Goal: Feedback & Contribution: Submit feedback/report problem

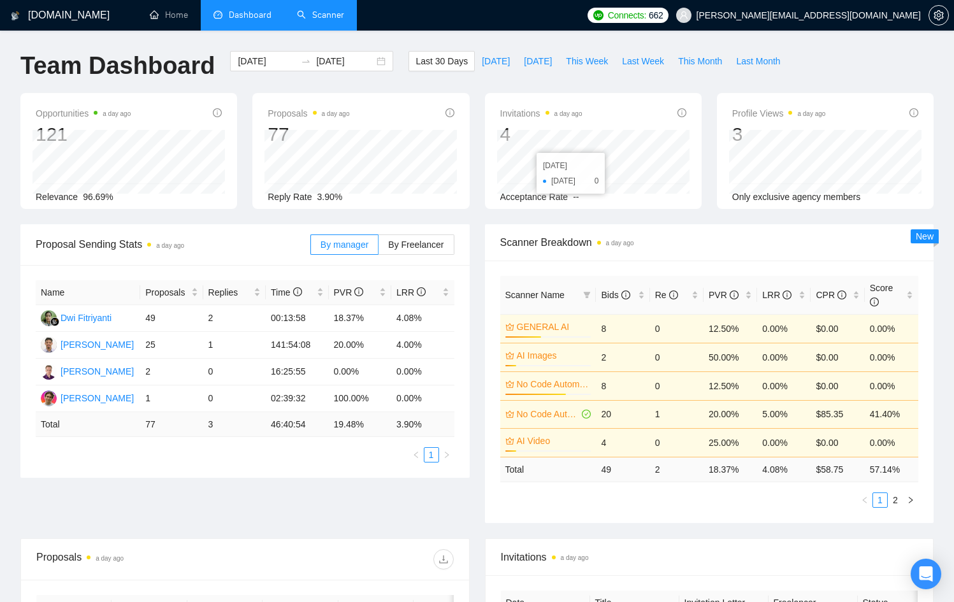
click at [308, 10] on link "Scanner" at bounding box center [320, 15] width 47 height 11
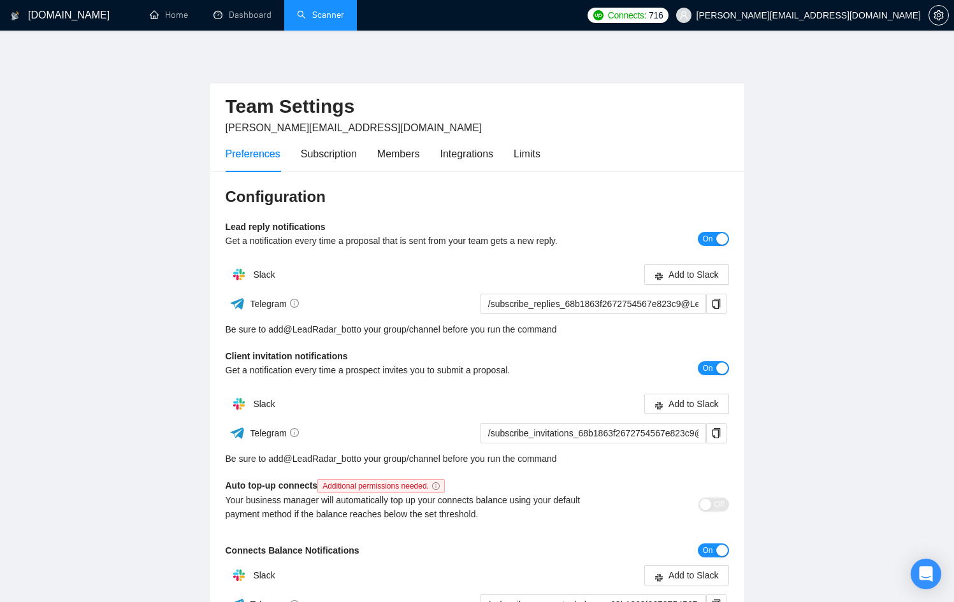
click at [324, 17] on link "Scanner" at bounding box center [320, 15] width 47 height 11
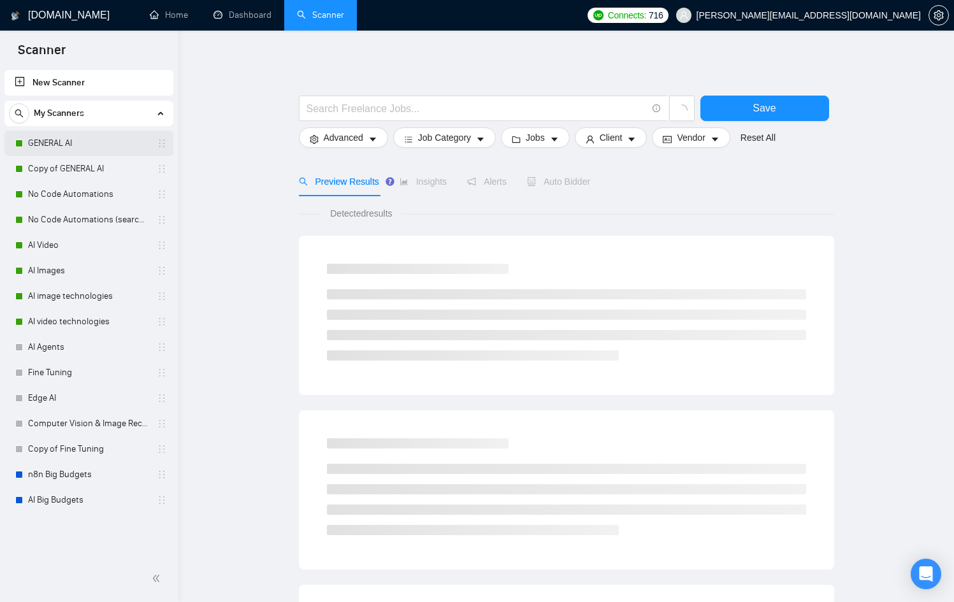
click at [90, 149] on link "GENERAL AI" at bounding box center [88, 143] width 121 height 25
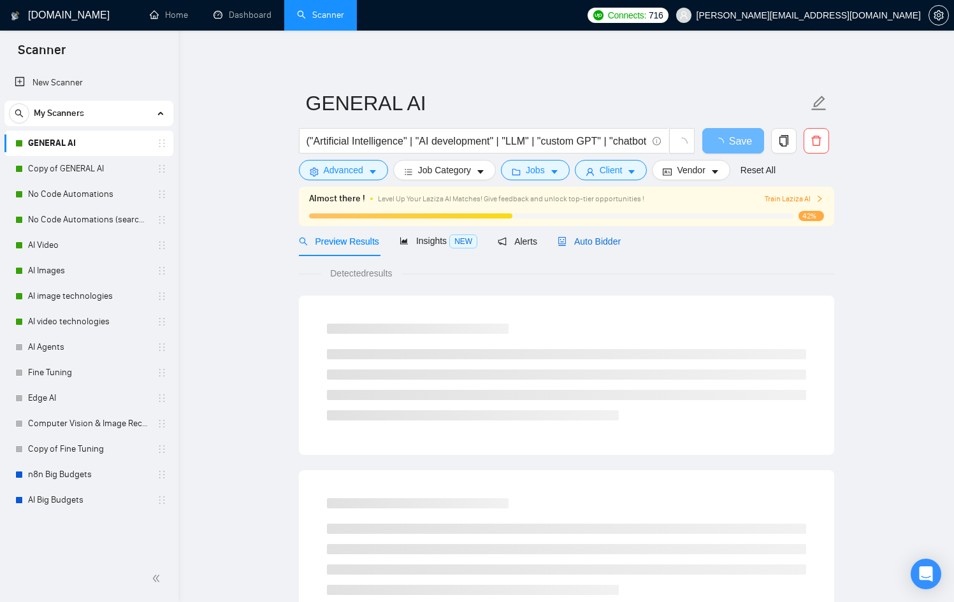
click at [605, 243] on span "Auto Bidder" at bounding box center [589, 241] width 63 height 10
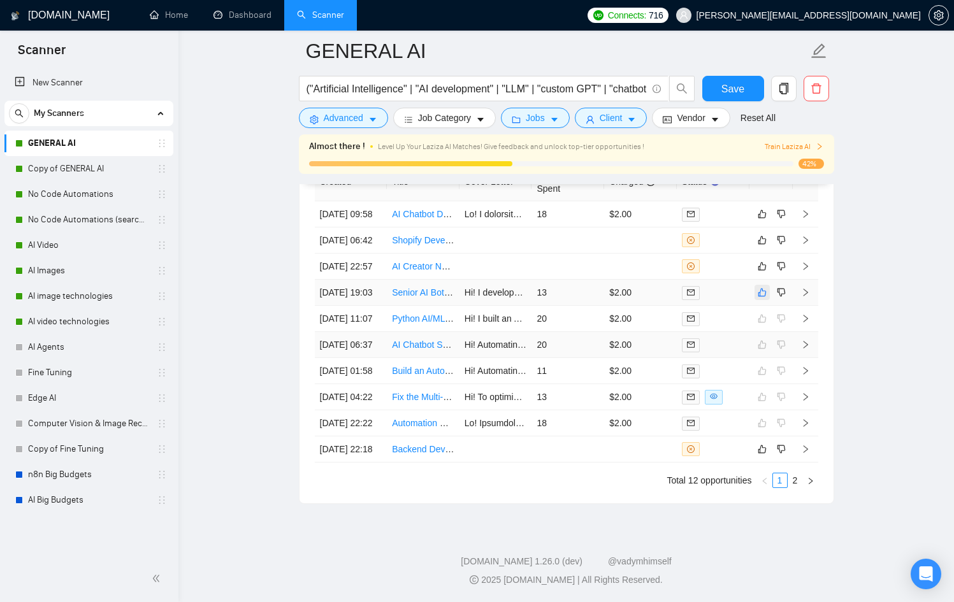
scroll to position [3462, 0]
click at [734, 300] on div at bounding box center [713, 293] width 62 height 15
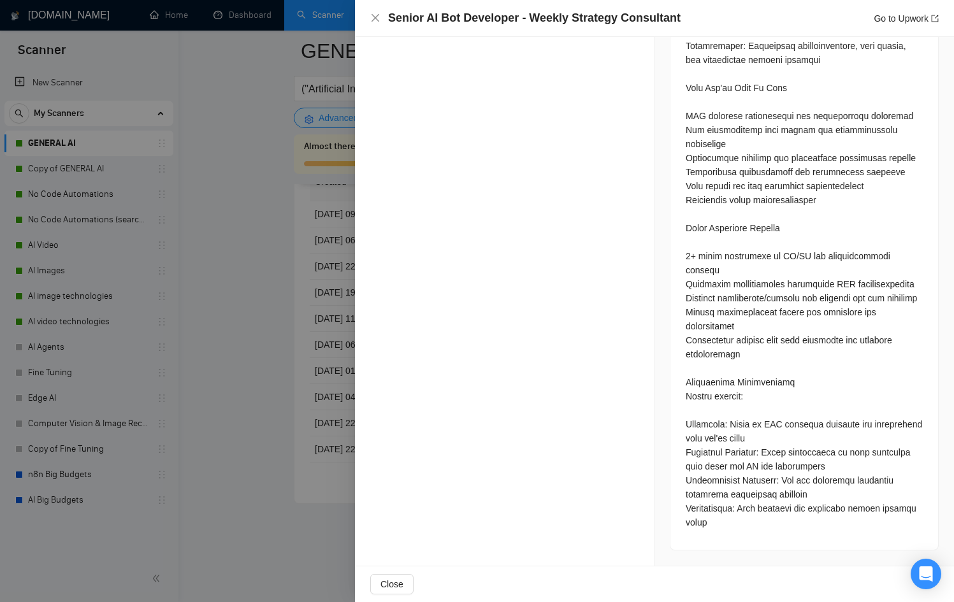
scroll to position [3469, 0]
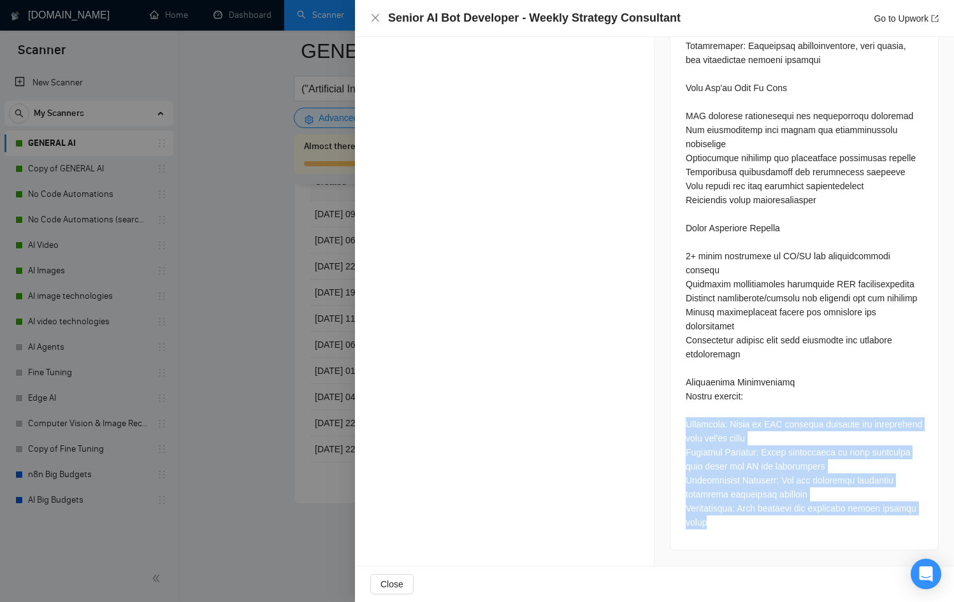
drag, startPoint x: 746, startPoint y: 518, endPoint x: 664, endPoint y: 427, distance: 122.7
copy div "Portfolio: Links to RAG pipeline projects and appointment bots you've built Tec…"
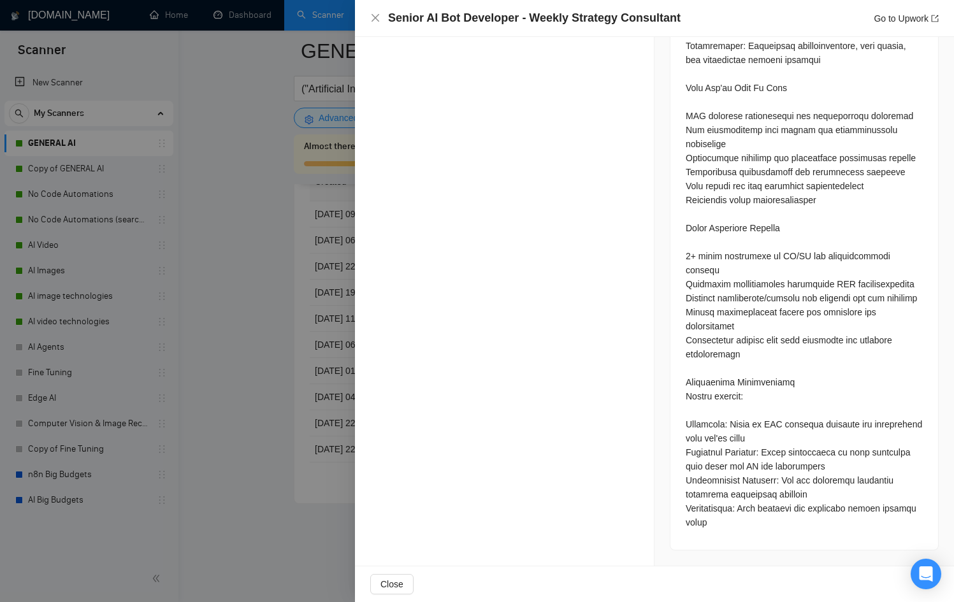
click at [266, 486] on div at bounding box center [477, 301] width 954 height 602
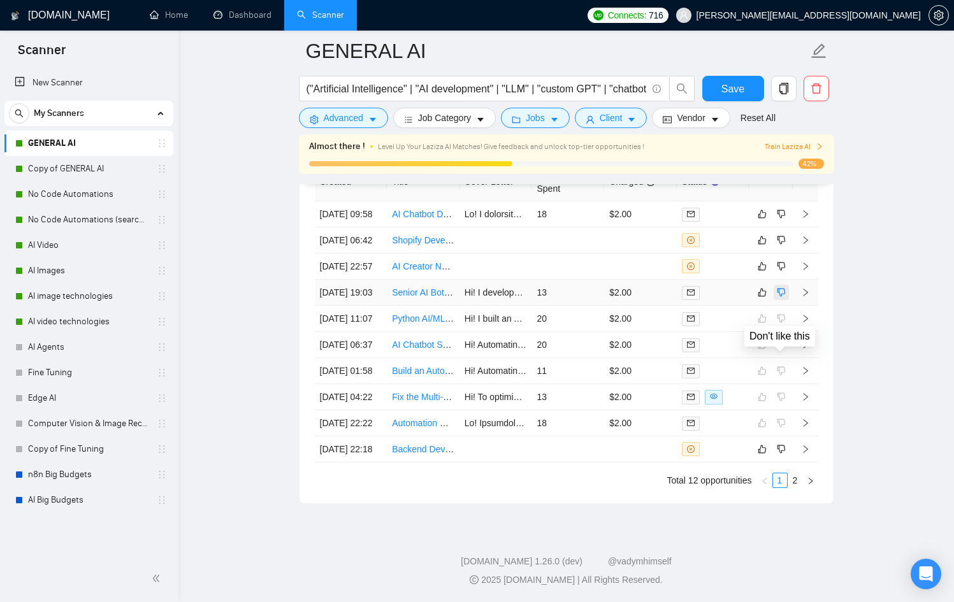
click at [781, 297] on icon "dislike" at bounding box center [781, 293] width 8 height 8
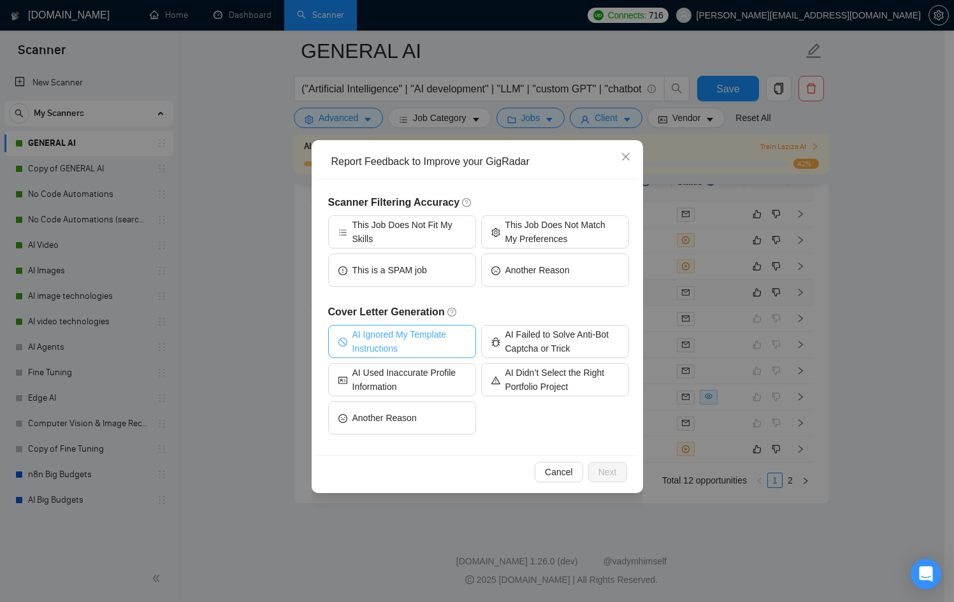
click at [410, 343] on span "AI Ignored My Template Instructions" at bounding box center [408, 342] width 113 height 28
click at [600, 474] on span "Next" at bounding box center [607, 472] width 18 height 14
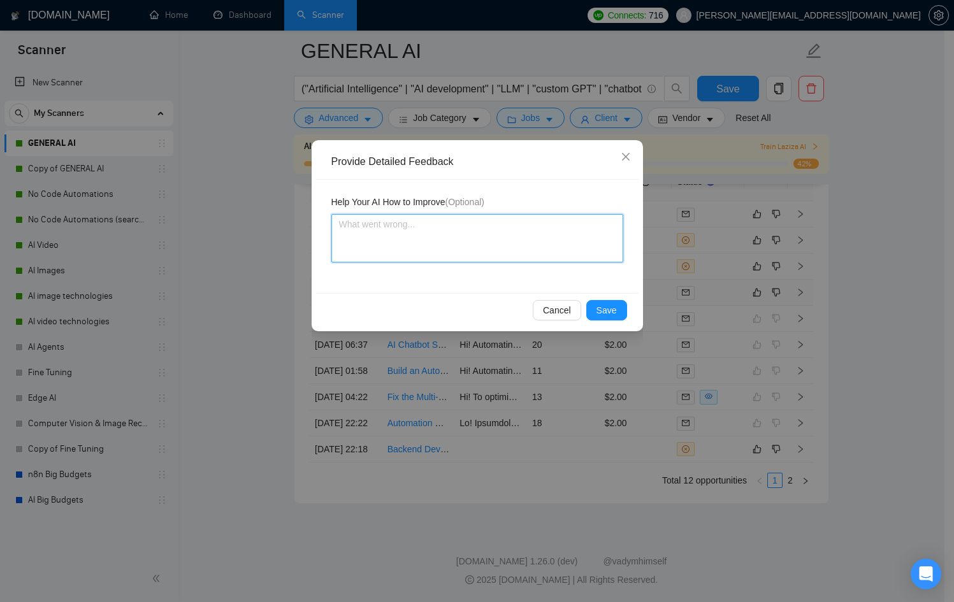
click at [439, 236] on textarea at bounding box center [477, 238] width 292 height 48
type textarea "A"
type textarea "AI"
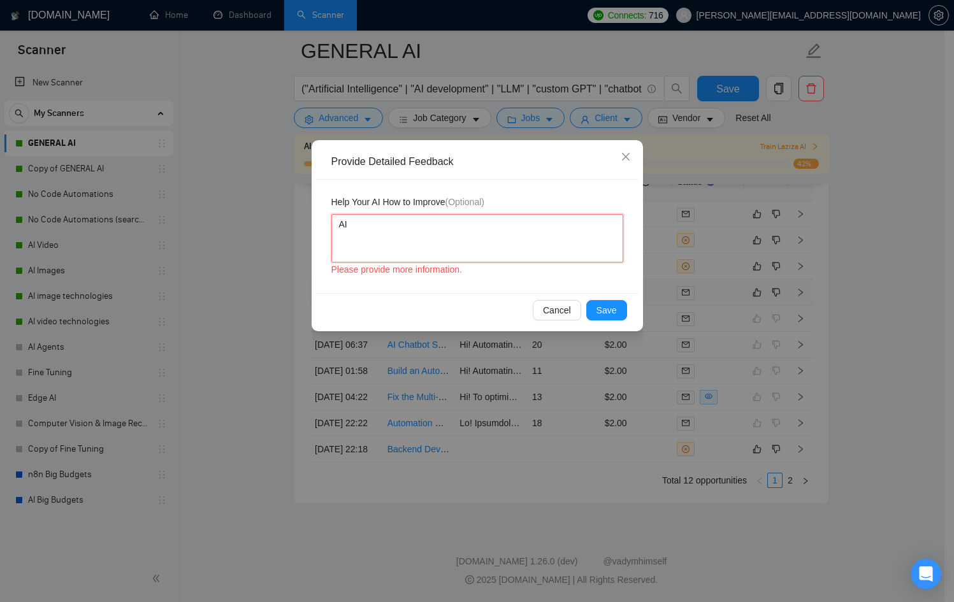
type textarea "AI"
type textarea "AI d"
type textarea "AI di"
type textarea "AI did"
type textarea "AI didn"
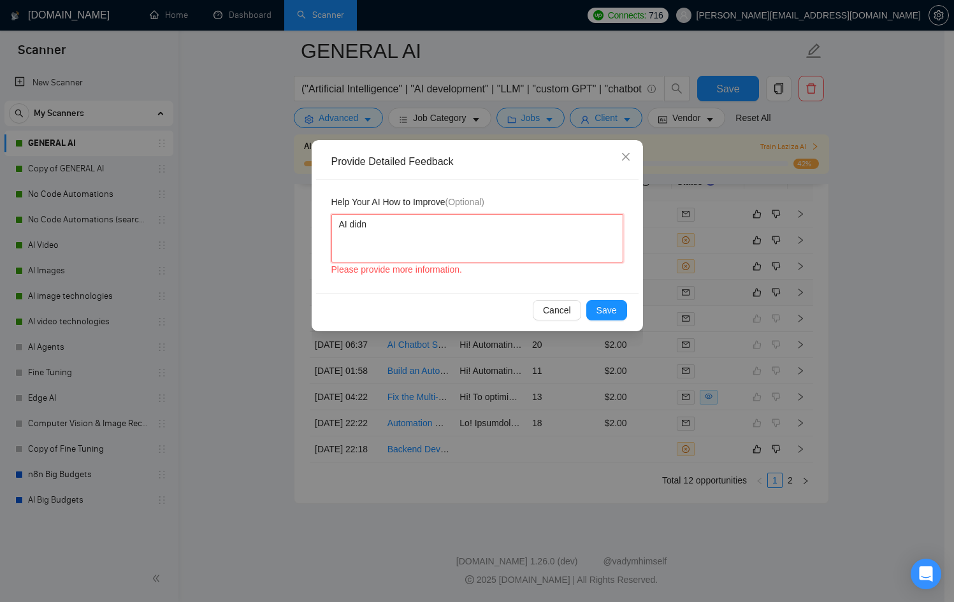
type textarea "AI didnt"
type textarea "AI didnt r"
type textarea "AI didnt re"
type textarea "AI didnt res"
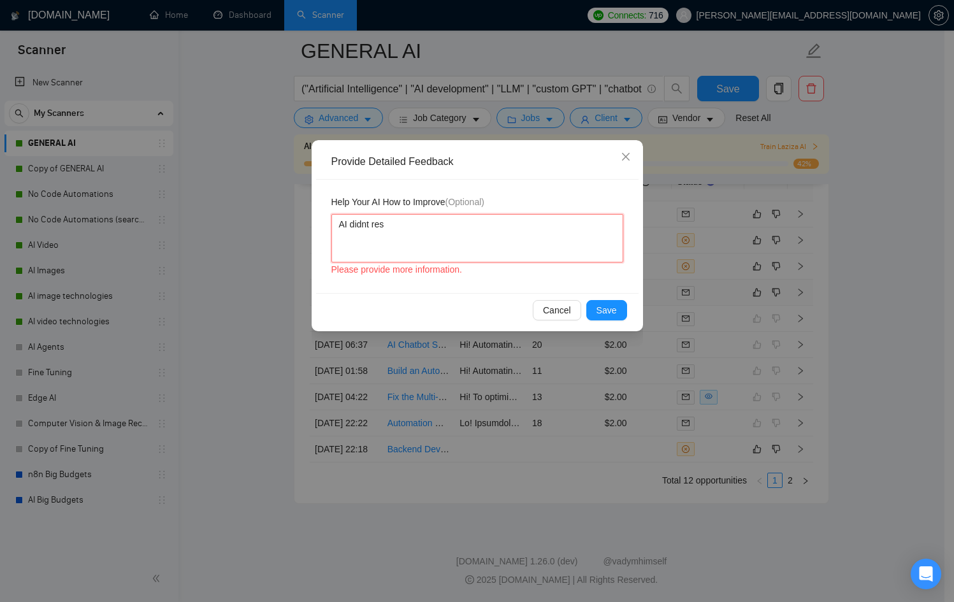
type textarea "AI didnt resp"
type textarea "AI didnt respo"
type textarea "AI didnt respod"
type textarea "AI didnt respo"
type textarea "AI didnt respon"
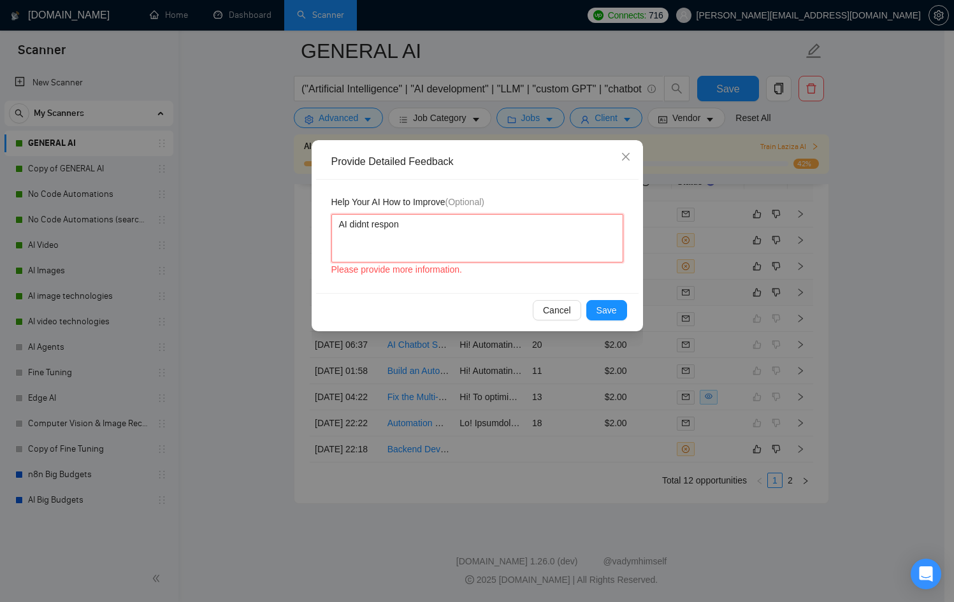
type textarea "AI didnt respond"
type textarea "AI didnt respond t"
type textarea "AI didnt respond to"
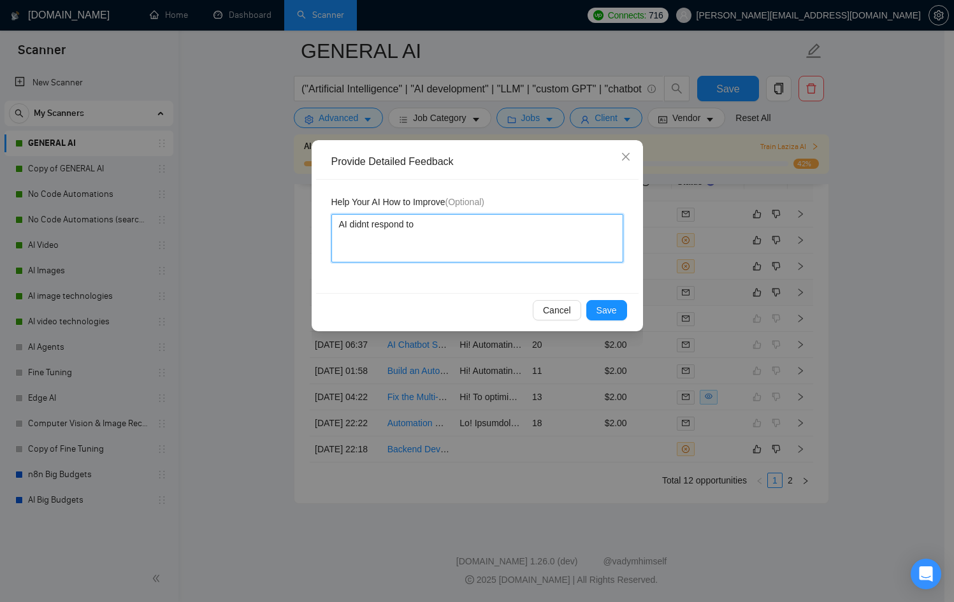
type textarea "AI didnt respond to t"
type textarea "AI didnt respond to th"
type textarea "AI didnt respond to thi"
type textarea "AI didnt respond to this"
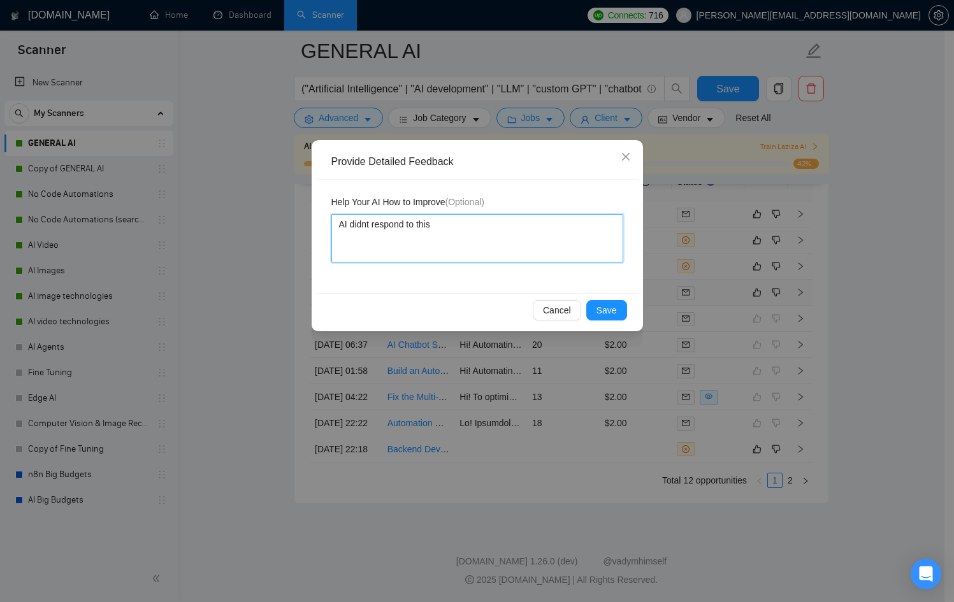
type textarea "AI didnt respond to this"
type textarea "AI didnt respond to this f"
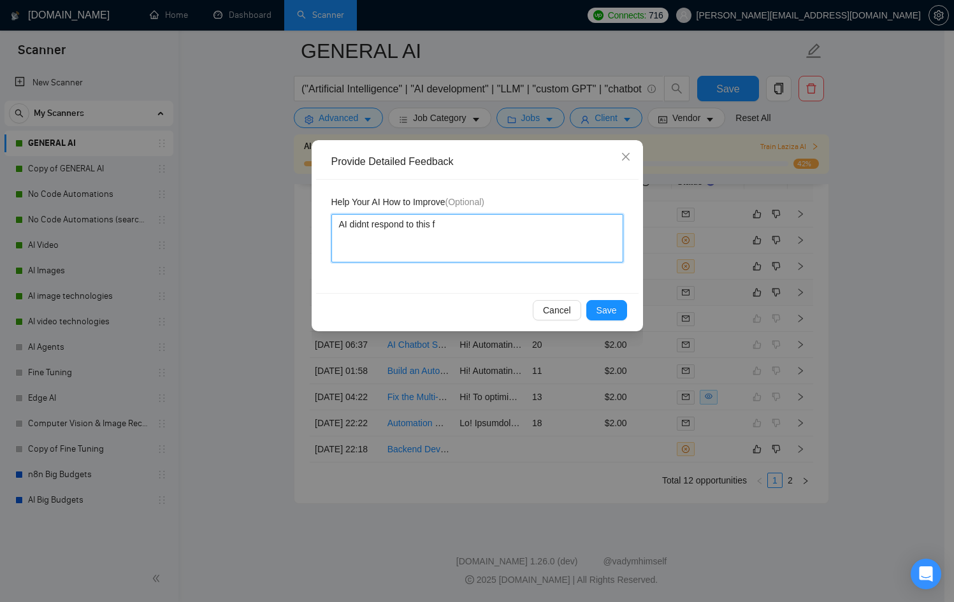
type textarea "AI didnt respond to this fi"
type textarea "AI didnt respond to this fin"
type textarea "AI didnt respond to this fina"
type textarea "AI didnt respond to this final"
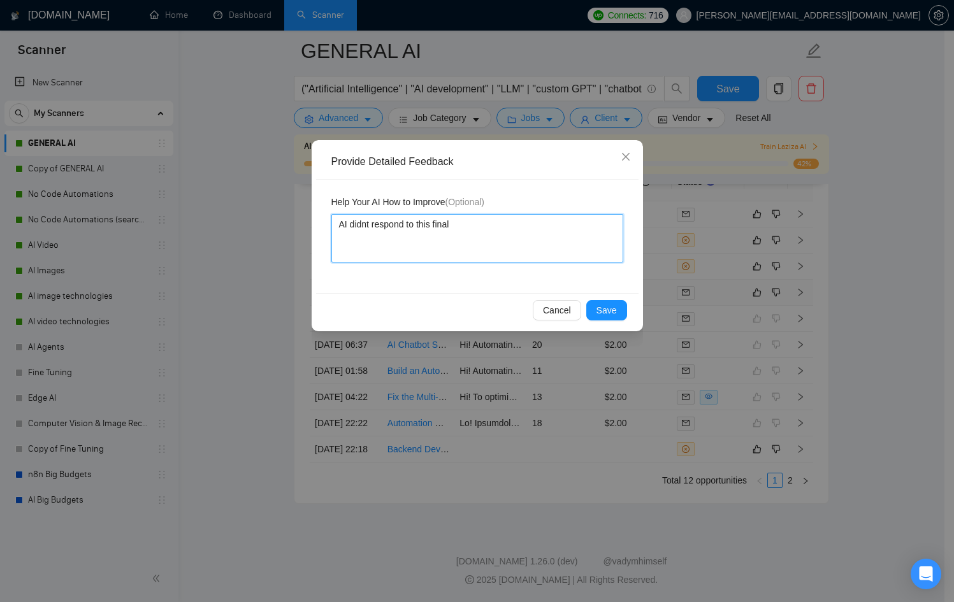
type textarea "AI didnt respond to this final t"
type textarea "AI didnt respond to this final th"
type textarea "AI didnt respond to this final thi"
type textarea "AI didnt respond to this final thin"
type textarea "AI didnt respond to this final thing"
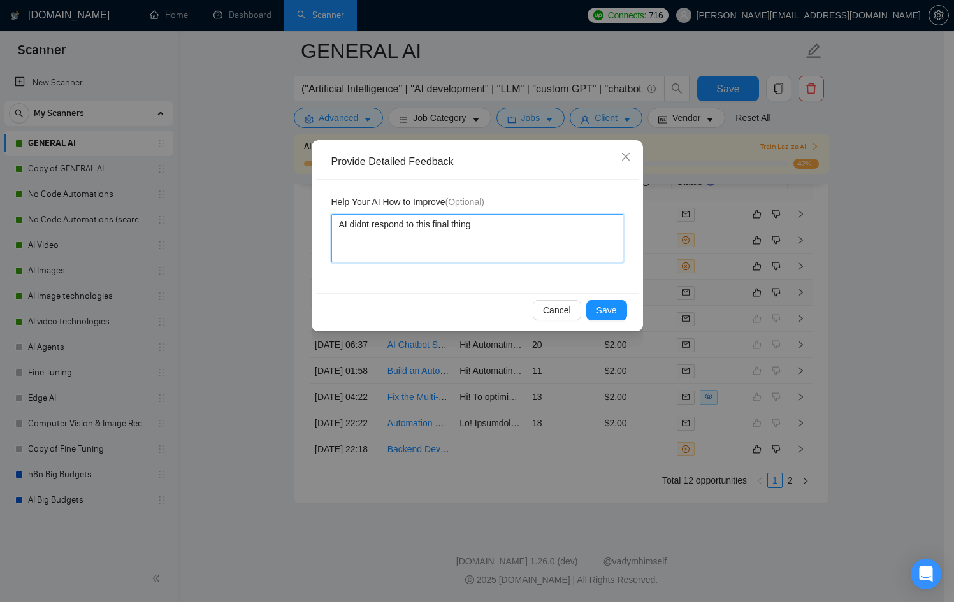
type textarea "AI didnt respond to this final things"
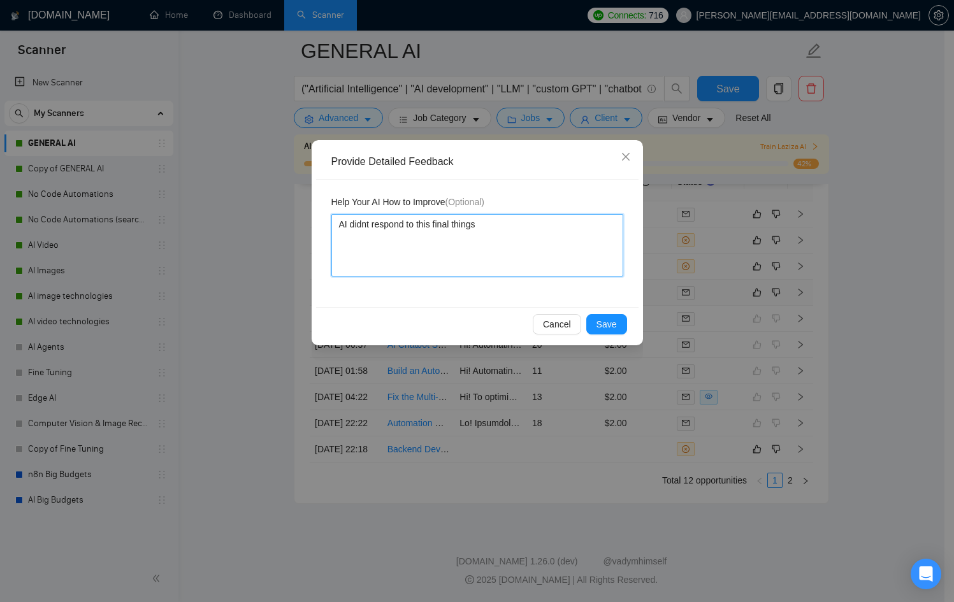
paste textarea "Portfolio: Links to RAG pipeline projects and appointment bots you've built Tec…"
type textarea "AI didnt respond to this final things Portfolio: Links to RAG pipeline projects…"
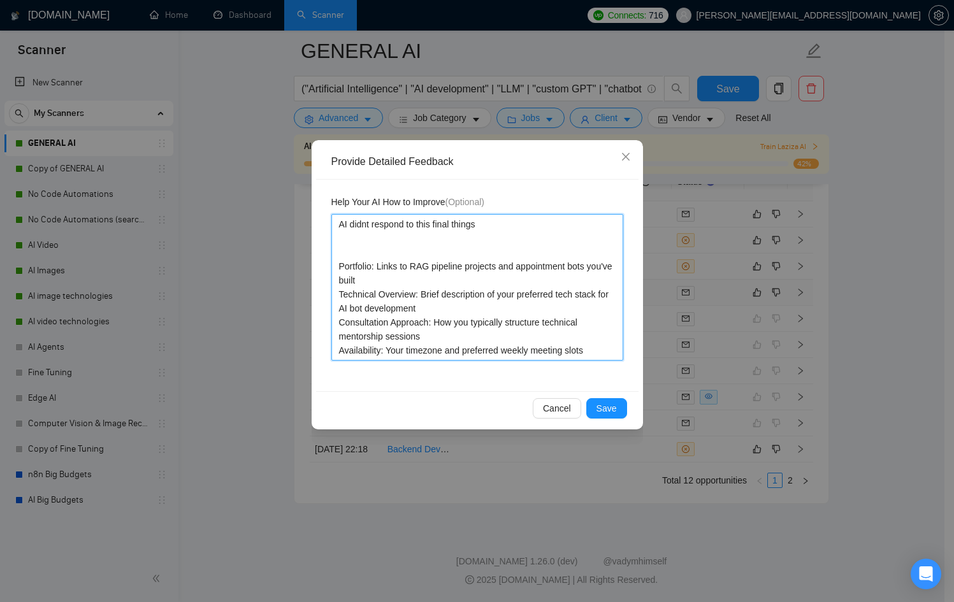
type textarea "AI didnt respond to this final things Portfolio: Links to RAG pipeline projects…"
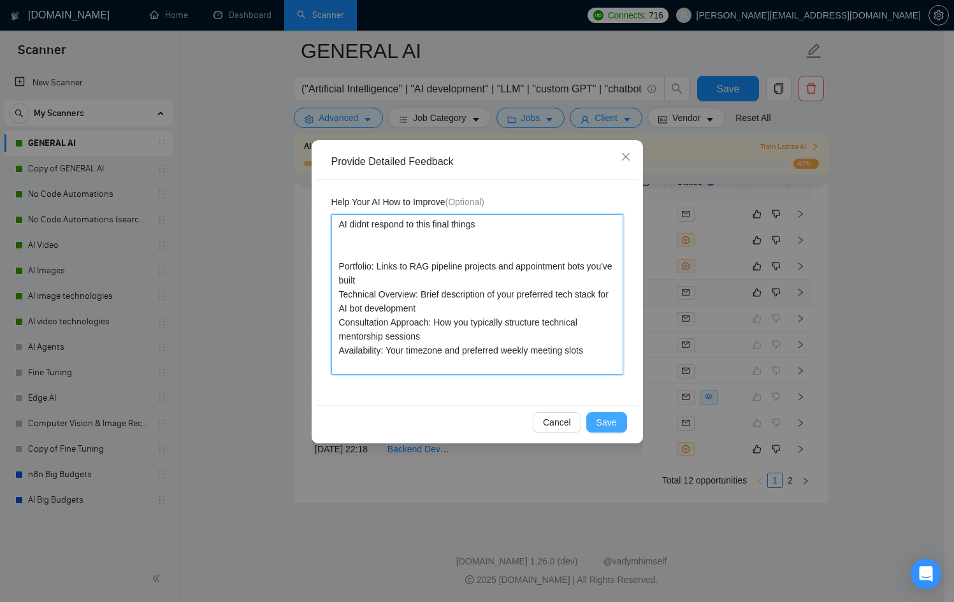
type textarea "AI didnt respond to this final things Portfolio: Links to RAG pipeline projects…"
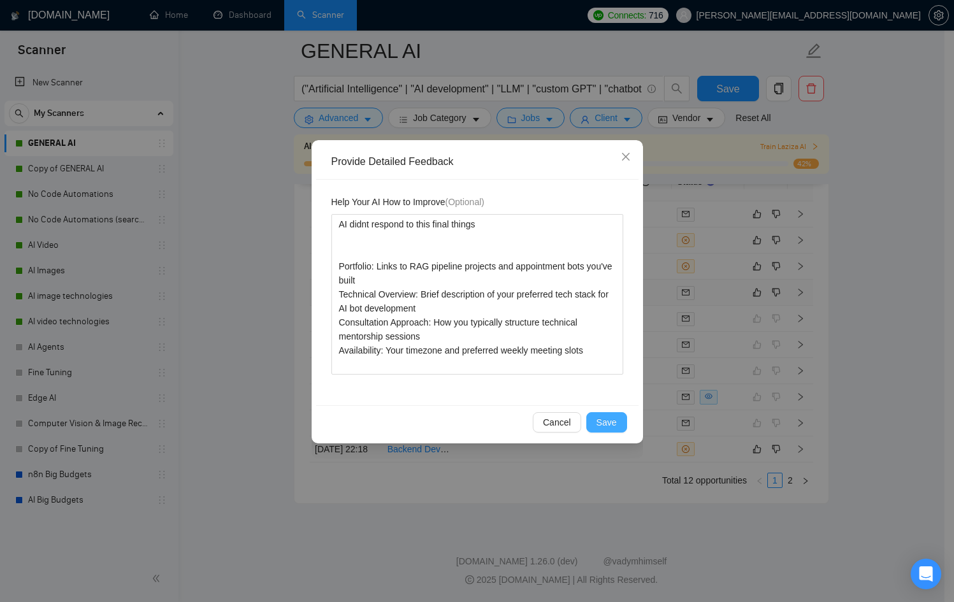
click at [618, 427] on button "Save" at bounding box center [606, 422] width 41 height 20
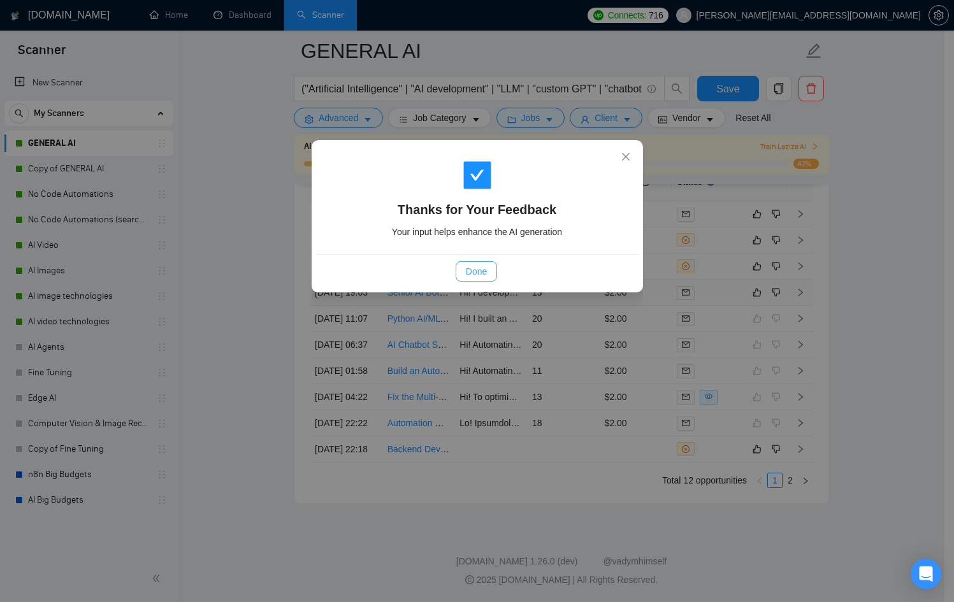
click at [477, 276] on span "Done" at bounding box center [476, 272] width 21 height 14
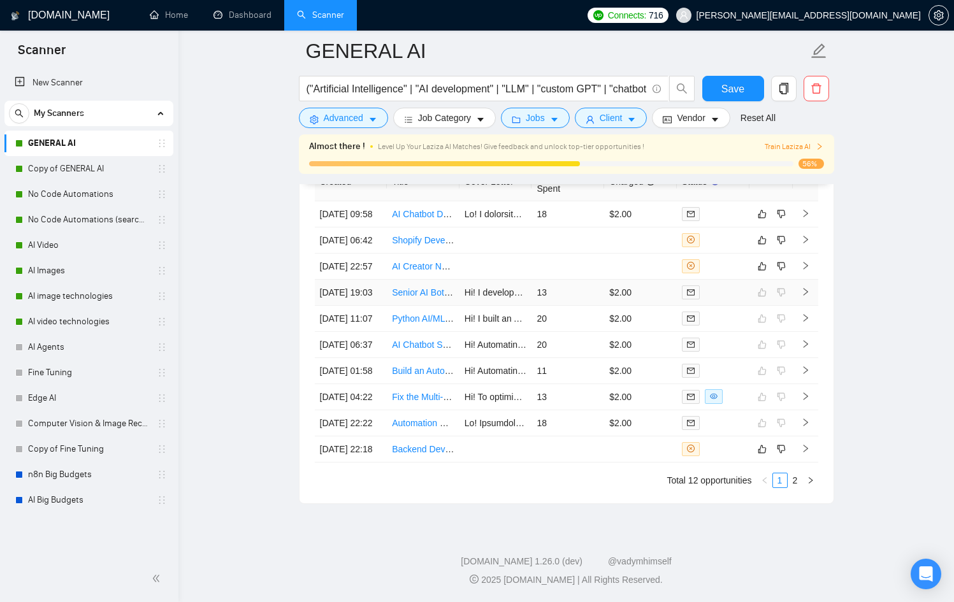
scroll to position [3402, 0]
click at [736, 358] on td at bounding box center [713, 371] width 73 height 26
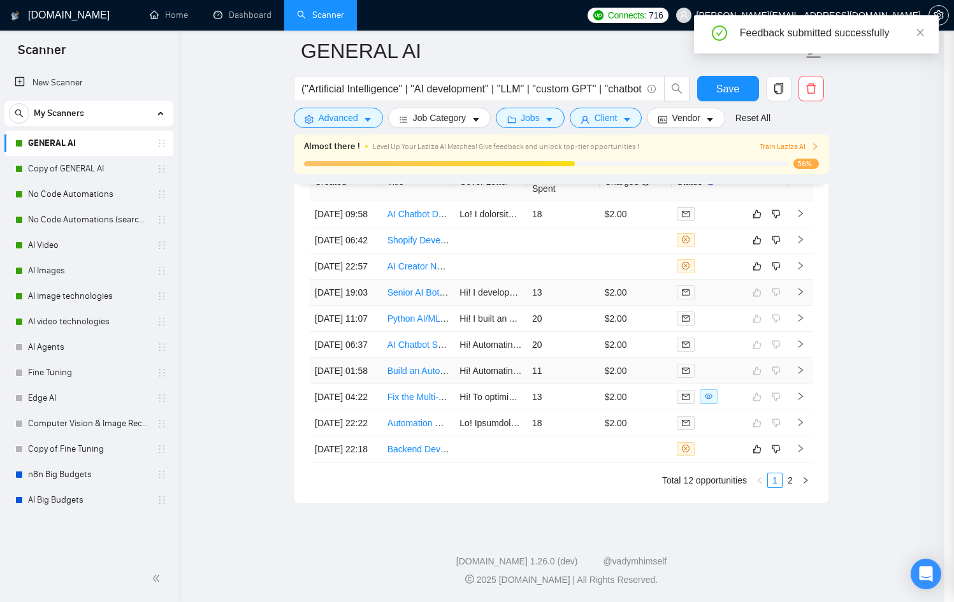
scroll to position [334, 0]
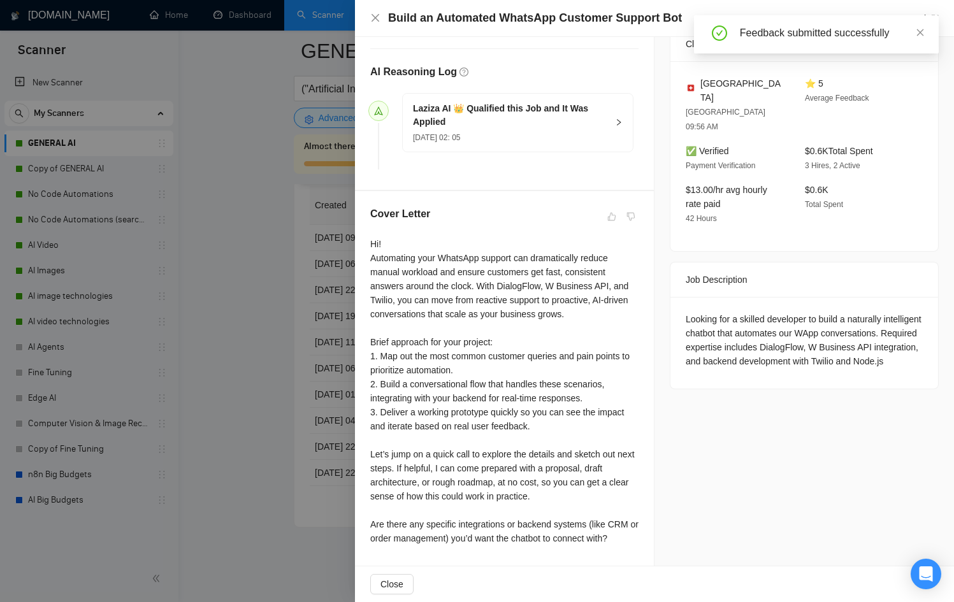
drag, startPoint x: 340, startPoint y: 278, endPoint x: 332, endPoint y: 277, distance: 7.7
click at [332, 277] on div at bounding box center [477, 301] width 954 height 602
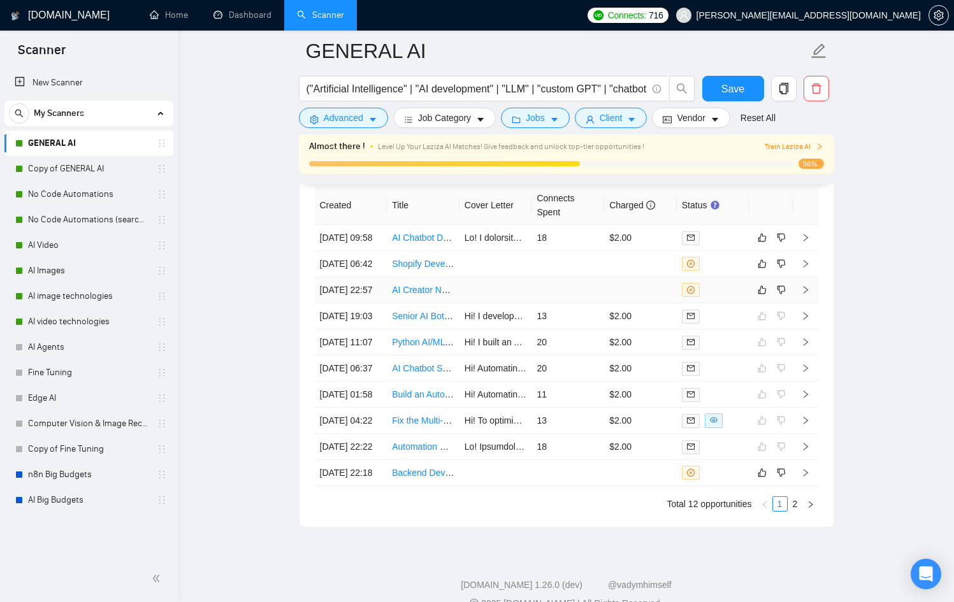
click at [616, 303] on td at bounding box center [640, 290] width 73 height 26
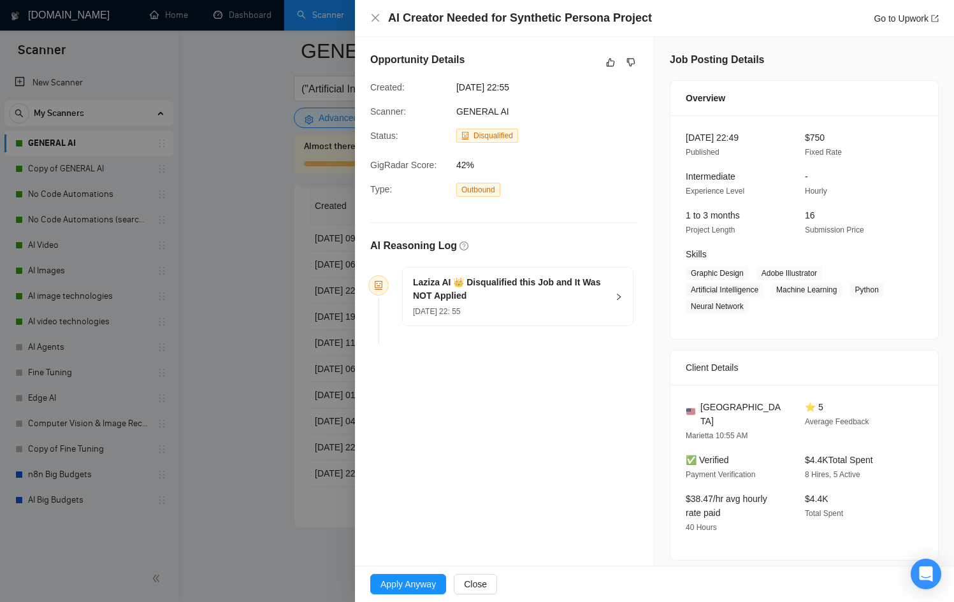
click at [615, 293] on icon "right" at bounding box center [619, 297] width 8 height 8
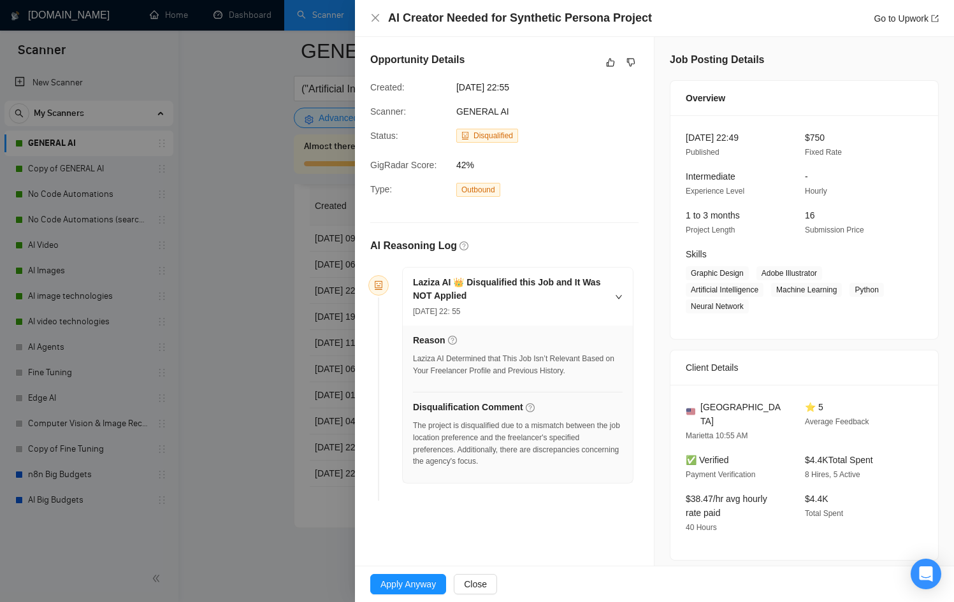
click at [321, 389] on div at bounding box center [477, 301] width 954 height 602
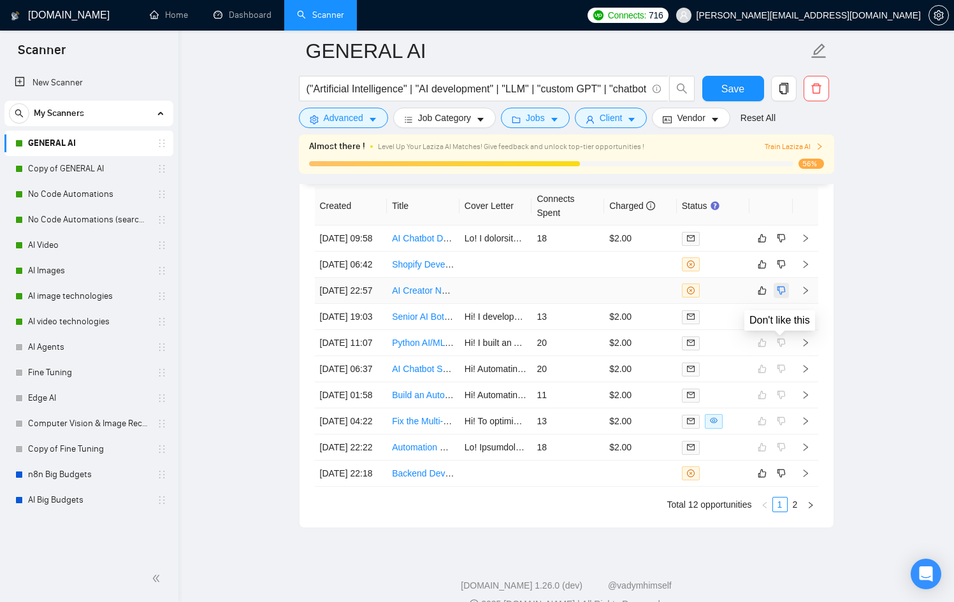
click at [778, 295] on icon "dislike" at bounding box center [781, 291] width 8 height 8
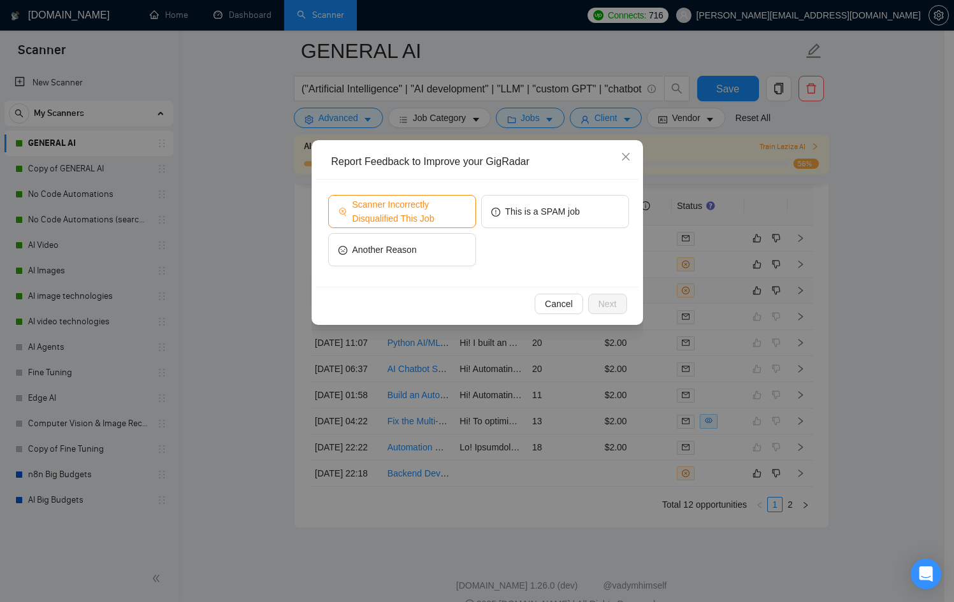
click at [428, 215] on span "Scanner Incorrectly Disqualified This Job" at bounding box center [408, 212] width 113 height 28
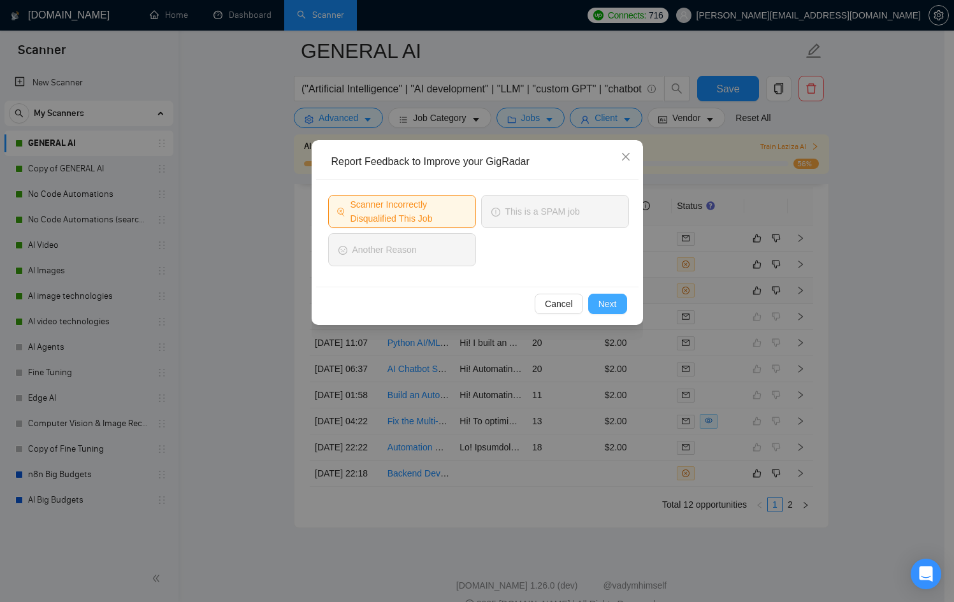
click at [598, 303] on span "Next" at bounding box center [607, 304] width 18 height 14
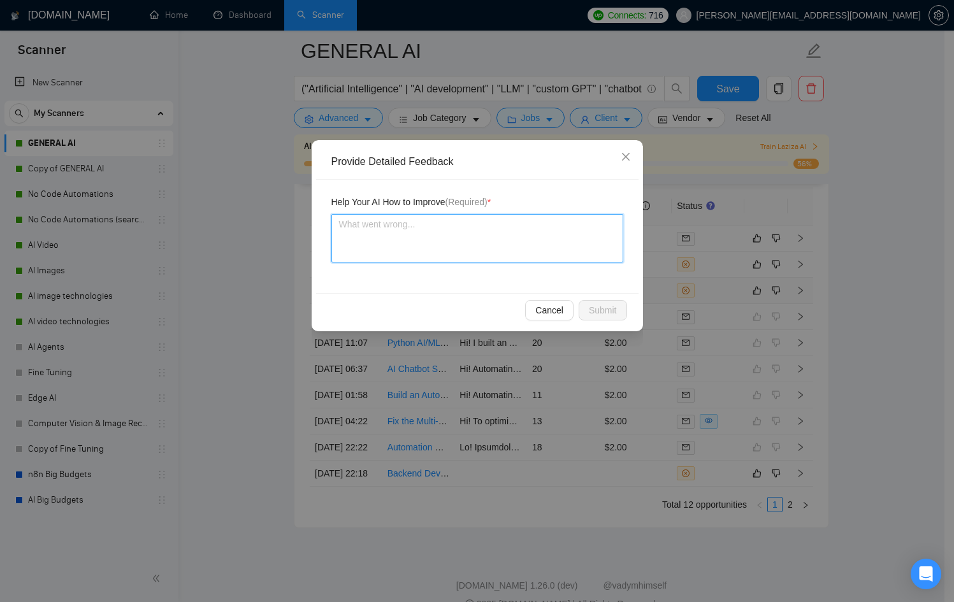
click at [512, 234] on textarea at bounding box center [477, 238] width 292 height 48
type textarea "I"
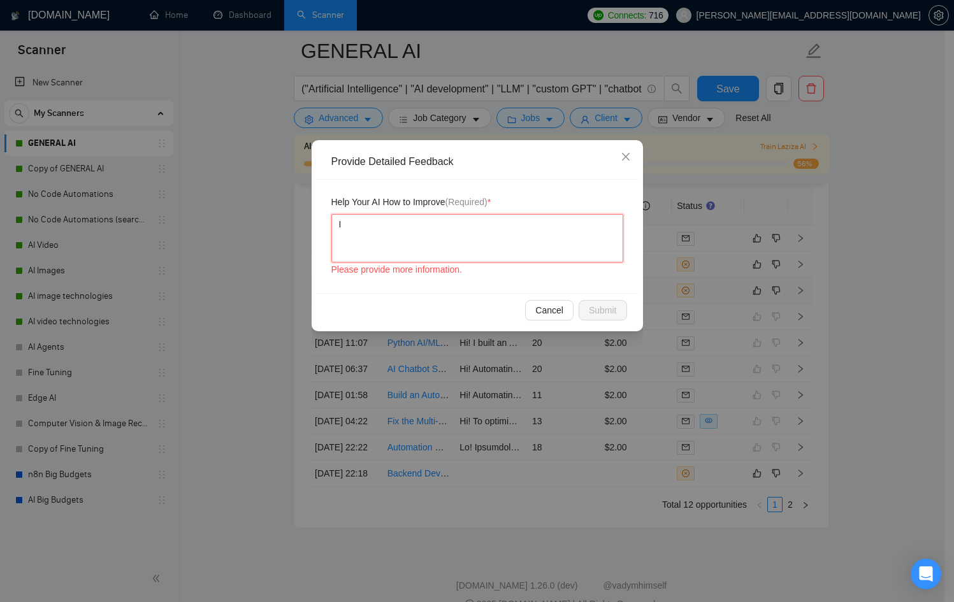
type textarea "It"
type textarea "I"
type textarea "I w"
type textarea "I wa"
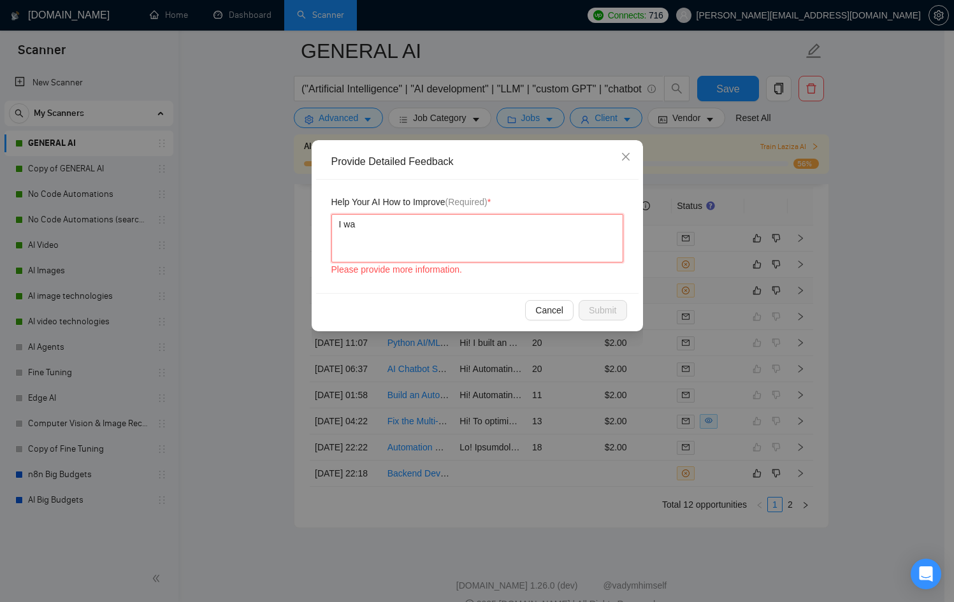
type textarea "I was"
type textarea "I was q"
type textarea "I was qu"
type textarea "I was qua"
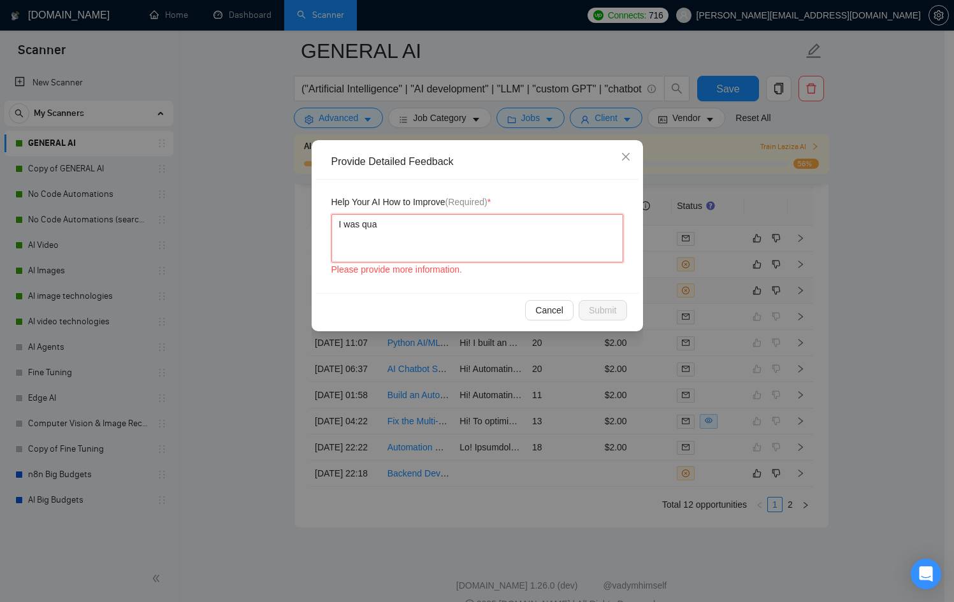
type textarea "I was qual"
type textarea "I was quali"
type textarea "I was qualif"
type textarea "I was qualifi"
type textarea "I was qualifie"
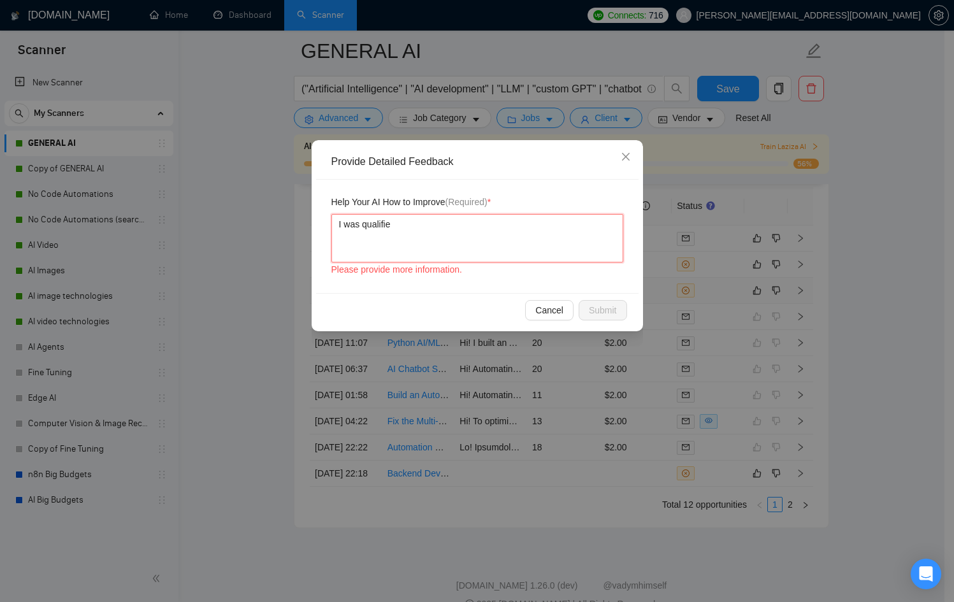
type textarea "I was qualified"
type textarea "I was qualified f"
type textarea "I was qualified fo"
type textarea "I was qualified for"
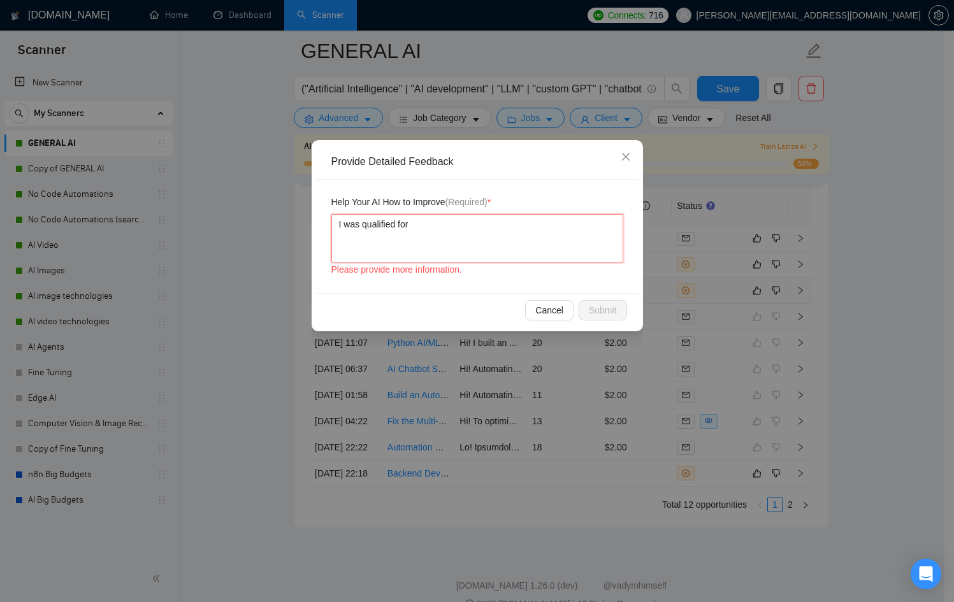
type textarea "I was qualified for"
type textarea "I was qualified for i"
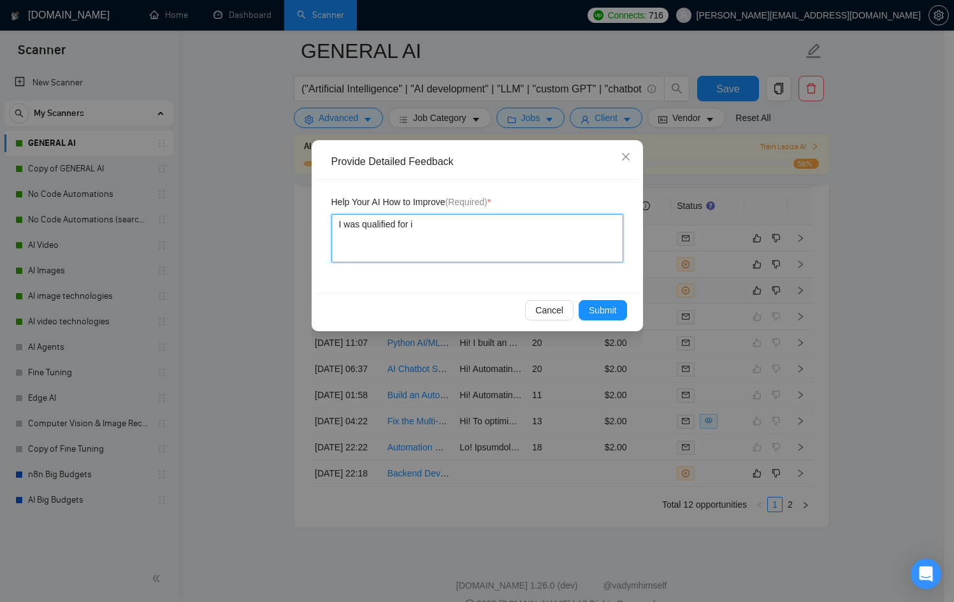
type textarea "I was qualified for it"
click at [603, 310] on span "Submit" at bounding box center [603, 310] width 28 height 14
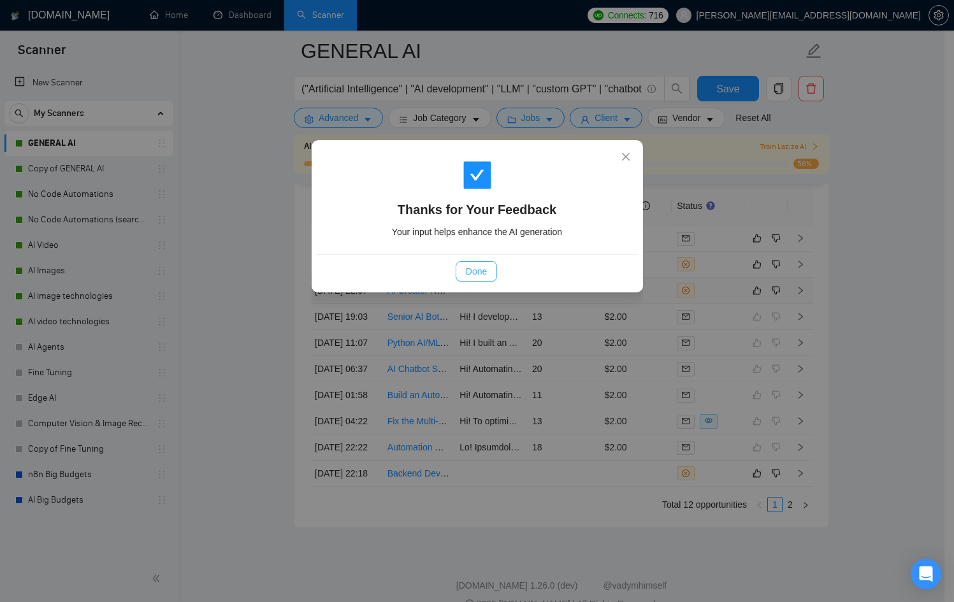
click at [488, 272] on button "Done" at bounding box center [476, 271] width 41 height 20
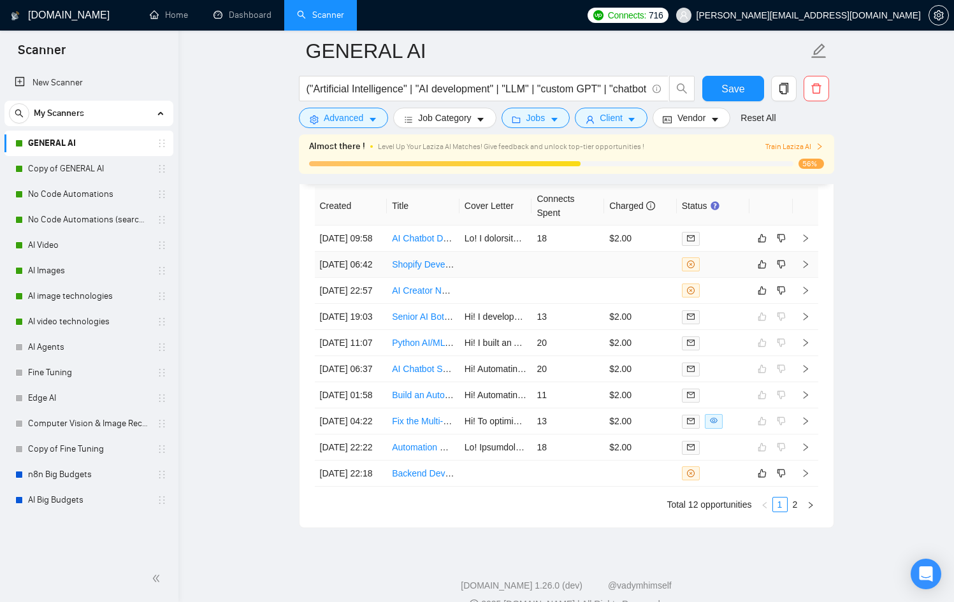
click at [637, 278] on td at bounding box center [640, 265] width 73 height 26
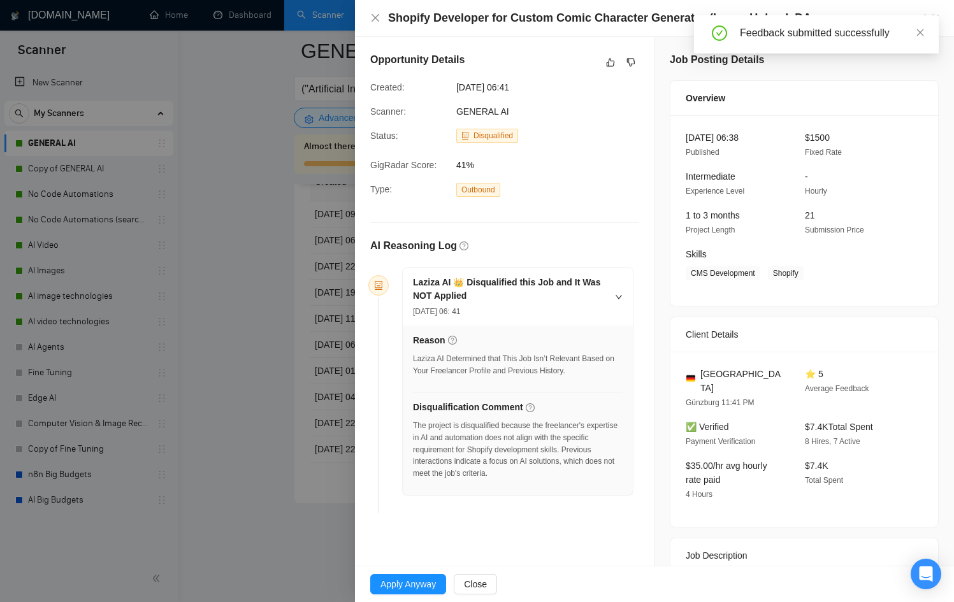
click at [328, 301] on div at bounding box center [477, 301] width 954 height 602
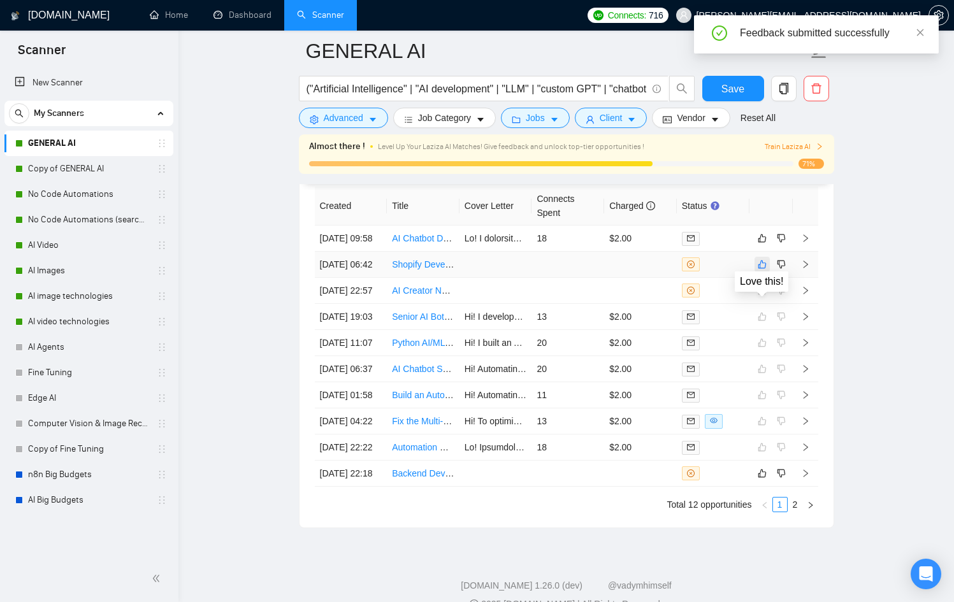
click at [756, 272] on button "button" at bounding box center [762, 264] width 15 height 15
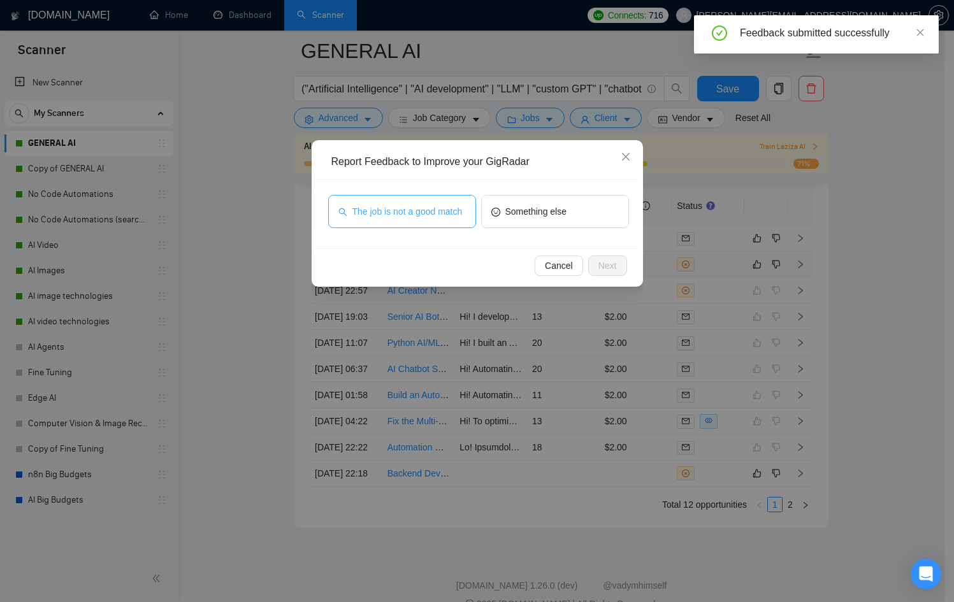
click at [431, 210] on span "The job is not a good match" at bounding box center [407, 212] width 110 height 14
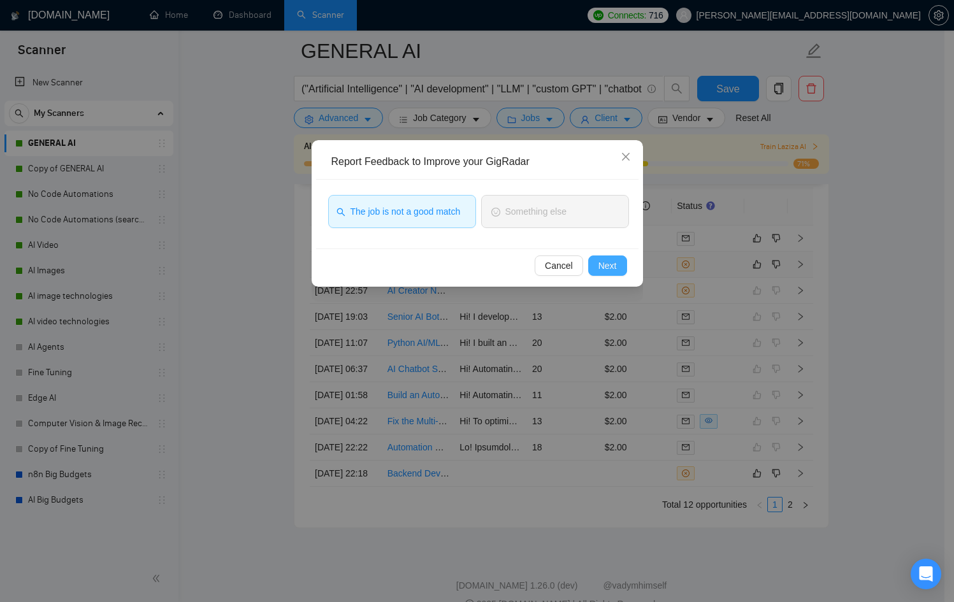
click at [621, 265] on button "Next" at bounding box center [607, 266] width 39 height 20
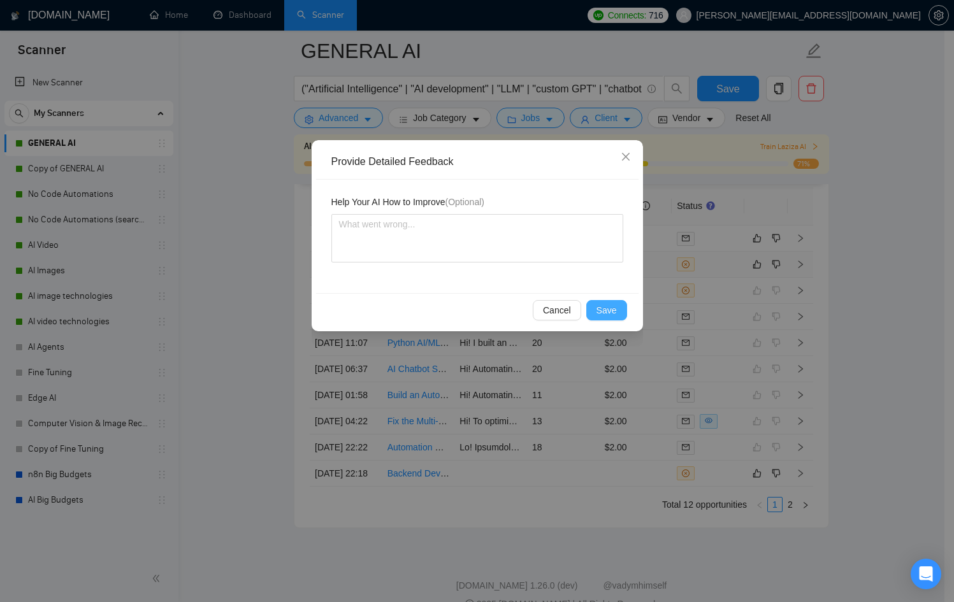
click at [605, 311] on span "Save" at bounding box center [607, 310] width 20 height 14
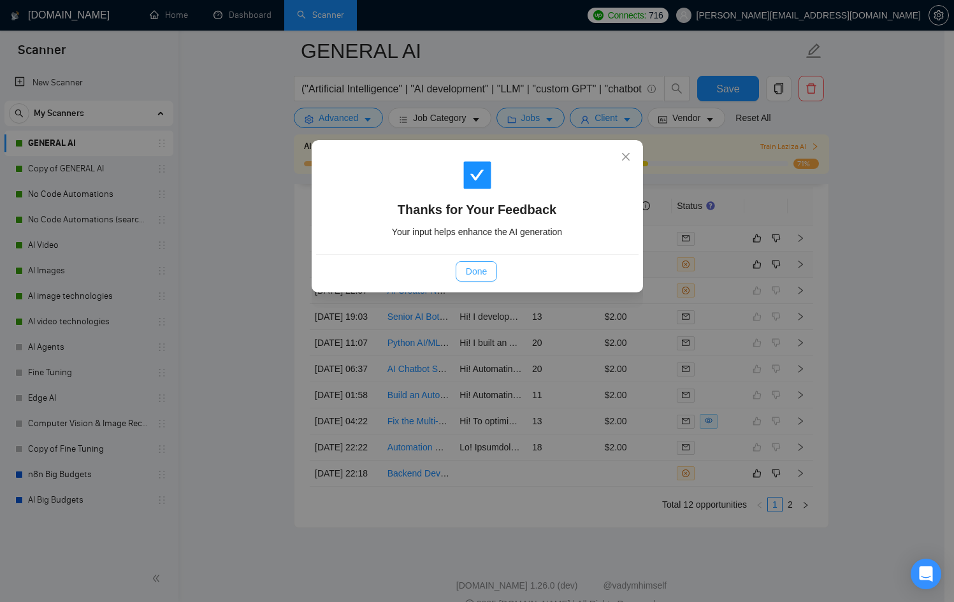
click at [493, 275] on button "Done" at bounding box center [476, 271] width 41 height 20
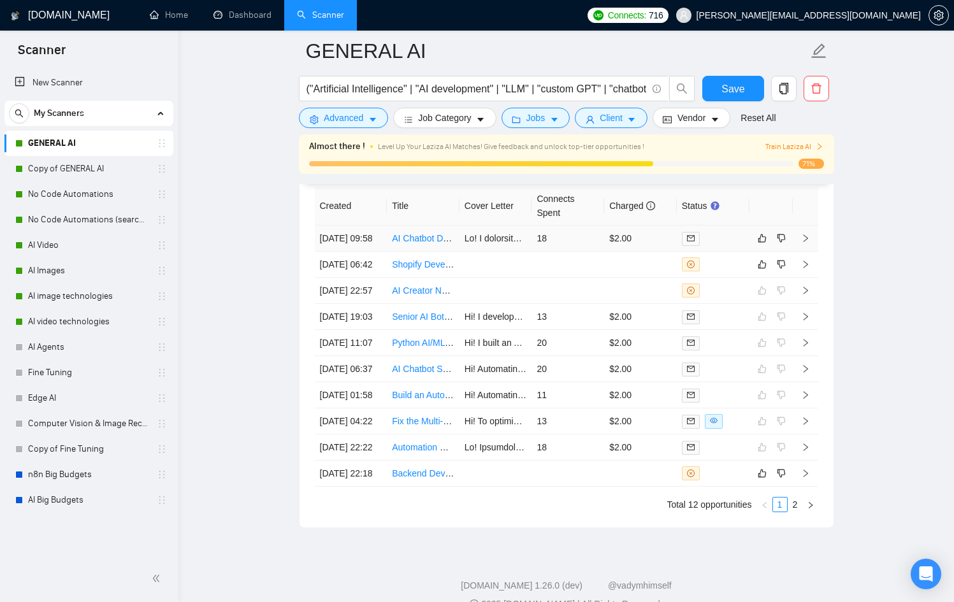
click at [597, 252] on td "18" at bounding box center [568, 239] width 73 height 26
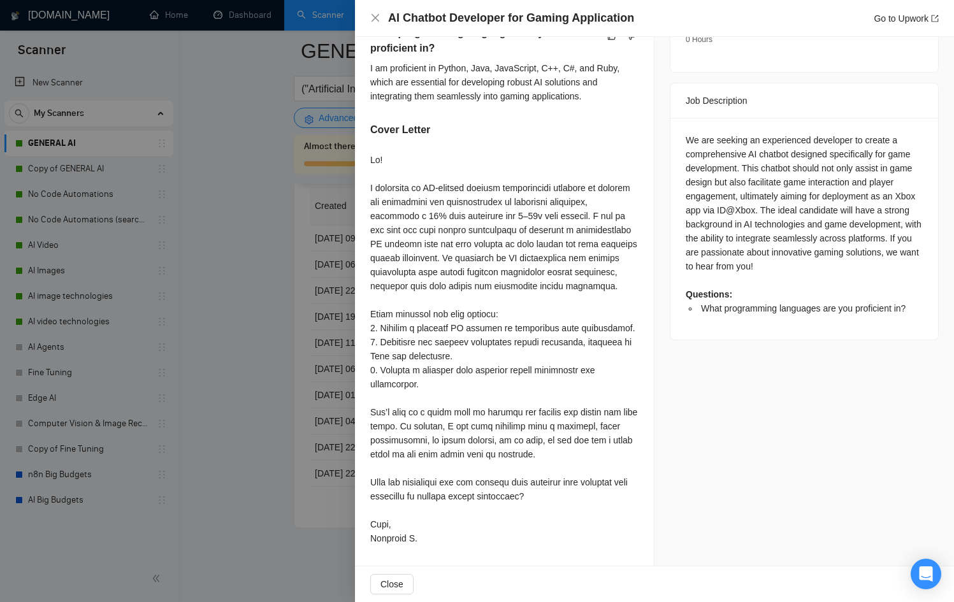
scroll to position [515, 0]
click at [296, 426] on div at bounding box center [477, 301] width 954 height 602
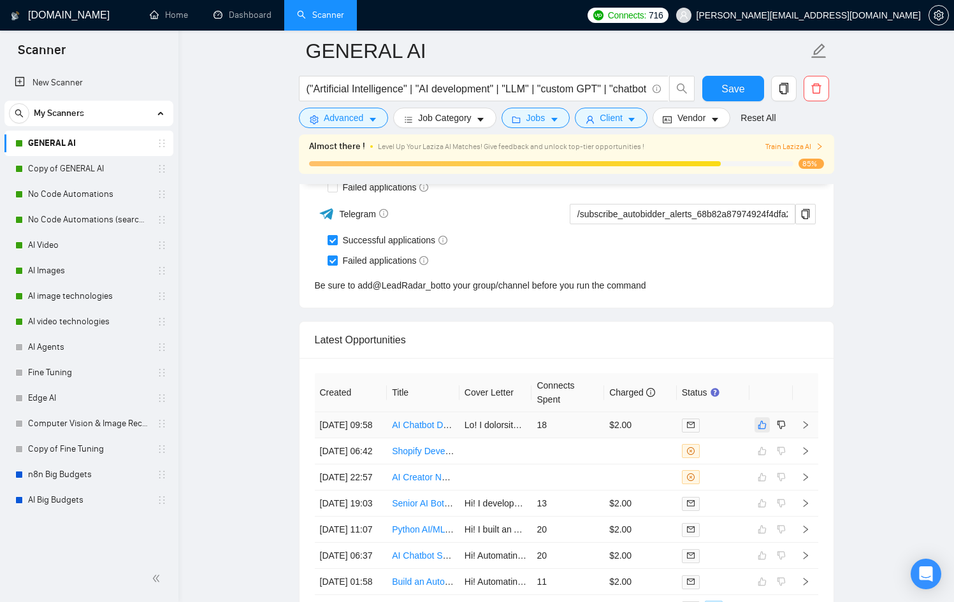
scroll to position [3212, 0]
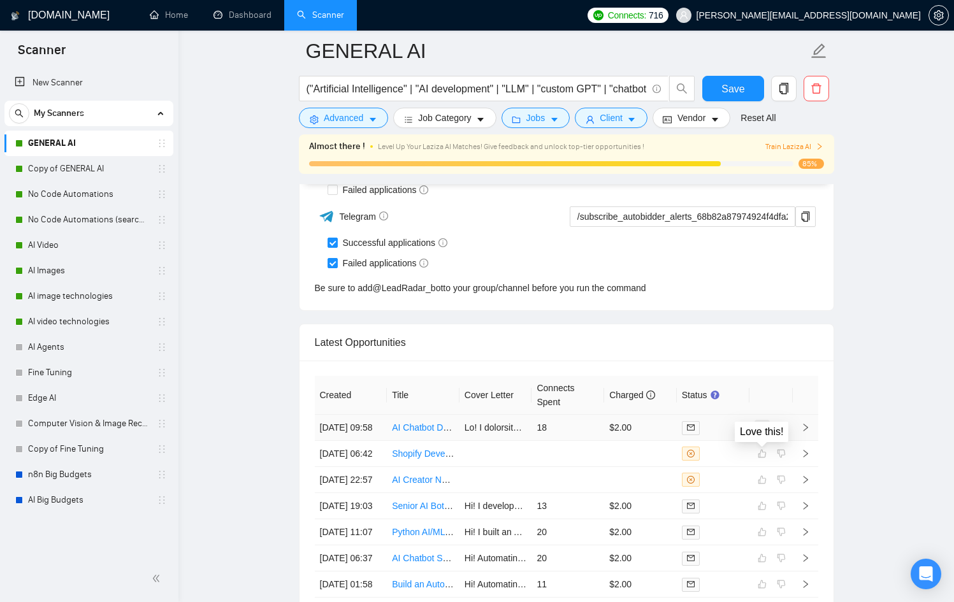
click at [760, 433] on icon "like" at bounding box center [762, 428] width 9 height 10
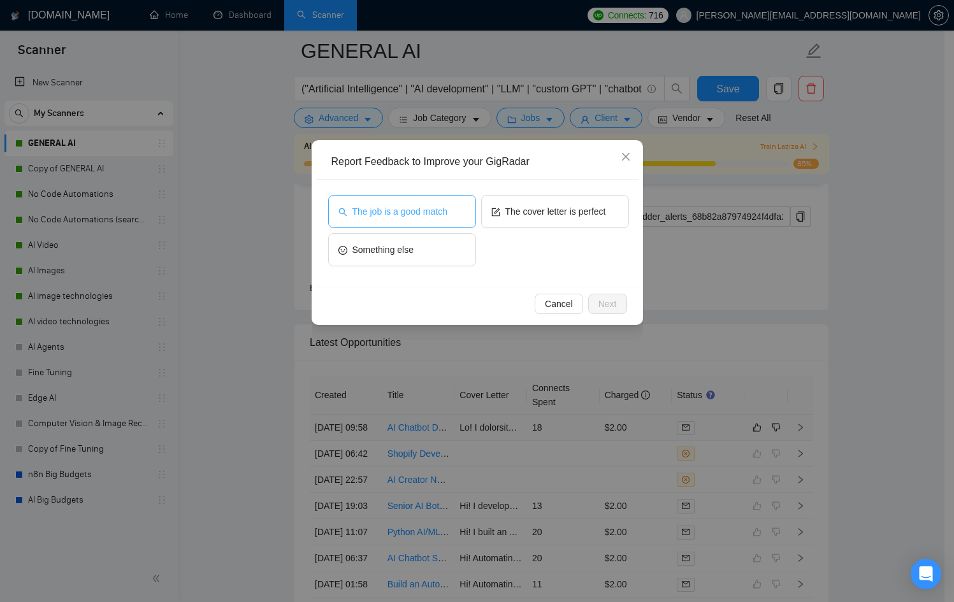
click at [419, 213] on span "The job is a good match" at bounding box center [399, 212] width 95 height 14
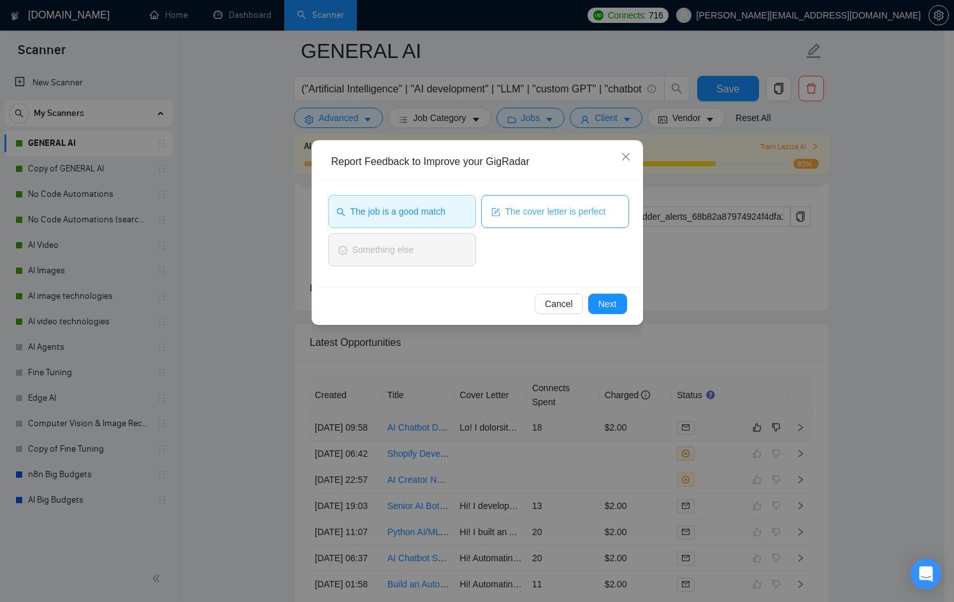
click at [581, 199] on button "The cover letter is perfect" at bounding box center [555, 211] width 148 height 33
click at [625, 303] on button "Next" at bounding box center [607, 304] width 39 height 20
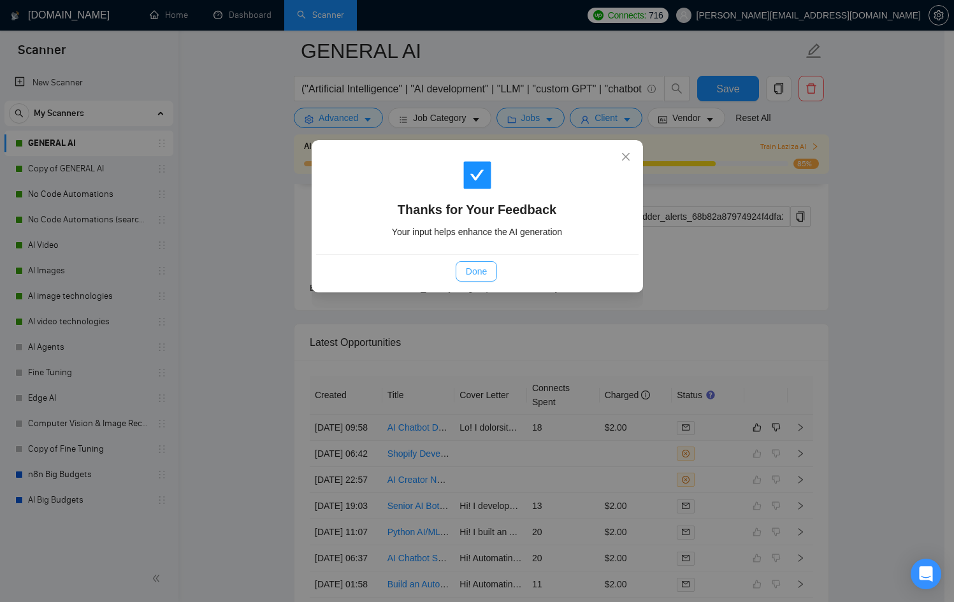
click at [466, 267] on span "Done" at bounding box center [476, 272] width 21 height 14
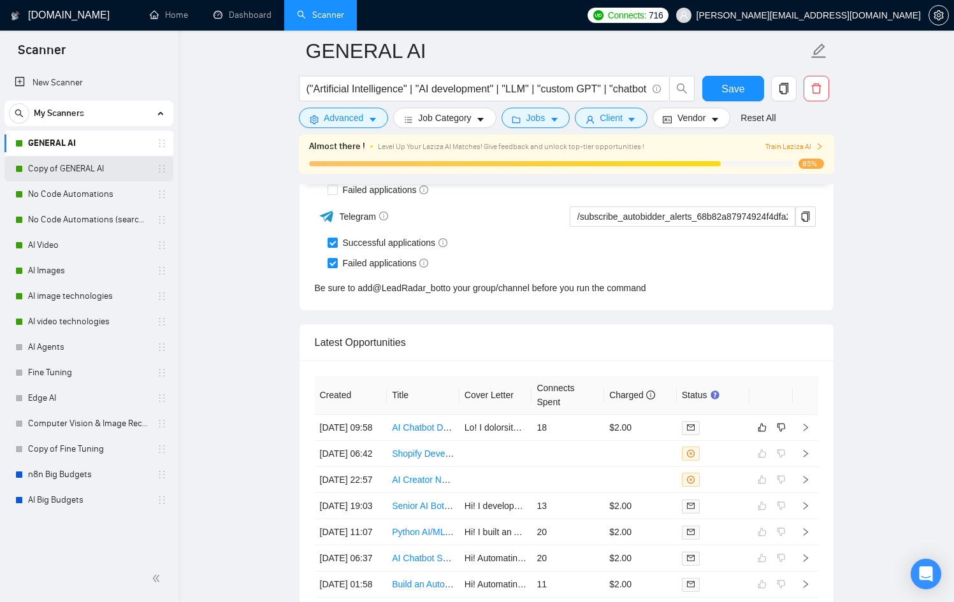
click at [103, 171] on link "Copy of GENERAL AI" at bounding box center [88, 168] width 121 height 25
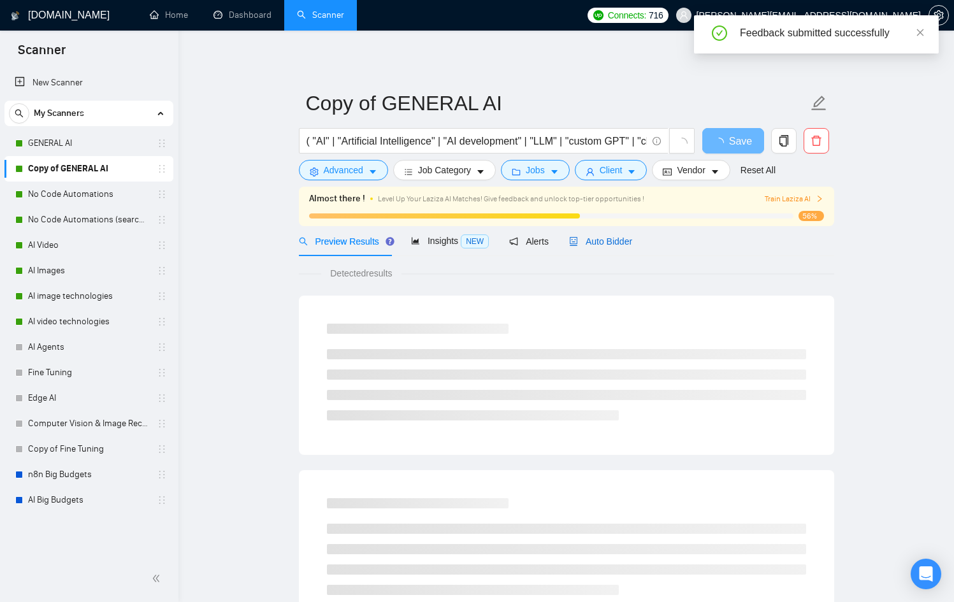
click at [610, 241] on span "Auto Bidder" at bounding box center [600, 241] width 63 height 10
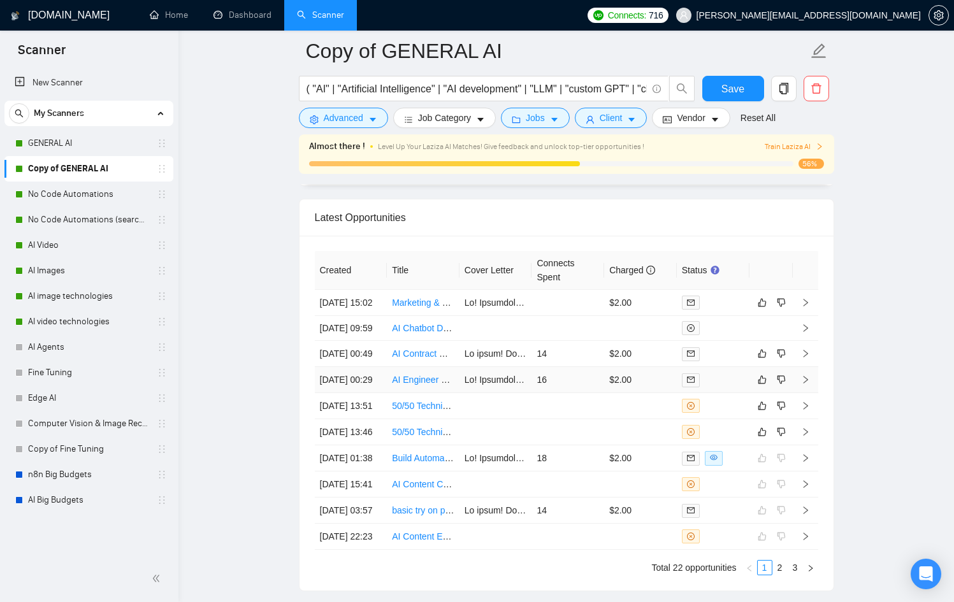
scroll to position [3367, 0]
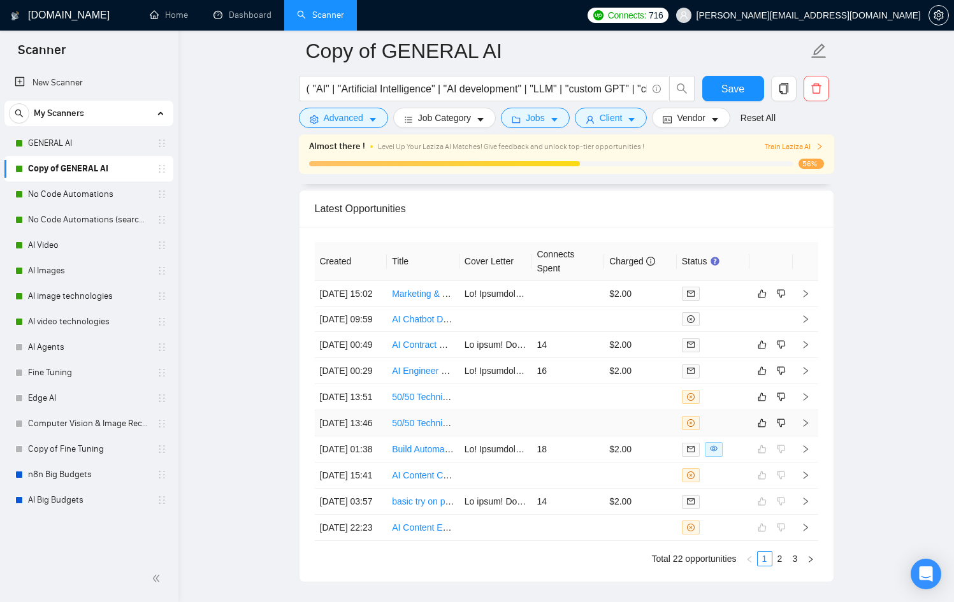
click at [647, 437] on td at bounding box center [640, 423] width 73 height 26
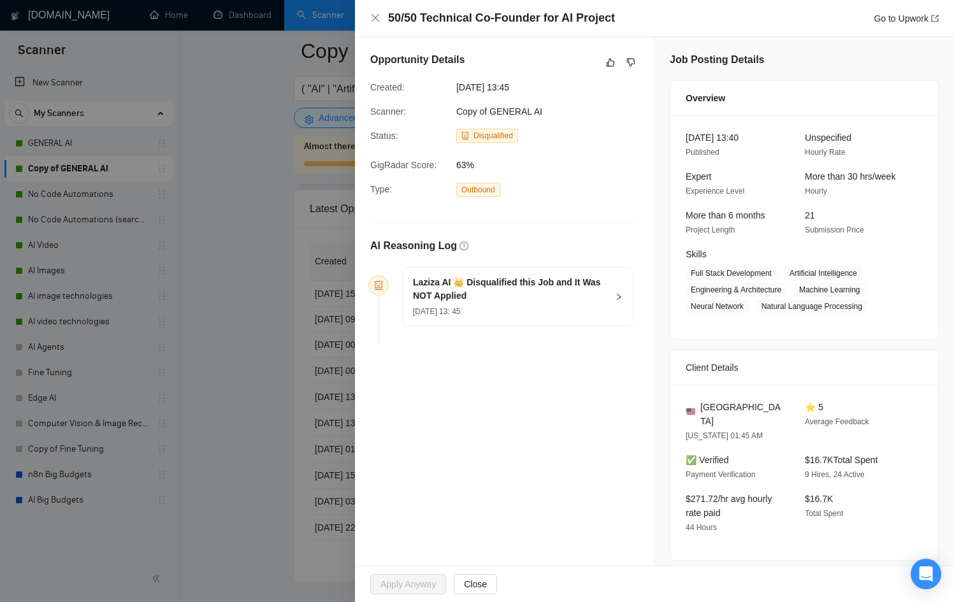
click at [299, 414] on div at bounding box center [477, 301] width 954 height 602
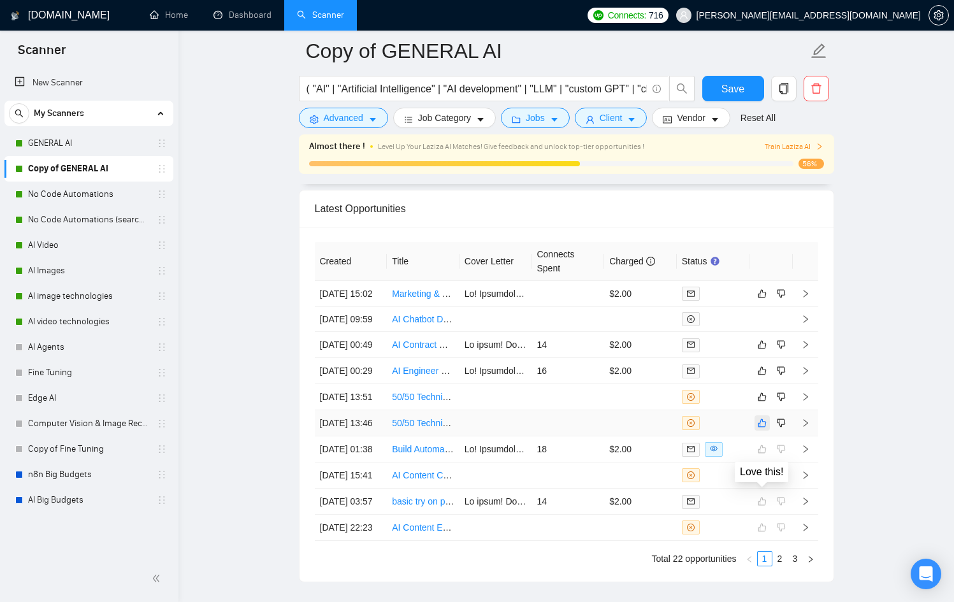
click at [758, 428] on icon "like" at bounding box center [762, 423] width 8 height 8
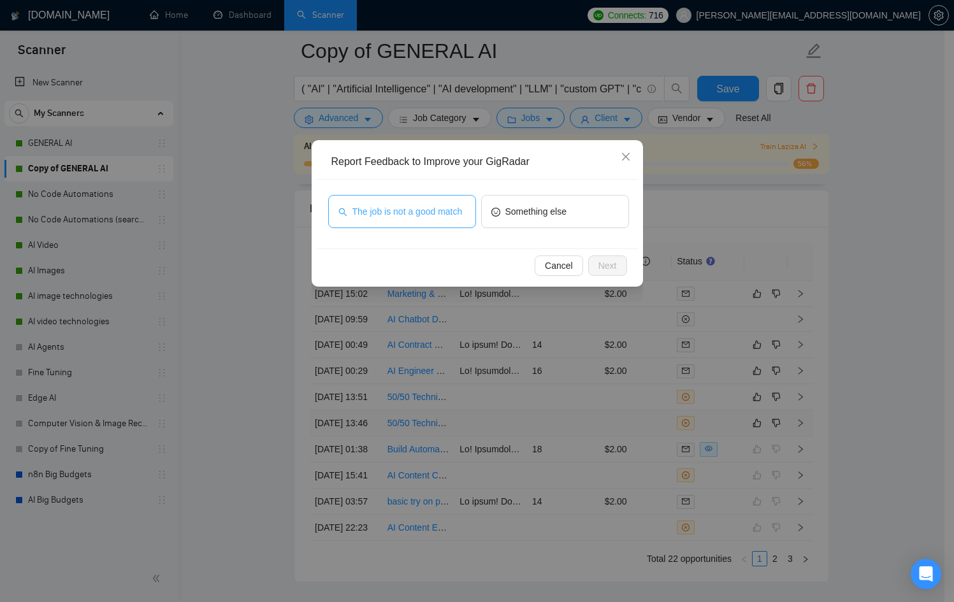
click at [398, 226] on button "The job is not a good match" at bounding box center [402, 211] width 148 height 33
click at [616, 264] on span "Next" at bounding box center [607, 266] width 18 height 14
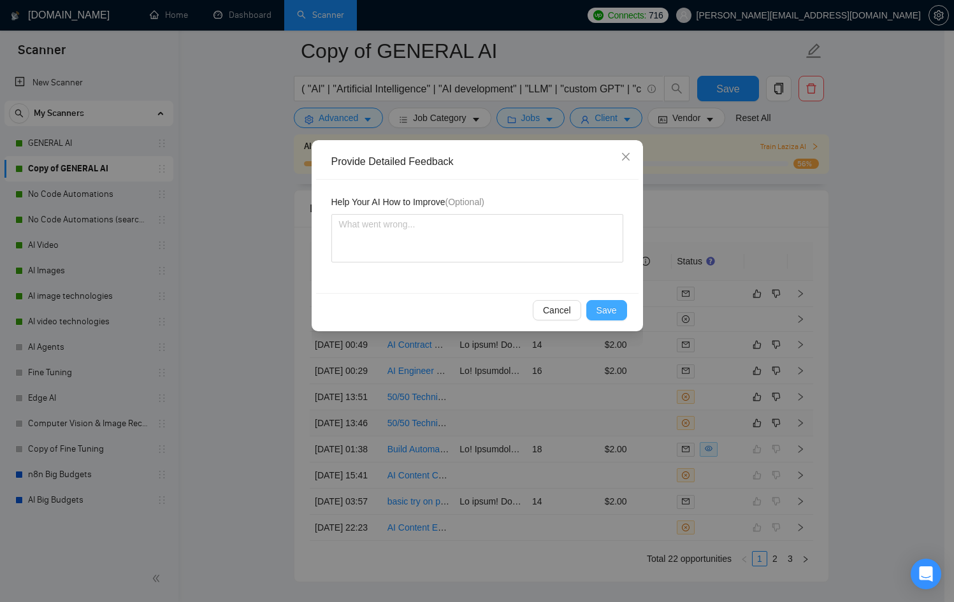
click at [619, 314] on button "Save" at bounding box center [606, 310] width 41 height 20
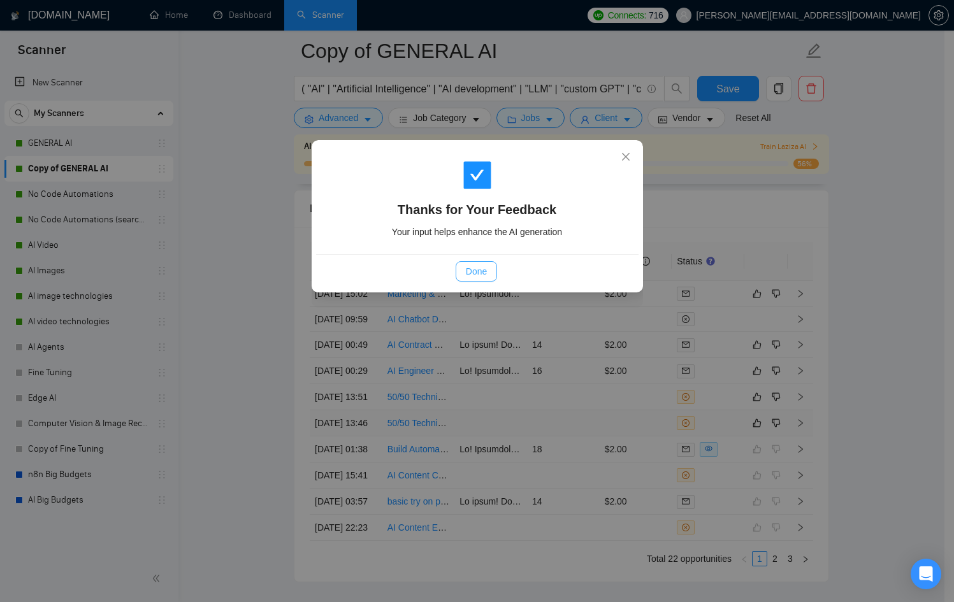
click at [497, 271] on button "Done" at bounding box center [476, 271] width 41 height 20
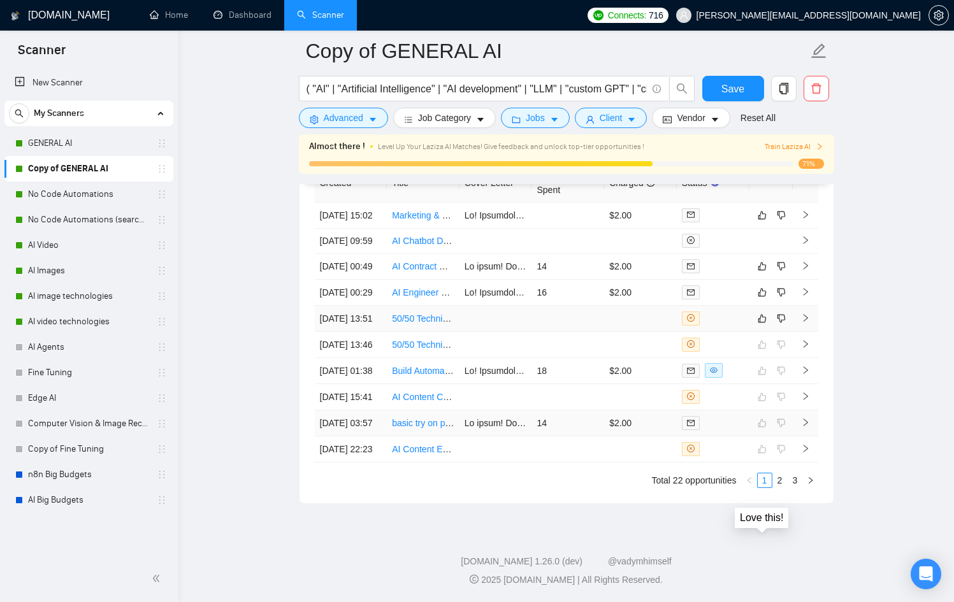
click at [759, 437] on td at bounding box center [771, 423] width 43 height 26
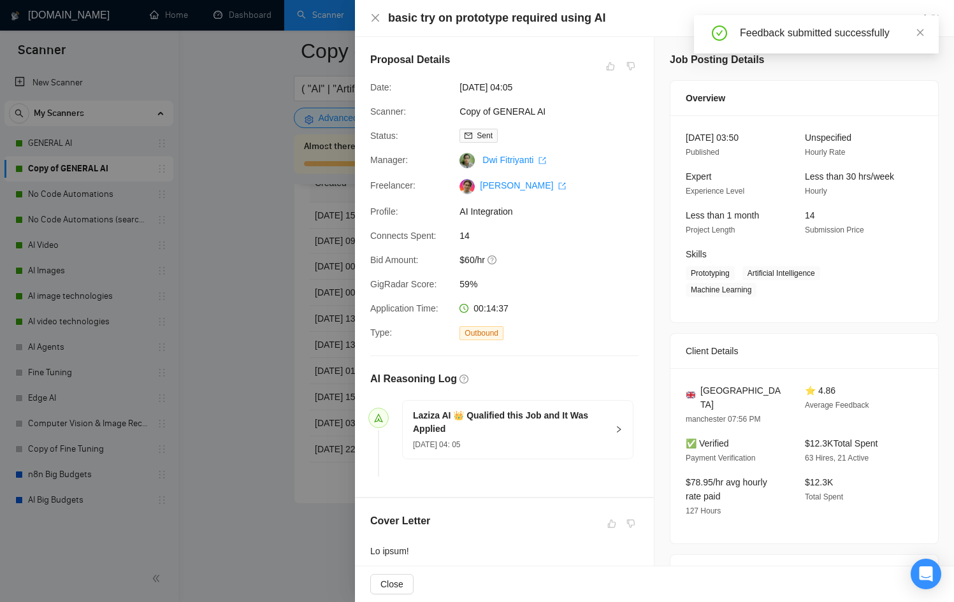
click at [316, 382] on div at bounding box center [477, 301] width 954 height 602
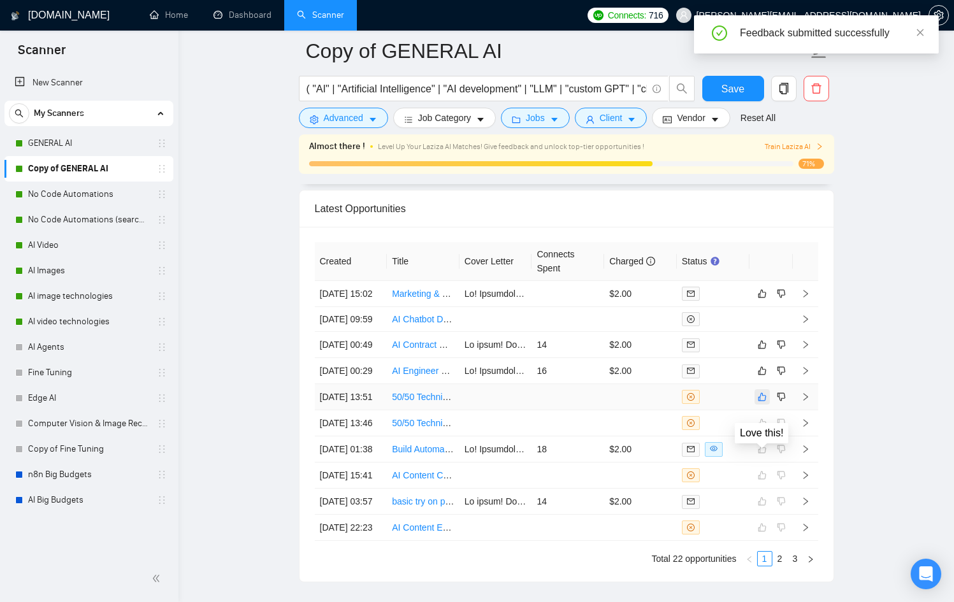
click at [755, 405] on button "button" at bounding box center [762, 396] width 15 height 15
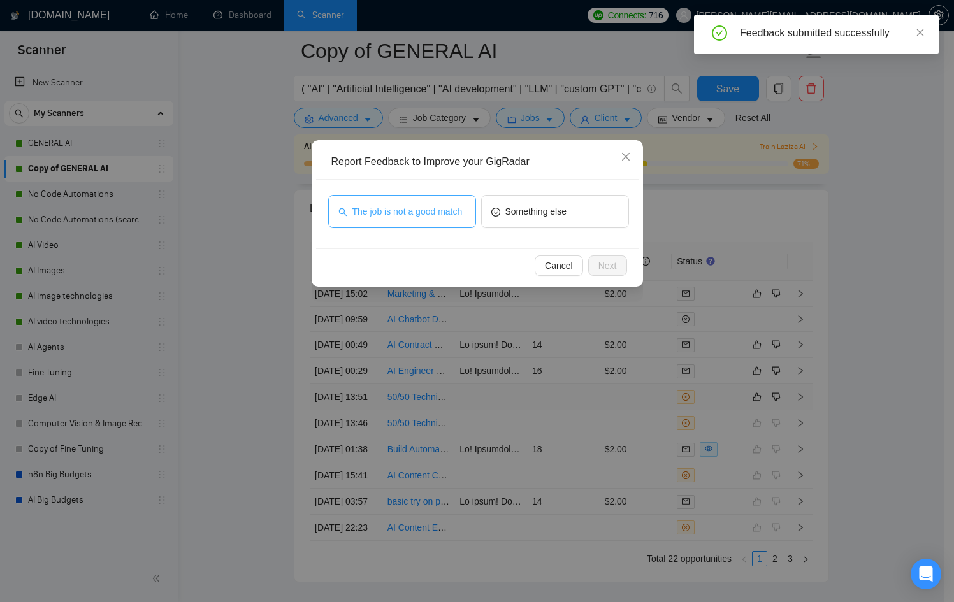
click at [397, 205] on span "The job is not a good match" at bounding box center [407, 212] width 110 height 14
click at [593, 262] on button "Next" at bounding box center [607, 266] width 39 height 20
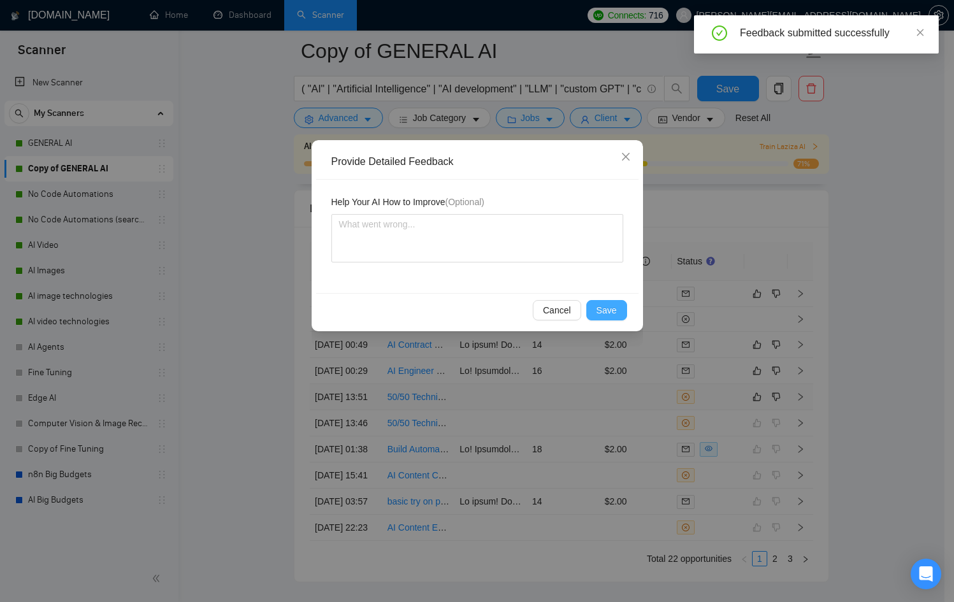
click at [599, 307] on span "Save" at bounding box center [607, 310] width 20 height 14
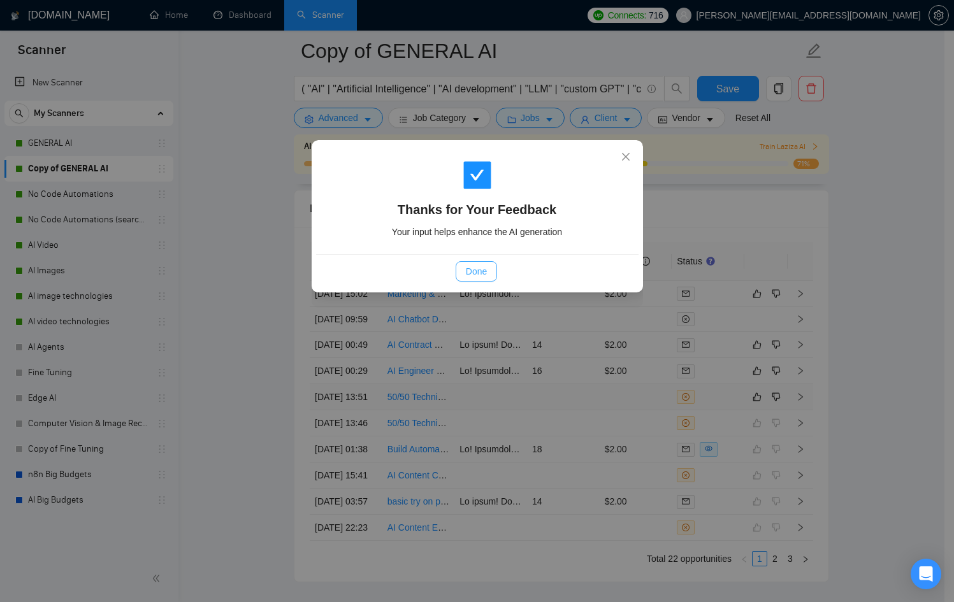
click at [462, 263] on button "Done" at bounding box center [476, 271] width 41 height 20
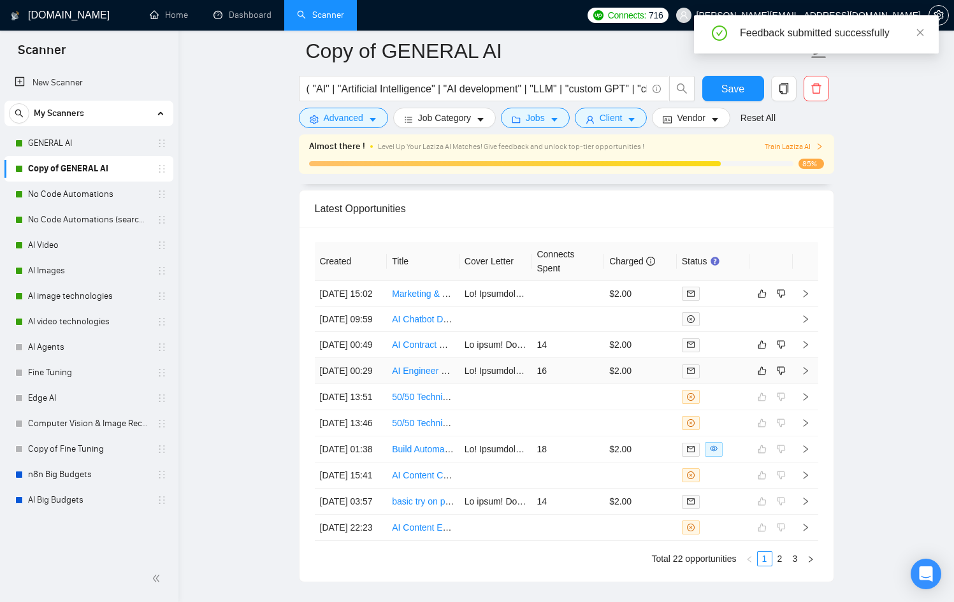
click at [732, 379] on div at bounding box center [713, 371] width 62 height 15
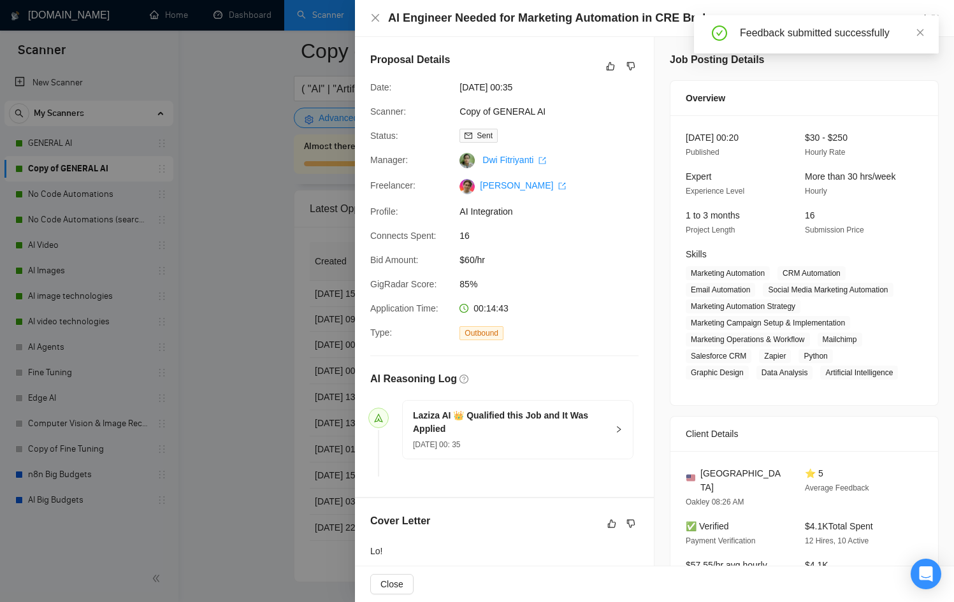
click at [915, 29] on div "Feedback submitted successfully" at bounding box center [832, 32] width 184 height 15
click at [924, 30] on icon "close" at bounding box center [920, 32] width 9 height 9
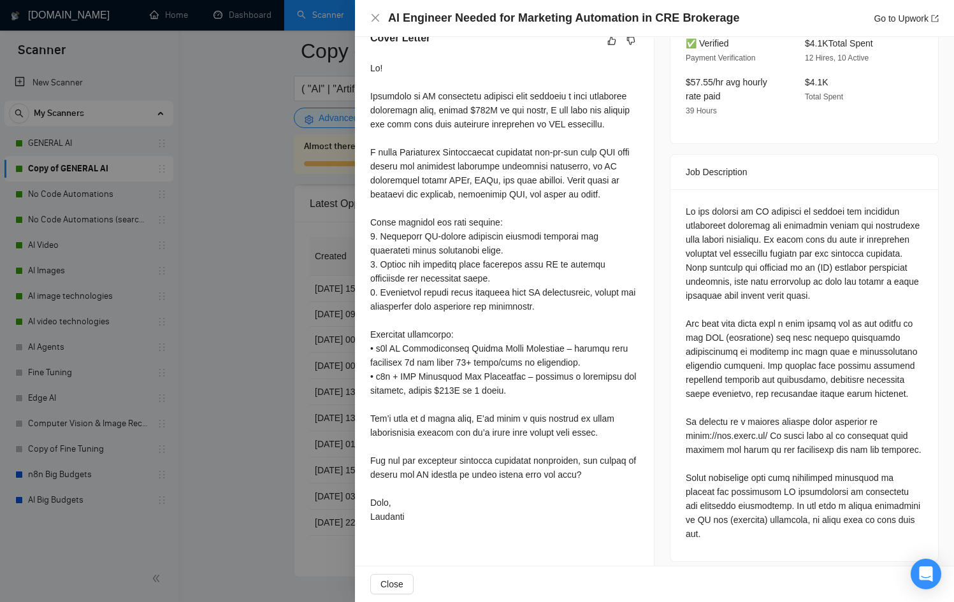
scroll to position [540, 0]
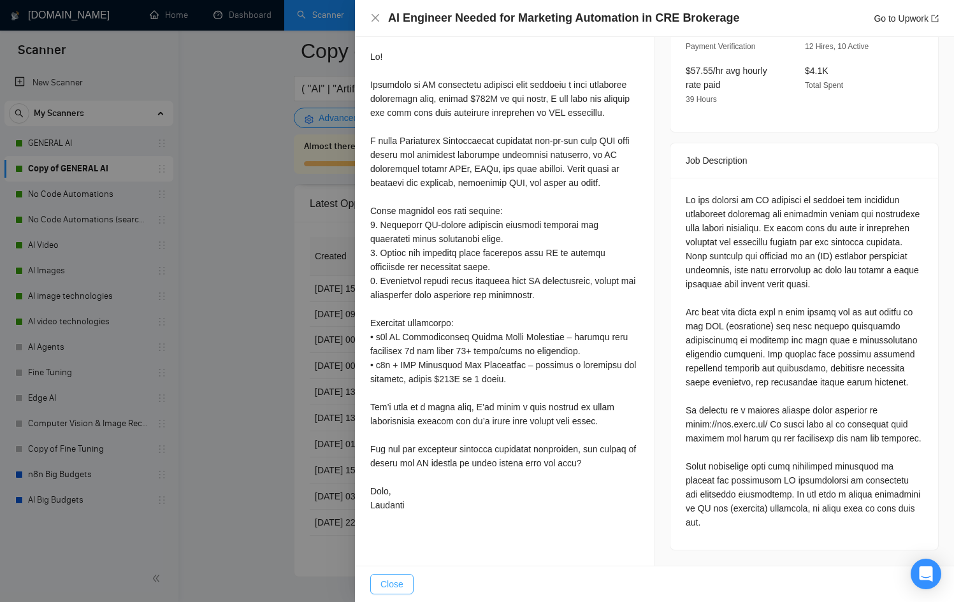
click at [403, 594] on button "Close" at bounding box center [391, 584] width 43 height 20
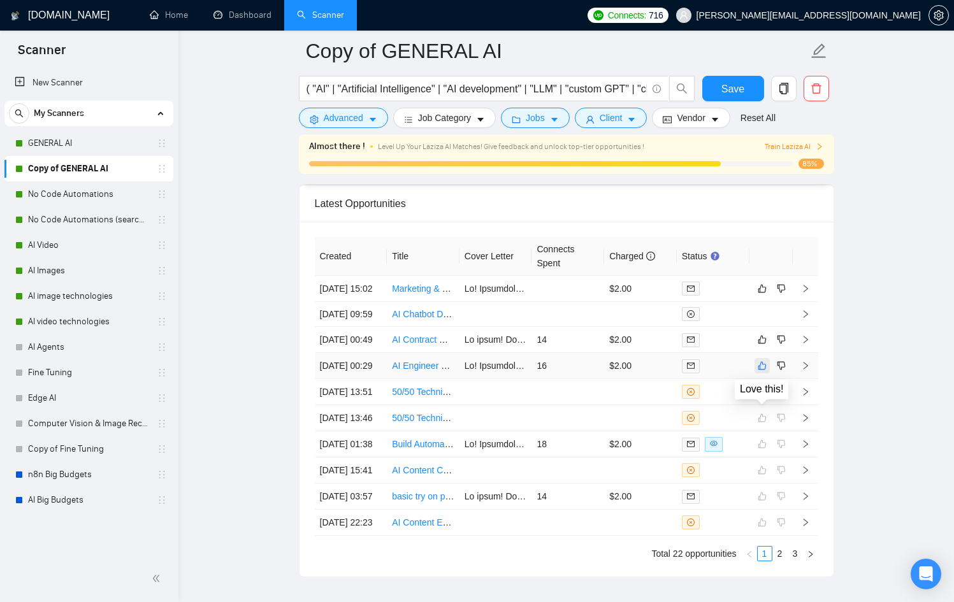
click at [762, 371] on icon "like" at bounding box center [762, 366] width 9 height 10
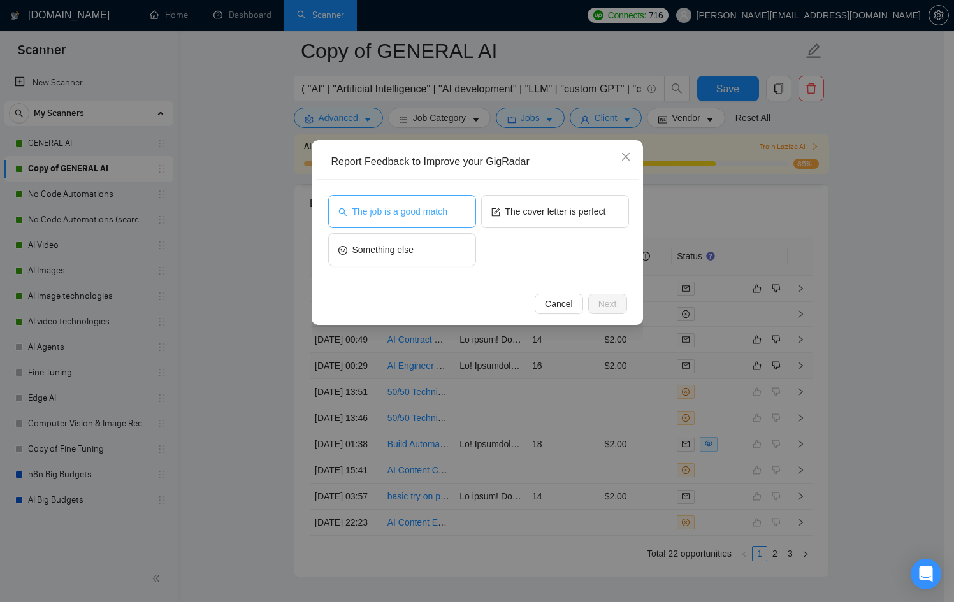
click at [375, 216] on span "The job is a good match" at bounding box center [399, 212] width 95 height 14
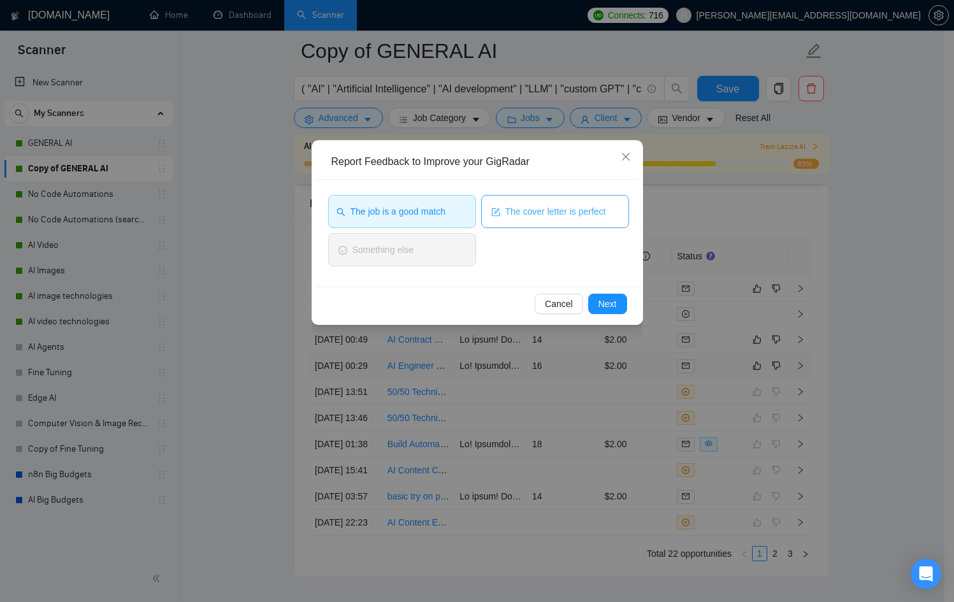
click at [543, 208] on span "The cover letter is perfect" at bounding box center [555, 212] width 101 height 14
click at [612, 306] on span "Next" at bounding box center [607, 304] width 18 height 14
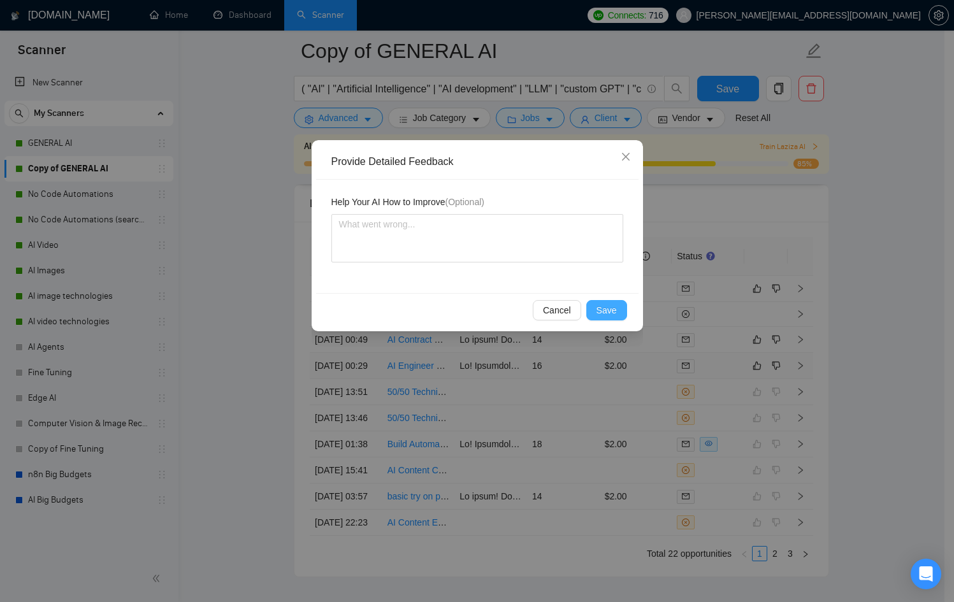
click at [604, 309] on span "Save" at bounding box center [607, 310] width 20 height 14
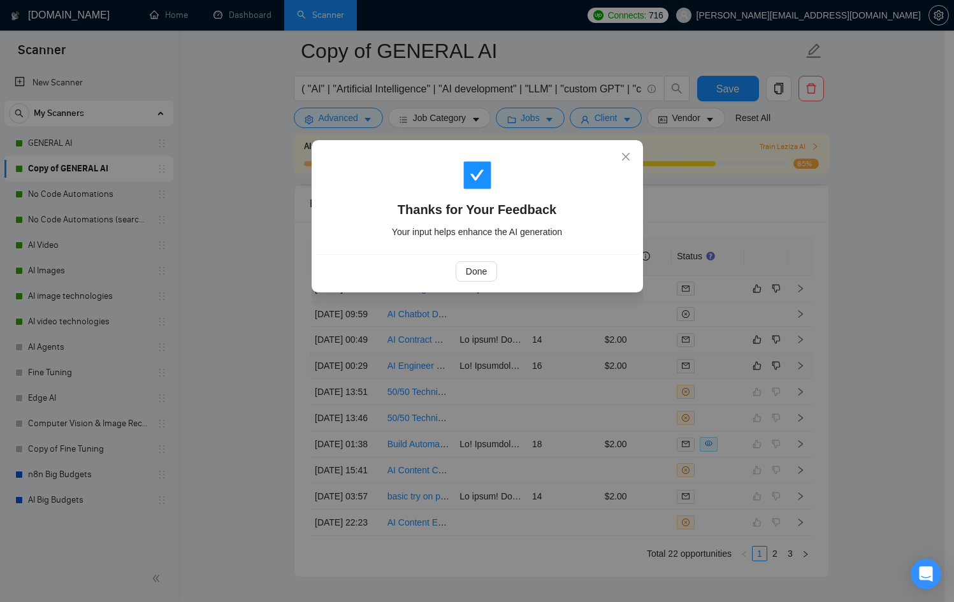
click at [451, 268] on div "Done" at bounding box center [476, 271] width 301 height 20
click at [462, 272] on button "Done" at bounding box center [476, 271] width 41 height 20
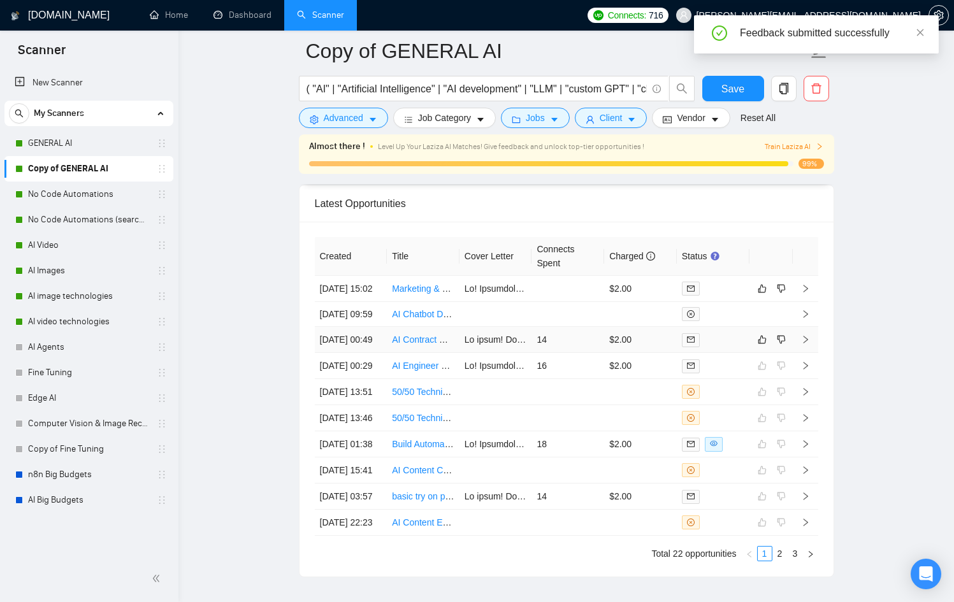
click at [728, 347] on div at bounding box center [713, 340] width 62 height 15
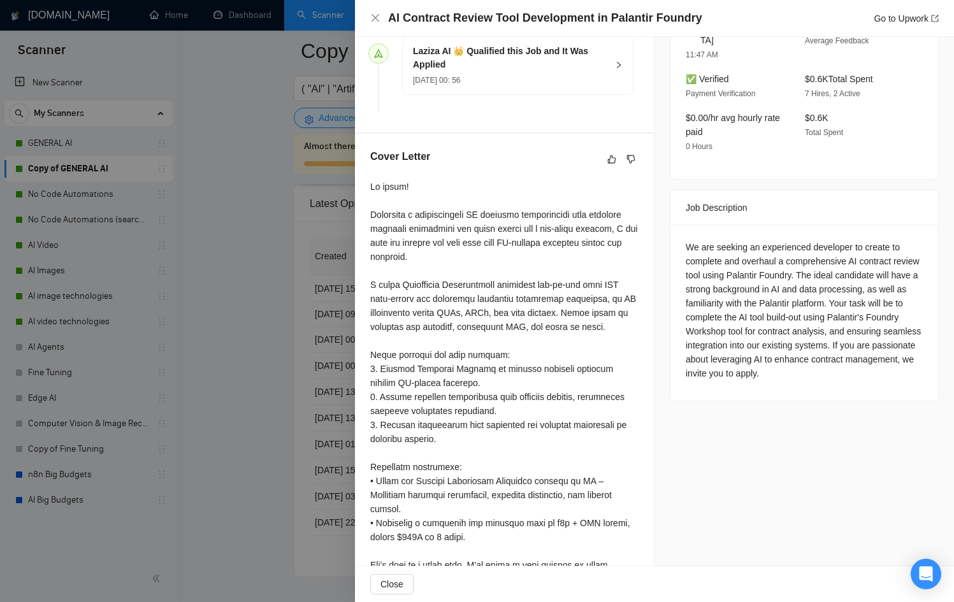
scroll to position [502, 0]
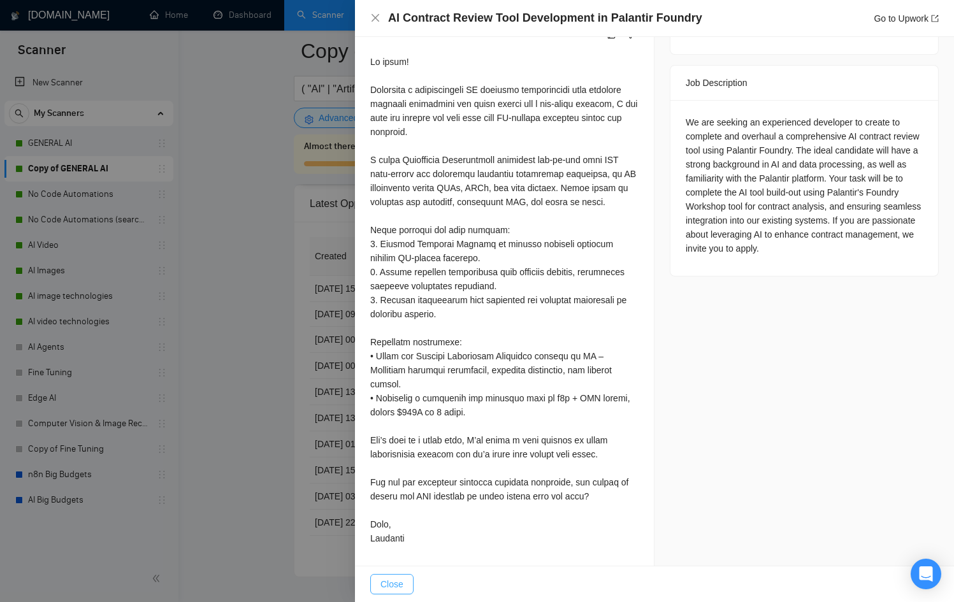
click at [384, 583] on span "Close" at bounding box center [392, 584] width 23 height 14
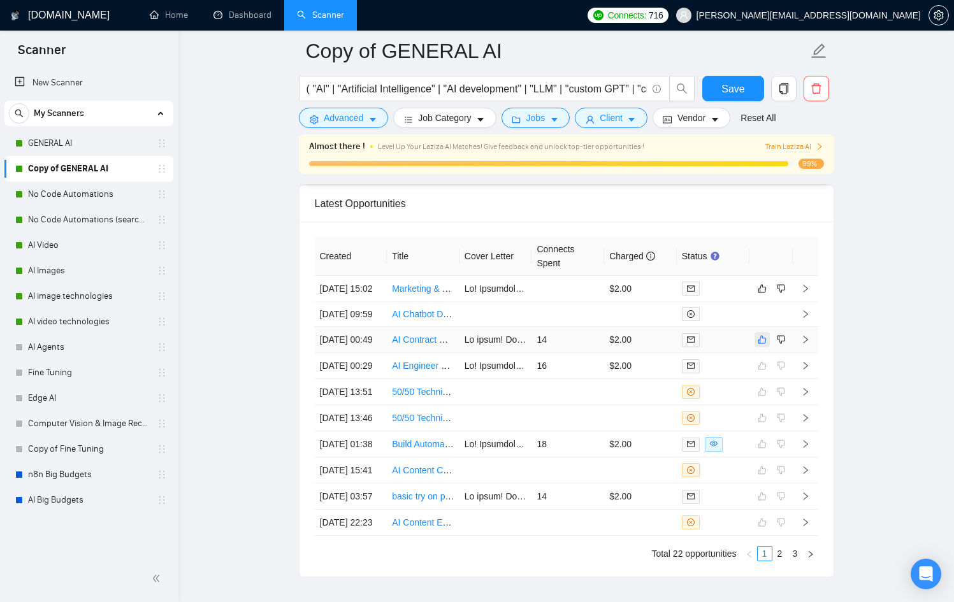
click at [765, 345] on icon "like" at bounding box center [762, 340] width 9 height 10
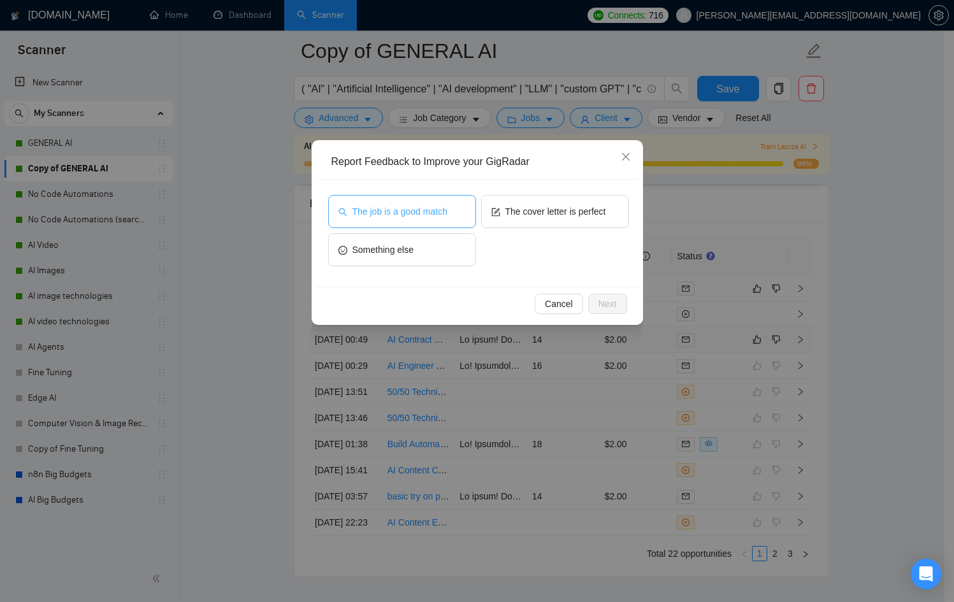
click at [403, 209] on span "The job is a good match" at bounding box center [399, 212] width 95 height 14
click at [637, 208] on div "The job is a good match The cover letter is perfect Something else" at bounding box center [477, 233] width 323 height 107
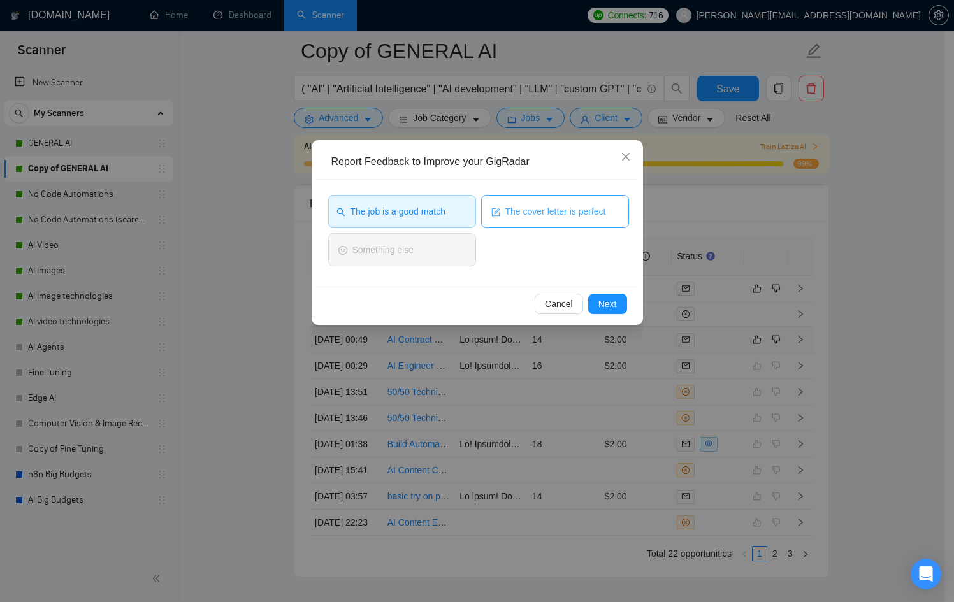
click at [606, 210] on span "The cover letter is perfect" at bounding box center [555, 212] width 101 height 14
click at [613, 309] on span "Next" at bounding box center [607, 304] width 18 height 14
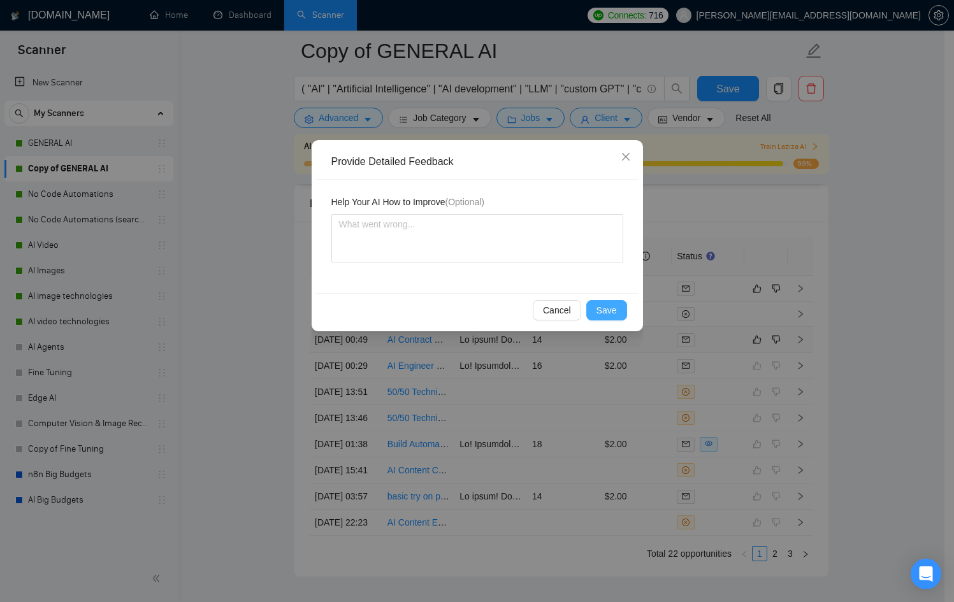
click at [614, 309] on span "Save" at bounding box center [607, 310] width 20 height 14
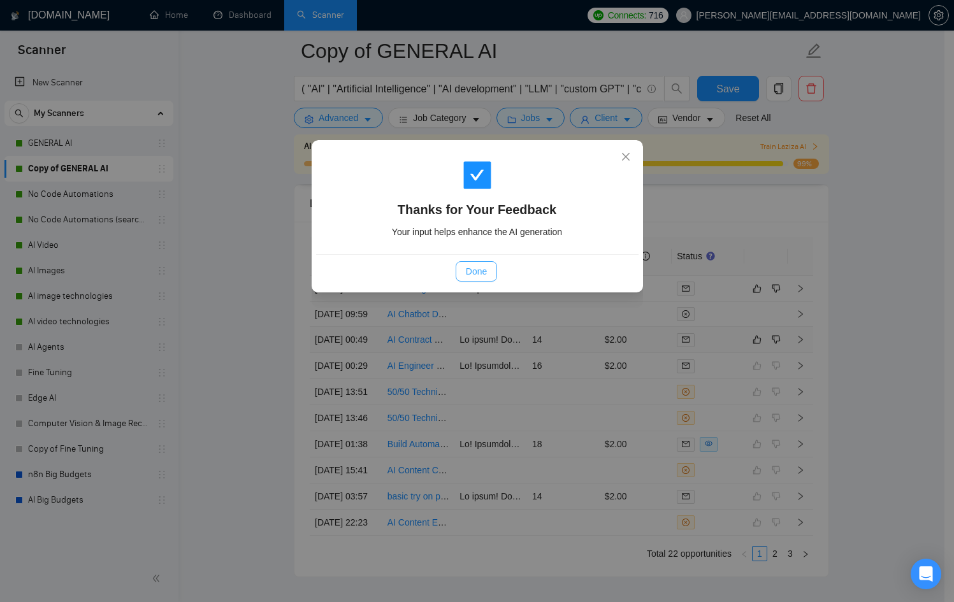
click at [477, 269] on span "Done" at bounding box center [476, 272] width 21 height 14
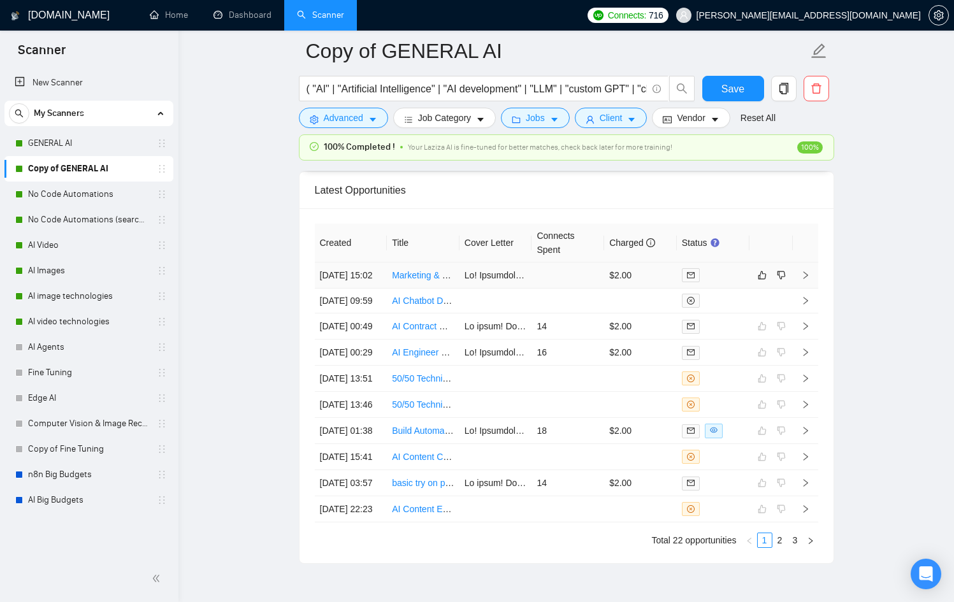
click at [744, 281] on td at bounding box center [713, 276] width 73 height 26
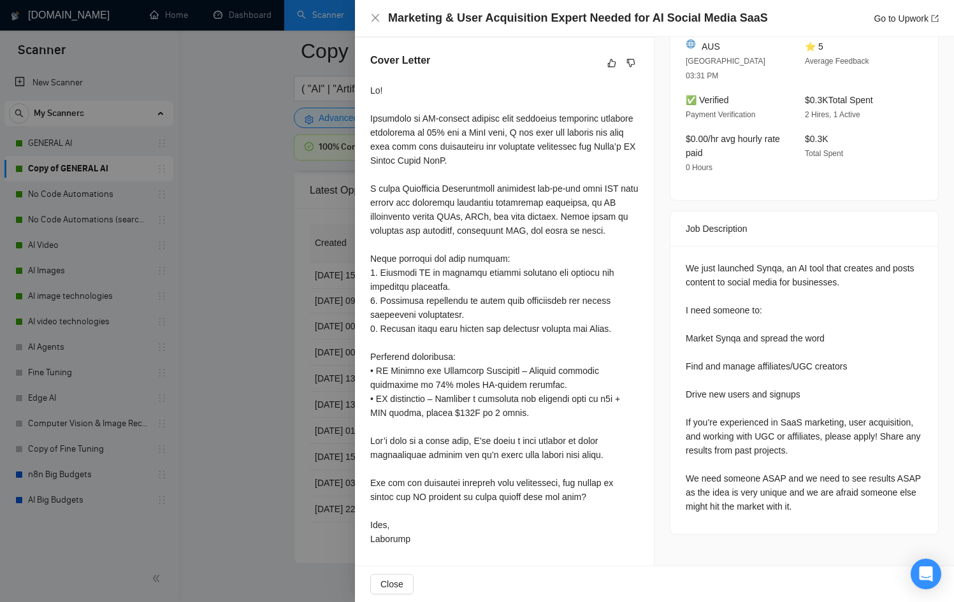
drag, startPoint x: 247, startPoint y: 420, endPoint x: 260, endPoint y: 415, distance: 13.7
click at [246, 420] on div at bounding box center [477, 301] width 954 height 602
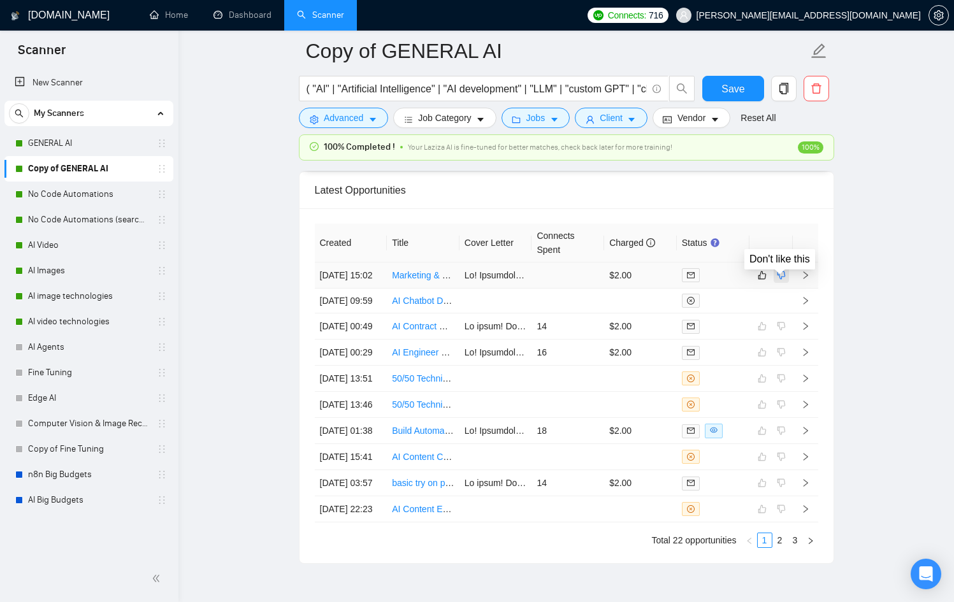
click at [781, 279] on icon "dislike" at bounding box center [781, 275] width 9 height 10
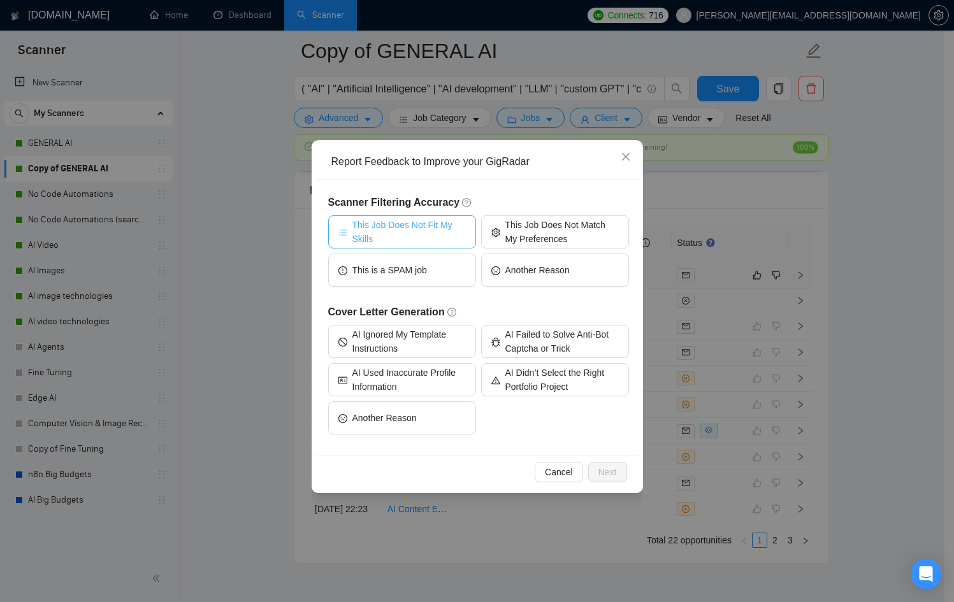
click at [366, 237] on span "This Job Does Not Fit My Skills" at bounding box center [408, 232] width 113 height 28
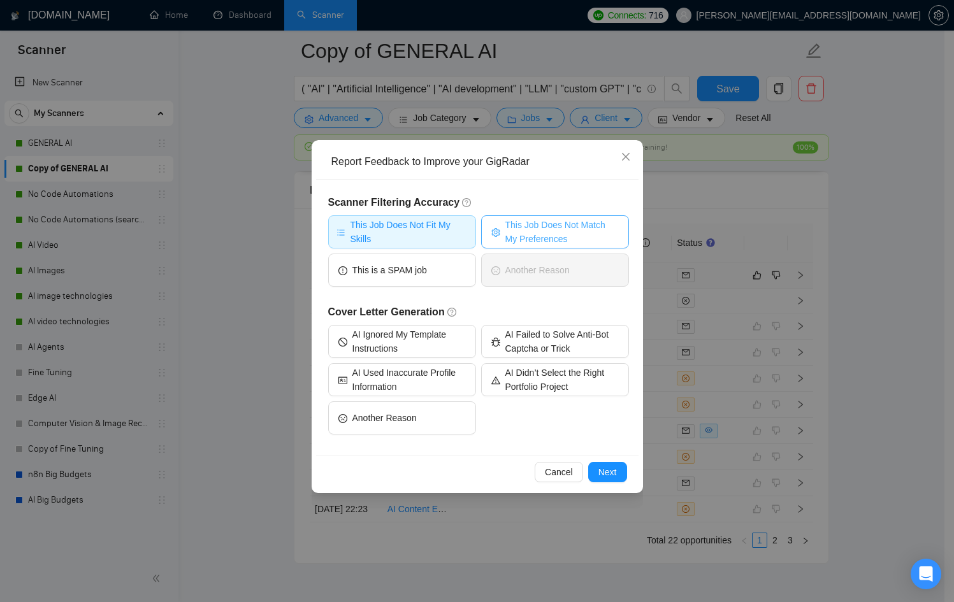
click at [551, 231] on span "This Job Does Not Match My Preferences" at bounding box center [561, 232] width 113 height 28
click at [616, 472] on span "Next" at bounding box center [607, 472] width 18 height 14
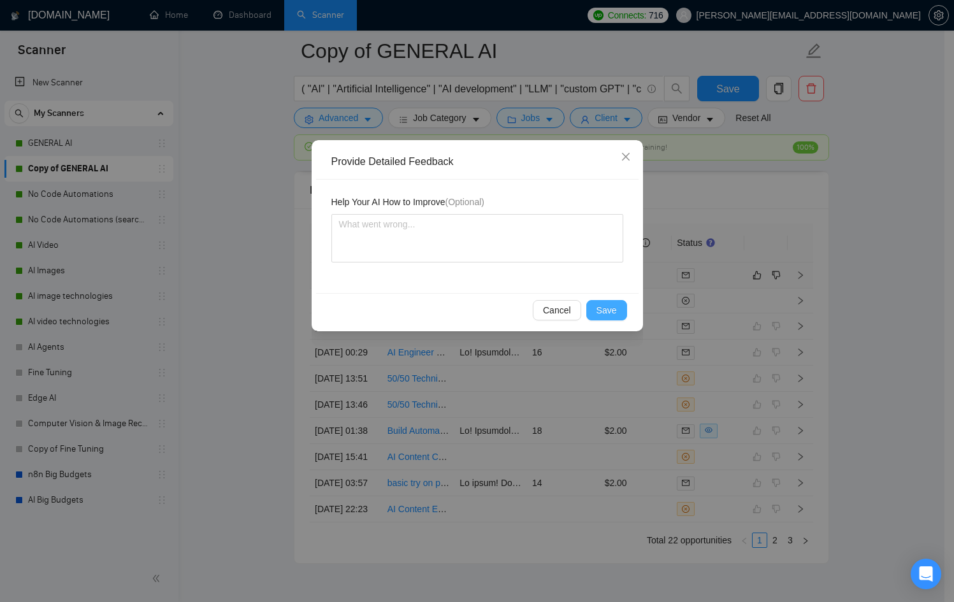
click at [607, 305] on span "Save" at bounding box center [607, 310] width 20 height 14
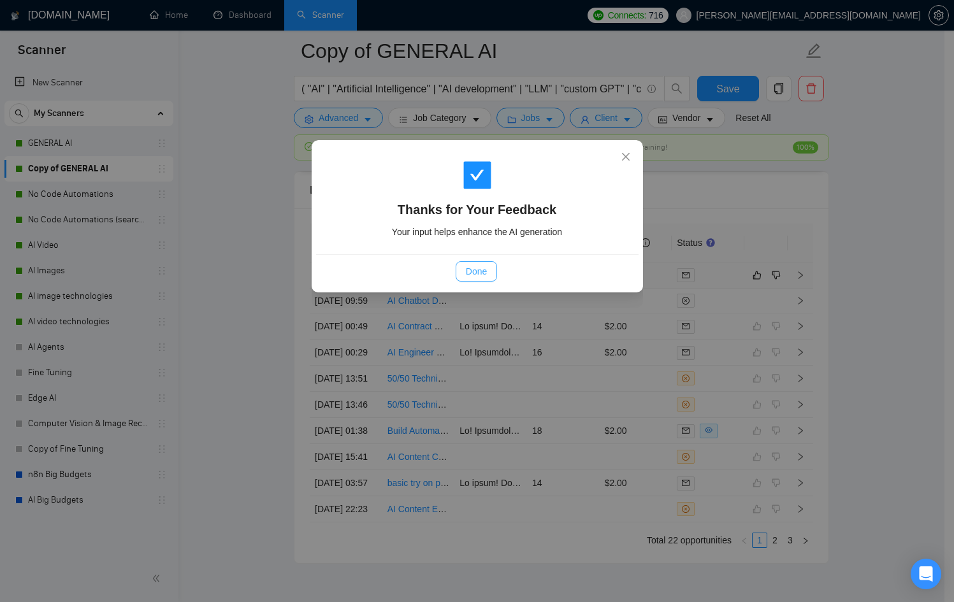
click at [484, 271] on span "Done" at bounding box center [476, 272] width 21 height 14
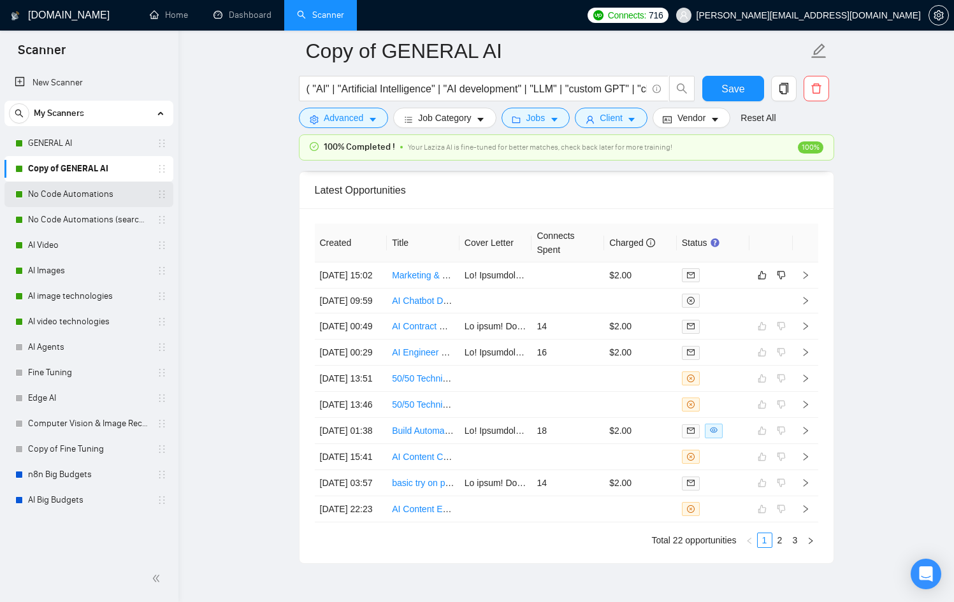
click at [81, 196] on link "No Code Automations" at bounding box center [88, 194] width 121 height 25
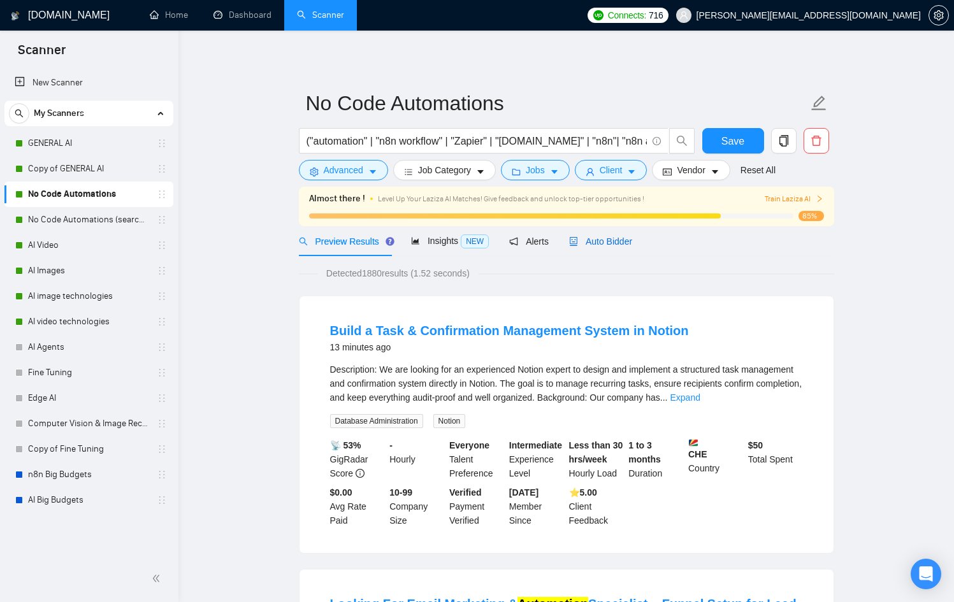
click at [622, 245] on span "Auto Bidder" at bounding box center [600, 241] width 63 height 10
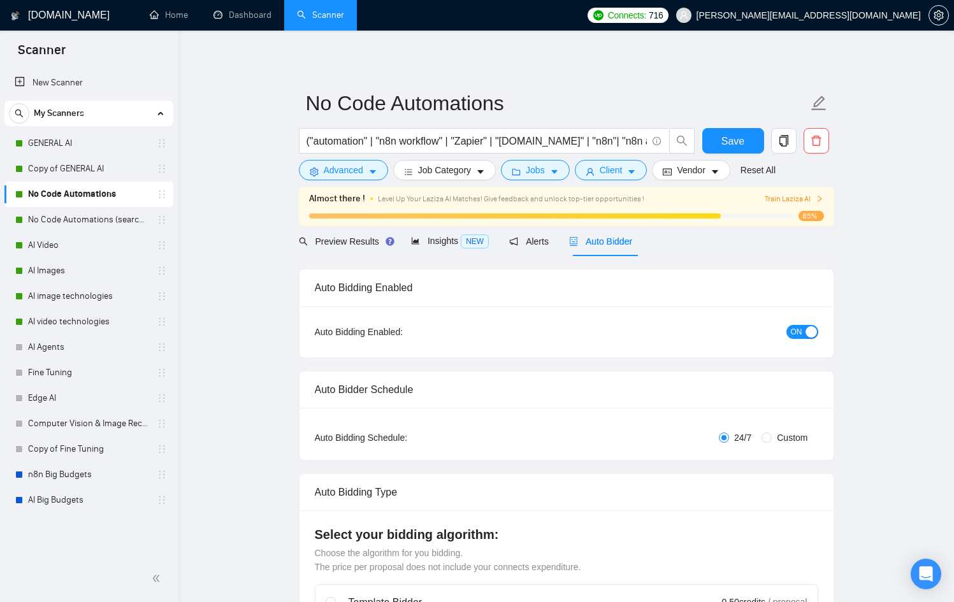
checkbox input "true"
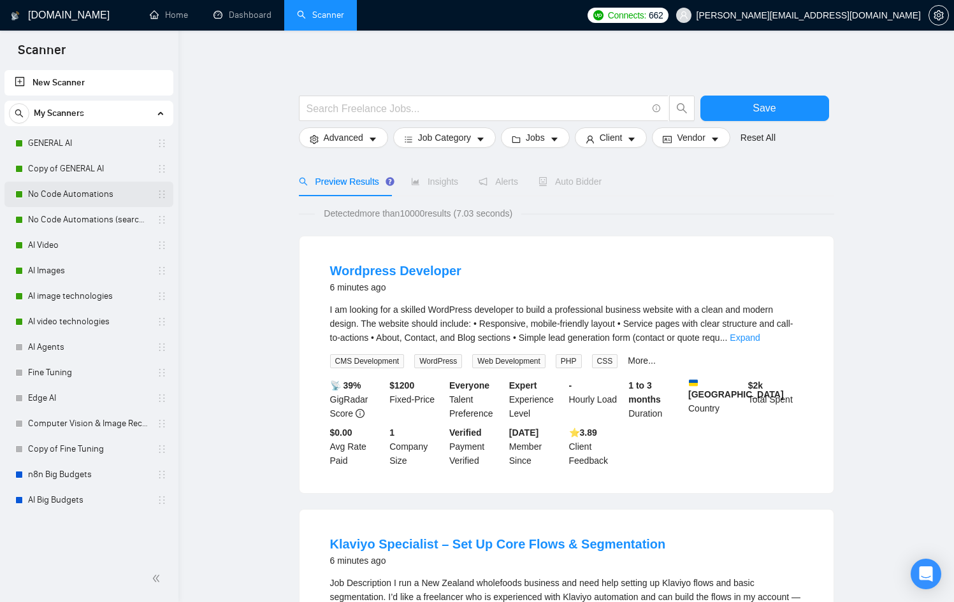
click at [66, 188] on link "No Code Automations" at bounding box center [88, 194] width 121 height 25
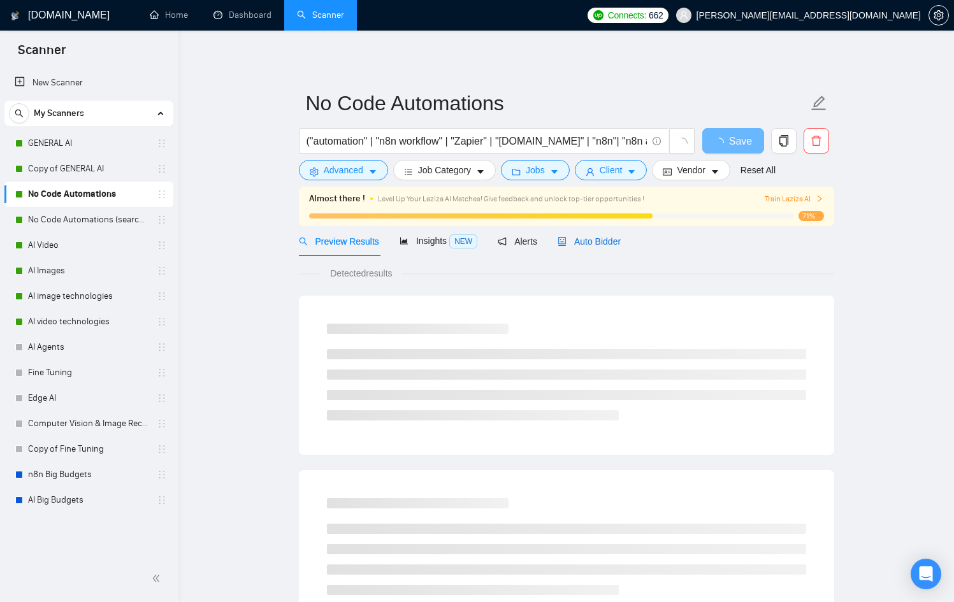
click at [602, 247] on div "Auto Bidder" at bounding box center [589, 242] width 63 height 14
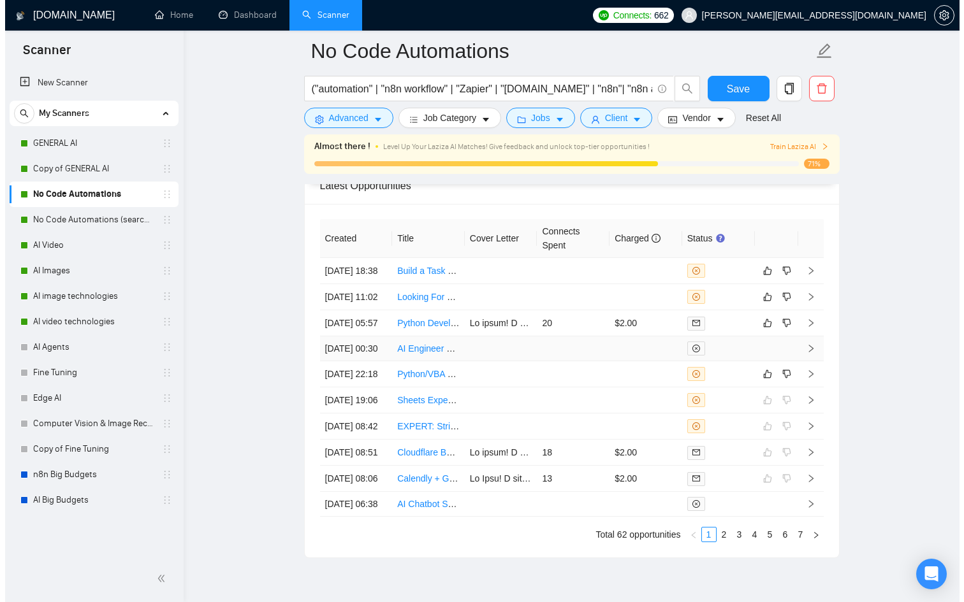
scroll to position [3370, 0]
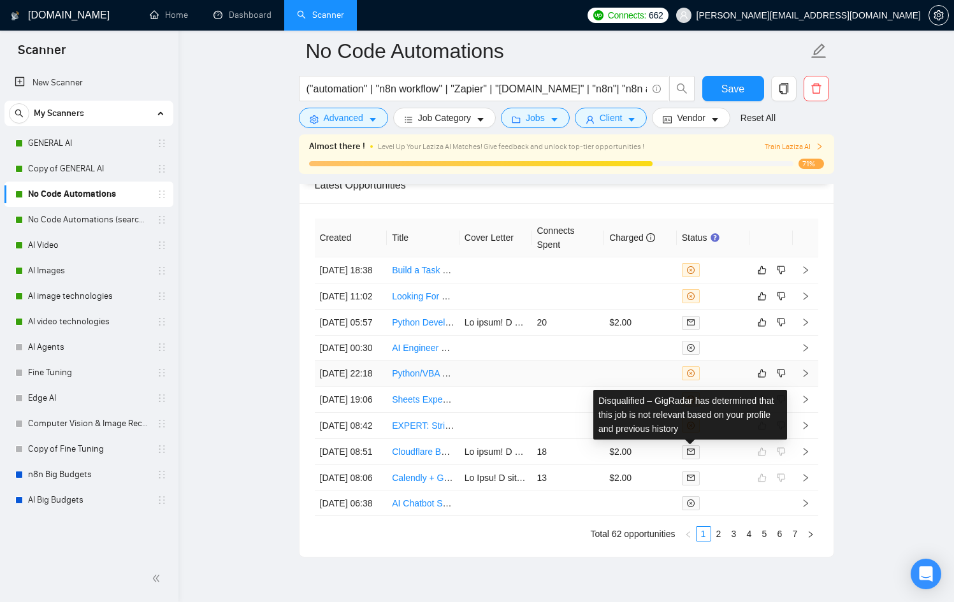
click at [603, 387] on td at bounding box center [568, 374] width 73 height 26
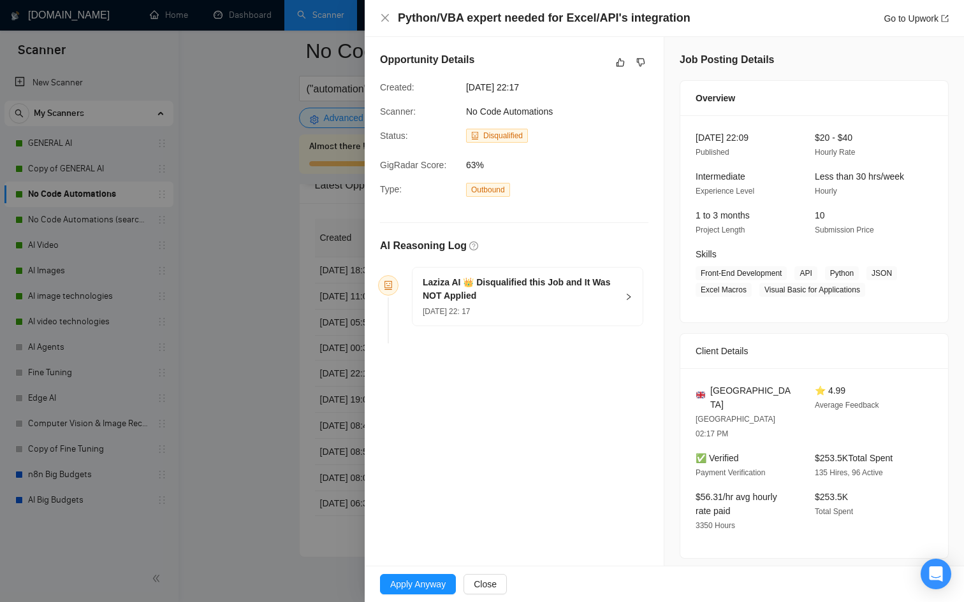
click at [328, 410] on div at bounding box center [482, 301] width 964 height 602
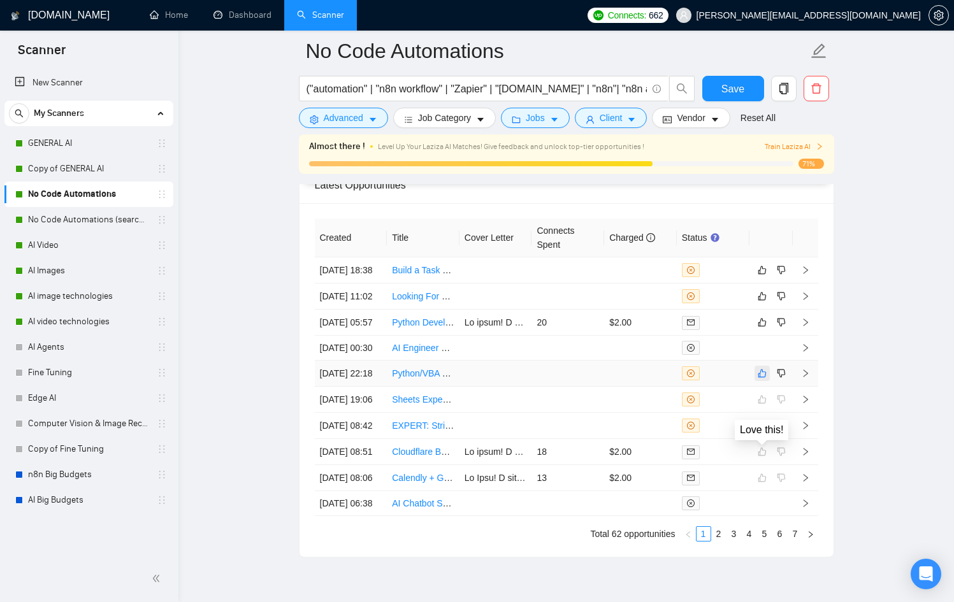
click at [760, 378] on icon "like" at bounding box center [762, 374] width 8 height 8
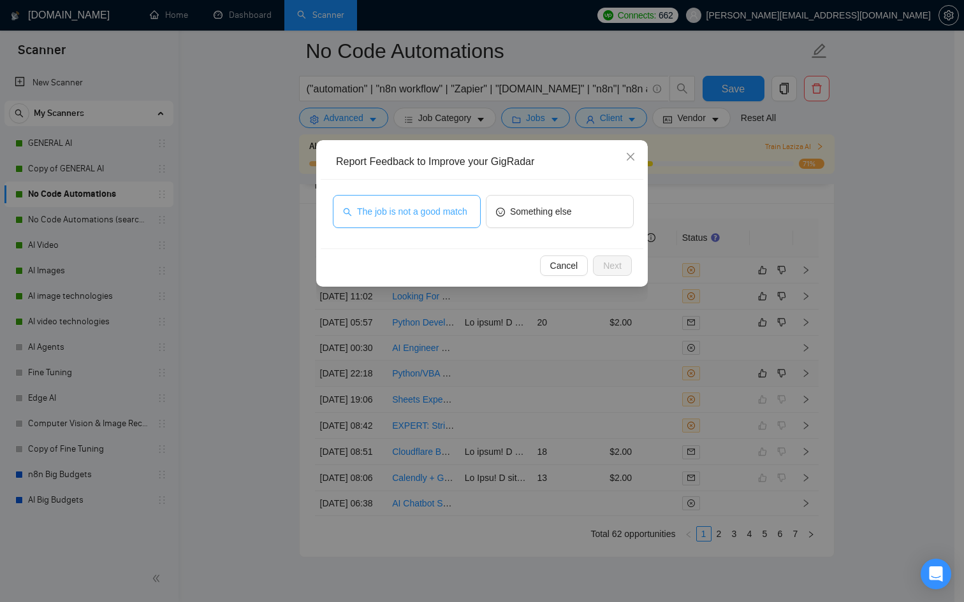
click at [410, 215] on span "The job is not a good match" at bounding box center [412, 212] width 110 height 14
click at [602, 255] on div "Cancel Next" at bounding box center [482, 266] width 323 height 34
click at [605, 261] on span "Next" at bounding box center [612, 266] width 18 height 14
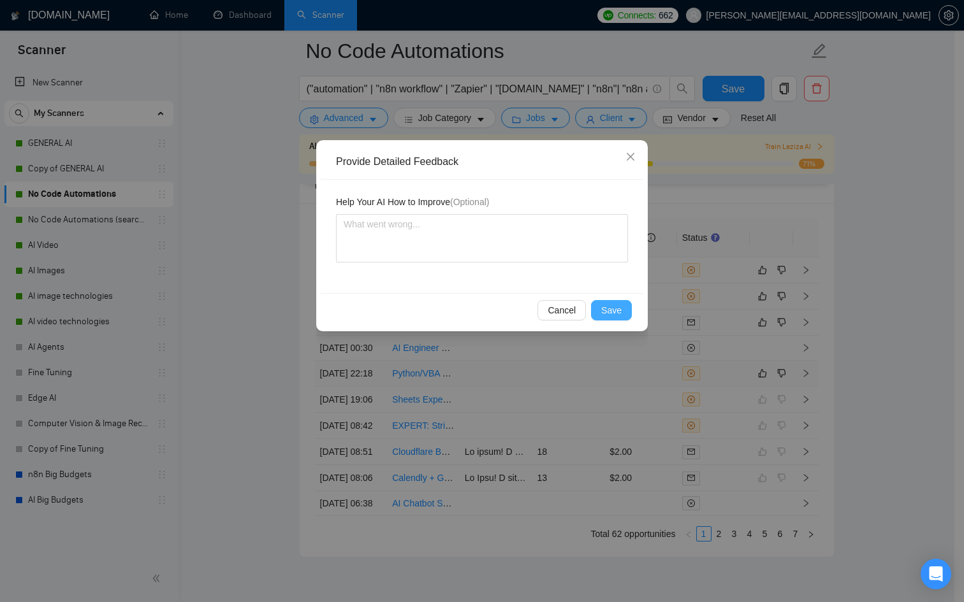
click at [617, 308] on span "Save" at bounding box center [611, 310] width 20 height 14
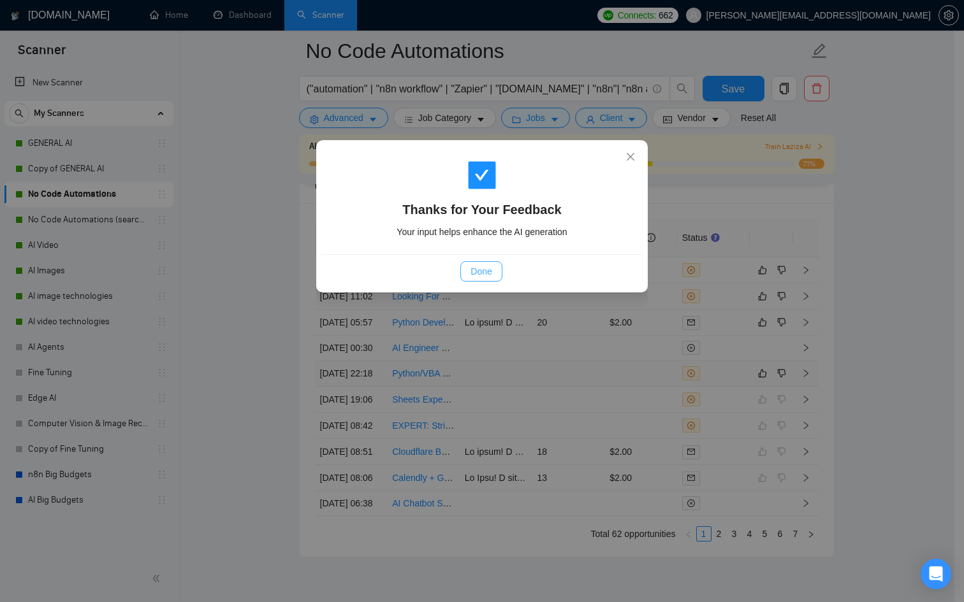
click at [479, 275] on span "Done" at bounding box center [480, 272] width 21 height 14
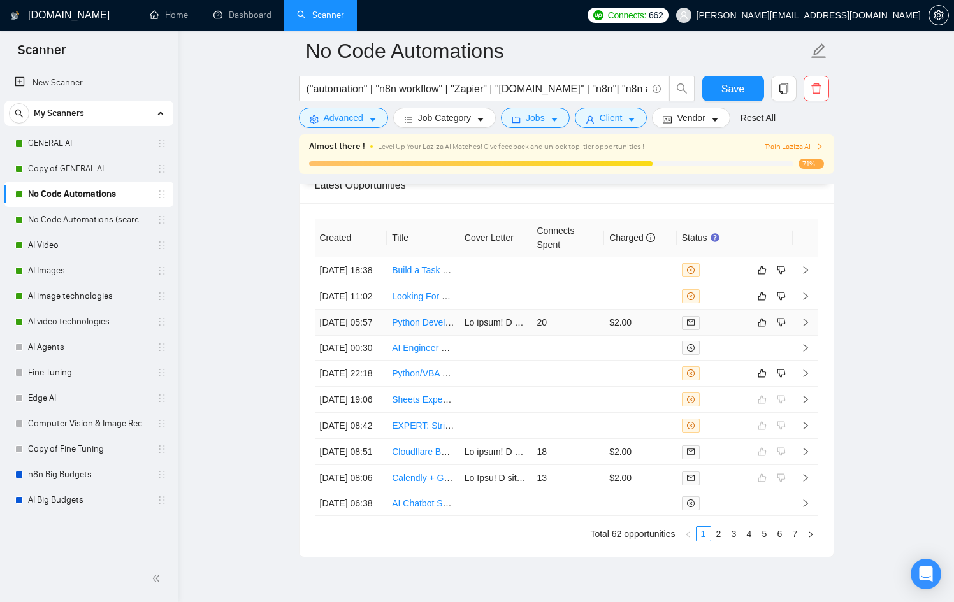
click at [561, 336] on td "20" at bounding box center [568, 323] width 73 height 26
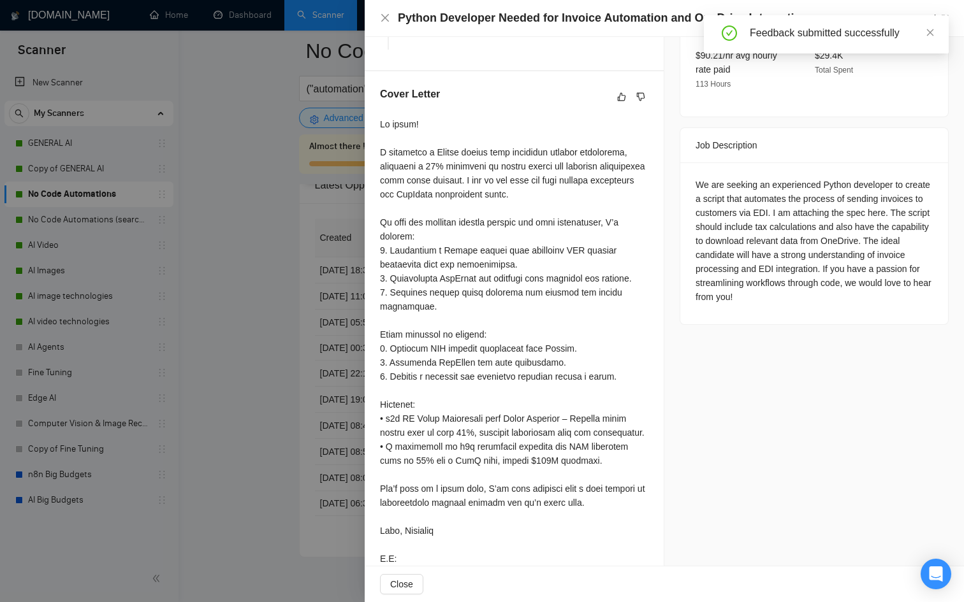
scroll to position [429, 0]
click at [198, 384] on div at bounding box center [482, 301] width 964 height 602
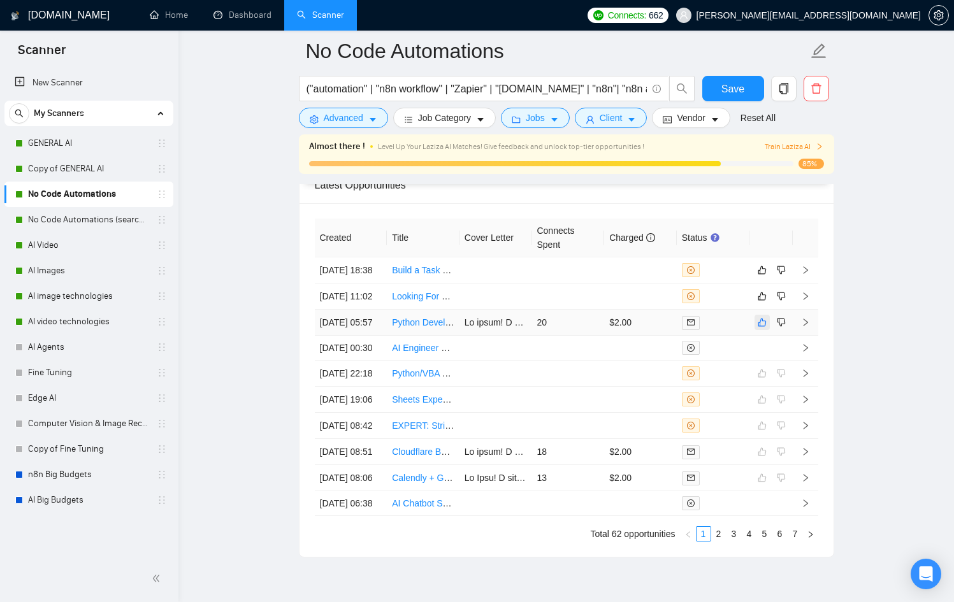
click at [763, 328] on icon "like" at bounding box center [762, 322] width 9 height 10
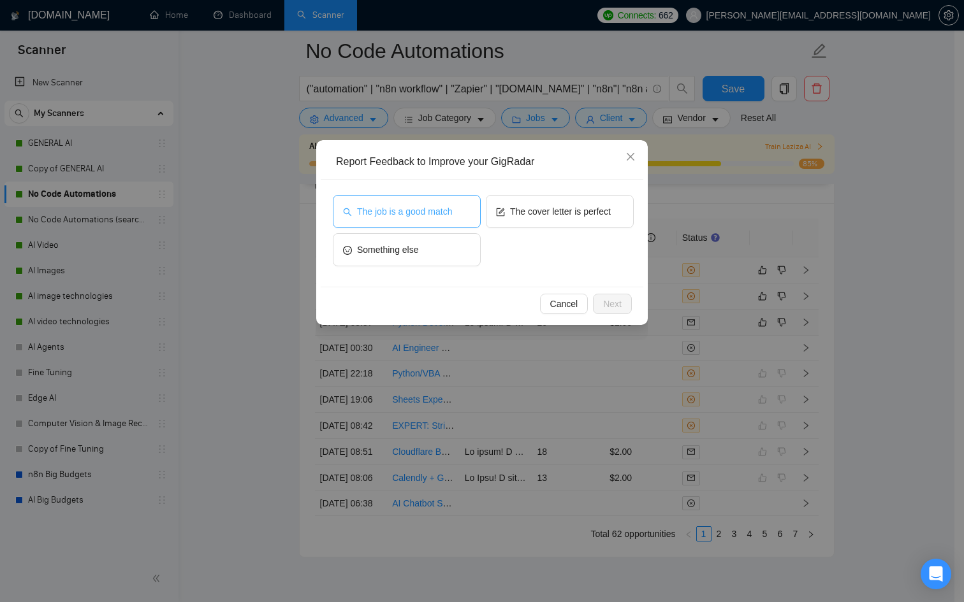
click at [373, 203] on button "The job is a good match" at bounding box center [407, 211] width 148 height 33
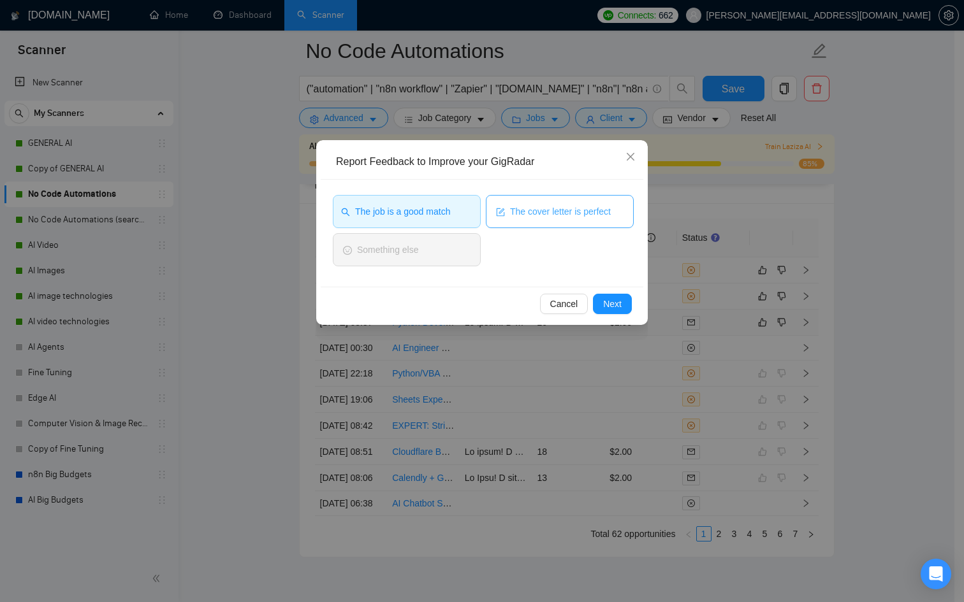
drag, startPoint x: 537, startPoint y: 208, endPoint x: 571, endPoint y: 226, distance: 37.9
click at [537, 208] on span "The cover letter is perfect" at bounding box center [560, 212] width 101 height 14
click at [637, 308] on div "Cancel Next" at bounding box center [482, 304] width 323 height 34
click at [597, 304] on button "Next" at bounding box center [612, 304] width 39 height 20
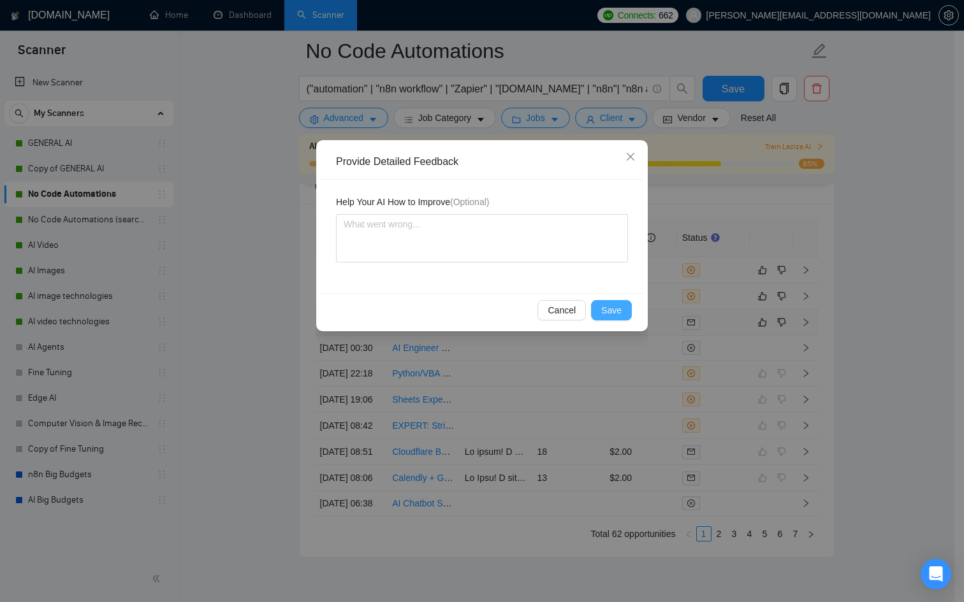
click at [613, 308] on span "Save" at bounding box center [611, 310] width 20 height 14
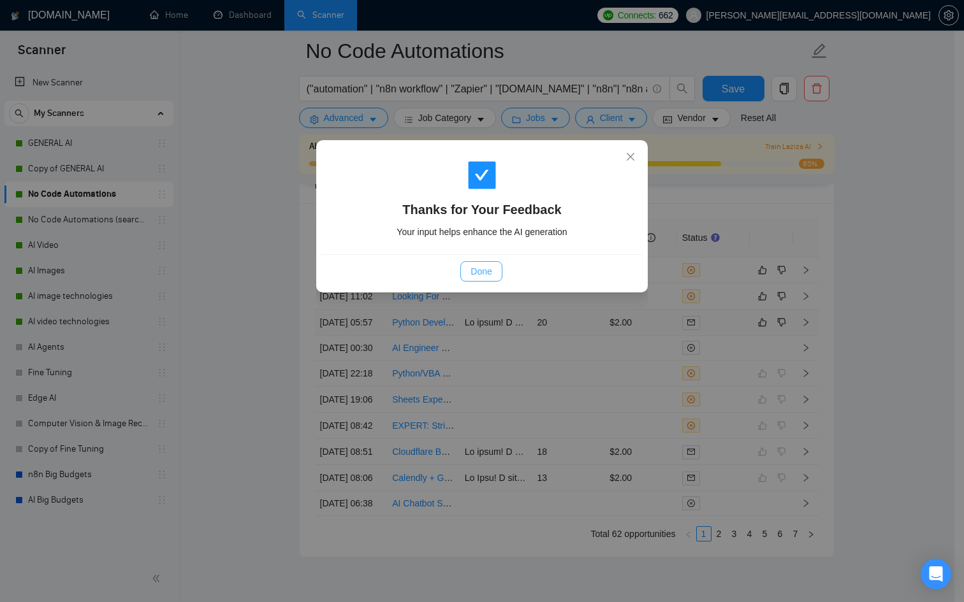
click at [468, 273] on button "Done" at bounding box center [480, 271] width 41 height 20
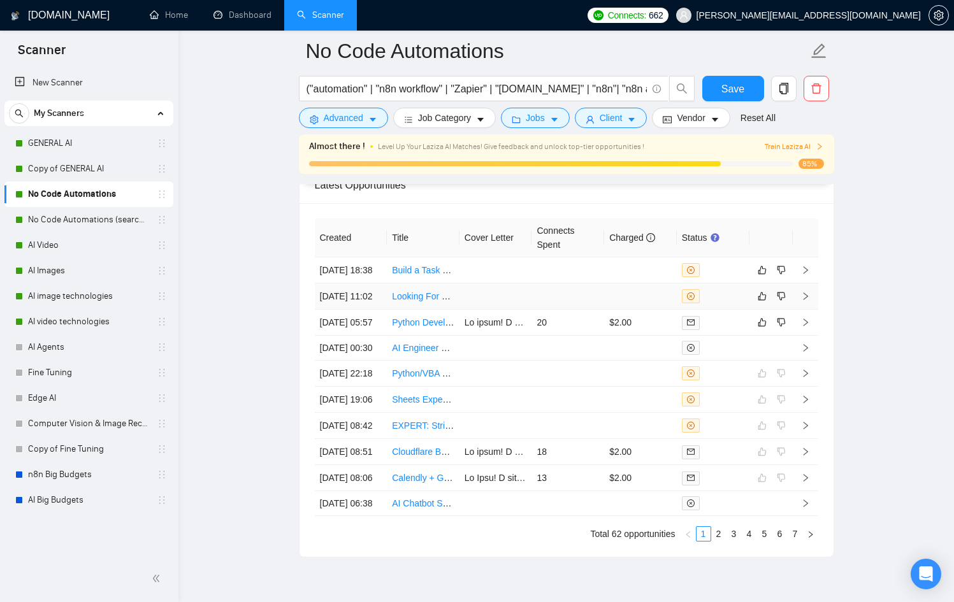
click at [626, 310] on td at bounding box center [640, 297] width 73 height 26
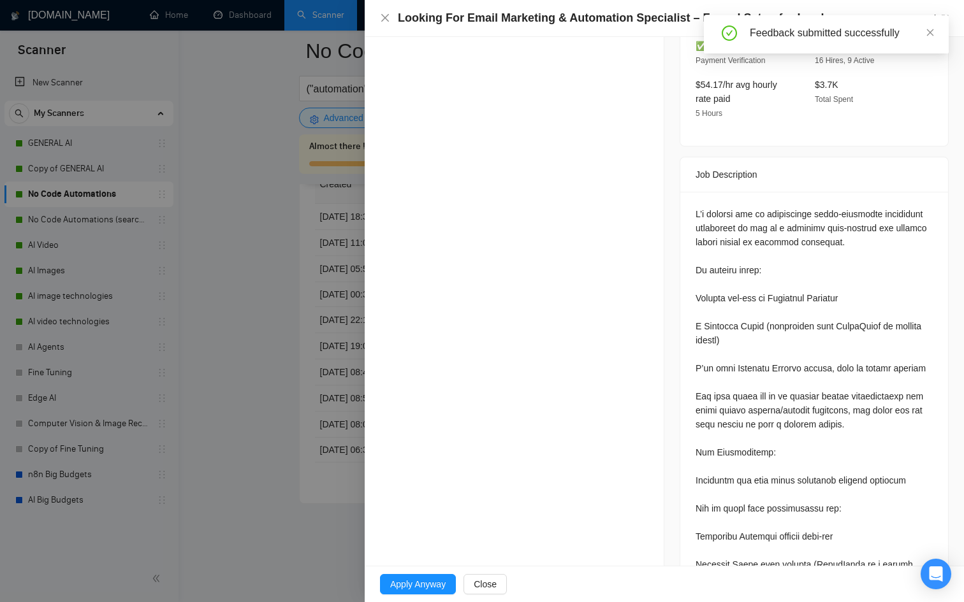
click at [266, 305] on div at bounding box center [482, 301] width 964 height 602
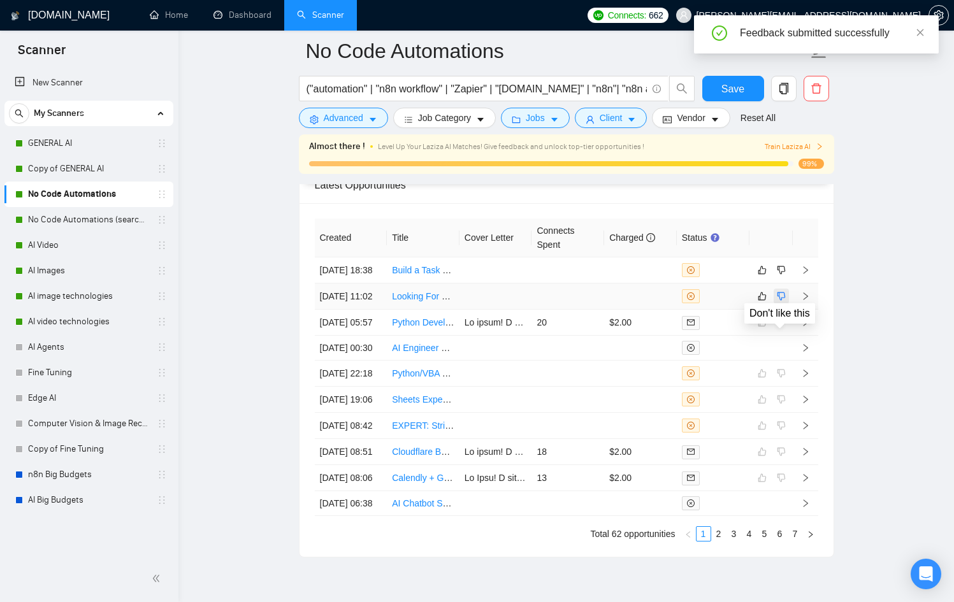
click at [778, 301] on icon "dislike" at bounding box center [781, 297] width 8 height 8
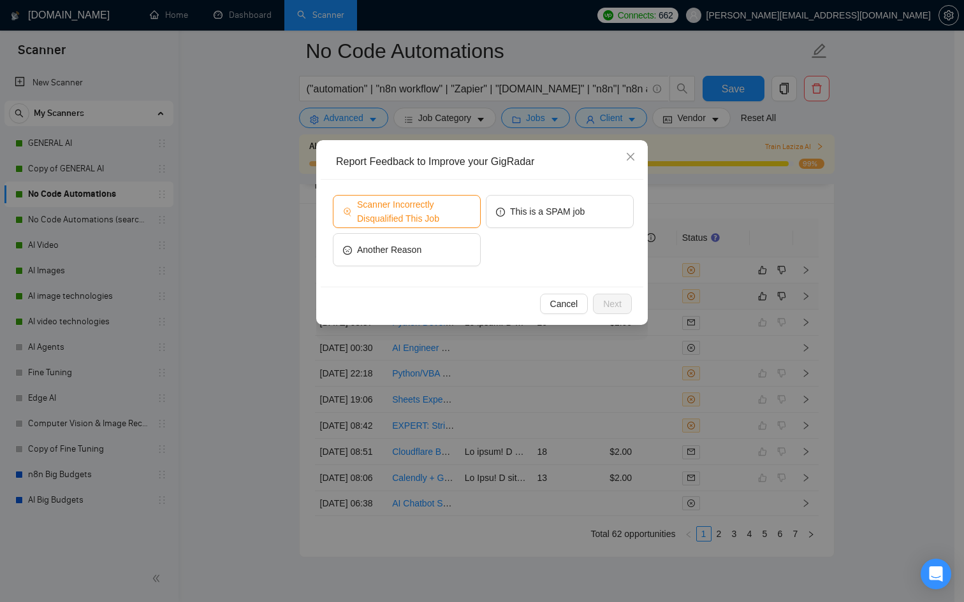
click at [453, 219] on span "Scanner Incorrectly Disqualified This Job" at bounding box center [413, 212] width 113 height 28
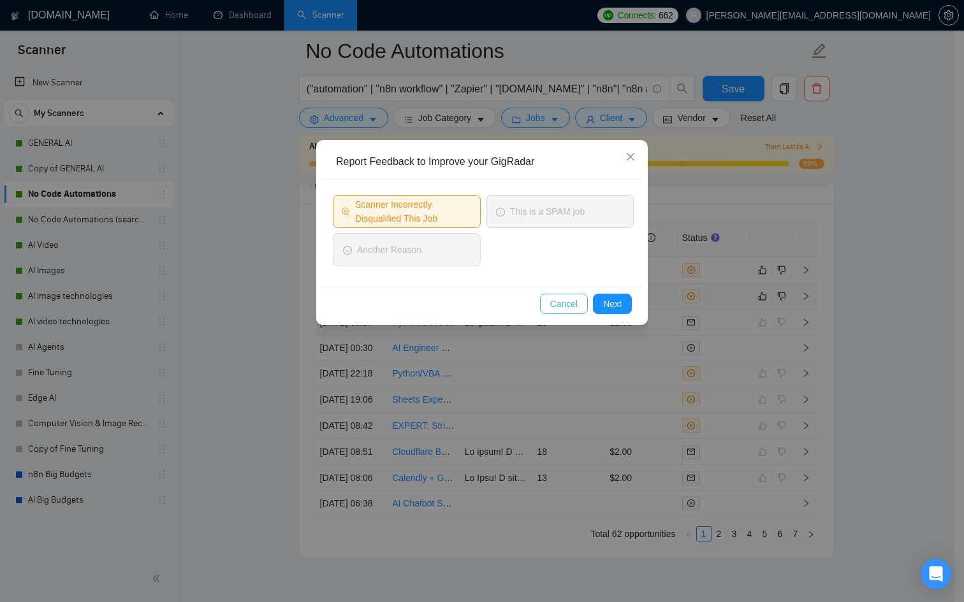
click at [564, 299] on span "Cancel" at bounding box center [564, 304] width 28 height 14
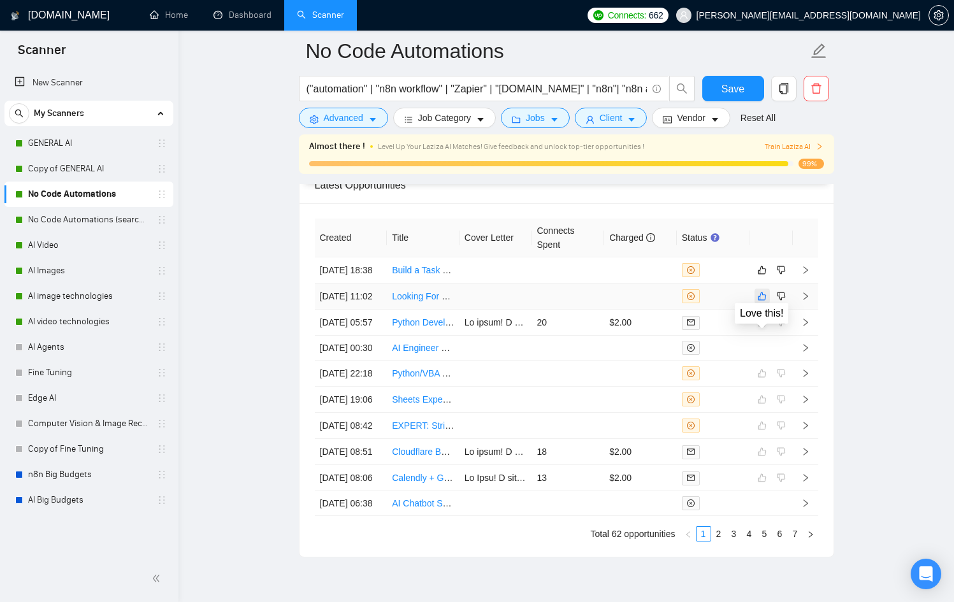
click at [757, 304] on button "button" at bounding box center [762, 296] width 15 height 15
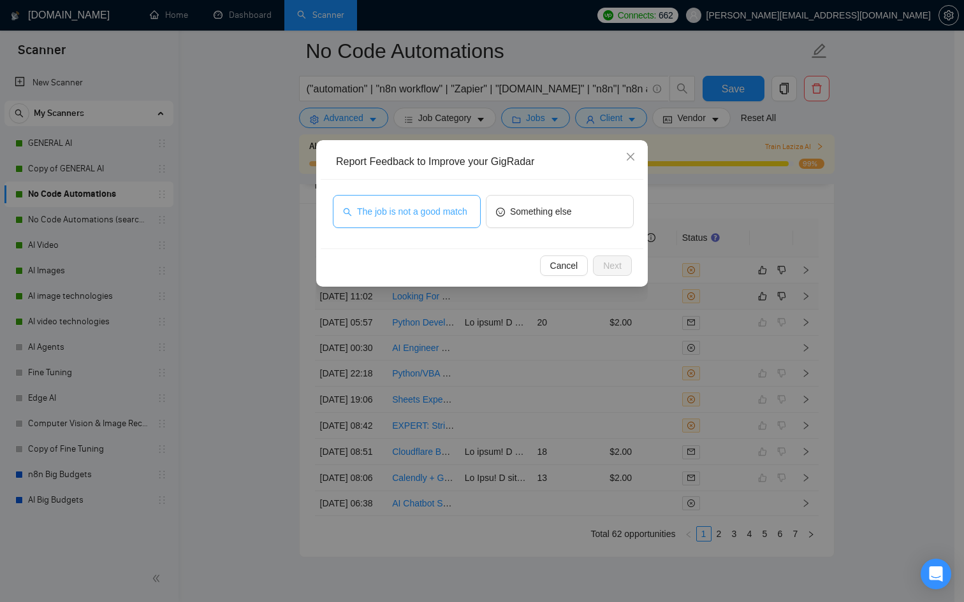
click at [381, 205] on span "The job is not a good match" at bounding box center [412, 212] width 110 height 14
click at [624, 262] on button "Next" at bounding box center [612, 266] width 39 height 20
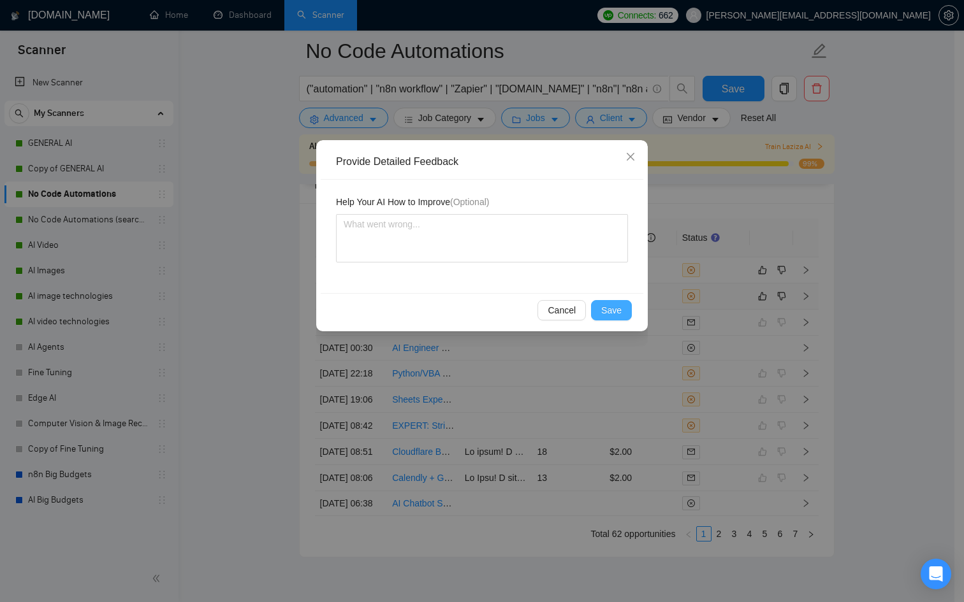
click at [616, 305] on span "Save" at bounding box center [611, 310] width 20 height 14
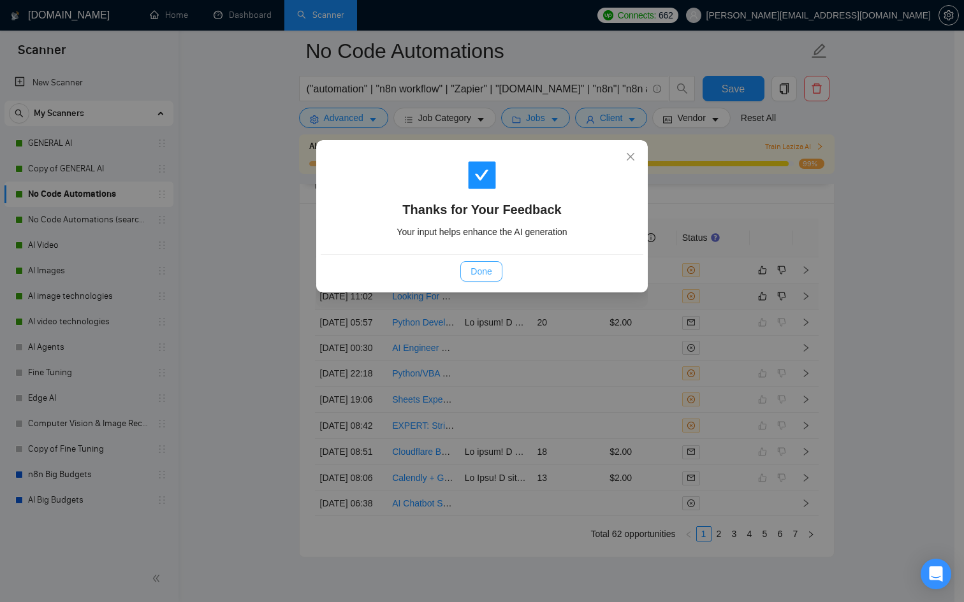
click at [488, 275] on span "Done" at bounding box center [480, 272] width 21 height 14
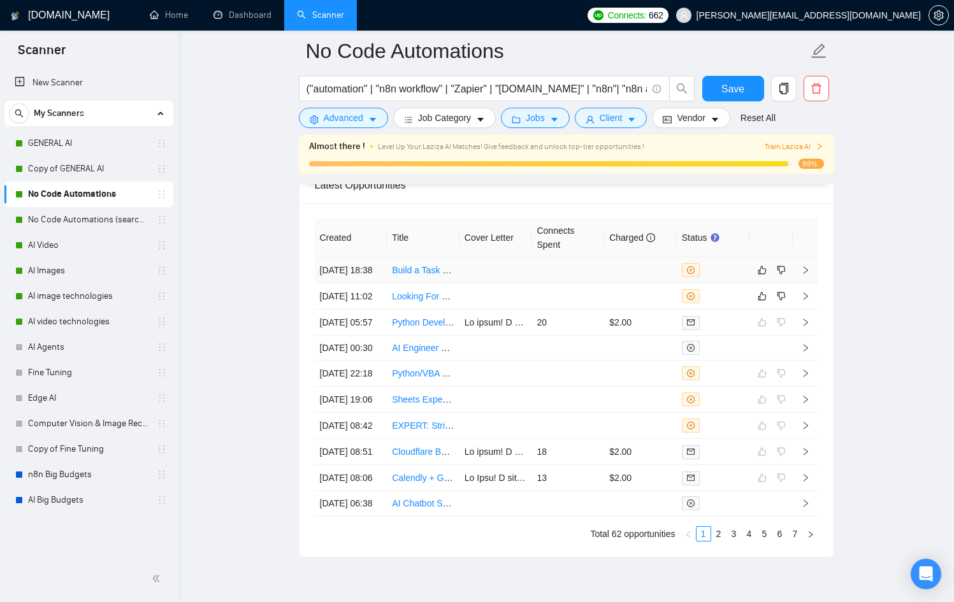
click at [558, 284] on td at bounding box center [568, 270] width 73 height 26
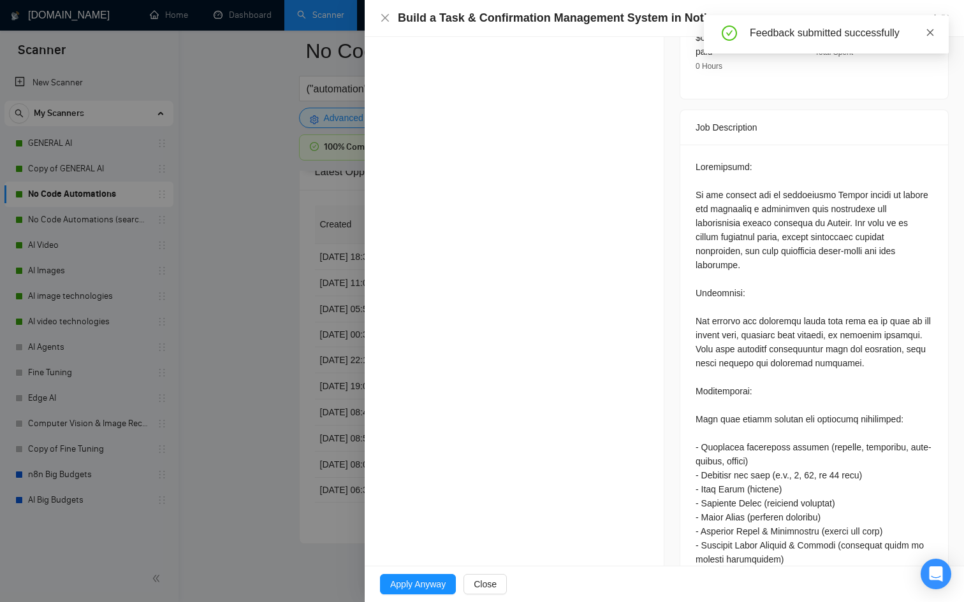
click at [929, 27] on span at bounding box center [929, 32] width 9 height 10
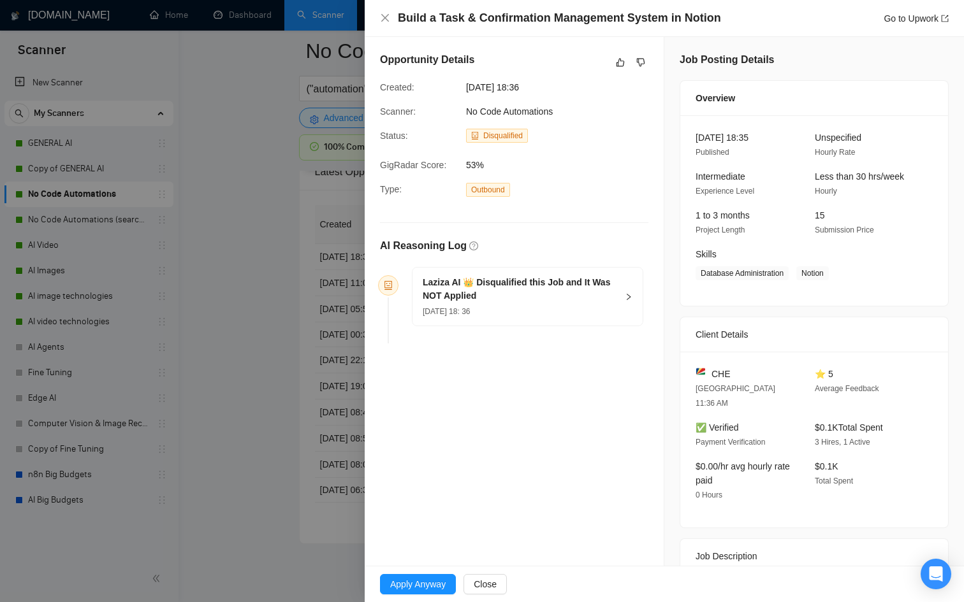
click at [300, 274] on div at bounding box center [482, 301] width 964 height 602
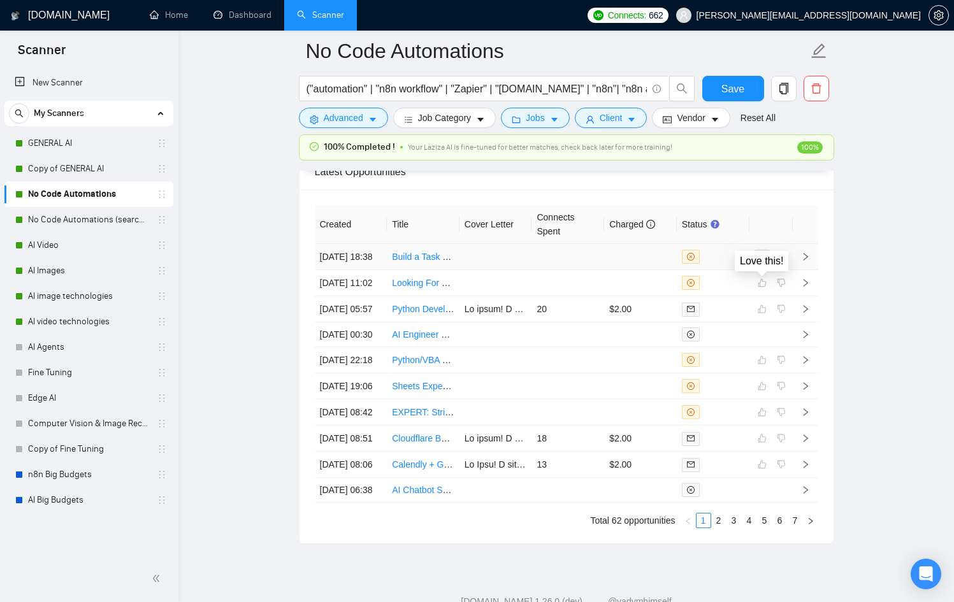
click at [767, 265] on button "button" at bounding box center [762, 256] width 15 height 15
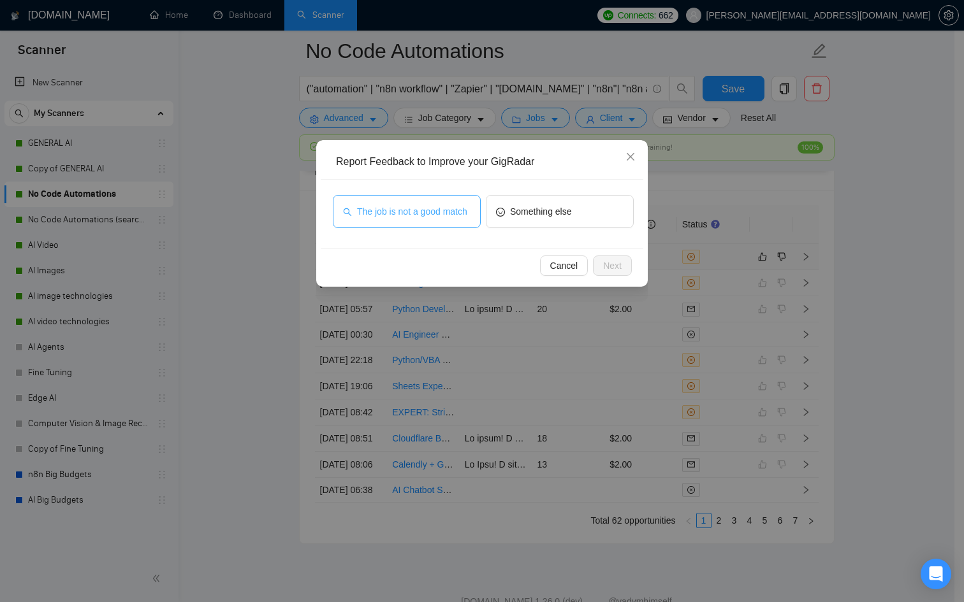
click at [374, 214] on span "The job is not a good match" at bounding box center [412, 212] width 110 height 14
click at [625, 267] on button "Next" at bounding box center [612, 266] width 39 height 20
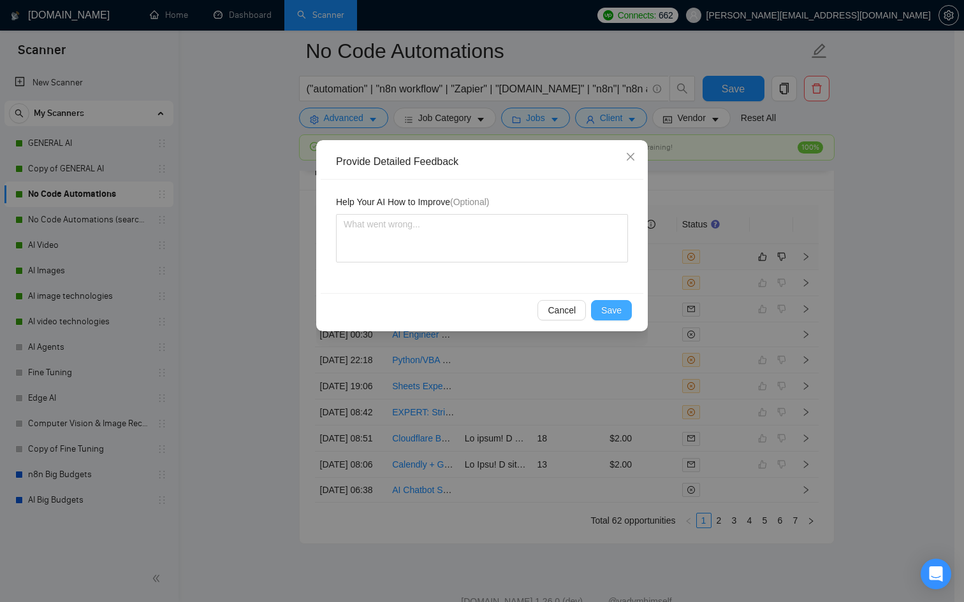
click at [611, 303] on button "Save" at bounding box center [611, 310] width 41 height 20
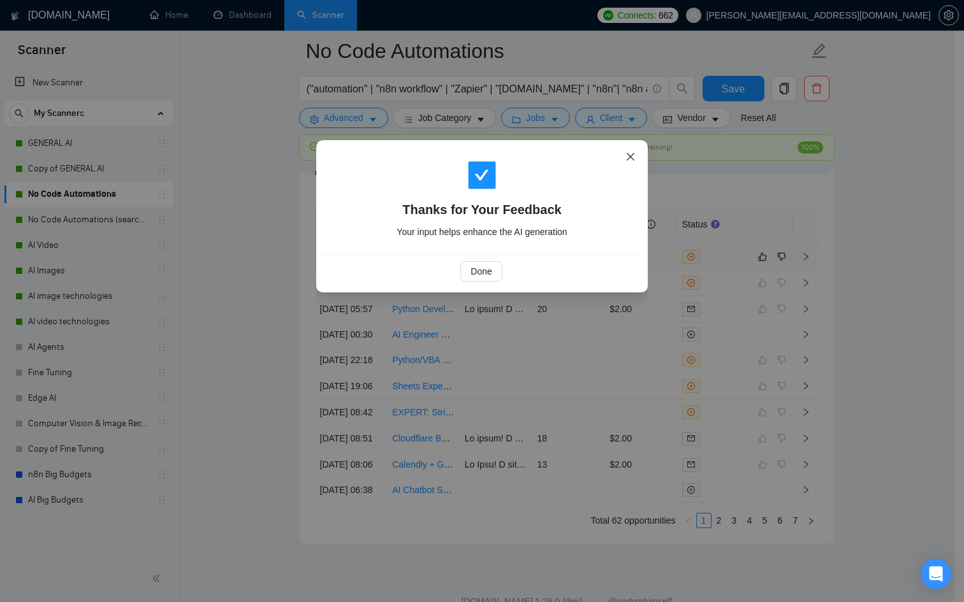
click at [623, 157] on span "Close" at bounding box center [630, 157] width 34 height 34
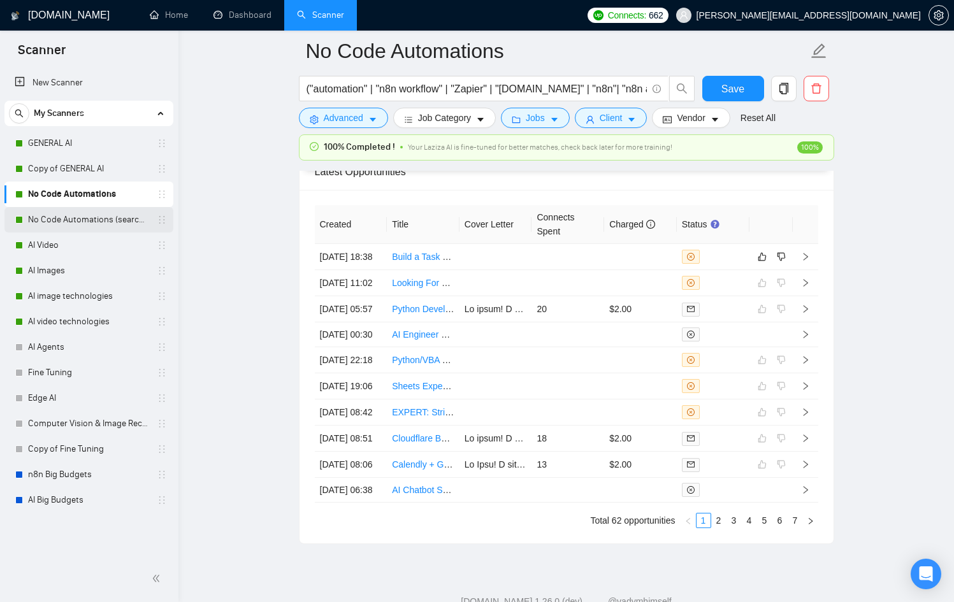
click at [123, 226] on link "No Code Automations (search only in Tites)" at bounding box center [88, 219] width 121 height 25
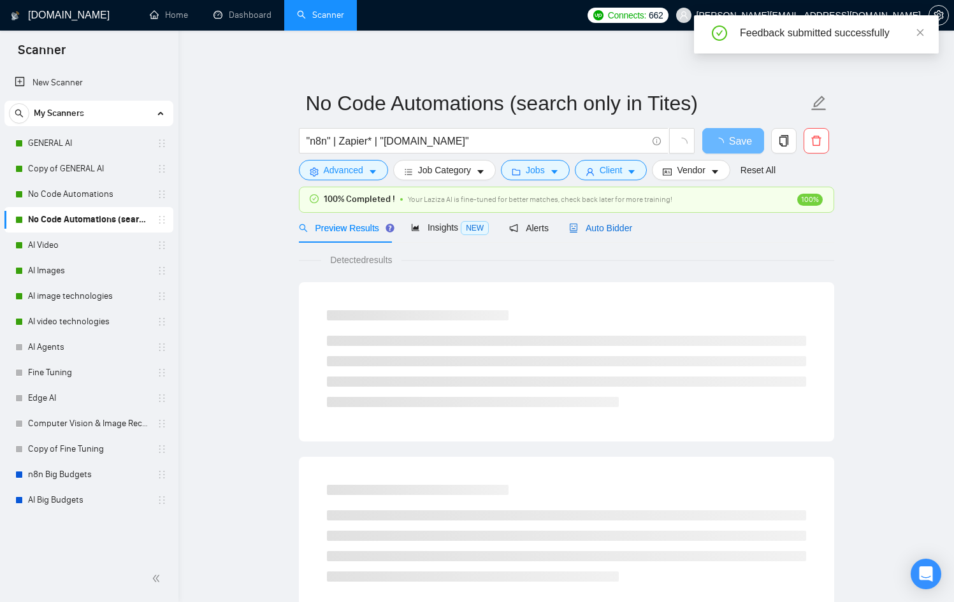
click at [602, 228] on span "Auto Bidder" at bounding box center [600, 228] width 63 height 10
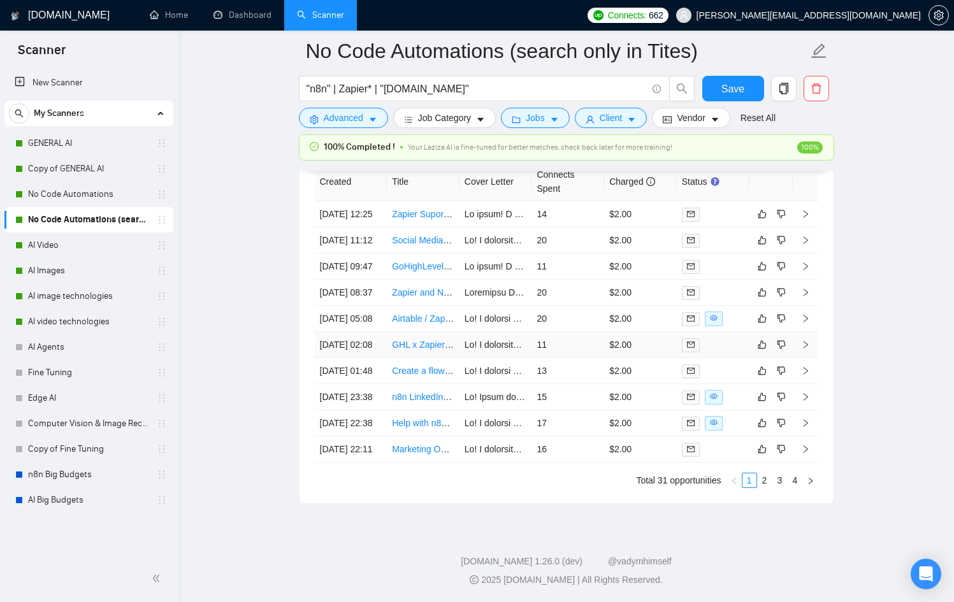
scroll to position [3539, 0]
click at [765, 475] on link "2" at bounding box center [765, 481] width 14 height 14
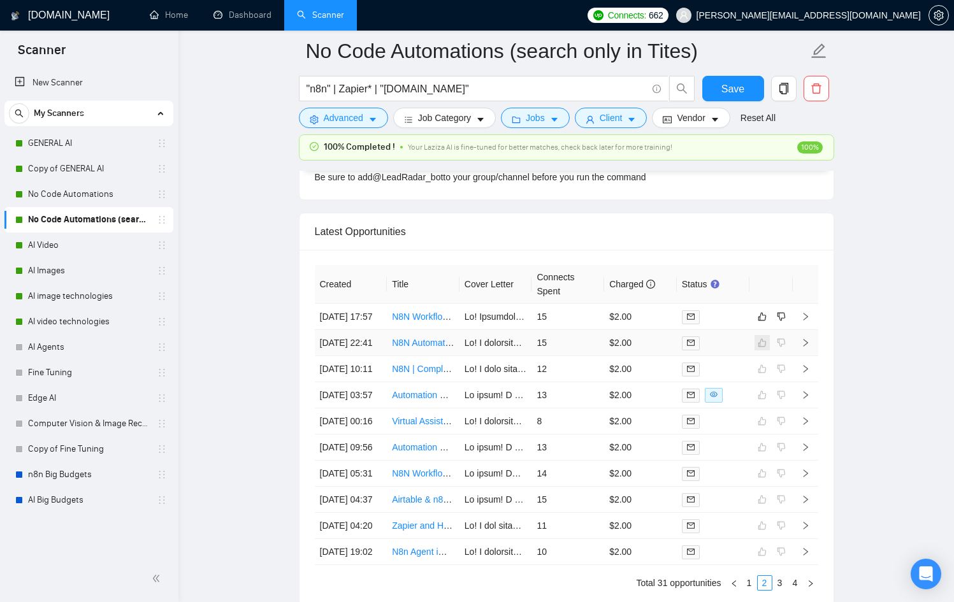
scroll to position [3309, 0]
click at [682, 326] on span at bounding box center [691, 319] width 18 height 14
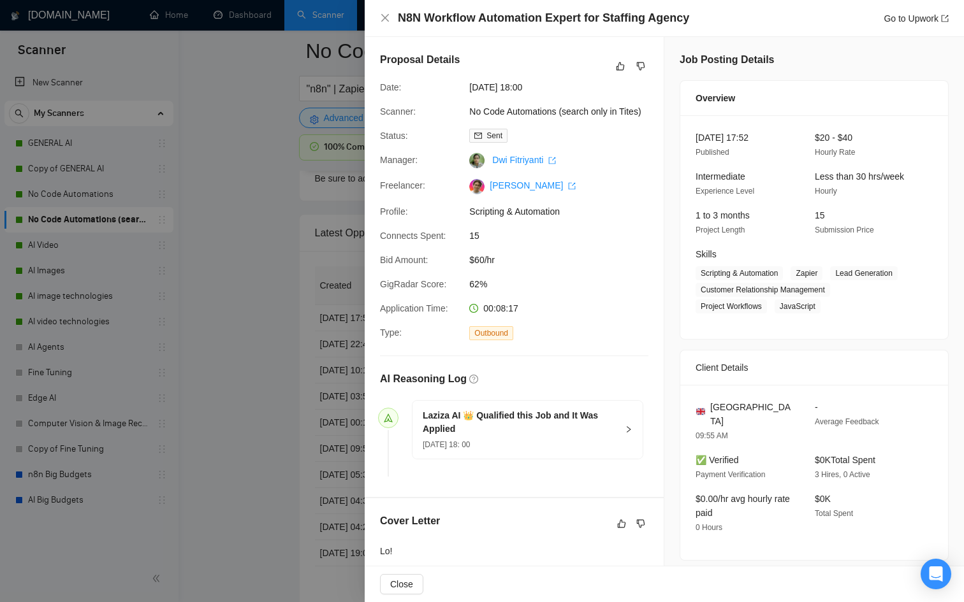
drag, startPoint x: 272, startPoint y: 365, endPoint x: 263, endPoint y: 364, distance: 8.9
click at [272, 366] on div at bounding box center [482, 301] width 964 height 602
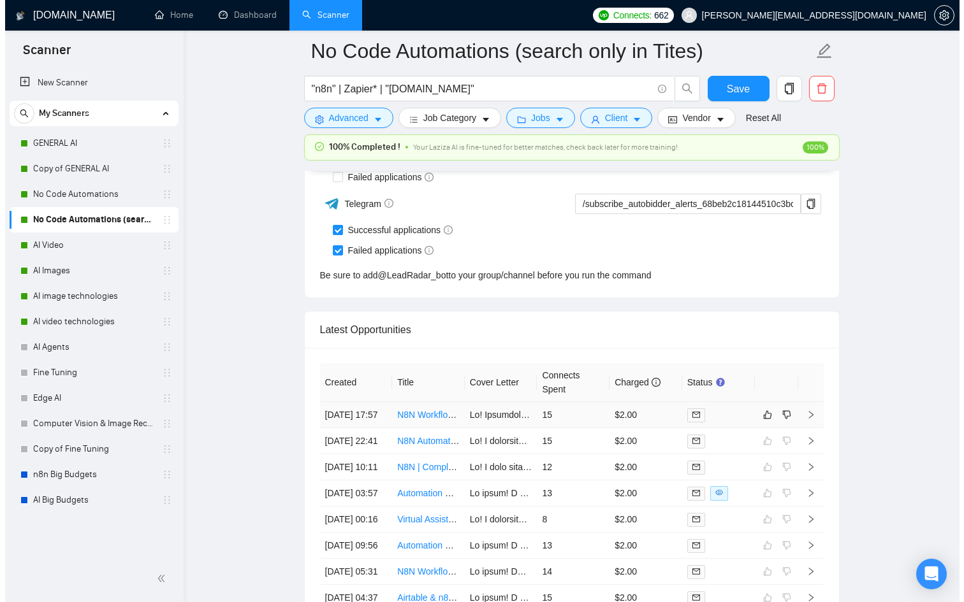
scroll to position [3208, 0]
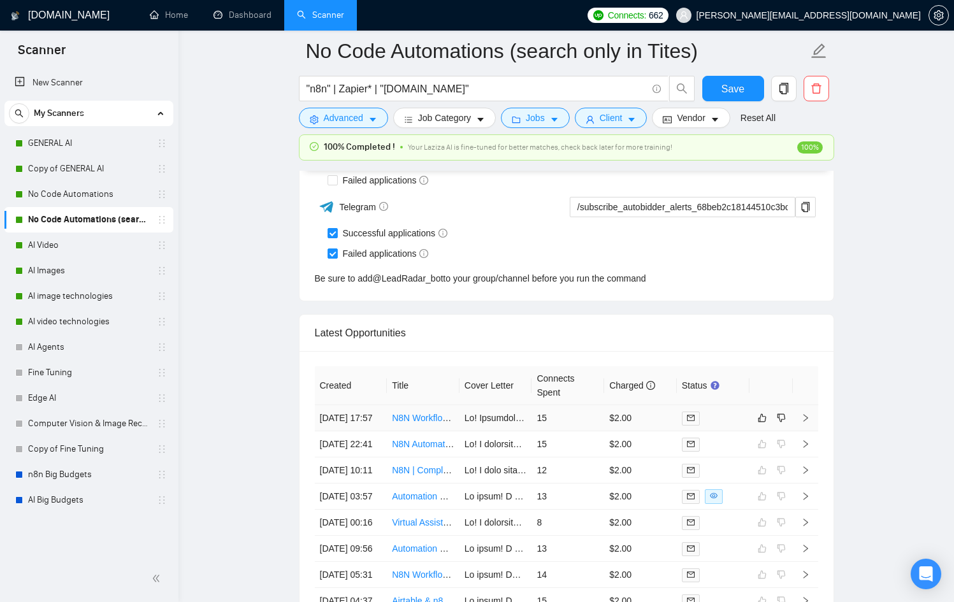
click at [728, 419] on div at bounding box center [713, 418] width 62 height 15
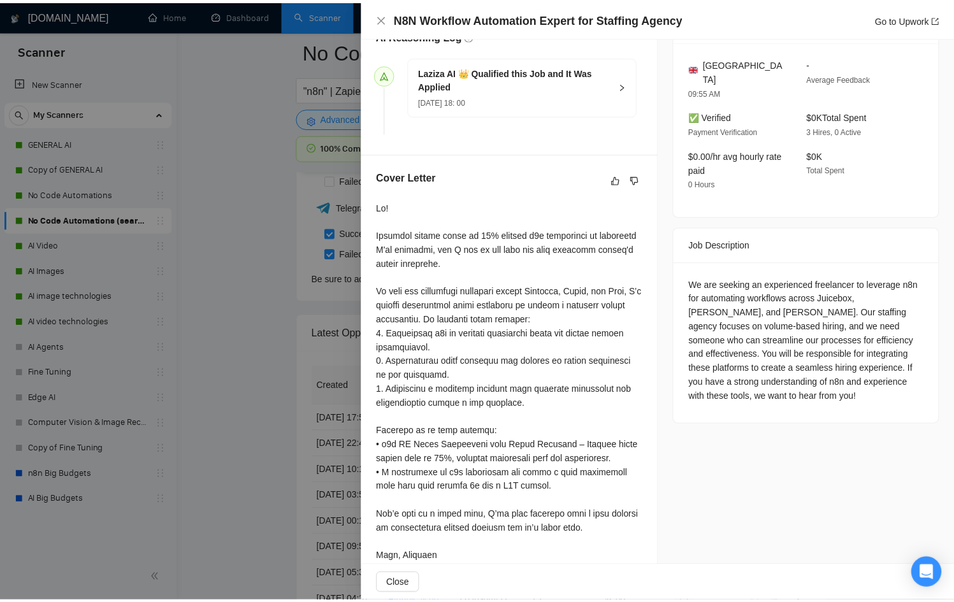
scroll to position [345, 0]
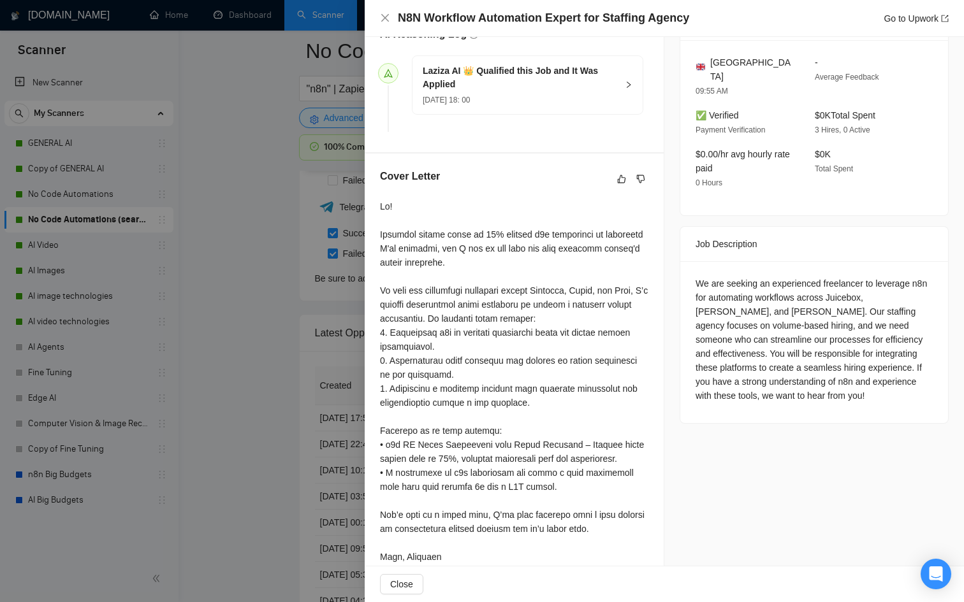
click at [306, 342] on div at bounding box center [482, 301] width 964 height 602
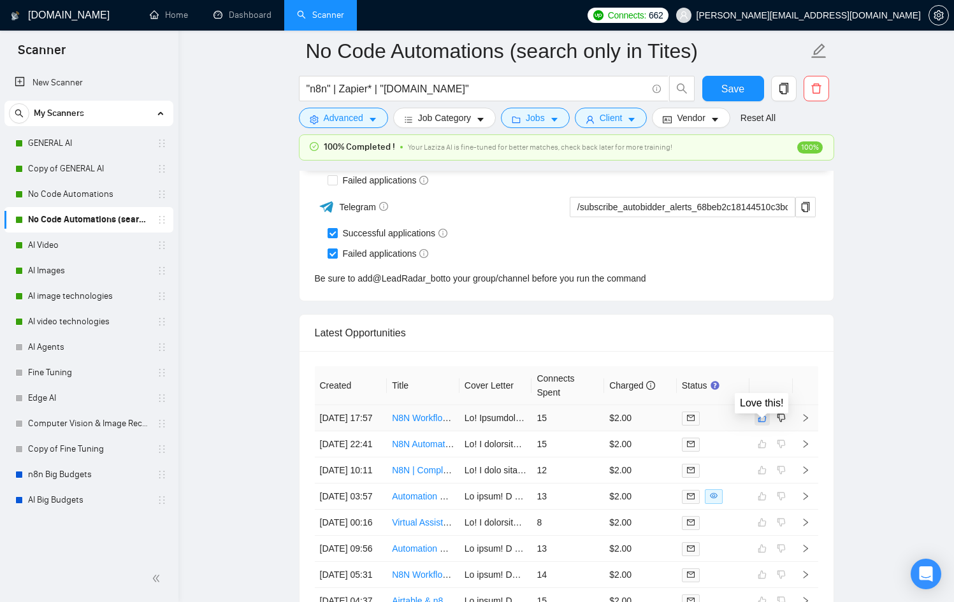
click at [765, 423] on icon "like" at bounding box center [762, 418] width 8 height 8
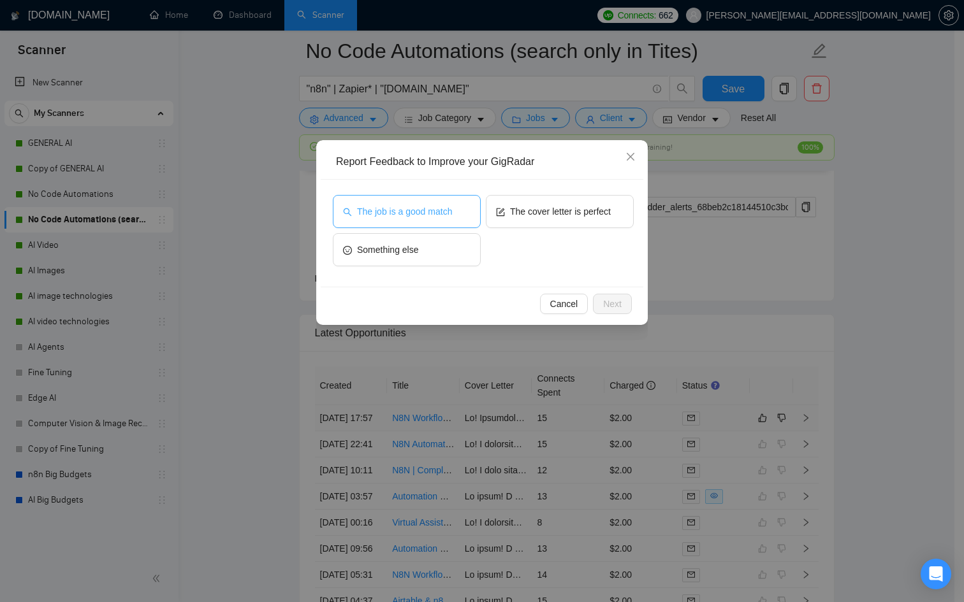
click at [450, 205] on span "The job is a good match" at bounding box center [404, 212] width 95 height 14
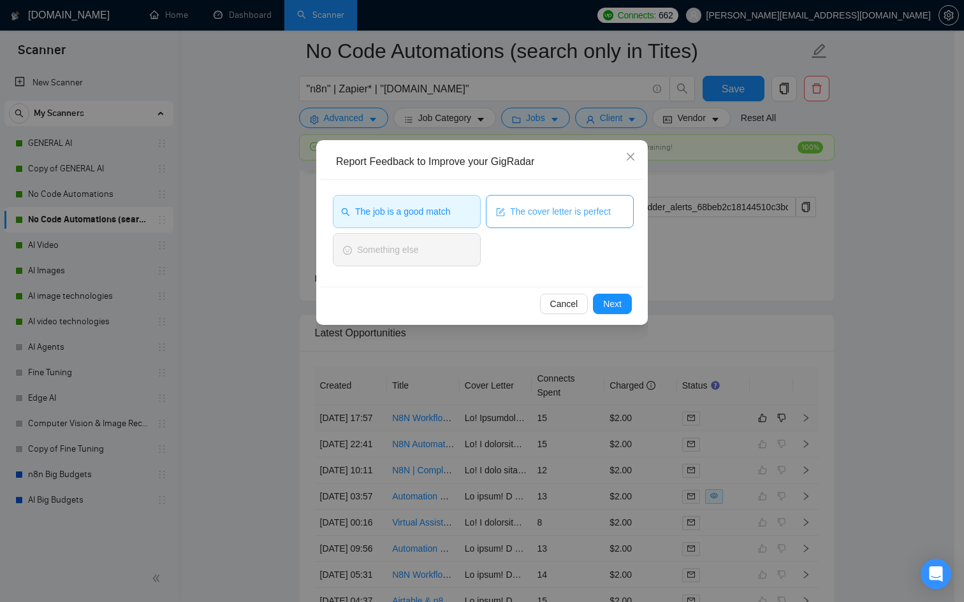
click at [527, 214] on span "The cover letter is perfect" at bounding box center [560, 212] width 101 height 14
click at [615, 308] on span "Next" at bounding box center [612, 304] width 18 height 14
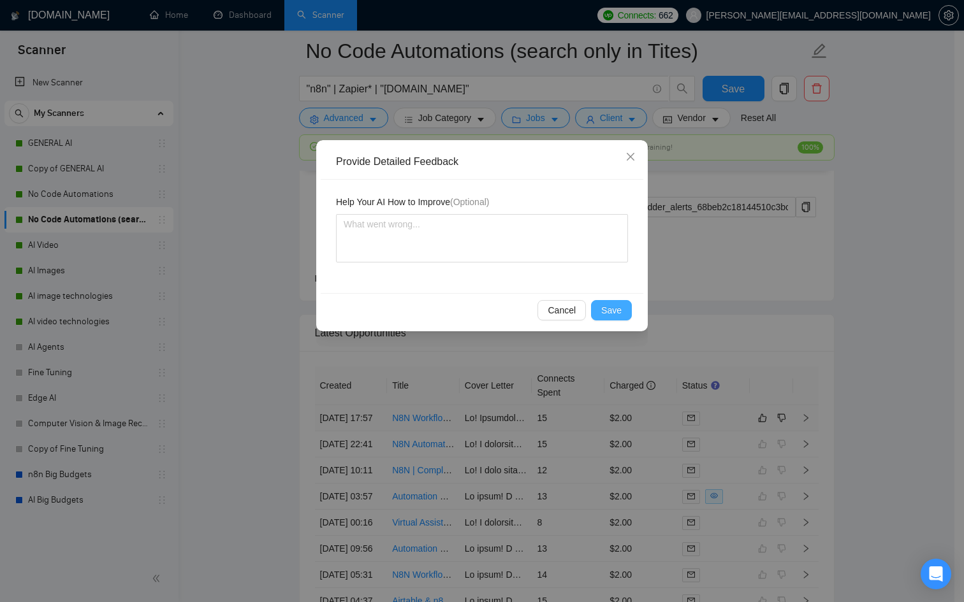
click at [615, 307] on span "Save" at bounding box center [611, 310] width 20 height 14
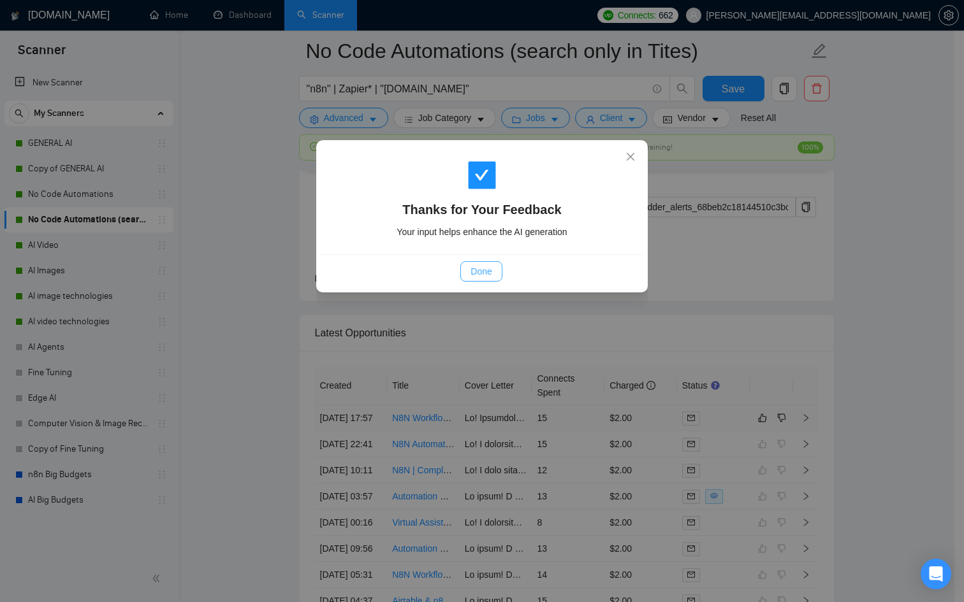
click at [479, 273] on span "Done" at bounding box center [480, 272] width 21 height 14
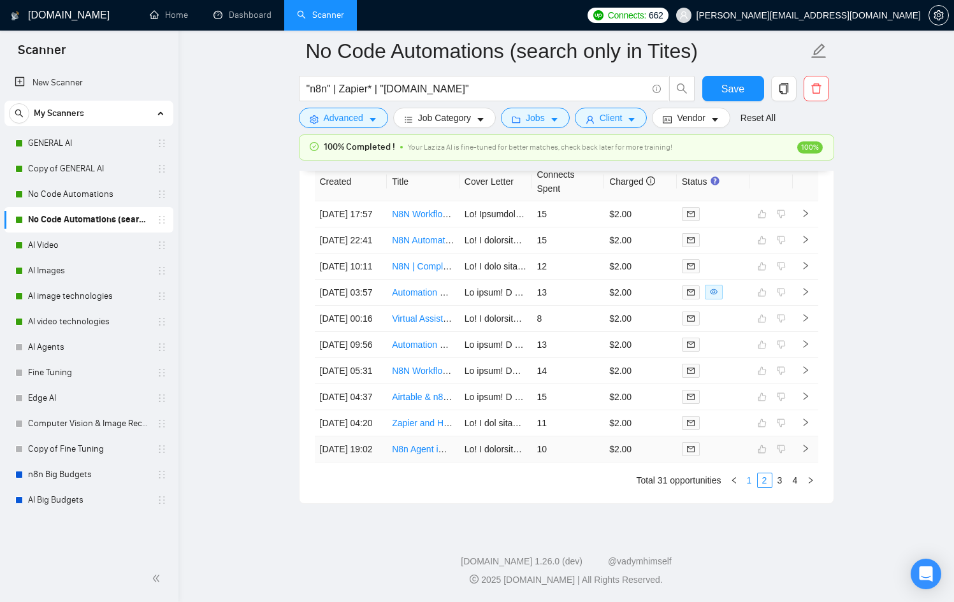
scroll to position [3389, 0]
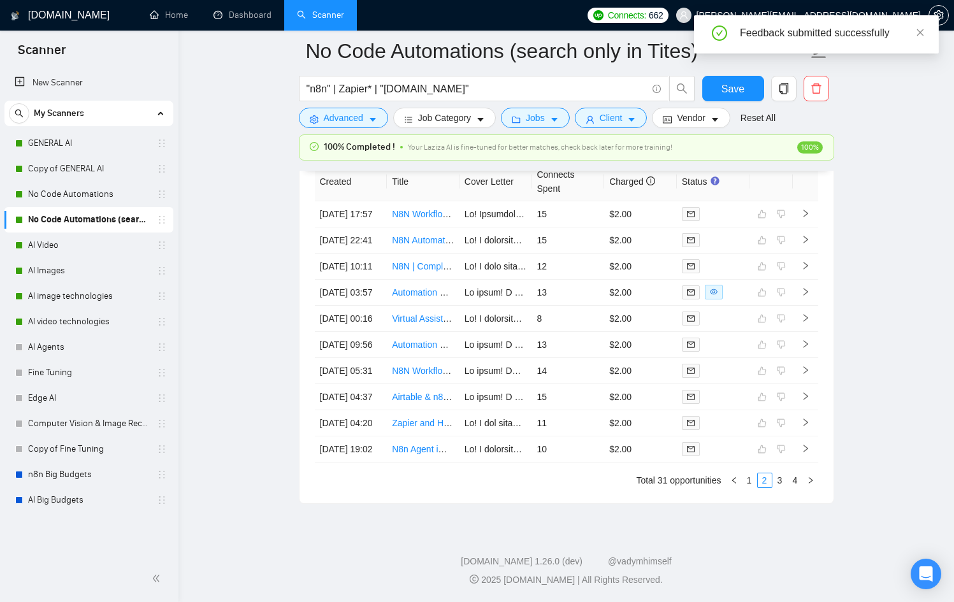
click at [748, 486] on link "1" at bounding box center [750, 481] width 14 height 14
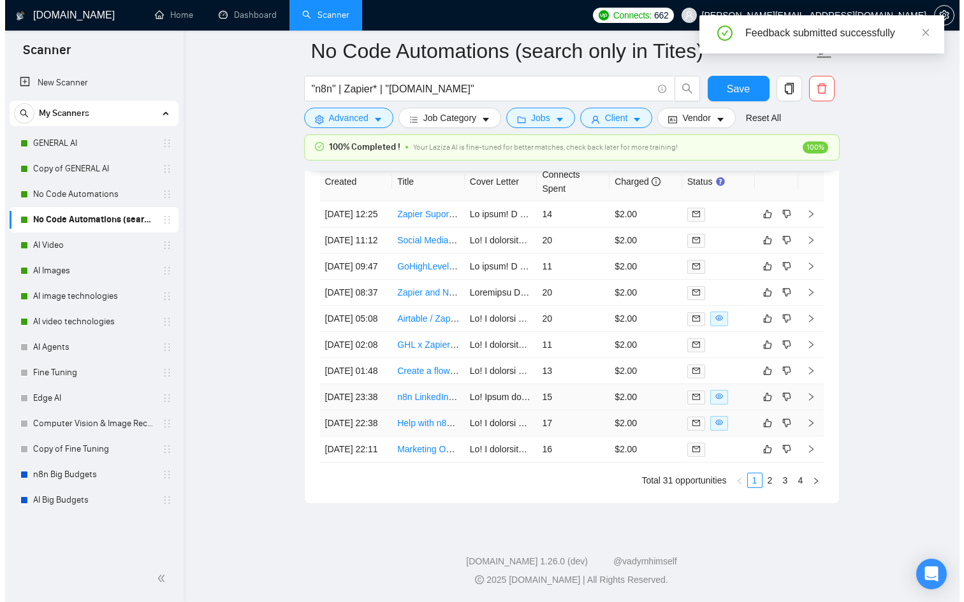
scroll to position [3539, 0]
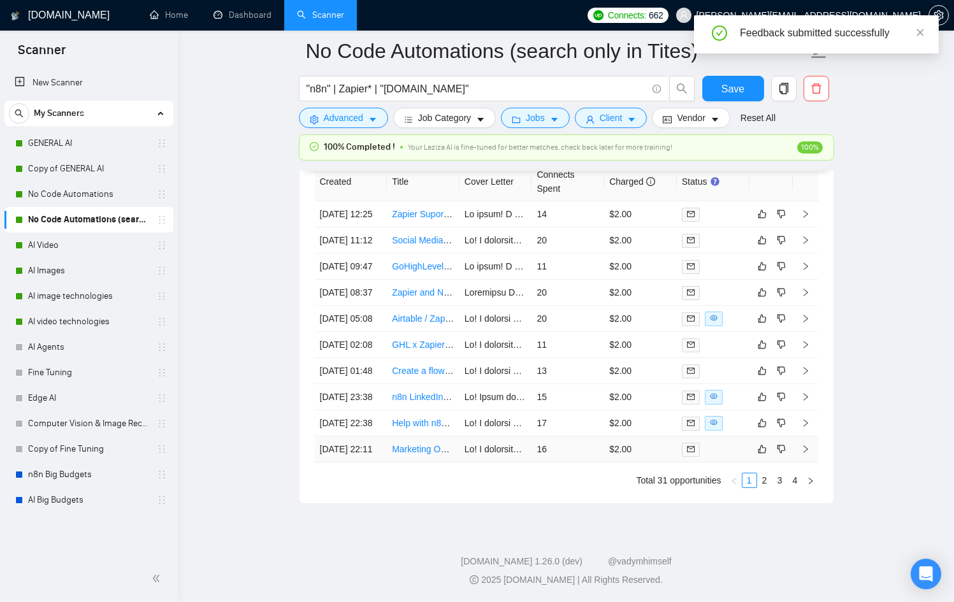
click at [737, 447] on div at bounding box center [713, 449] width 62 height 15
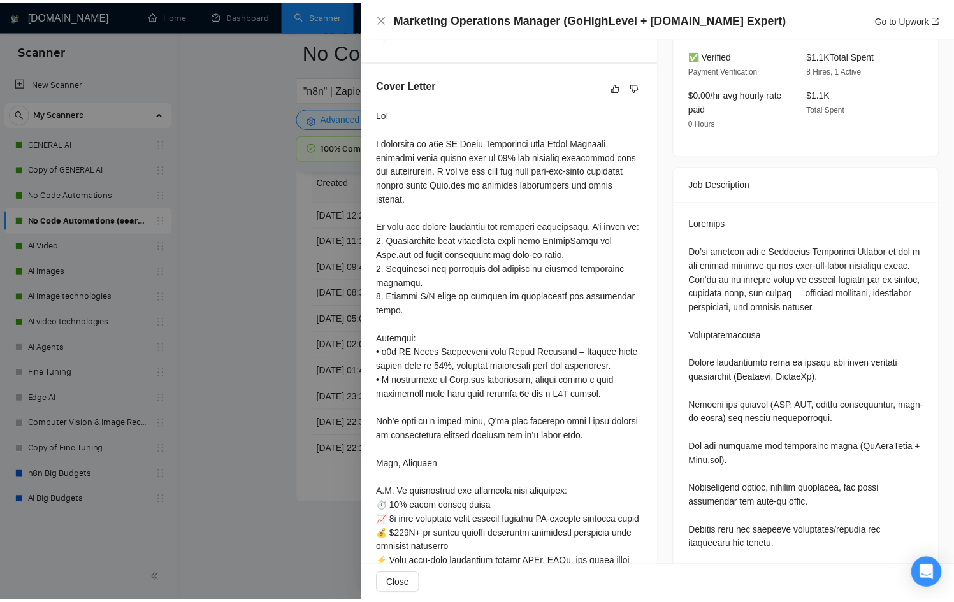
scroll to position [444, 0]
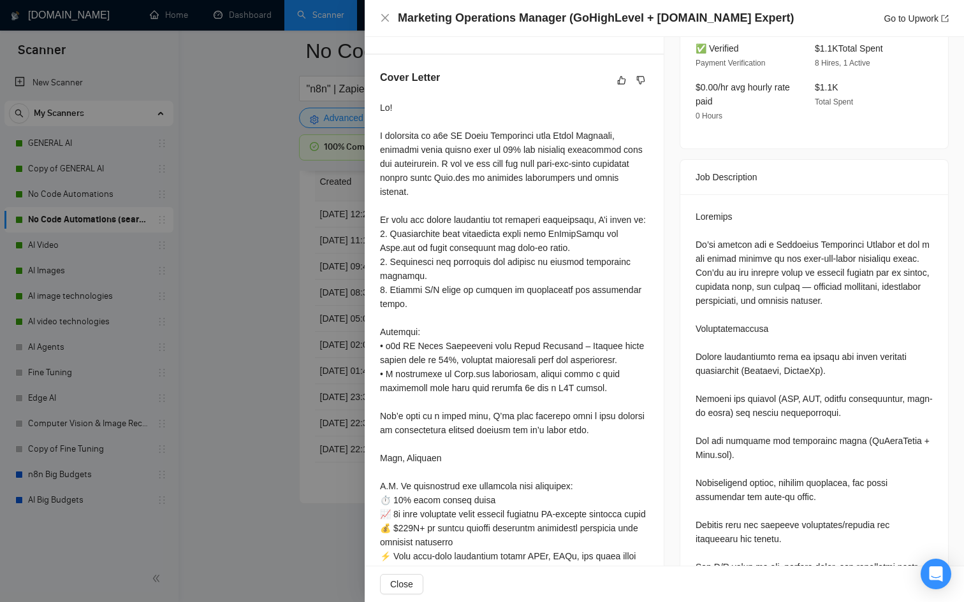
click at [257, 377] on div at bounding box center [482, 301] width 964 height 602
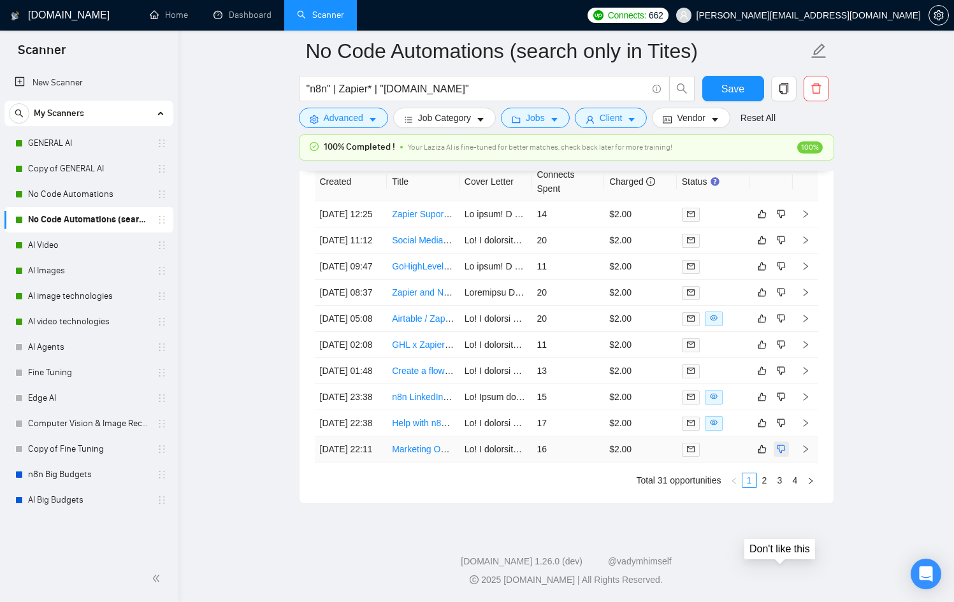
click at [774, 443] on button "button" at bounding box center [781, 449] width 15 height 15
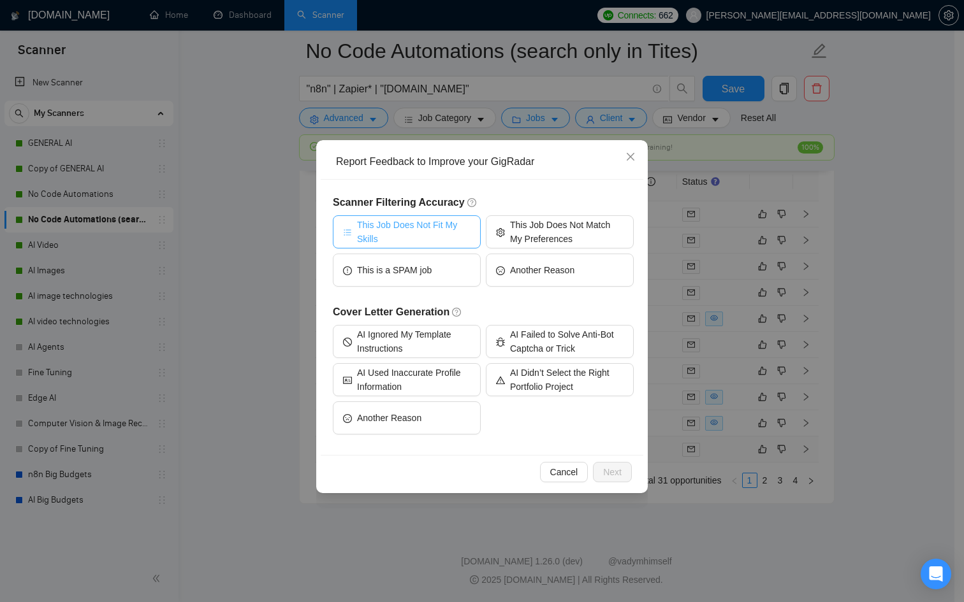
click at [412, 236] on span "This Job Does Not Fit My Skills" at bounding box center [413, 232] width 113 height 28
click at [408, 242] on span "This Job Does Not Fit My Skills" at bounding box center [413, 232] width 117 height 28
click at [430, 234] on span "This Job Does Not Fit My Skills" at bounding box center [413, 232] width 113 height 28
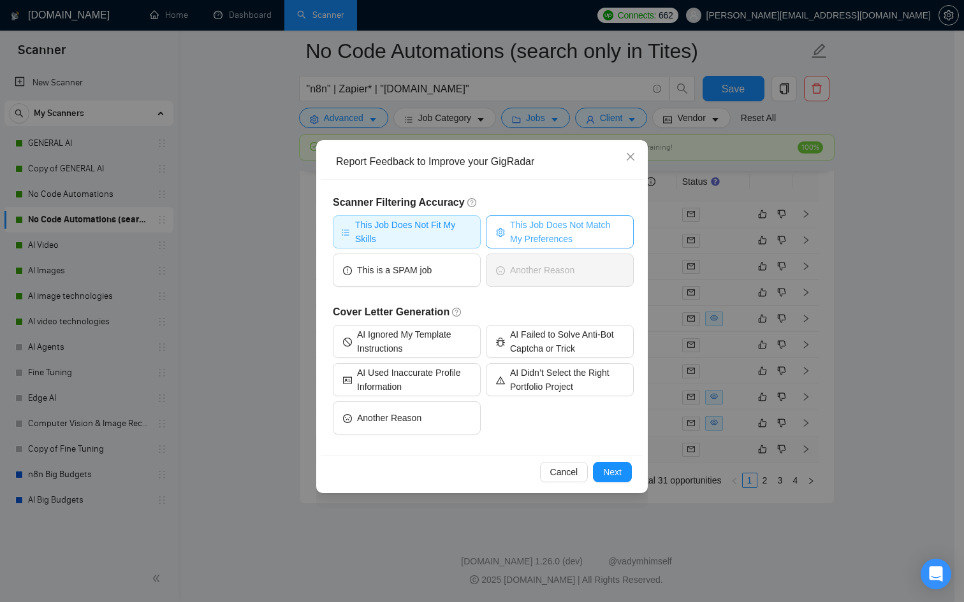
click at [530, 238] on span "This Job Does Not Match My Preferences" at bounding box center [566, 232] width 113 height 28
click at [611, 473] on span "Next" at bounding box center [612, 472] width 18 height 14
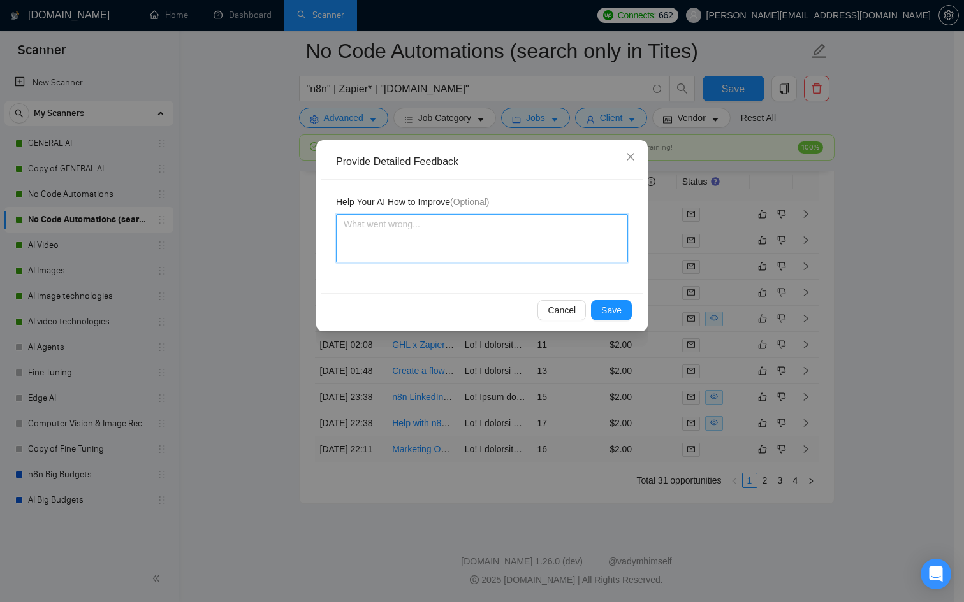
click at [439, 225] on textarea at bounding box center [482, 238] width 292 height 48
type textarea "T"
type textarea "Th"
type textarea "The"
type textarea "They"
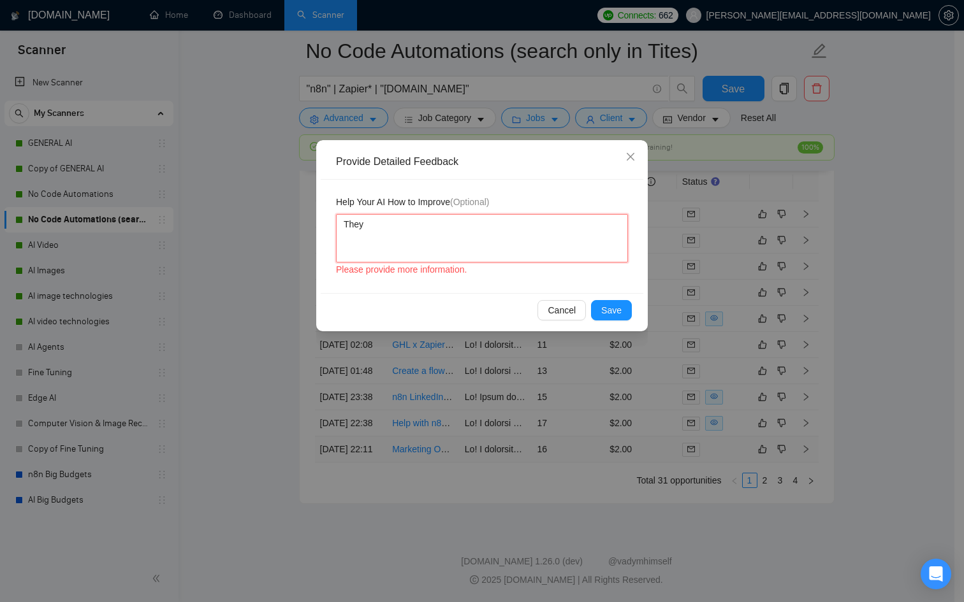
type textarea "They"
type textarea "They s"
type textarea "They sa"
type textarea "They s"
type textarea "They"
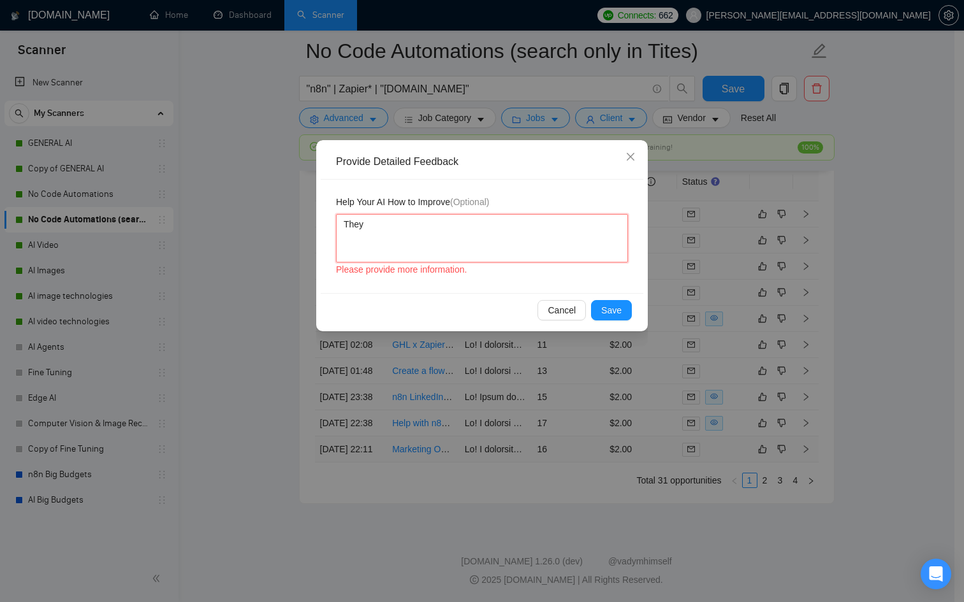
type textarea "They"
type textarea "The"
type textarea "Th"
type textarea "ThT"
type textarea "ThTh"
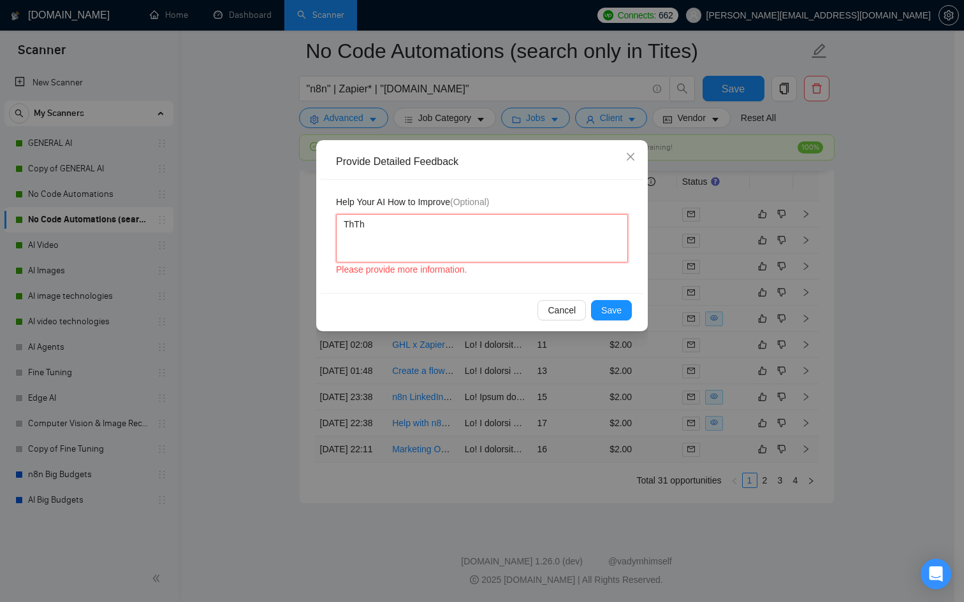
type textarea "ThThe"
type textarea "ThThey"
type textarea "ThThey a"
type textarea "ThThey ar"
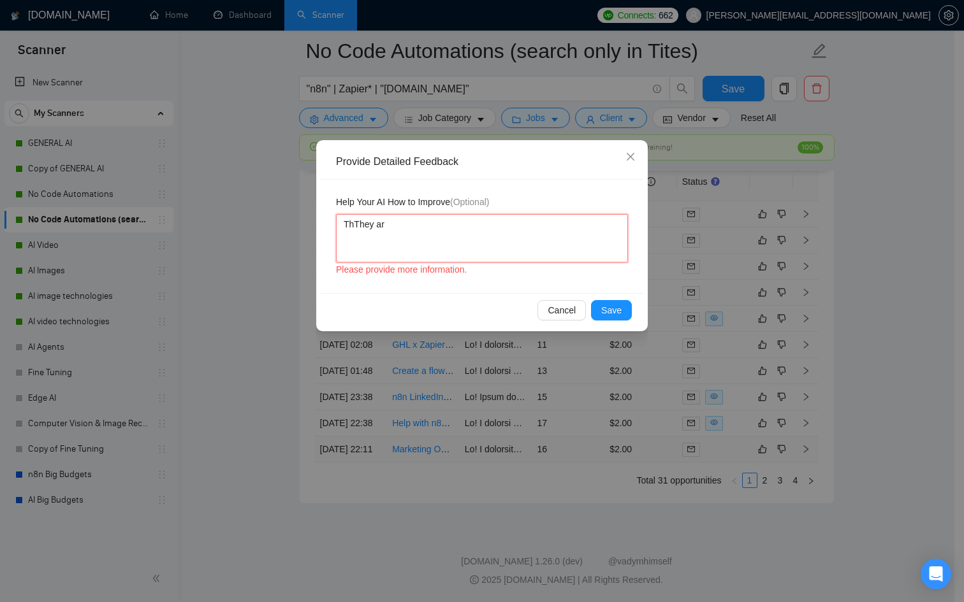
type textarea "ThThey a"
type textarea "ThThey aa"
type textarea "ThThey a"
type textarea "T"
type textarea "Th"
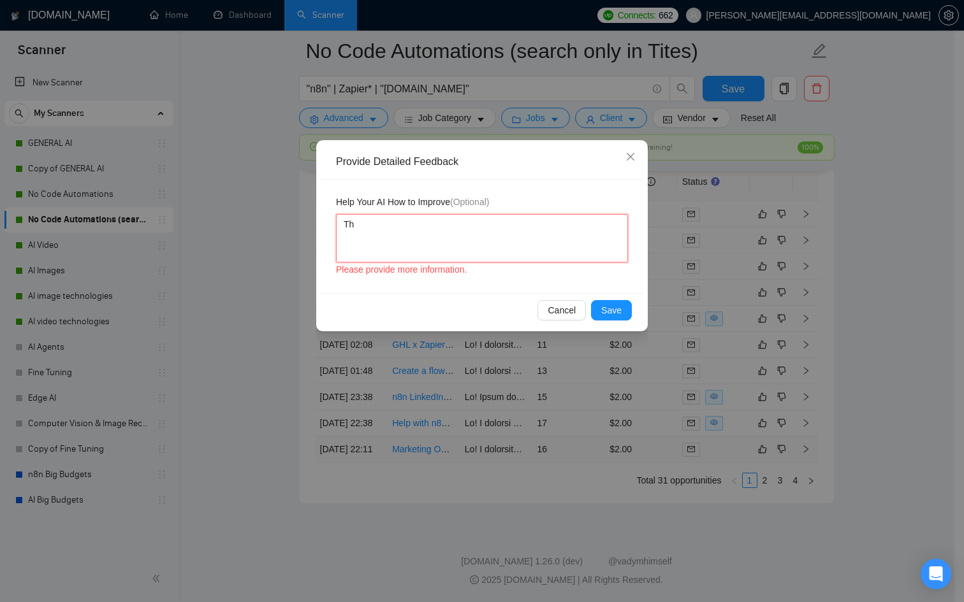
type textarea "The"
type textarea "They"
type textarea "They a"
type textarea "They ar"
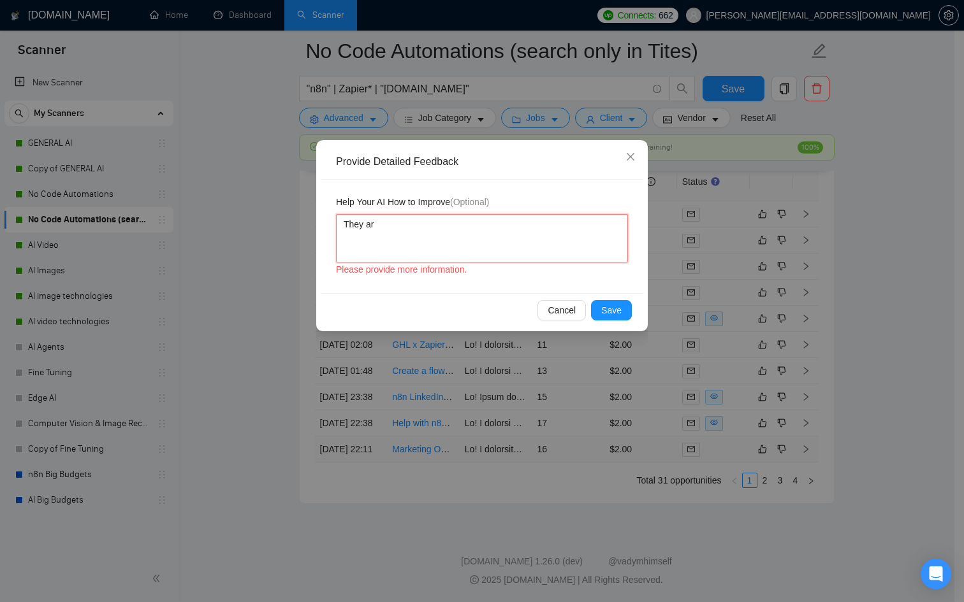
type textarea "They are"
type textarea "They are l"
type textarea "They are lo"
type textarea "They are loo"
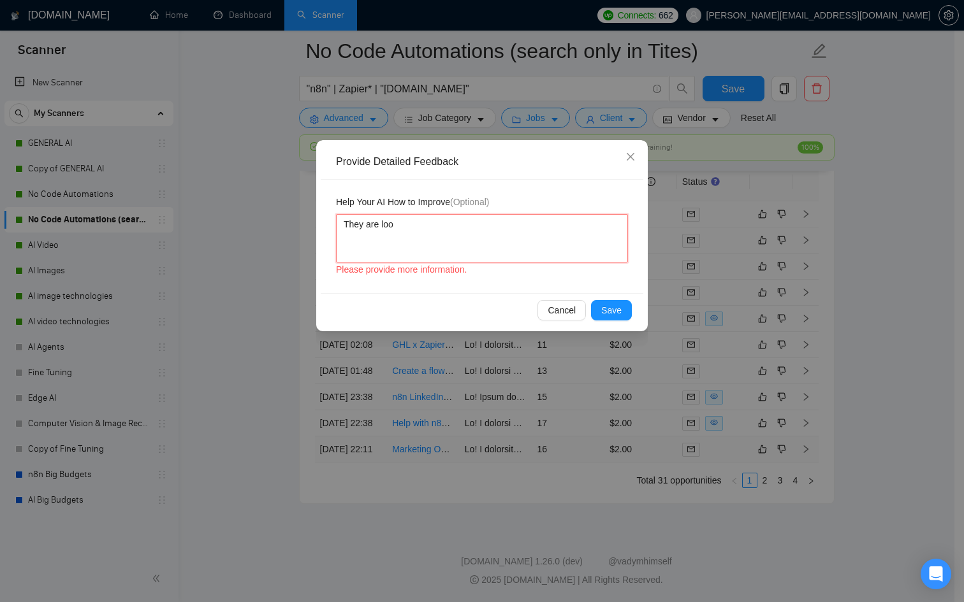
type textarea "They are look"
type textarea "They are looki"
type textarea "They are lookin"
type textarea "They are looking"
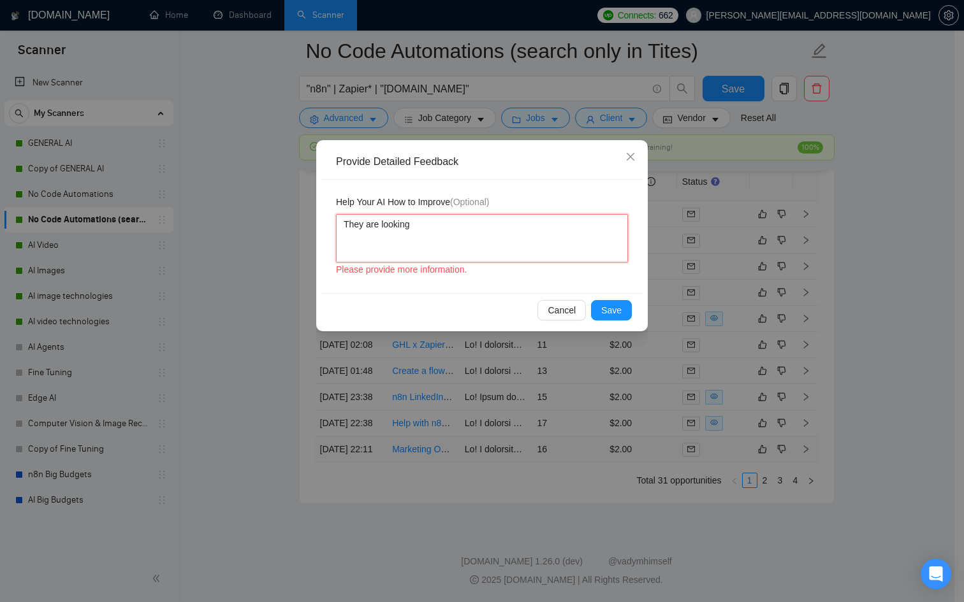
type textarea "They are looking f"
type textarea "They are looking fo"
type textarea "They are looking for"
type textarea "They are looking for a"
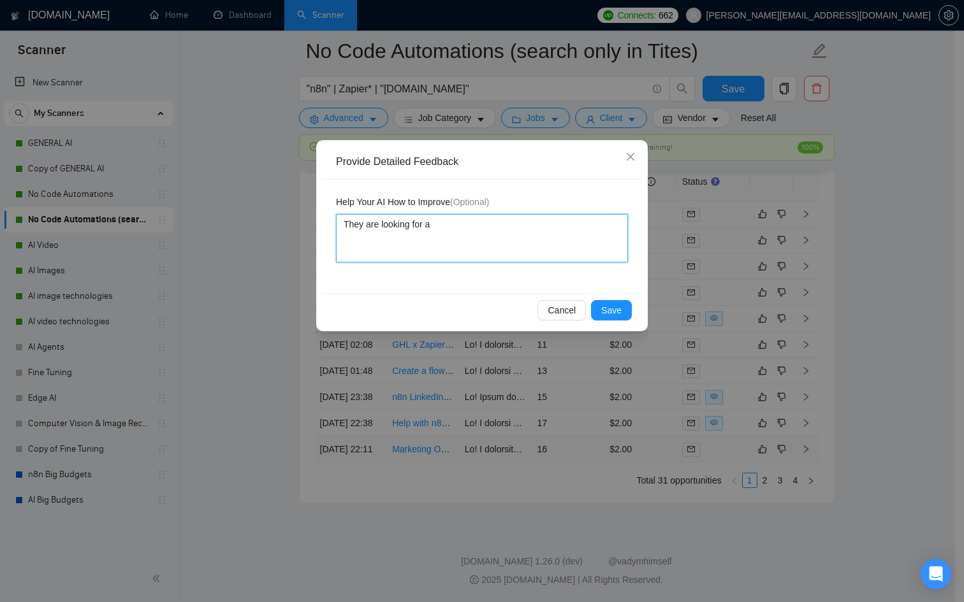
type textarea "They are looking for a"
type textarea "They are looking for a m"
type textarea "They are looking for a ma"
type textarea "They are looking for a mar"
type textarea "They are looking for a mark"
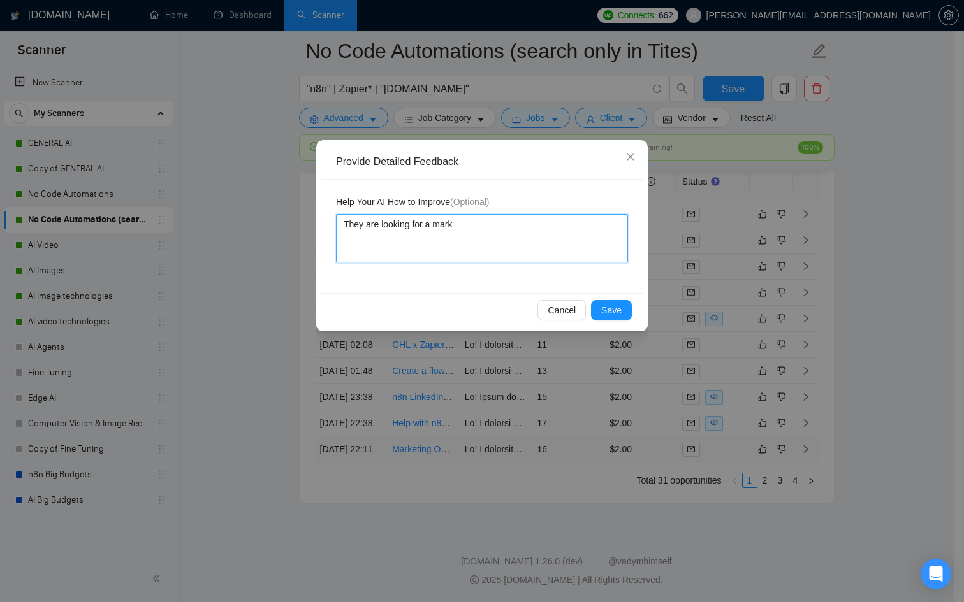
type textarea "They are looking for a marke"
type textarea "They are looking for a market"
type textarea "They are looking for a marketi"
type textarea "They are looking for a marketin"
type textarea "They are looking for a marketing"
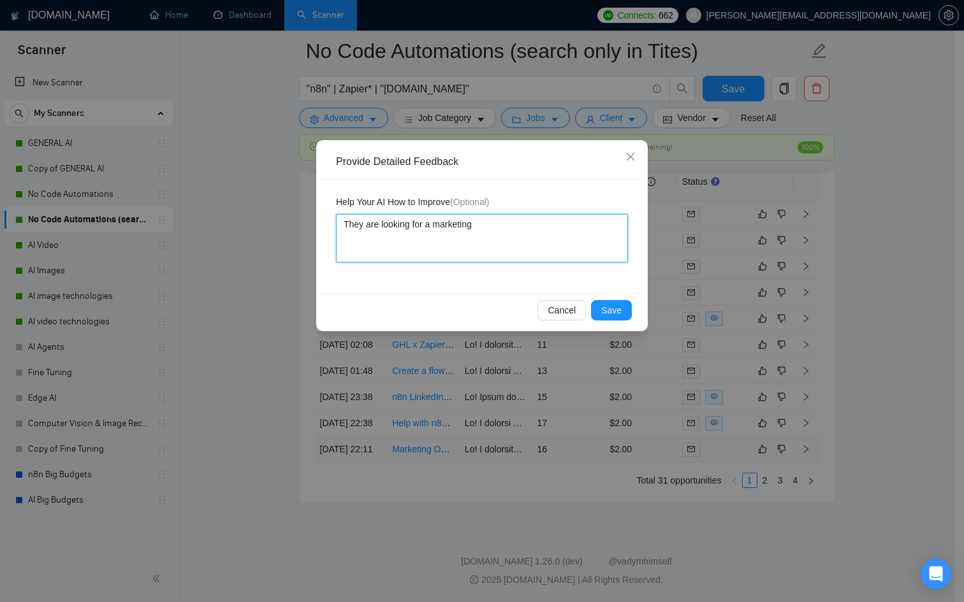
type textarea "They are looking for a marketing"
type textarea "They are looking for a marketing o"
type textarea "They are looking for a marketing op"
type textarea "They are looking for a marketing ope"
type textarea "They are looking for a marketing oper"
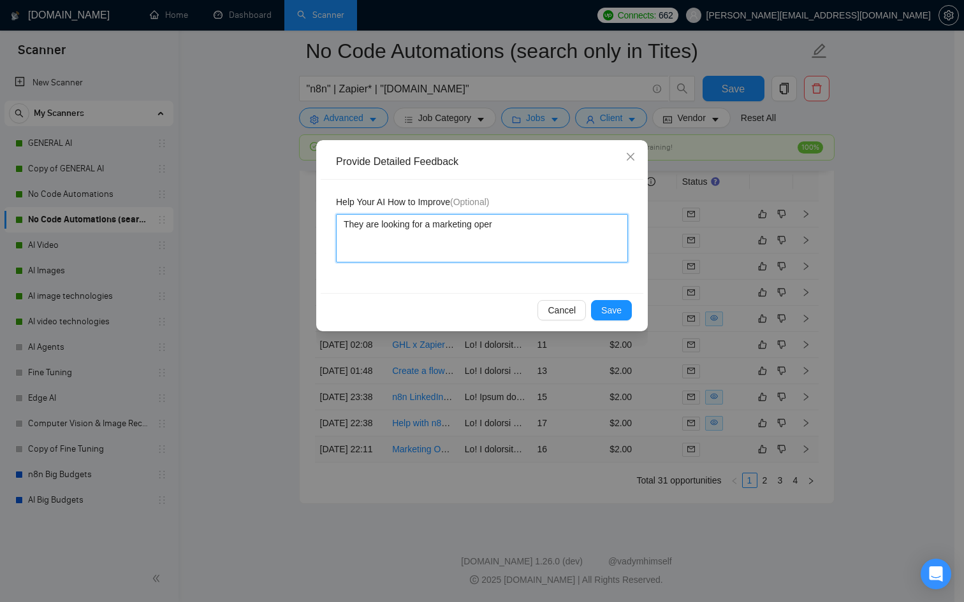
type textarea "They are looking for a marketing opera"
type textarea "They are looking for a marketing operat"
type textarea "They are looking for a marketing operati"
type textarea "They are looking for a marketing operatio"
type textarea "They are looking for a marketing operation"
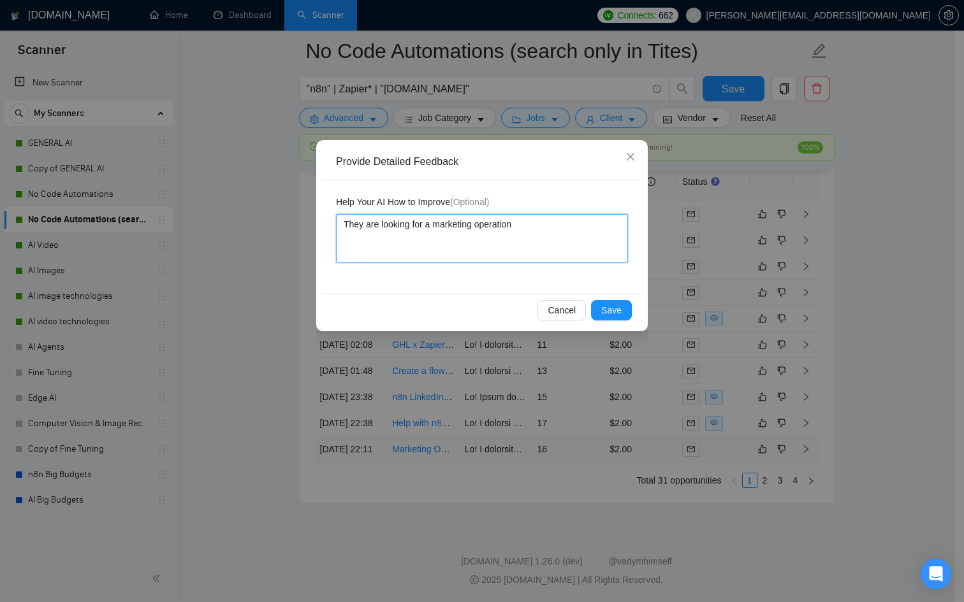
type textarea "They are looking for a marketing operation"
type textarea "They are looking for a marketing operation m"
type textarea "They are looking for a marketing operation ma"
type textarea "They are looking for a marketing operation man"
type textarea "They are looking for a marketing operation mana"
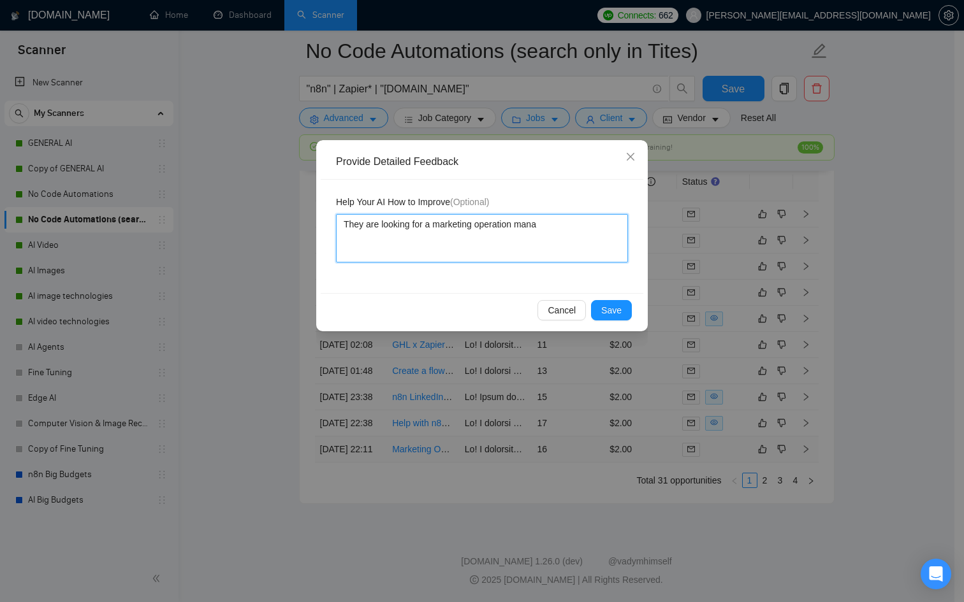
type textarea "They are looking for a marketing operation manag"
type textarea "They are looking for a marketing operation manage"
type textarea "They are looking for a marketing operation manager"
type textarea "They are looking for a marketing operation manager w"
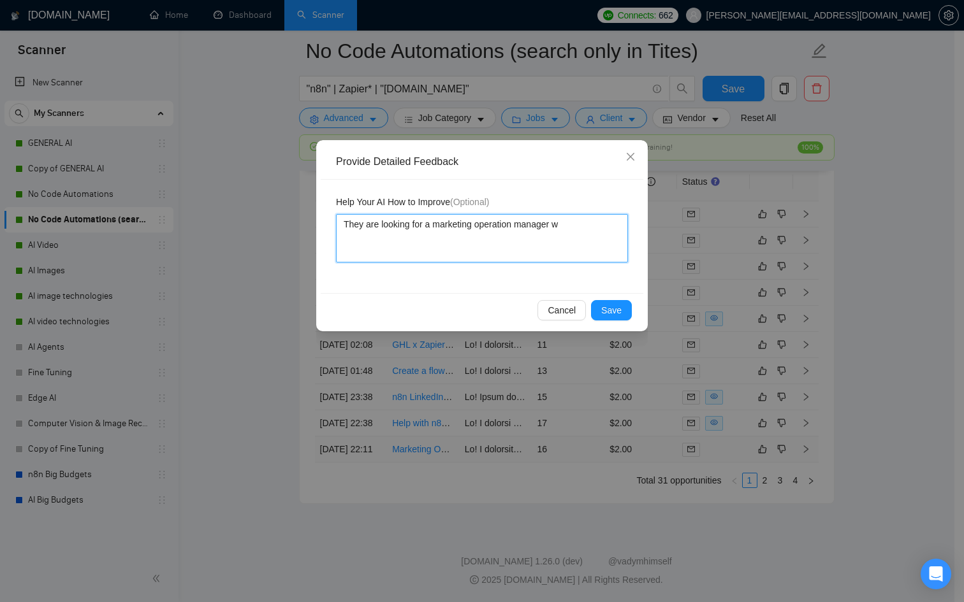
type textarea "They are looking for a marketing operation manager"
type textarea "They are looking for a marketing operation manager a"
type textarea "They are looking for a marketing operation manager an"
type textarea "They are looking for a marketing operation manager and"
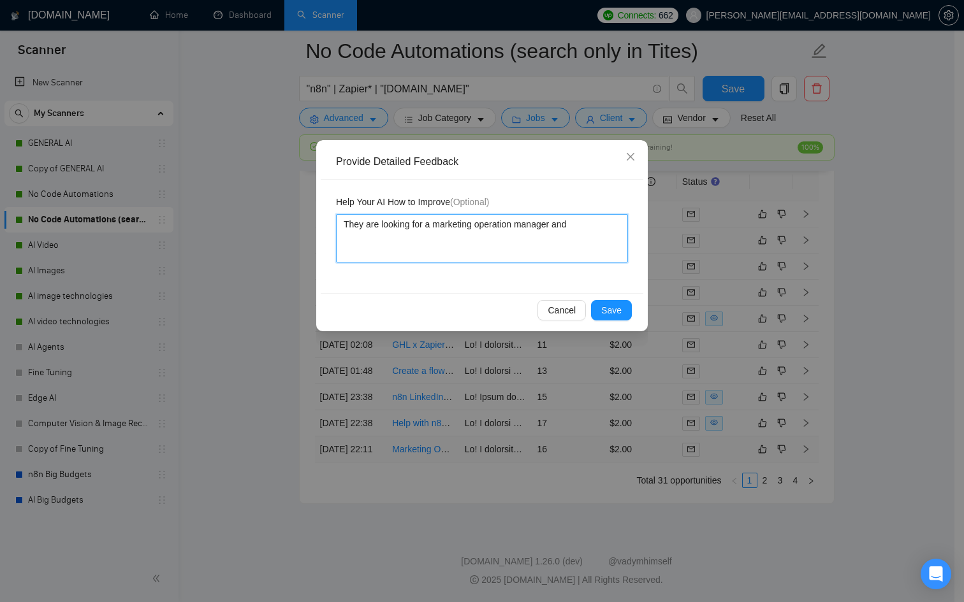
type textarea "They are looking for a marketing operation manager and i"
type textarea "They are looking for a marketing operation manager and im"
type textarea "They are looking for a marketing operation manager and i"
type textarea "They are looking for a marketing operation manager and i n"
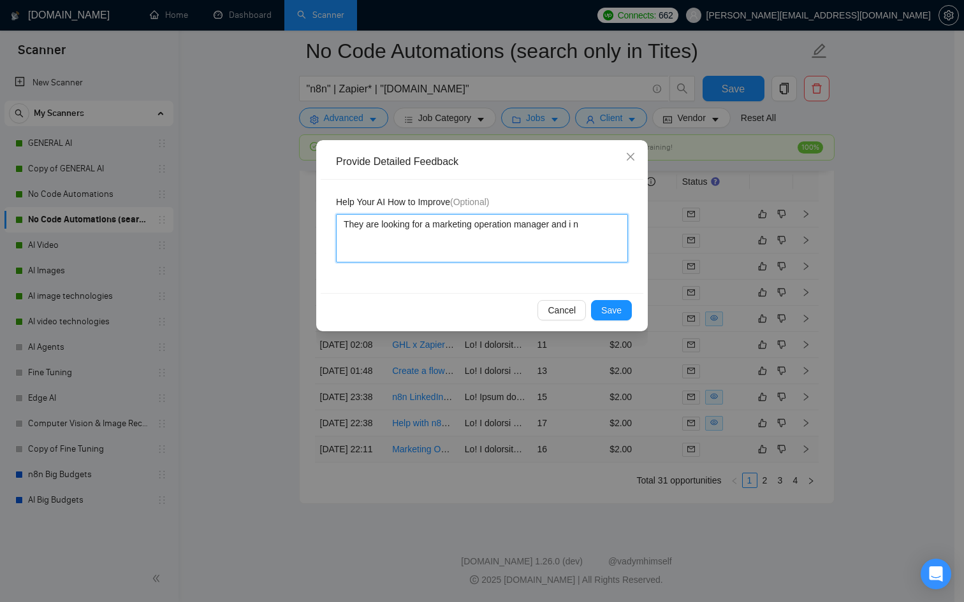
type textarea "They are looking for a marketing operation manager and i no"
type textarea "They are looking for a marketing operation manager and i not"
click at [594, 304] on button "Save" at bounding box center [611, 310] width 41 height 20
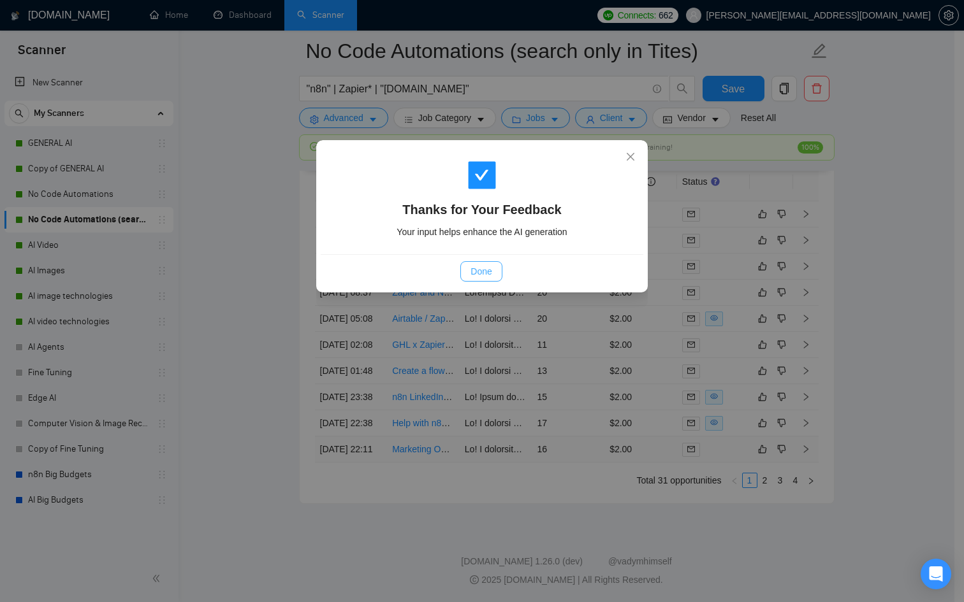
click at [487, 272] on span "Done" at bounding box center [480, 272] width 21 height 14
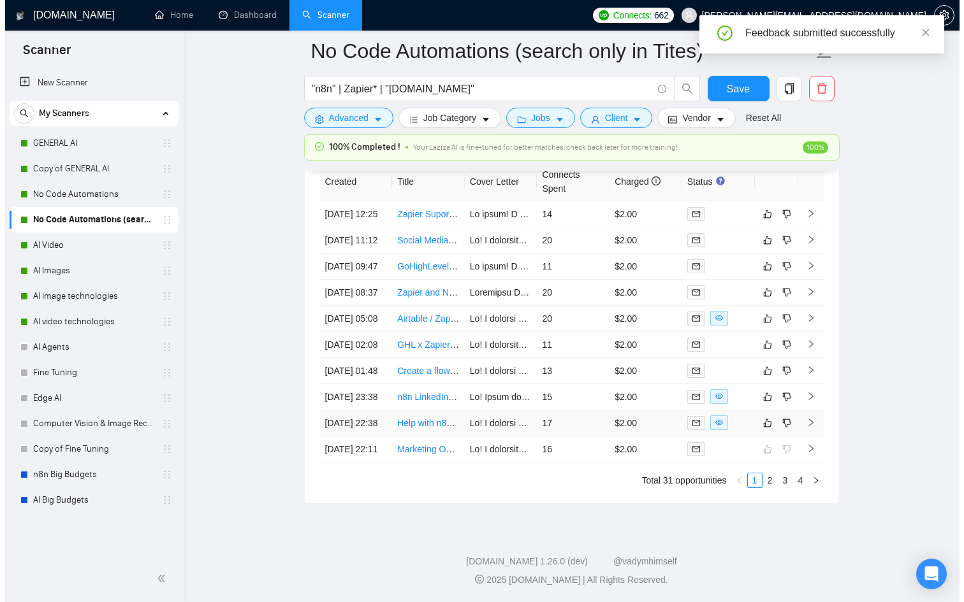
scroll to position [3539, 0]
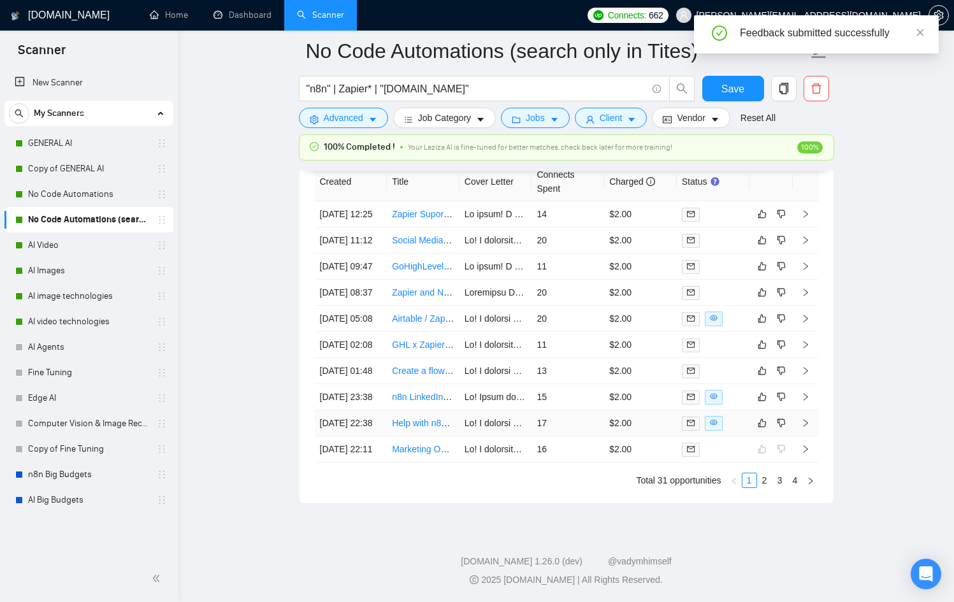
drag, startPoint x: 730, startPoint y: 411, endPoint x: 702, endPoint y: 407, distance: 27.8
click at [730, 411] on td at bounding box center [713, 423] width 73 height 26
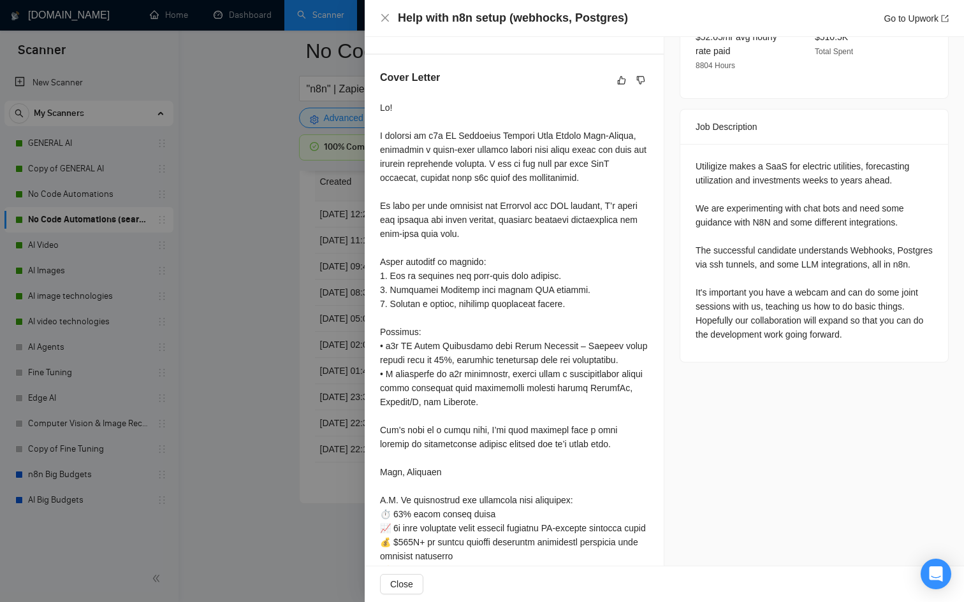
click at [317, 321] on div at bounding box center [482, 301] width 964 height 602
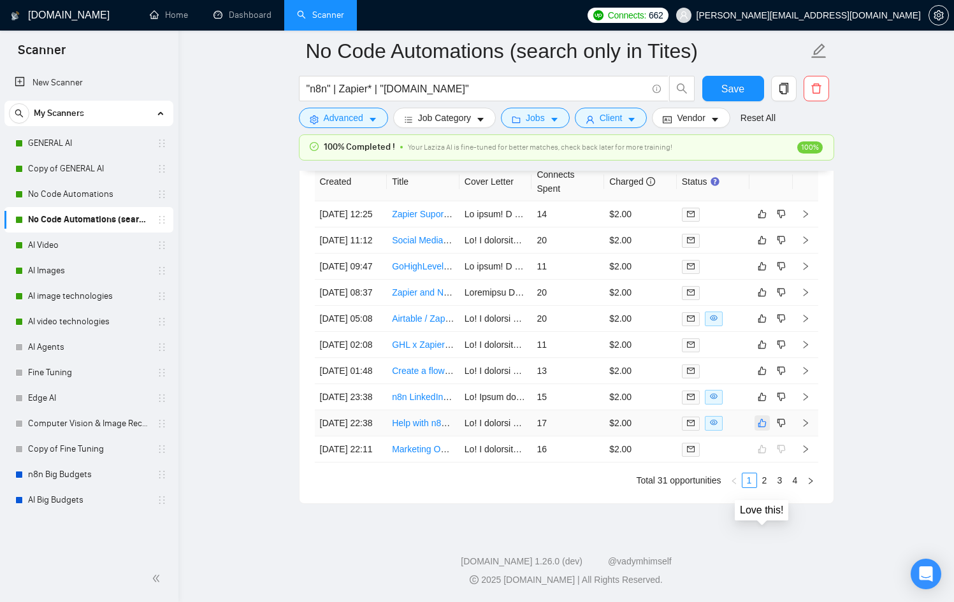
click at [758, 418] on icon "like" at bounding box center [762, 423] width 9 height 10
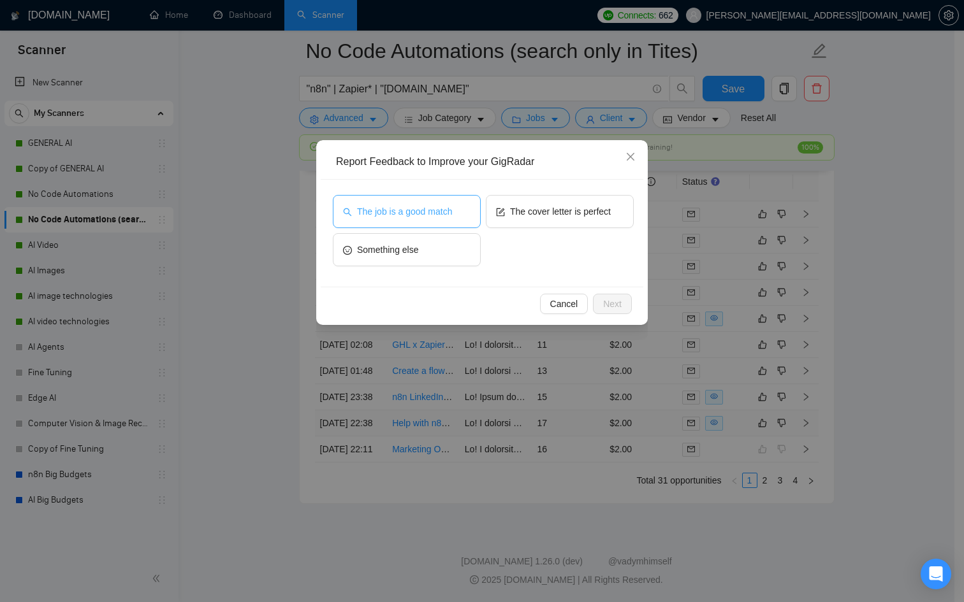
click at [433, 210] on span "The job is a good match" at bounding box center [404, 212] width 95 height 14
click at [631, 308] on button "Next" at bounding box center [612, 304] width 39 height 20
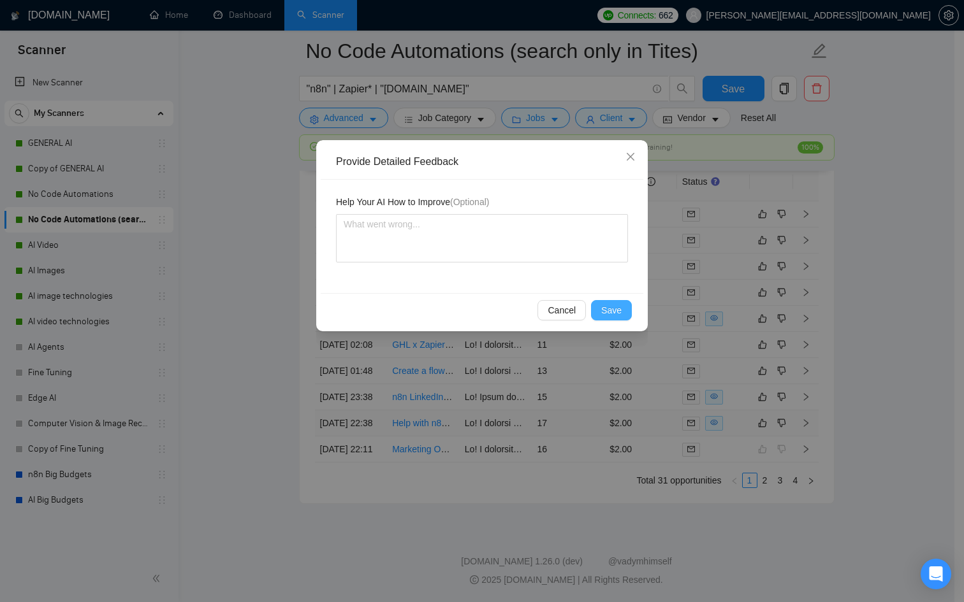
click at [624, 312] on button "Save" at bounding box center [611, 310] width 41 height 20
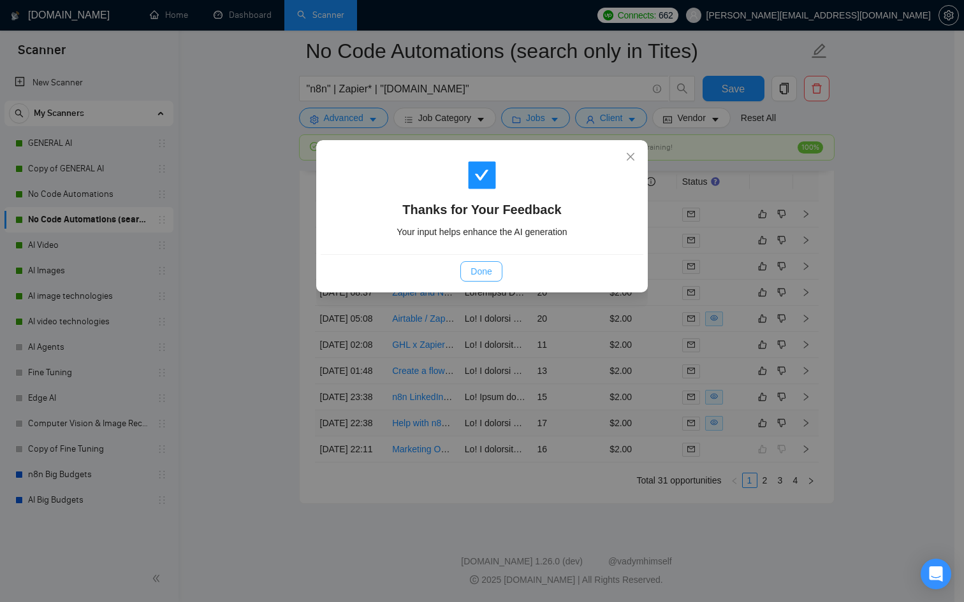
click at [473, 269] on span "Done" at bounding box center [480, 272] width 21 height 14
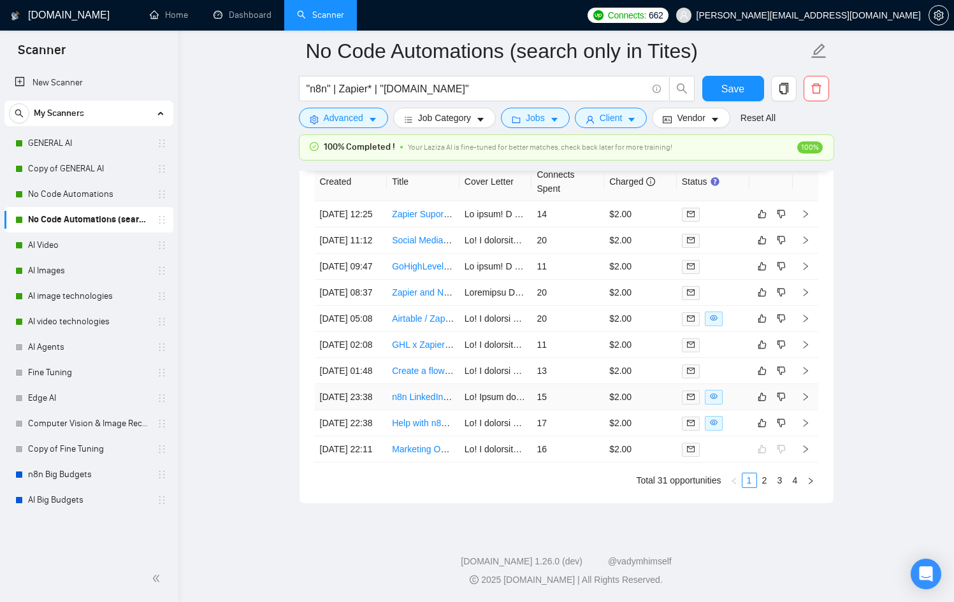
click at [741, 390] on div at bounding box center [713, 397] width 62 height 15
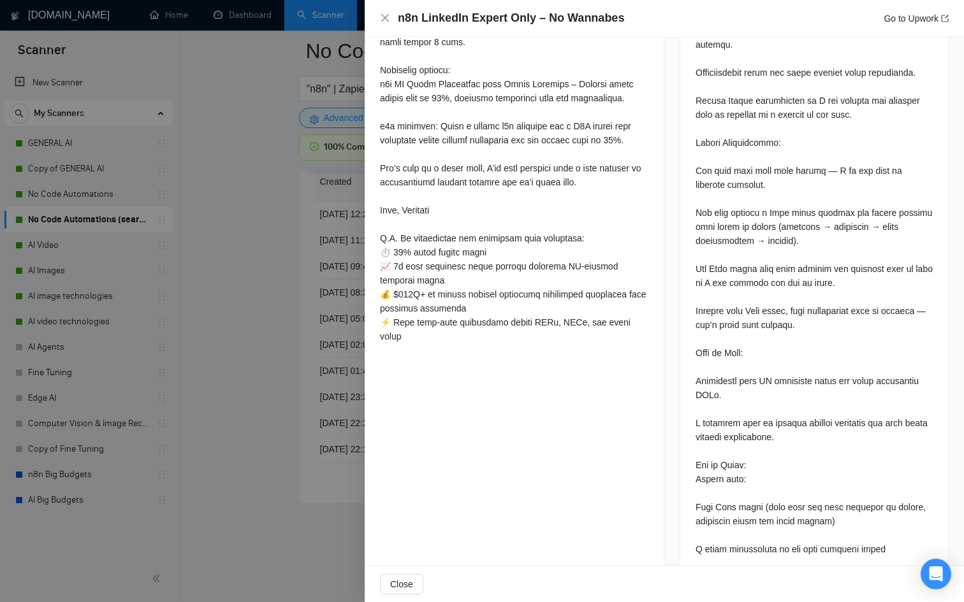
scroll to position [804, 0]
click at [182, 365] on div at bounding box center [482, 301] width 964 height 602
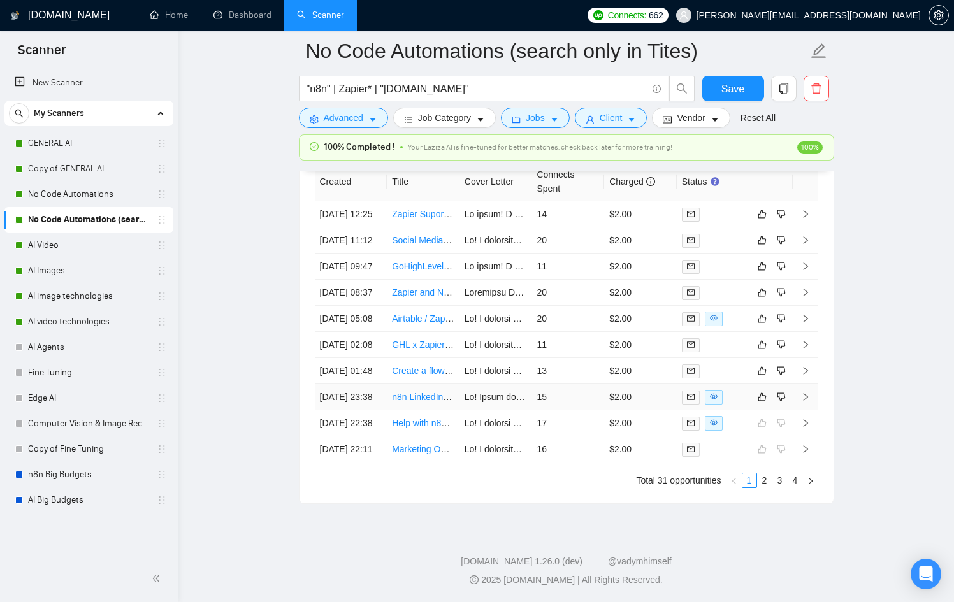
click at [727, 390] on div at bounding box center [713, 397] width 62 height 15
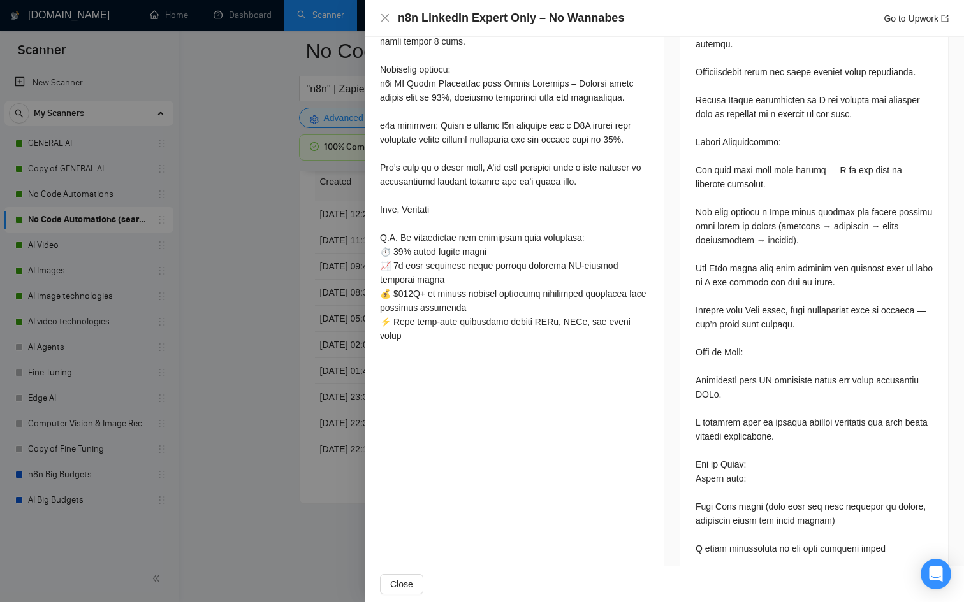
click at [216, 243] on div at bounding box center [482, 301] width 964 height 602
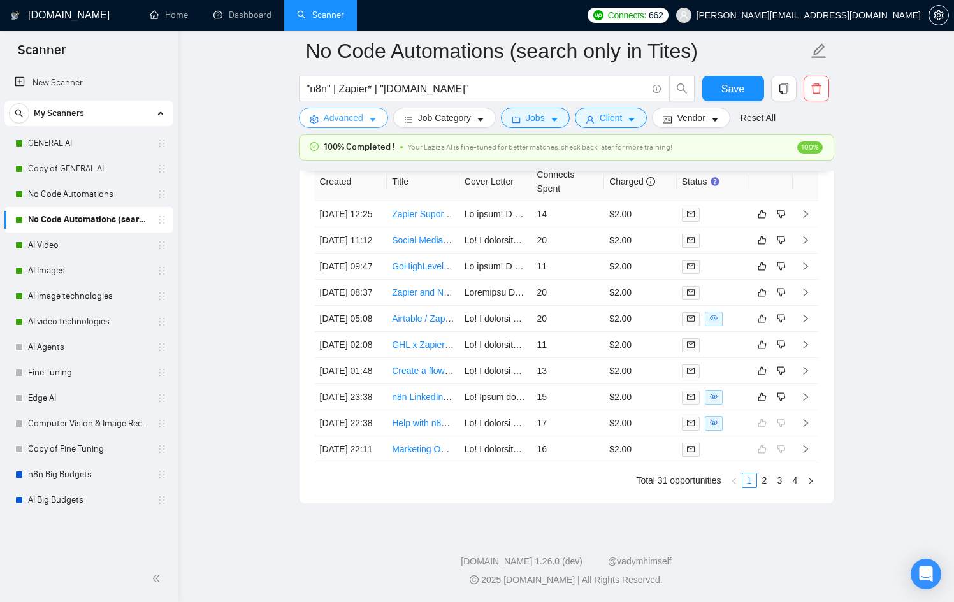
click at [362, 119] on span "Advanced" at bounding box center [344, 118] width 40 height 14
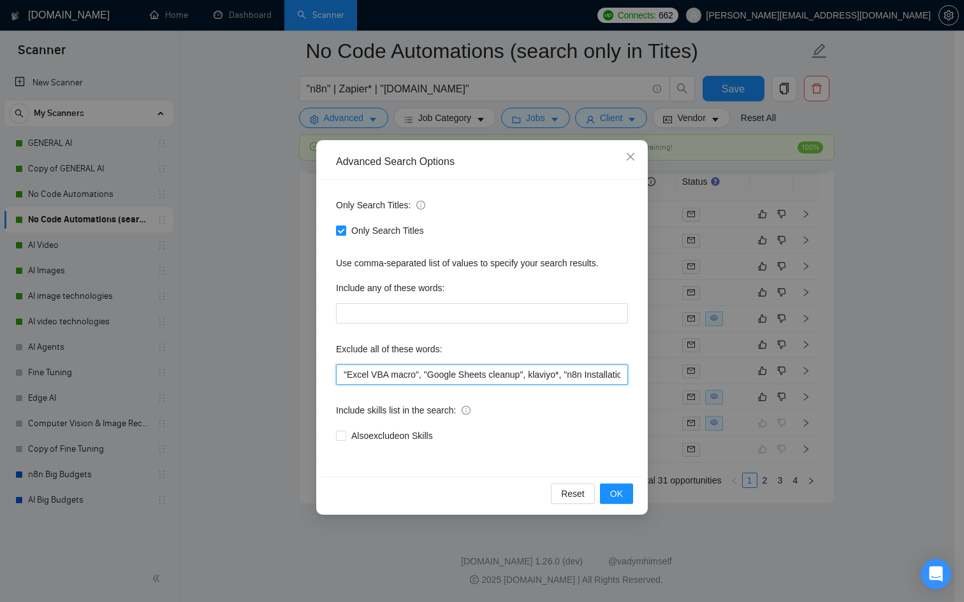
scroll to position [0, 347]
drag, startPoint x: 558, startPoint y: 377, endPoint x: 769, endPoint y: 375, distance: 211.0
click at [769, 376] on div "Advanced Search Options Only Search Titles: Only Search Titles Use comma-separa…" at bounding box center [482, 301] width 964 height 602
type input ""Excel VBA macro", "Google Sheets cleanup", klaviyo*, "n8n Installation", "fini…"
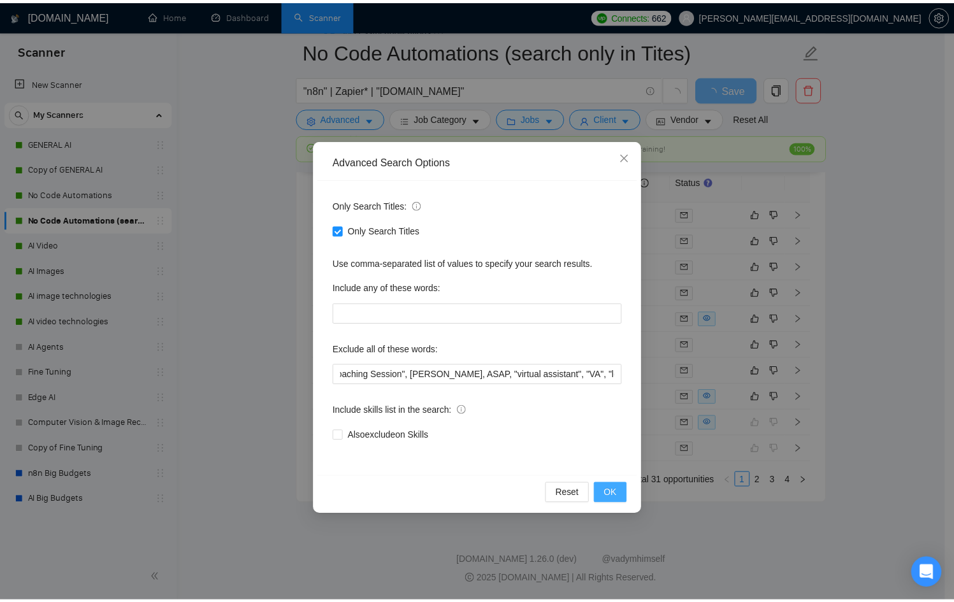
scroll to position [0, 0]
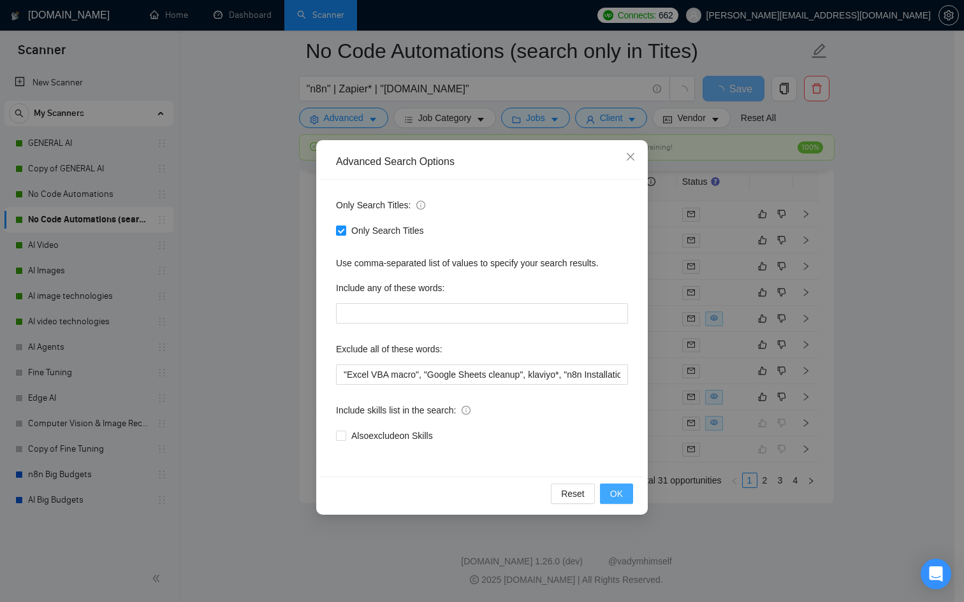
click at [616, 491] on span "OK" at bounding box center [616, 494] width 13 height 14
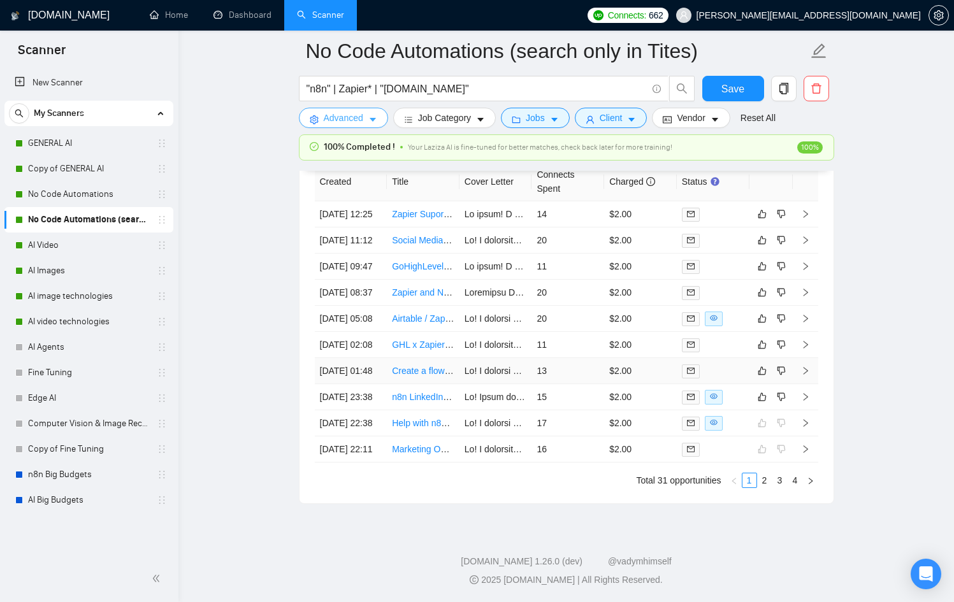
scroll to position [3539, 0]
click at [746, 384] on td at bounding box center [713, 397] width 73 height 26
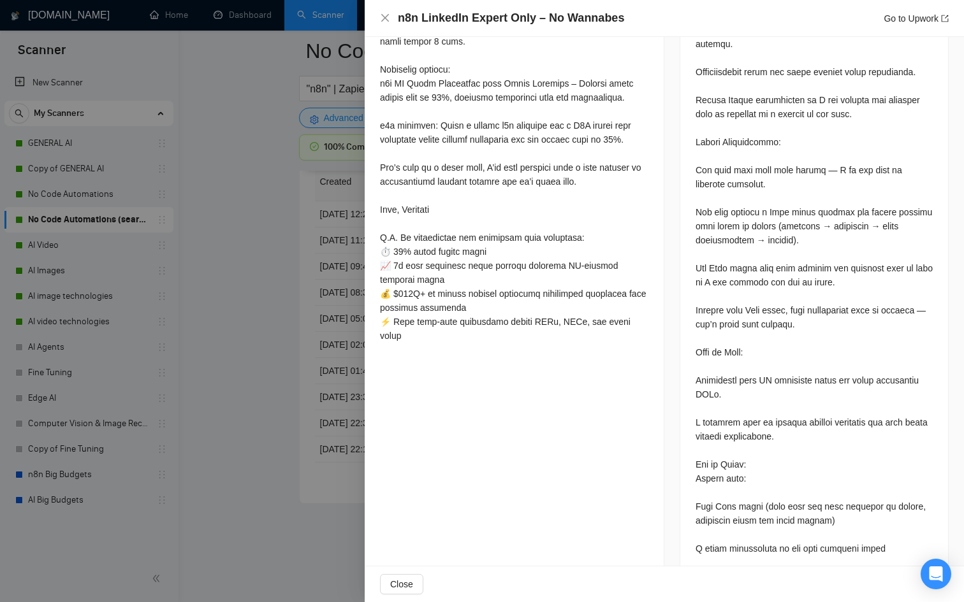
click at [205, 377] on div at bounding box center [482, 301] width 964 height 602
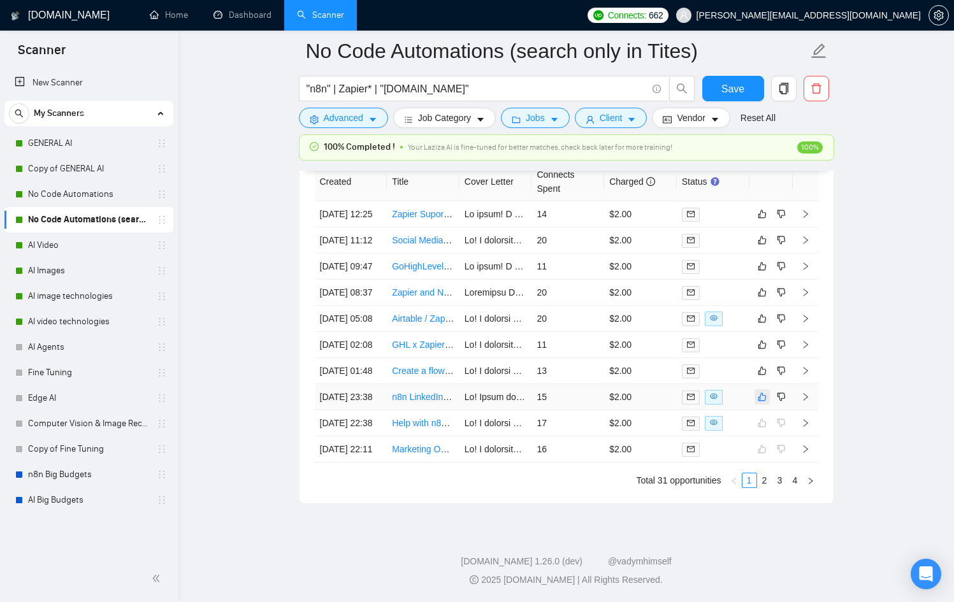
click at [760, 393] on icon "like" at bounding box center [762, 397] width 8 height 8
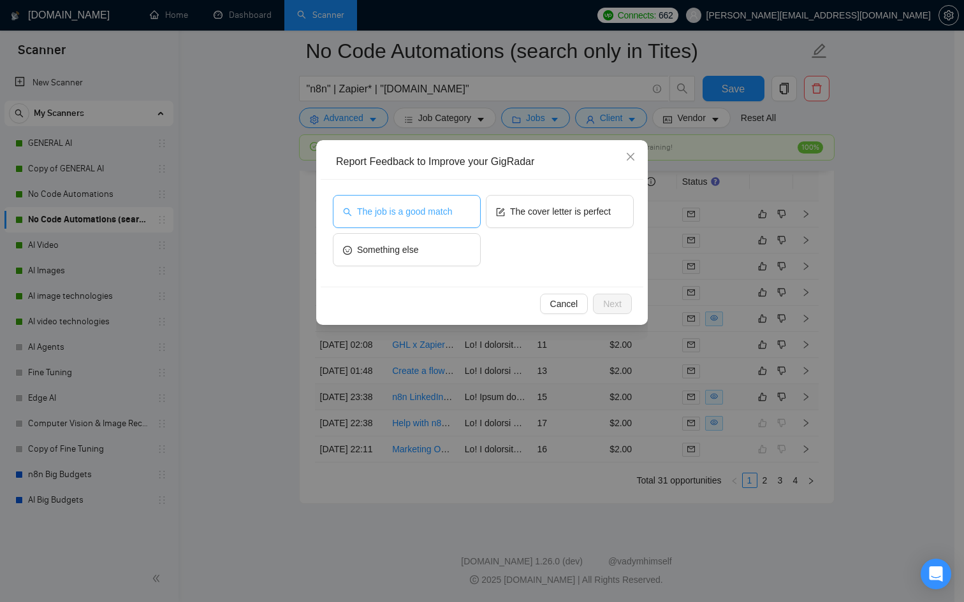
click at [389, 205] on span "The job is a good match" at bounding box center [404, 212] width 95 height 14
click at [610, 298] on span "Next" at bounding box center [612, 304] width 18 height 14
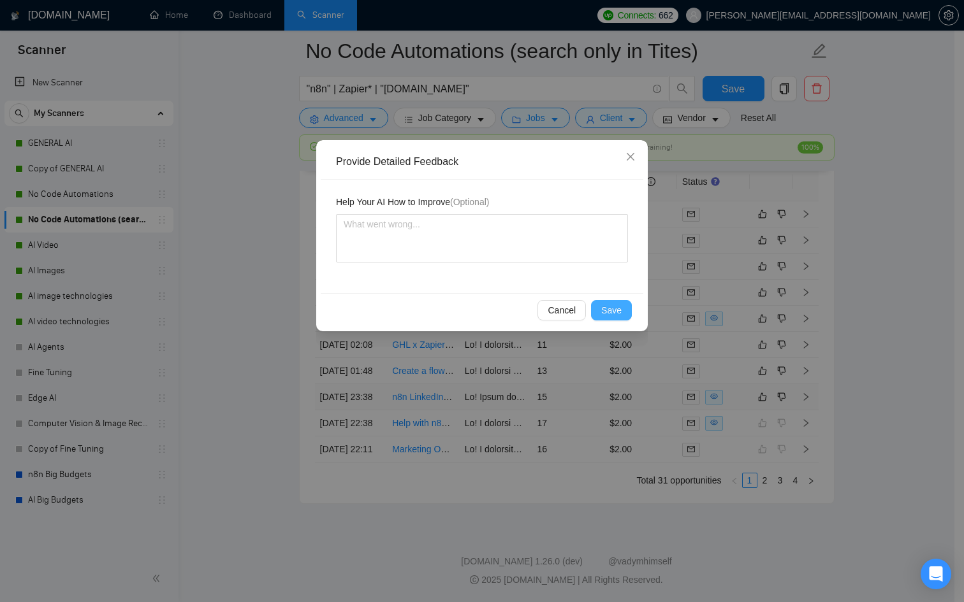
click at [618, 306] on span "Save" at bounding box center [611, 310] width 20 height 14
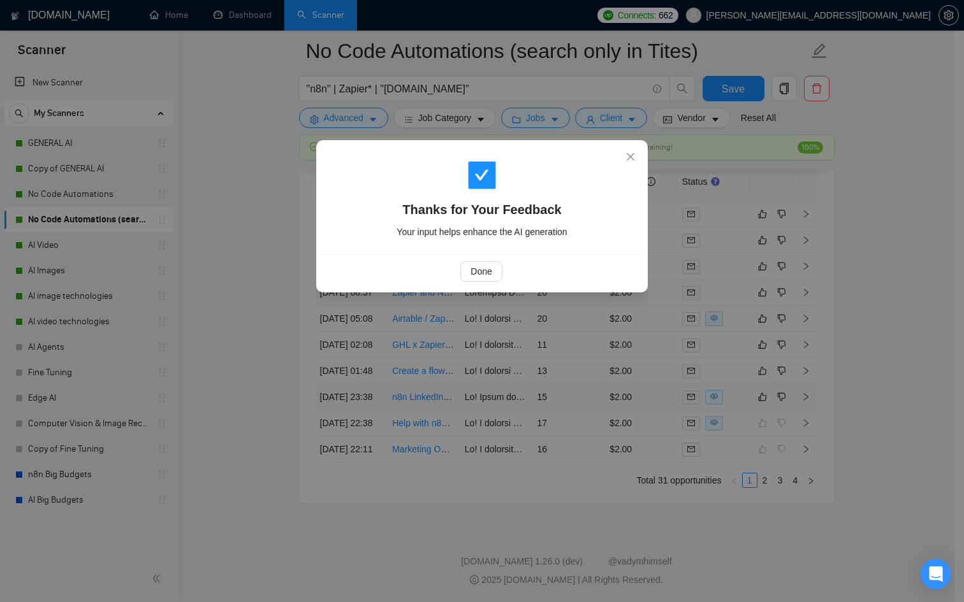
click at [504, 271] on div "Done" at bounding box center [481, 271] width 301 height 20
click at [491, 272] on span "Done" at bounding box center [480, 272] width 21 height 14
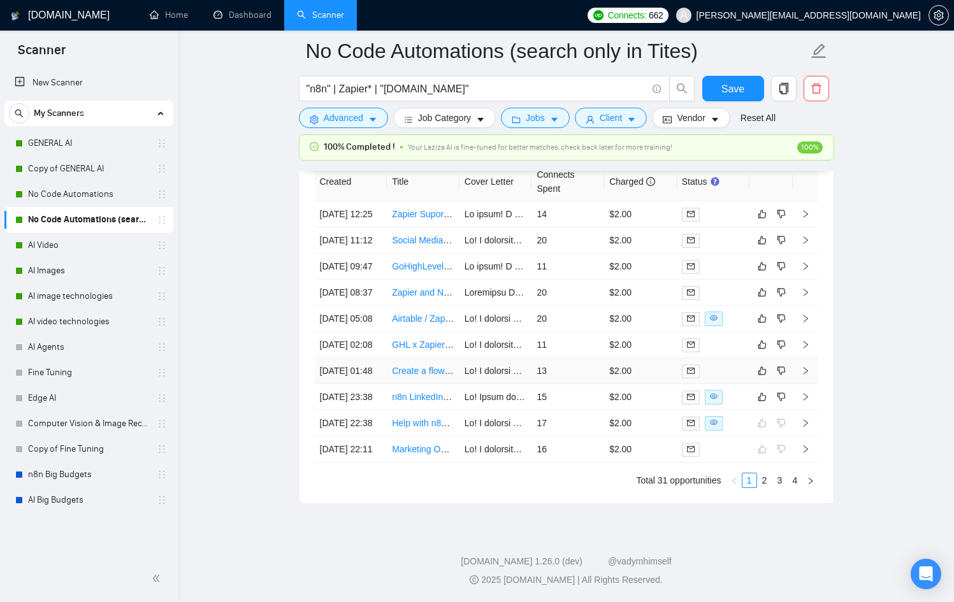
click at [711, 358] on td at bounding box center [713, 371] width 73 height 26
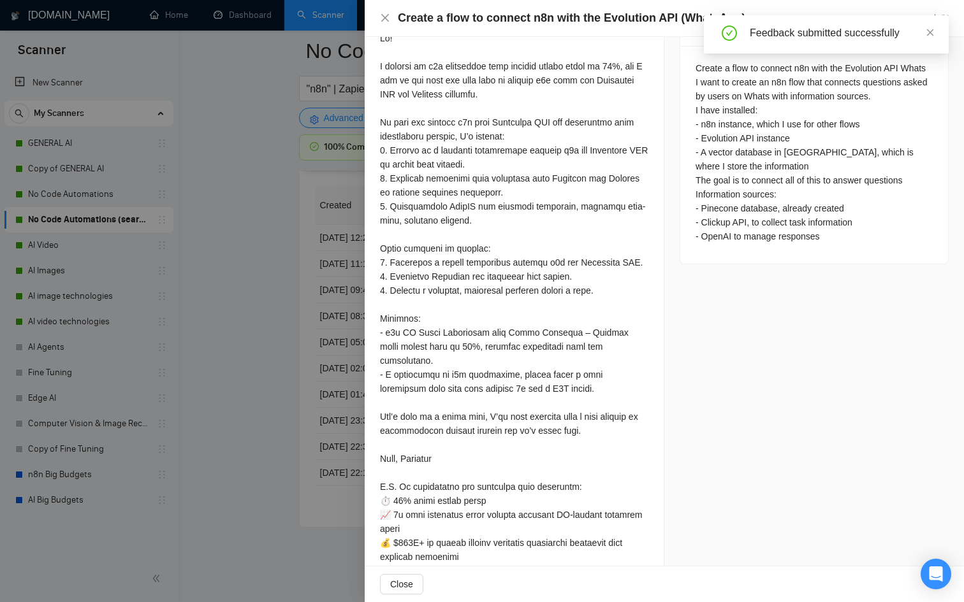
scroll to position [514, 0]
click at [229, 374] on div at bounding box center [482, 301] width 964 height 602
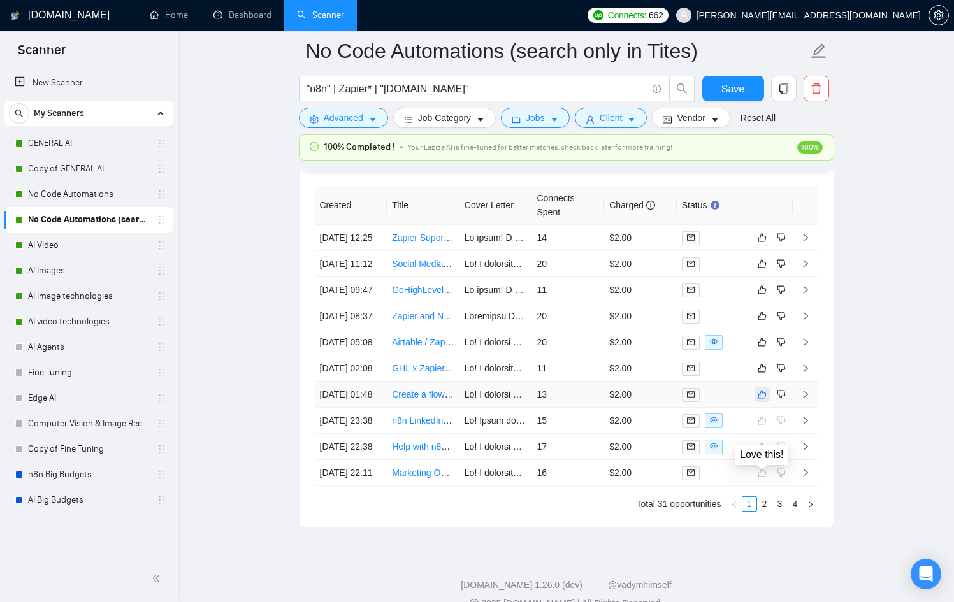
click at [760, 399] on icon "like" at bounding box center [762, 395] width 8 height 8
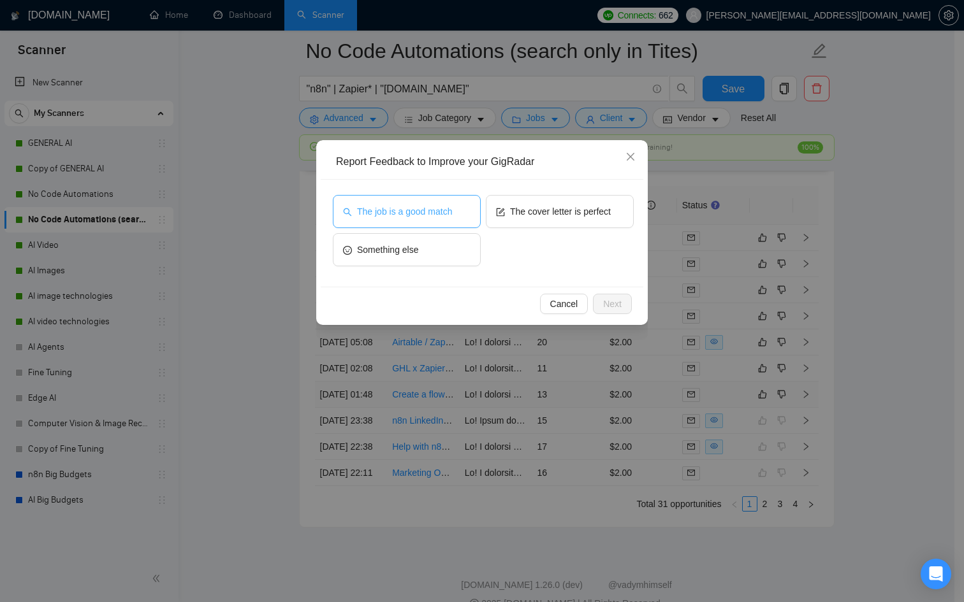
click at [412, 201] on button "The job is a good match" at bounding box center [407, 211] width 148 height 33
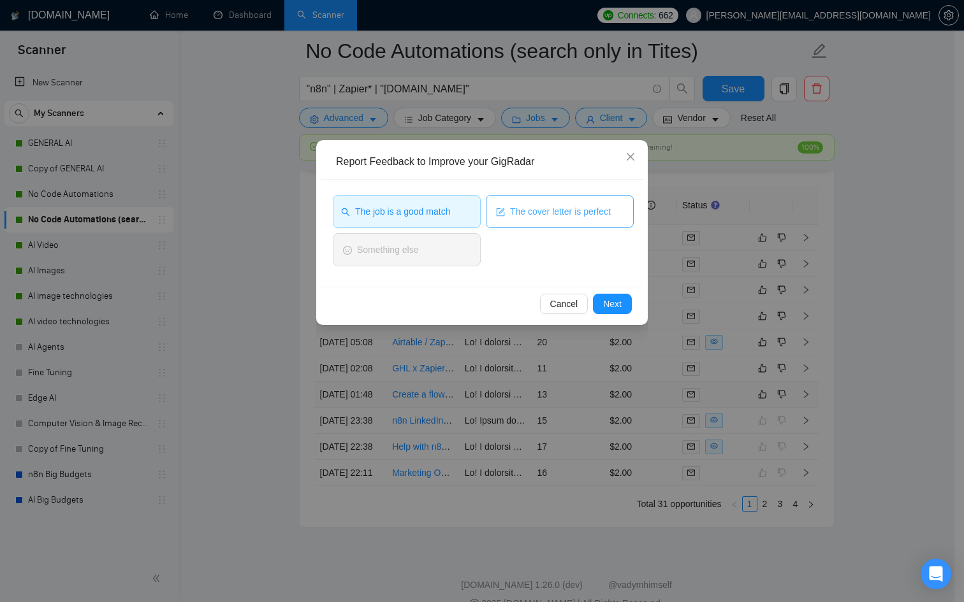
drag, startPoint x: 574, startPoint y: 222, endPoint x: 586, endPoint y: 233, distance: 15.8
click at [575, 222] on button "The cover letter is perfect" at bounding box center [560, 211] width 148 height 33
click at [626, 299] on div "Cancel Next" at bounding box center [481, 304] width 301 height 20
click at [627, 300] on button "Next" at bounding box center [612, 304] width 39 height 20
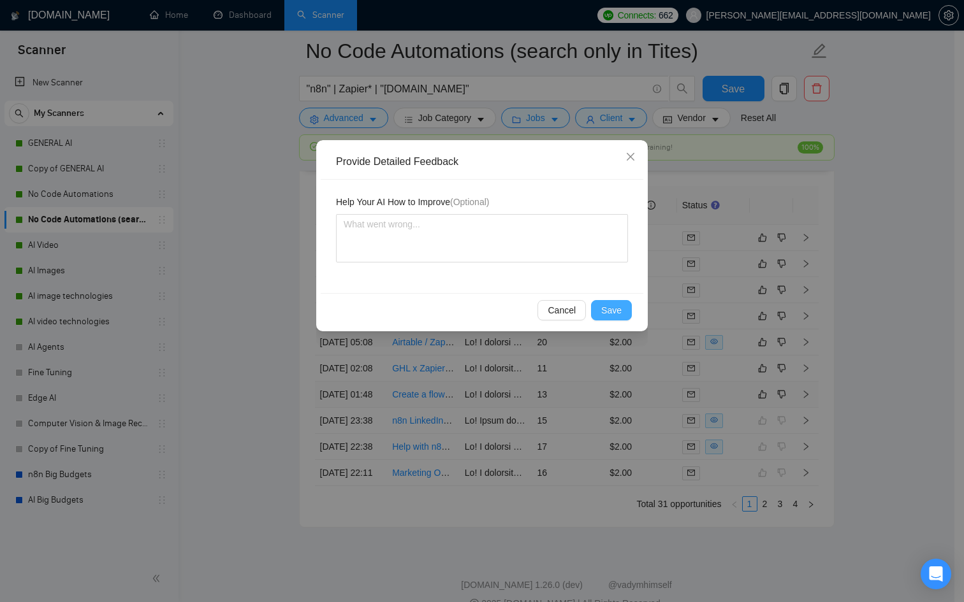
click at [615, 310] on span "Save" at bounding box center [611, 310] width 20 height 14
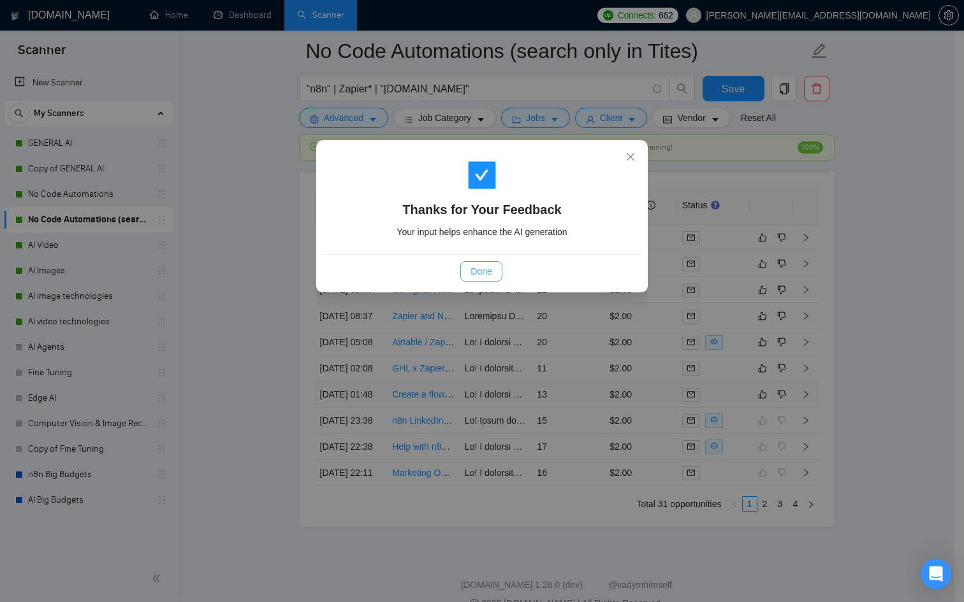
click at [491, 277] on span "Done" at bounding box center [480, 272] width 21 height 14
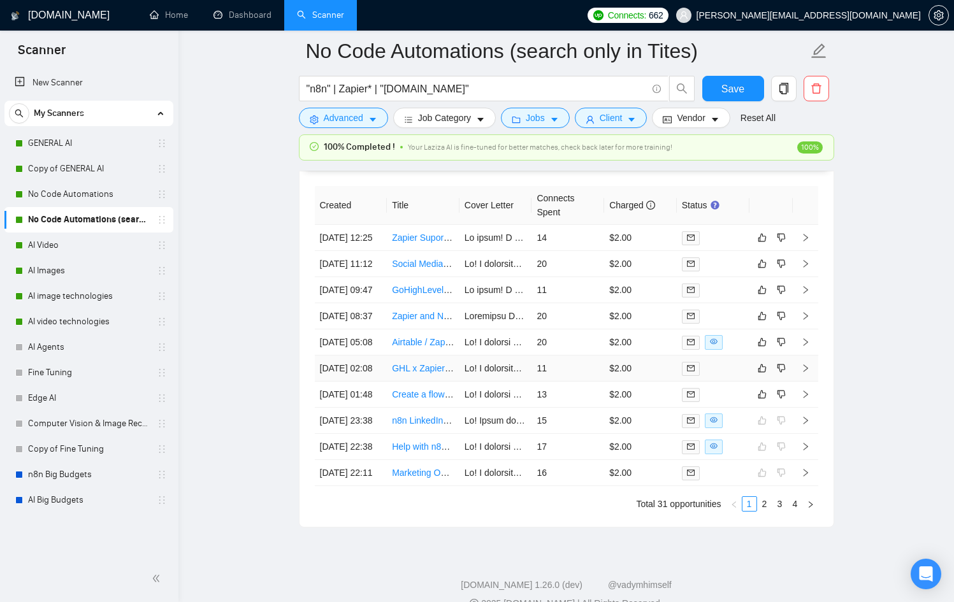
click at [732, 376] on div at bounding box center [713, 368] width 62 height 15
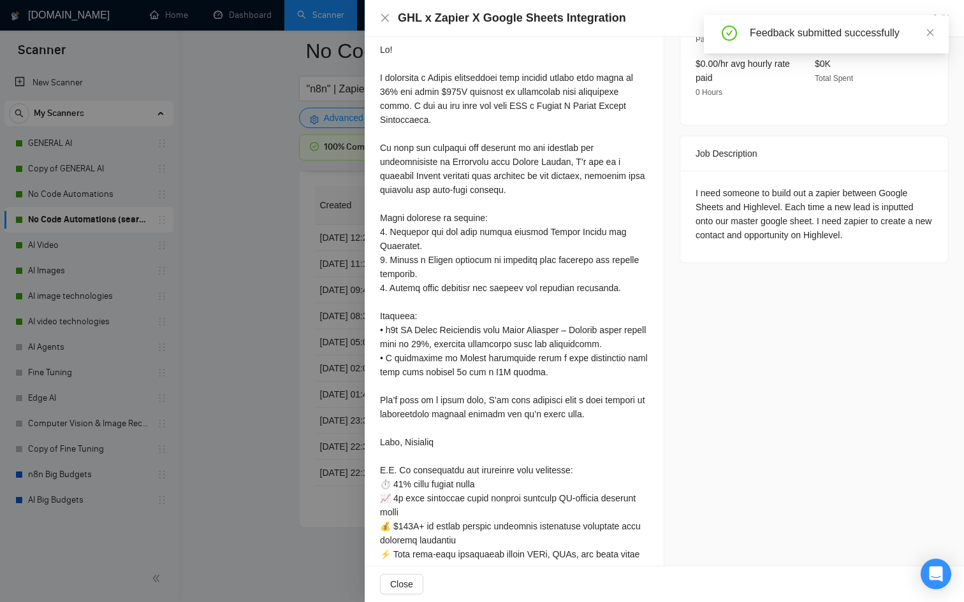
scroll to position [501, 0]
click at [279, 335] on div at bounding box center [482, 301] width 964 height 602
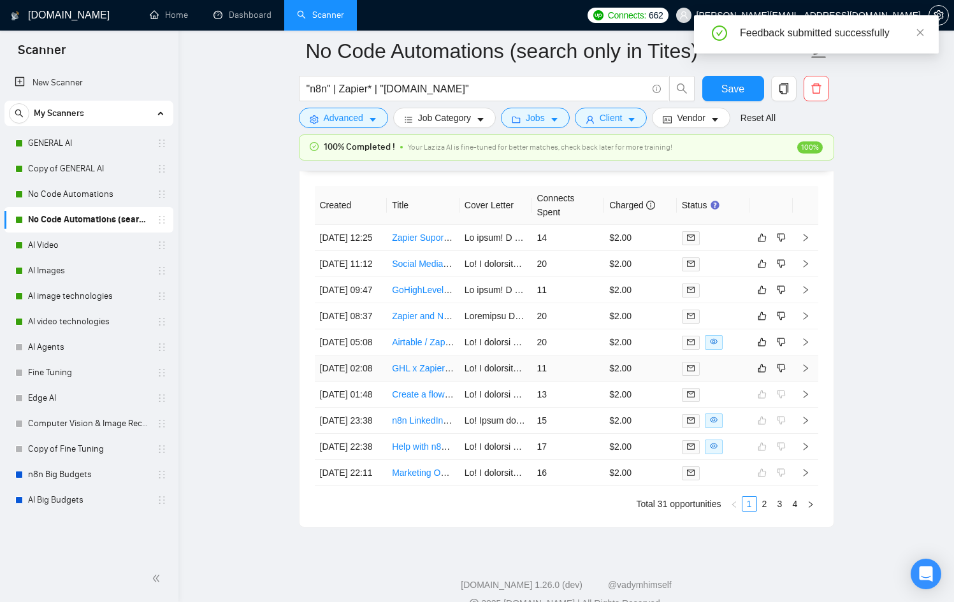
click at [717, 376] on div at bounding box center [713, 368] width 62 height 15
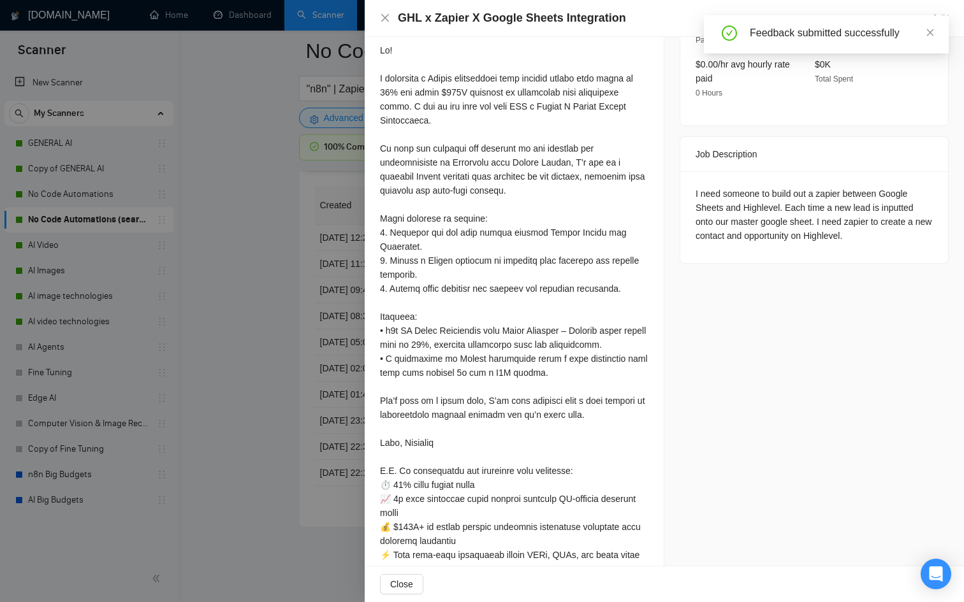
click at [331, 402] on div at bounding box center [482, 301] width 964 height 602
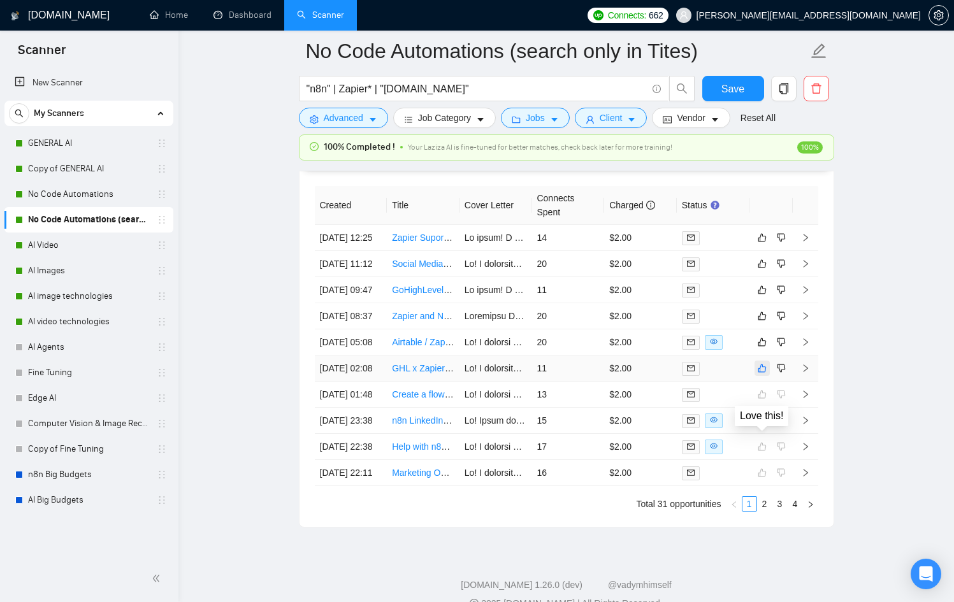
click at [769, 376] on button "button" at bounding box center [762, 368] width 15 height 15
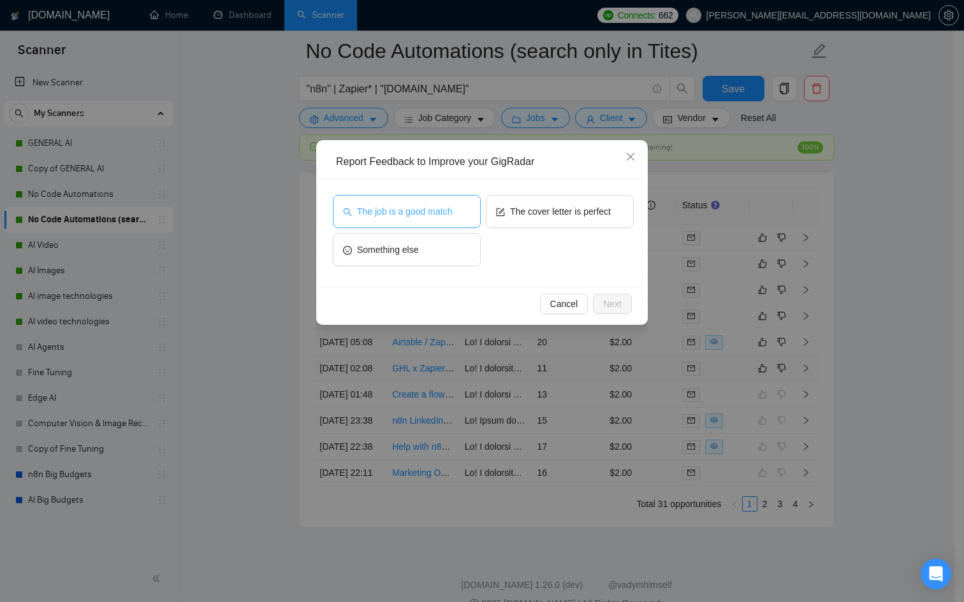
click at [435, 211] on span "The job is a good match" at bounding box center [404, 212] width 95 height 14
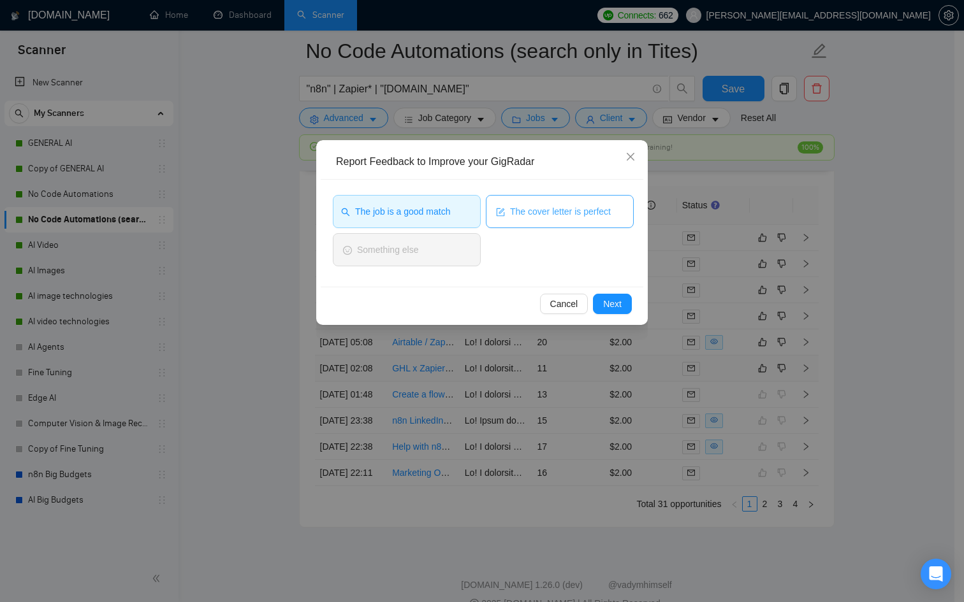
click at [488, 212] on button "The cover letter is perfect" at bounding box center [560, 211] width 148 height 33
click at [613, 302] on span "Next" at bounding box center [612, 304] width 18 height 14
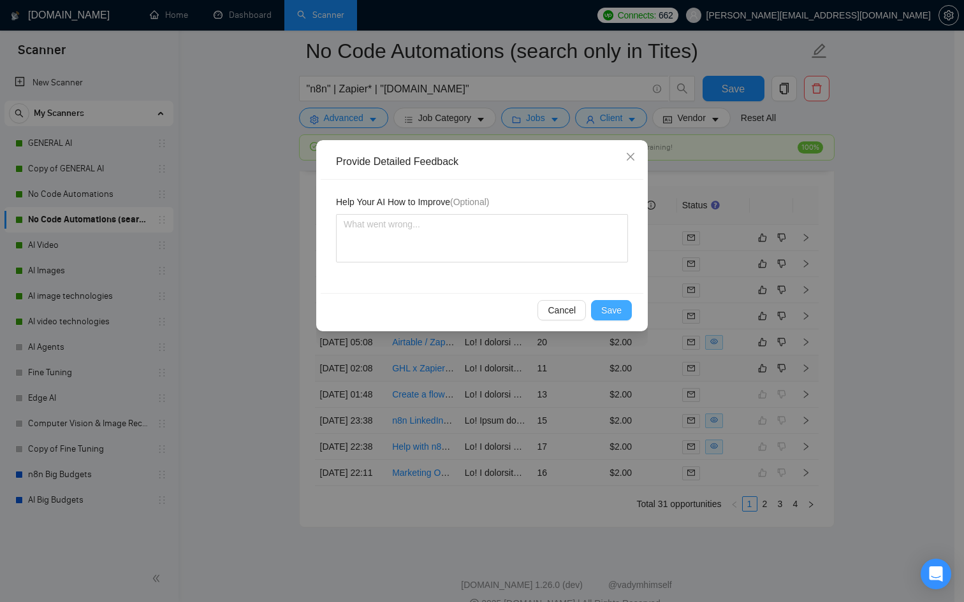
click at [612, 307] on span "Save" at bounding box center [611, 310] width 20 height 14
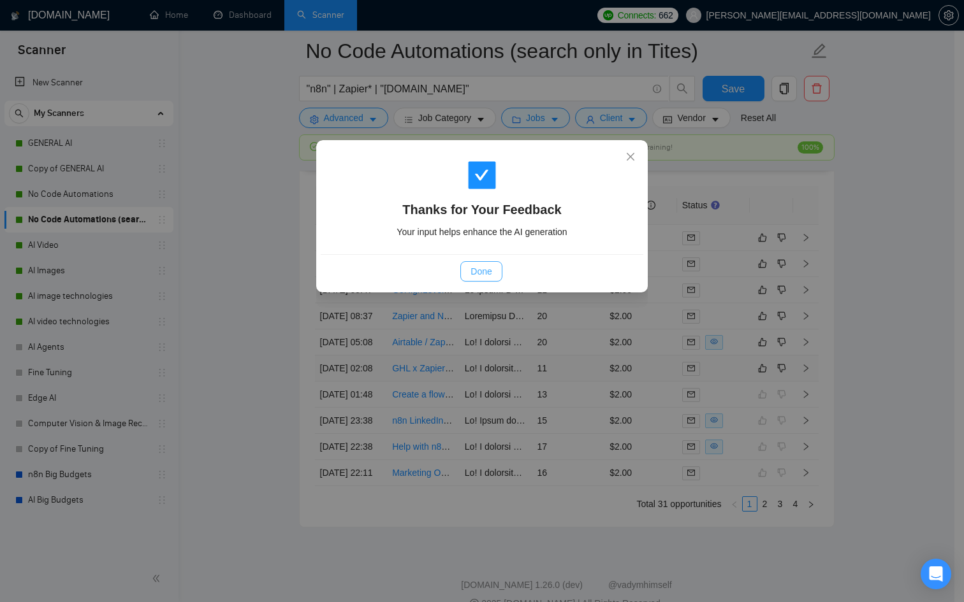
click at [486, 269] on span "Done" at bounding box center [480, 272] width 21 height 14
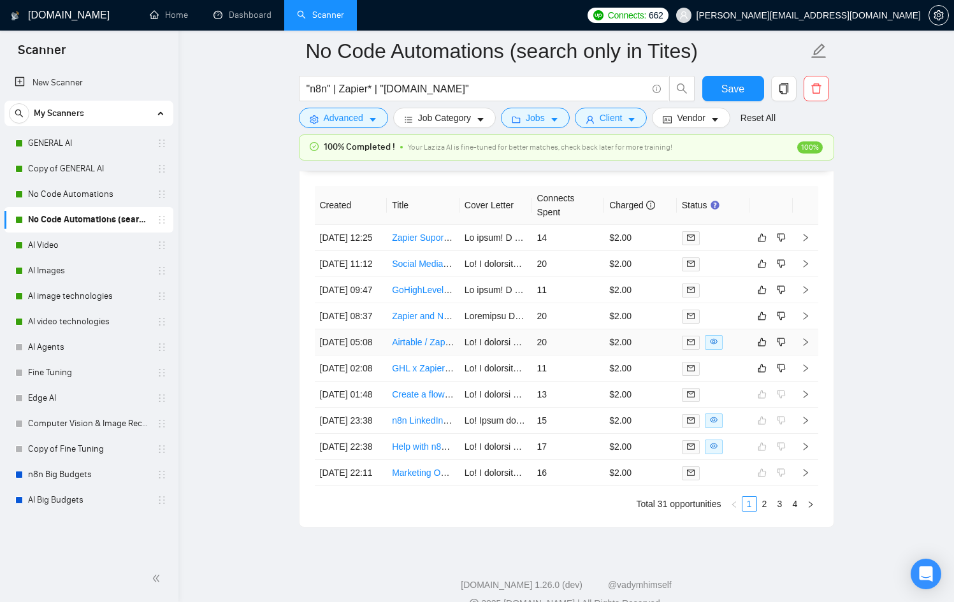
click at [732, 350] on div at bounding box center [713, 342] width 62 height 15
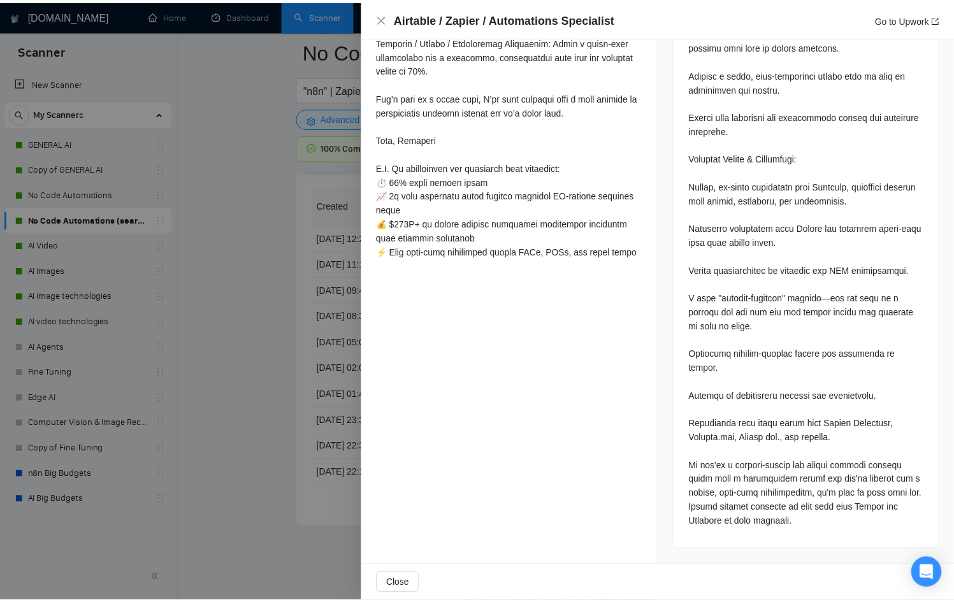
scroll to position [915, 0]
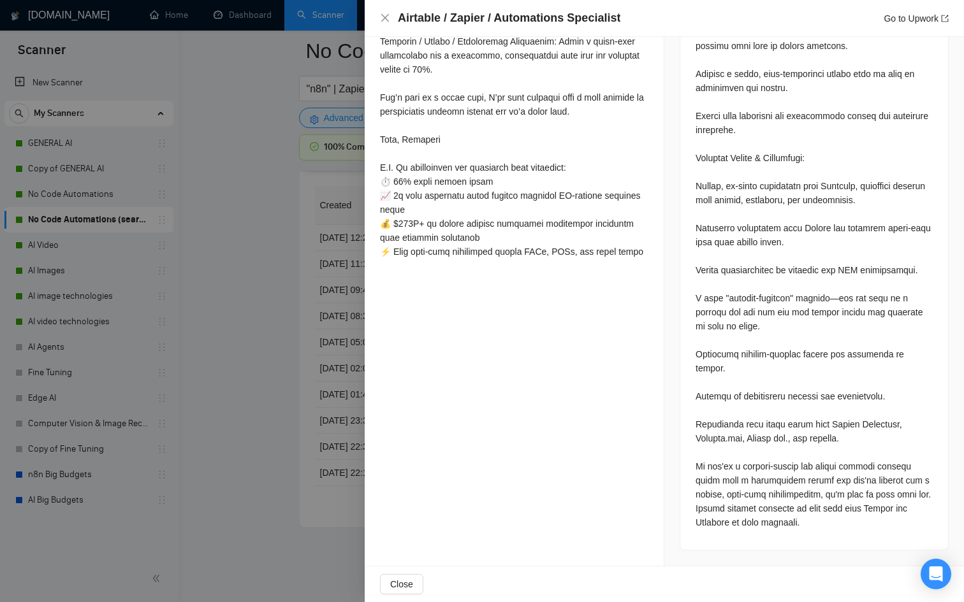
click at [305, 381] on div at bounding box center [482, 301] width 964 height 602
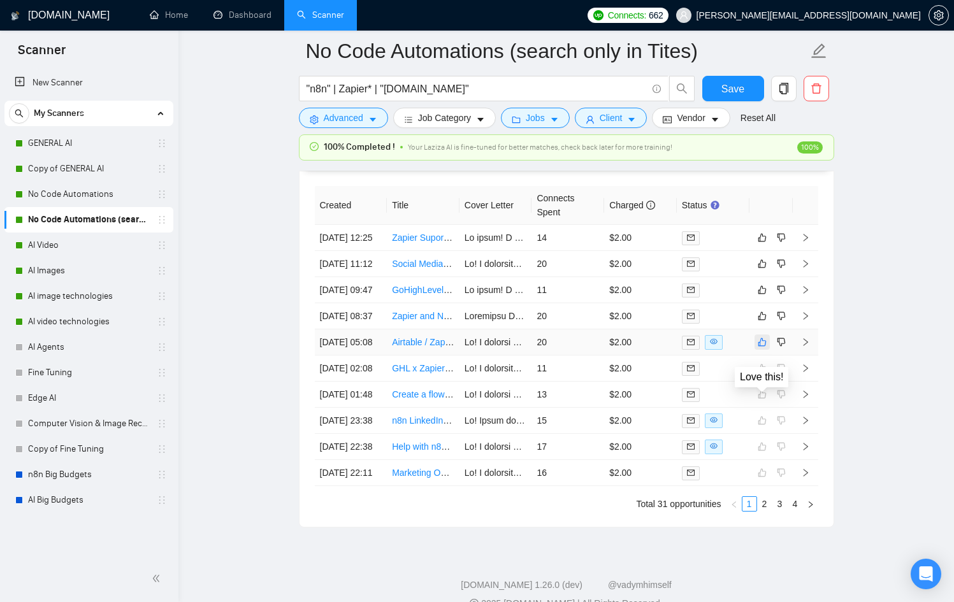
click at [757, 350] on button "button" at bounding box center [762, 342] width 15 height 15
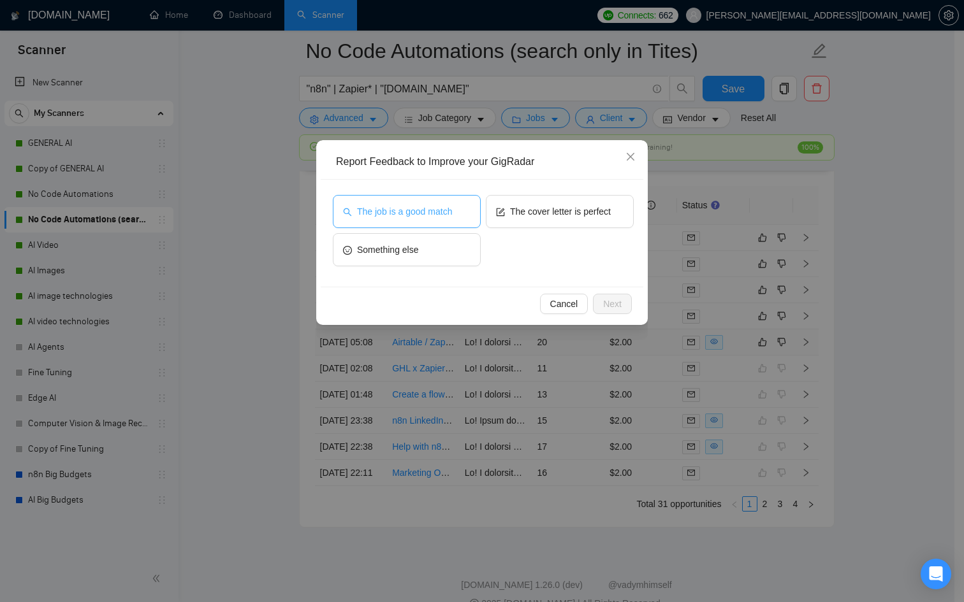
click at [417, 209] on span "The job is a good match" at bounding box center [404, 212] width 95 height 14
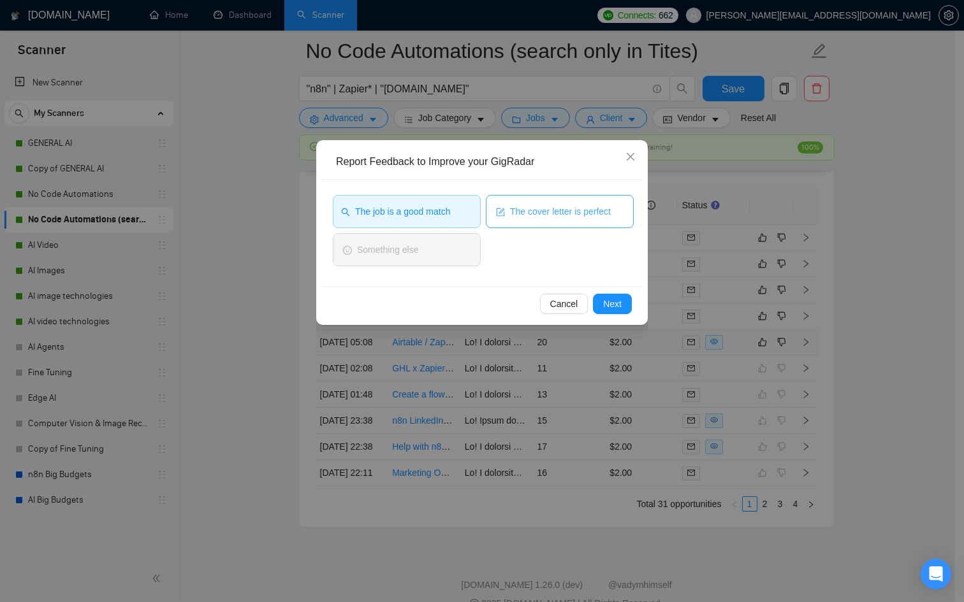
click at [513, 208] on span "The cover letter is perfect" at bounding box center [560, 212] width 101 height 14
click at [621, 312] on button "Next" at bounding box center [612, 304] width 39 height 20
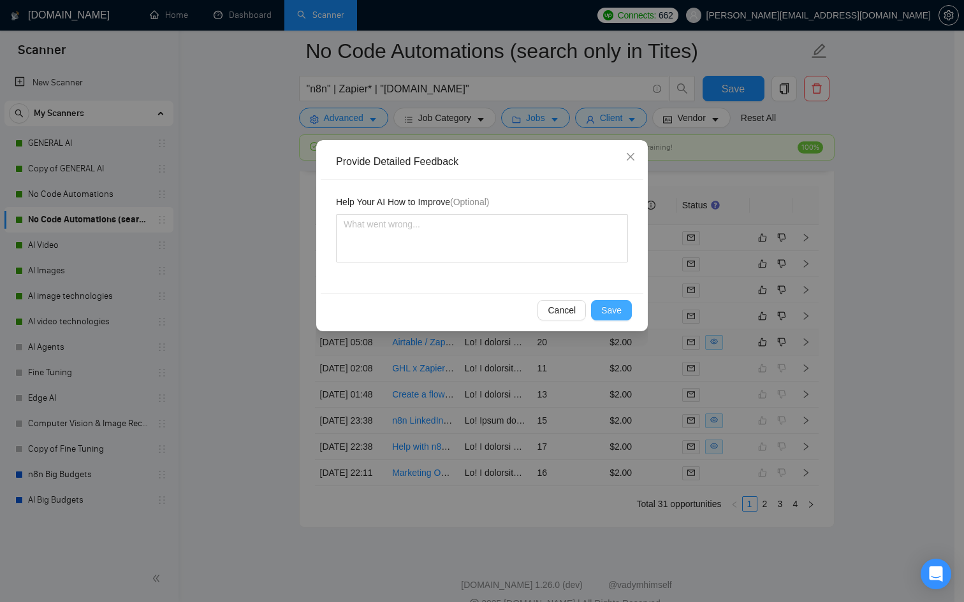
click at [621, 314] on span "Save" at bounding box center [611, 310] width 20 height 14
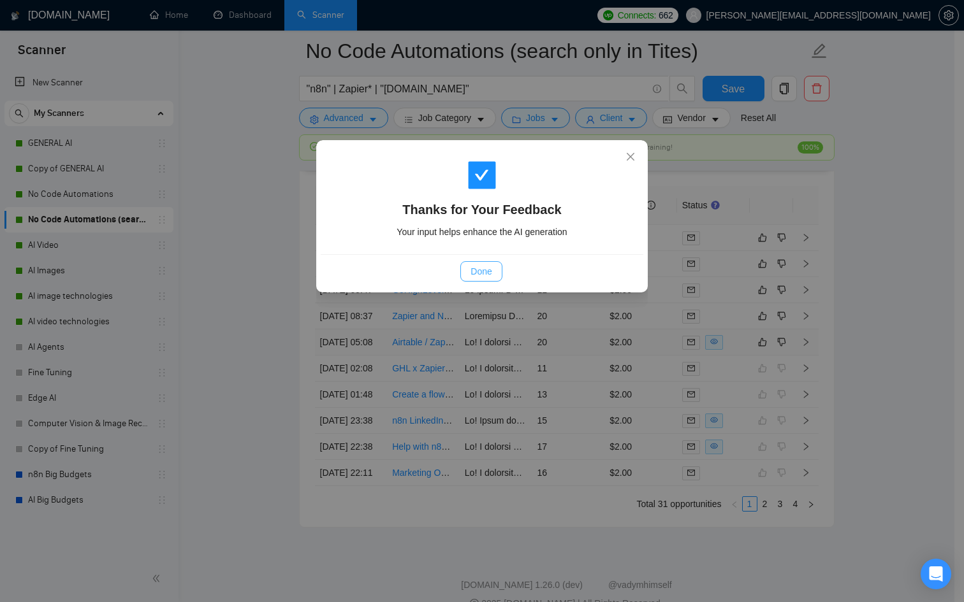
click at [473, 270] on span "Done" at bounding box center [480, 272] width 21 height 14
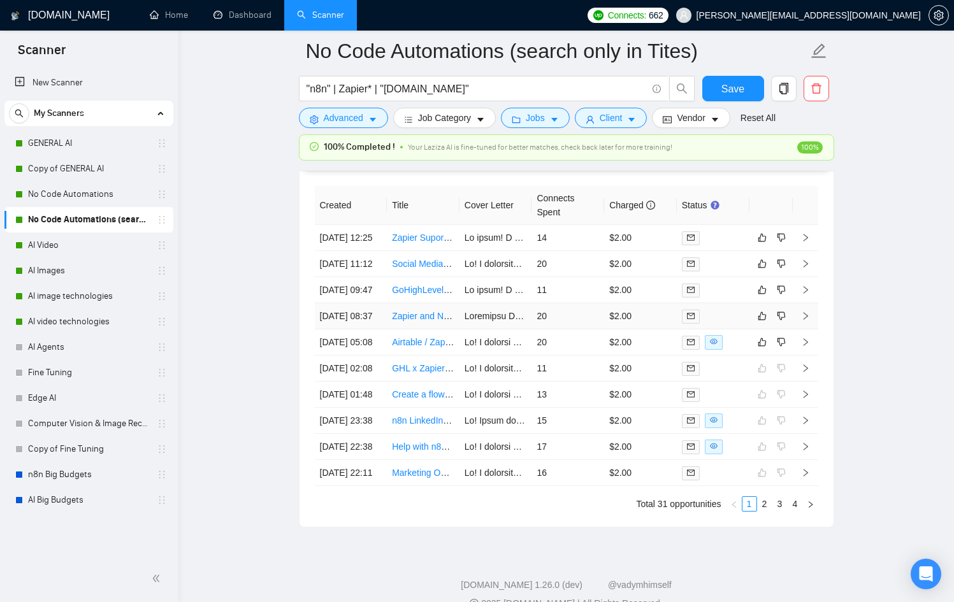
click at [730, 324] on div at bounding box center [713, 316] width 62 height 15
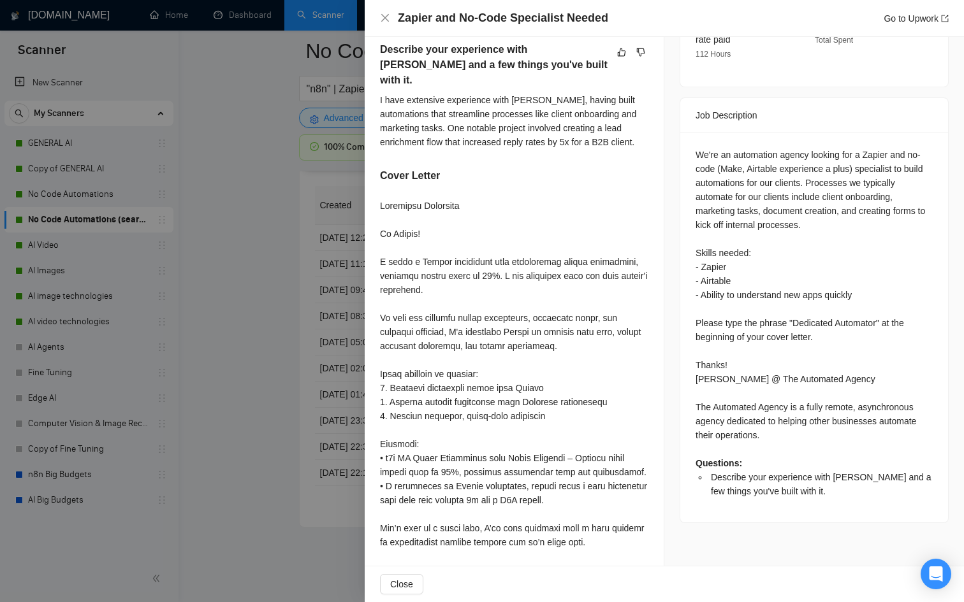
scroll to position [472, 0]
click at [256, 399] on div at bounding box center [482, 301] width 964 height 602
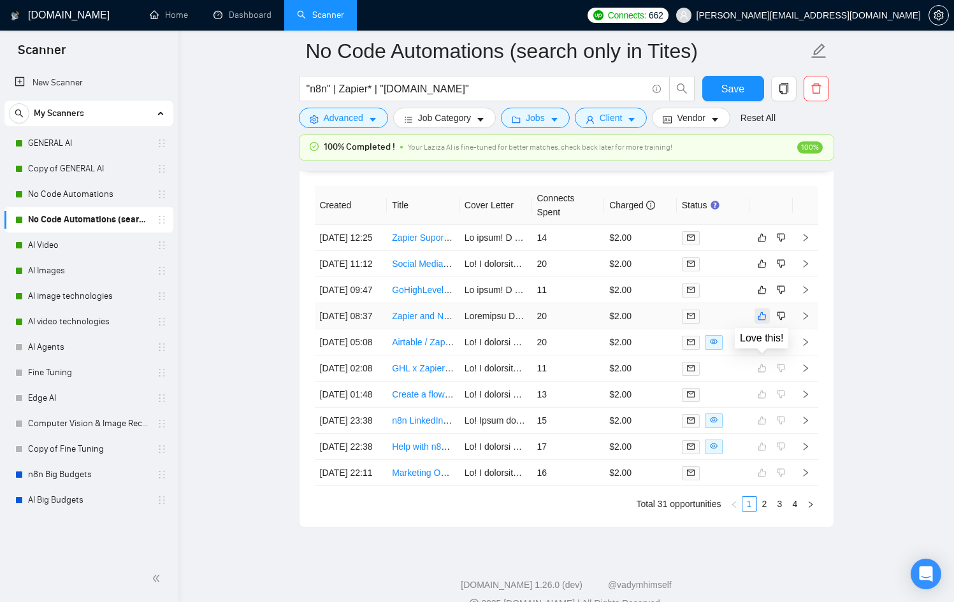
click at [758, 321] on icon "like" at bounding box center [762, 316] width 9 height 10
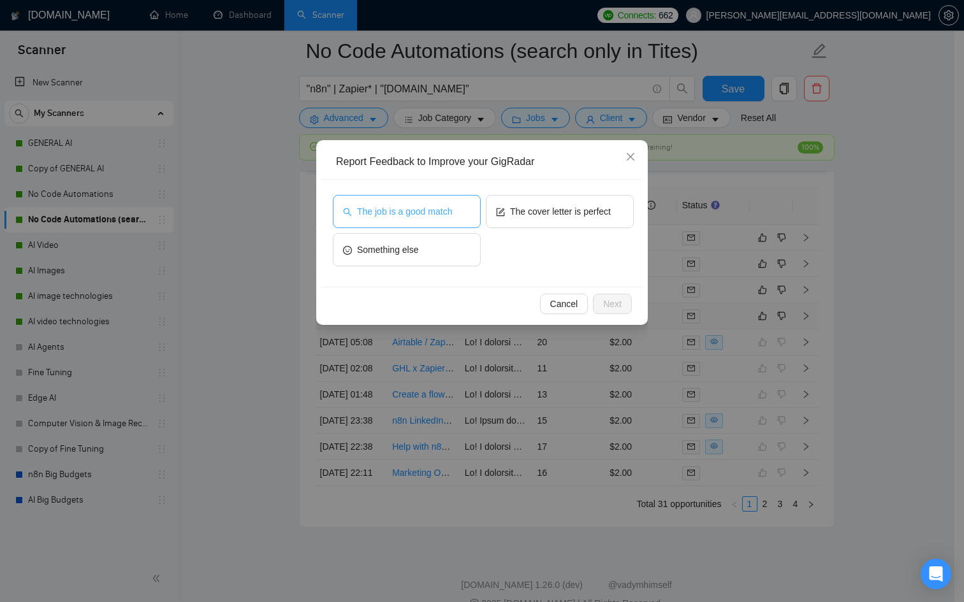
click at [395, 196] on button "The job is a good match" at bounding box center [407, 211] width 148 height 33
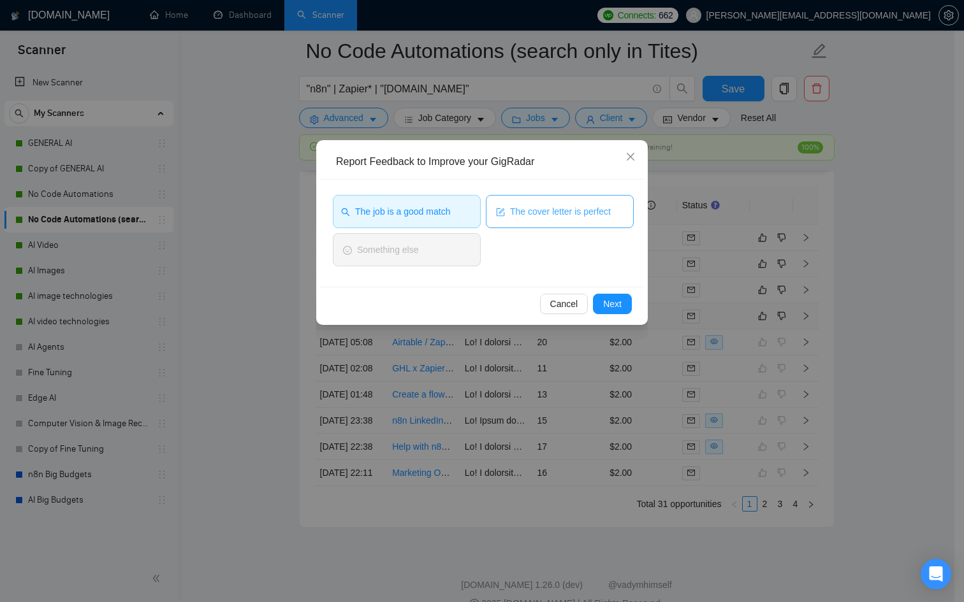
click at [528, 217] on span "The cover letter is perfect" at bounding box center [560, 212] width 101 height 14
click at [621, 298] on span "Next" at bounding box center [612, 304] width 18 height 14
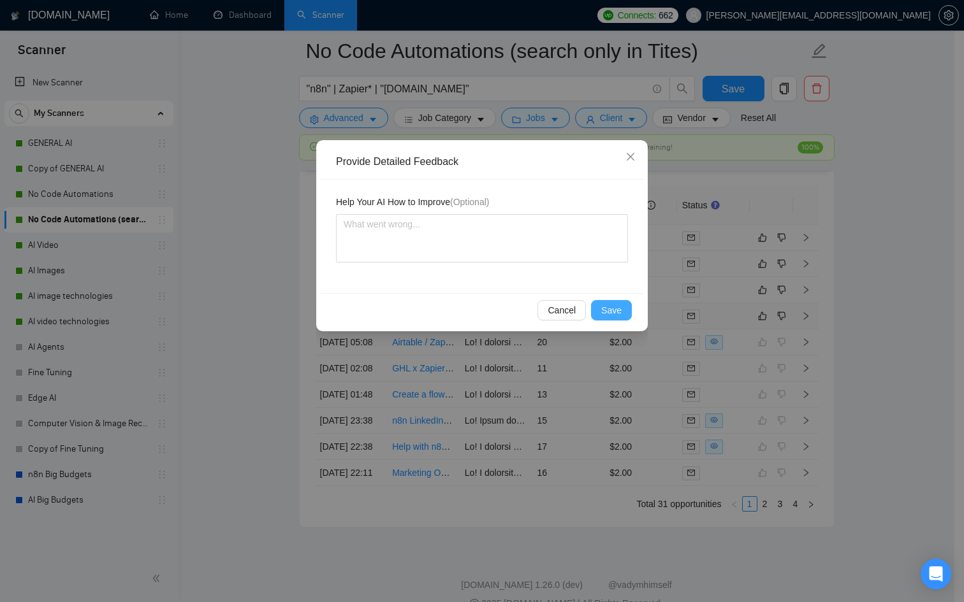
click at [619, 305] on span "Save" at bounding box center [611, 310] width 20 height 14
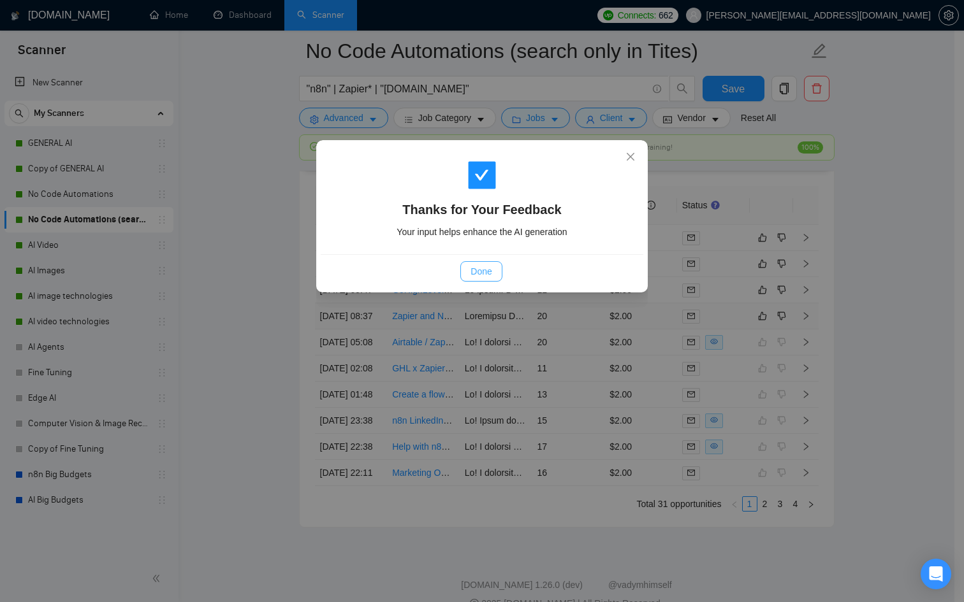
click at [483, 270] on span "Done" at bounding box center [480, 272] width 21 height 14
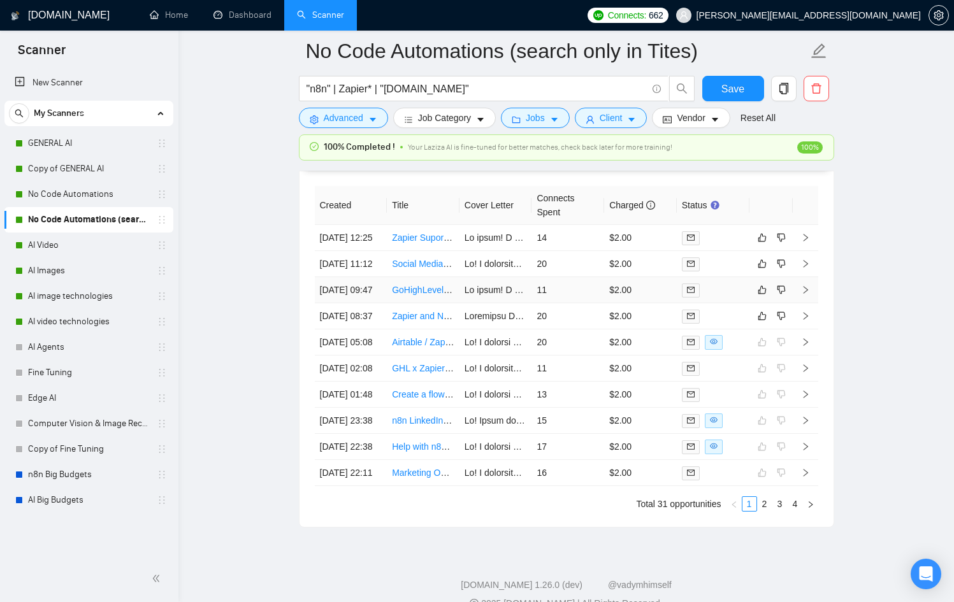
click at [741, 303] on td at bounding box center [713, 290] width 73 height 26
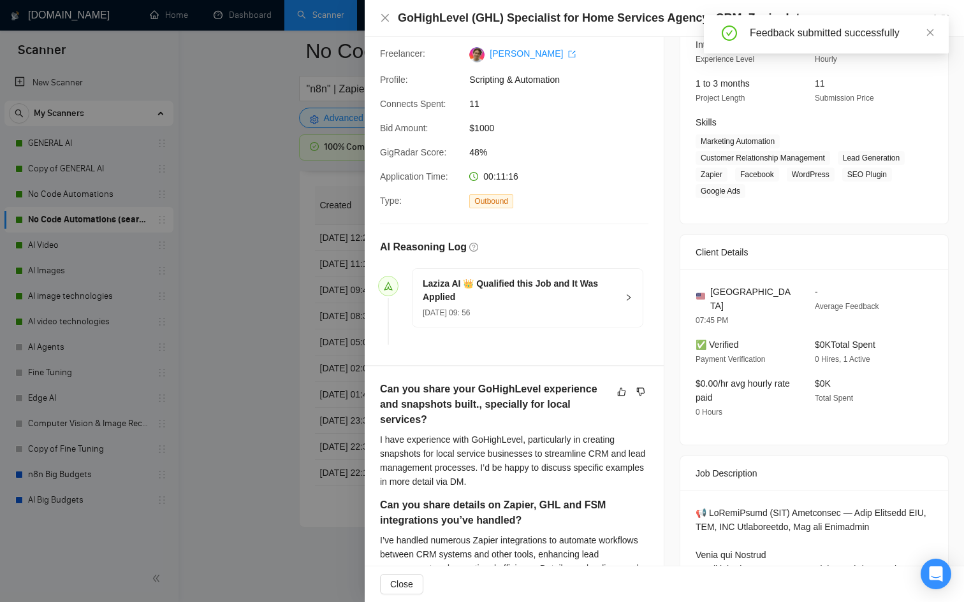
scroll to position [130, 0]
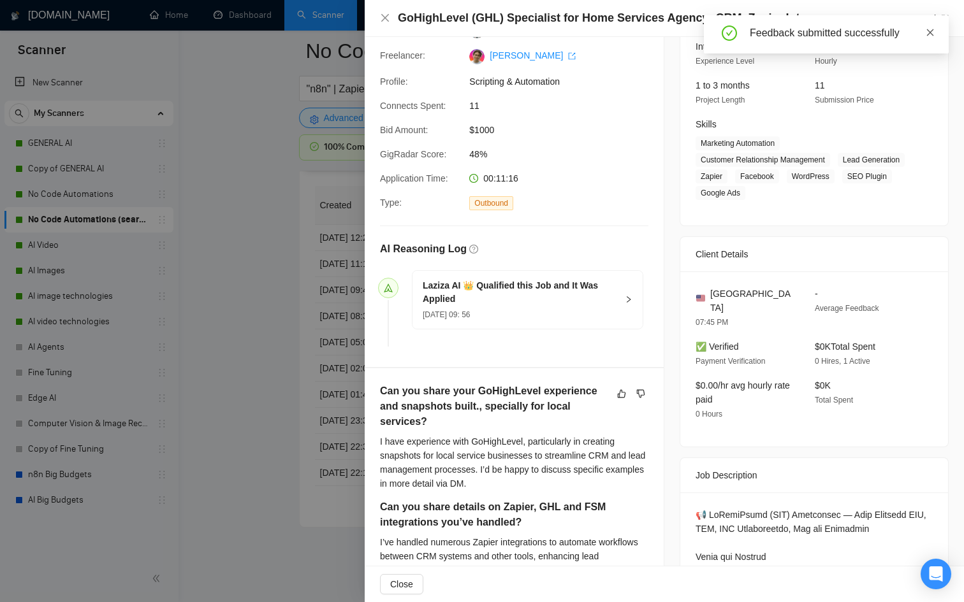
click at [930, 31] on icon "close" at bounding box center [929, 32] width 9 height 9
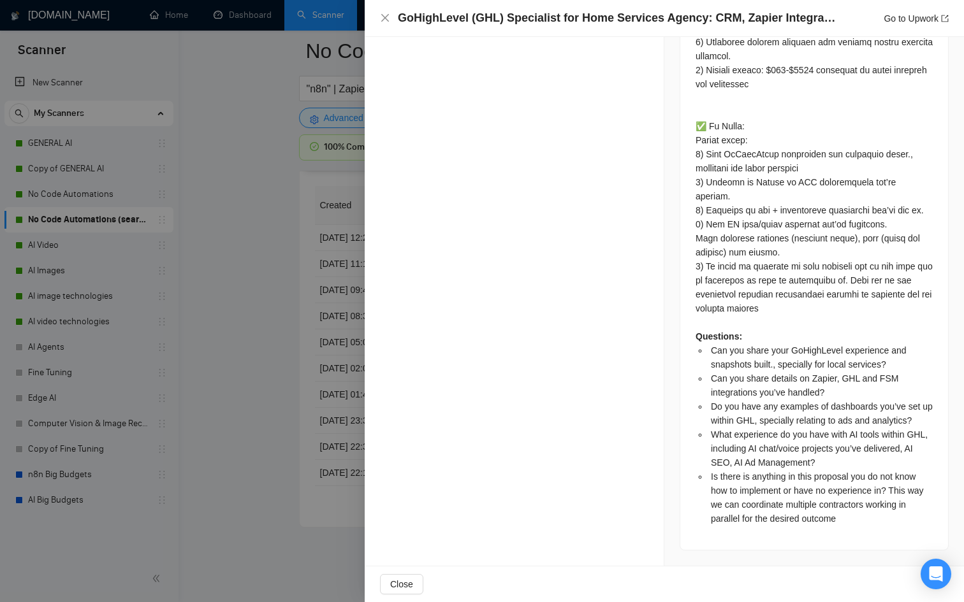
scroll to position [2246, 0]
click at [310, 386] on div at bounding box center [482, 301] width 964 height 602
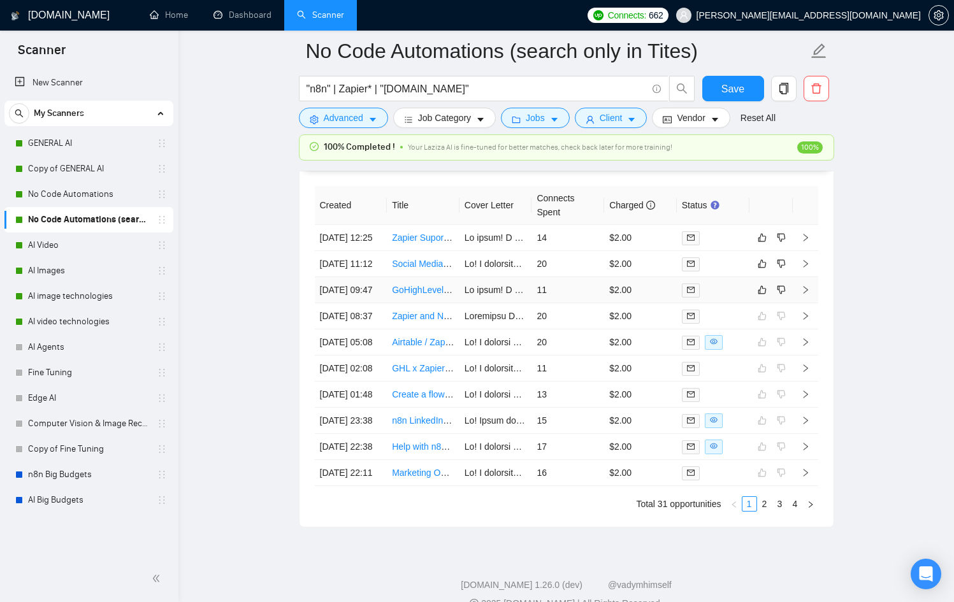
click at [746, 303] on td at bounding box center [713, 290] width 73 height 26
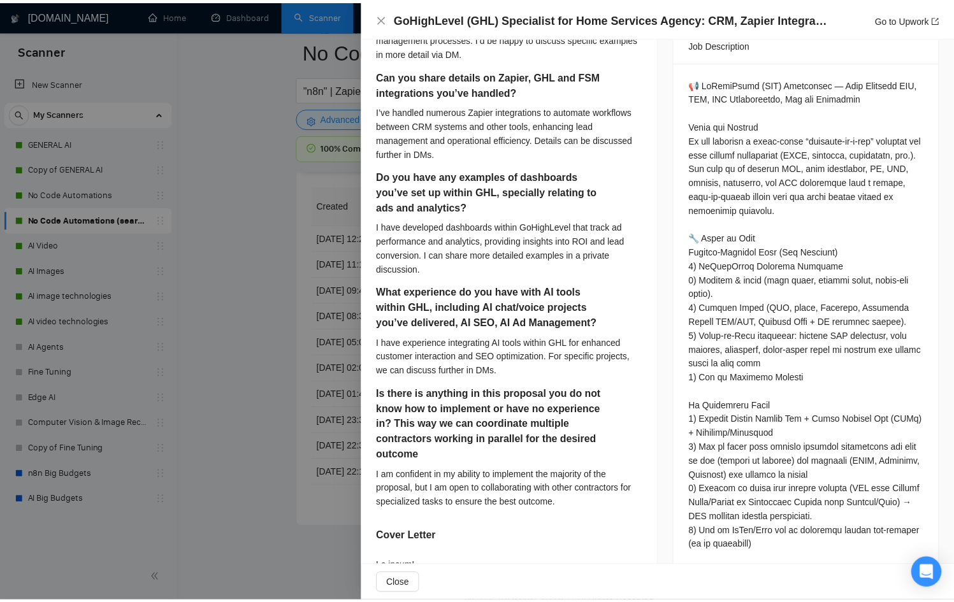
scroll to position [560, 0]
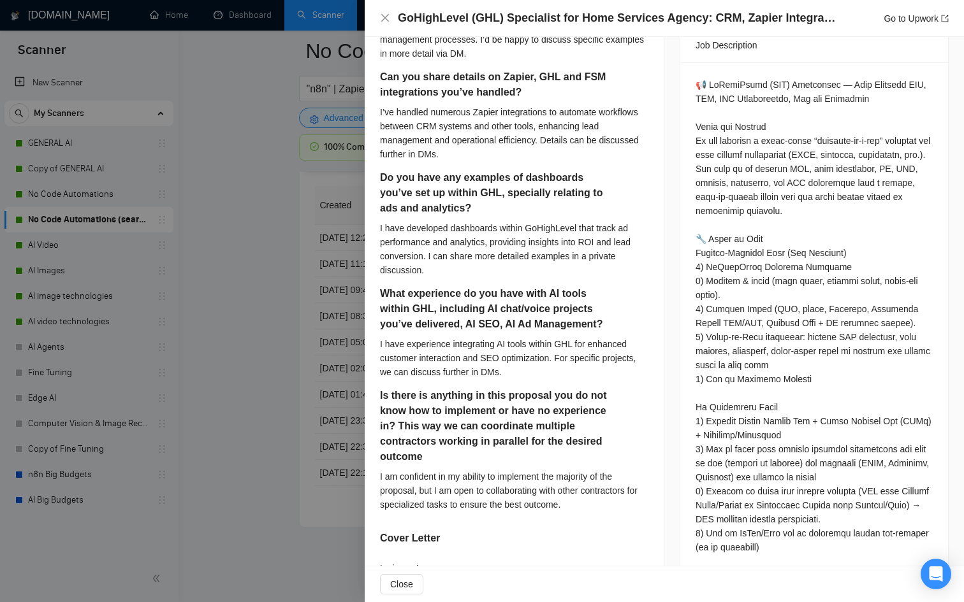
drag, startPoint x: 325, startPoint y: 312, endPoint x: 311, endPoint y: 310, distance: 14.2
click at [313, 311] on div at bounding box center [482, 301] width 964 height 602
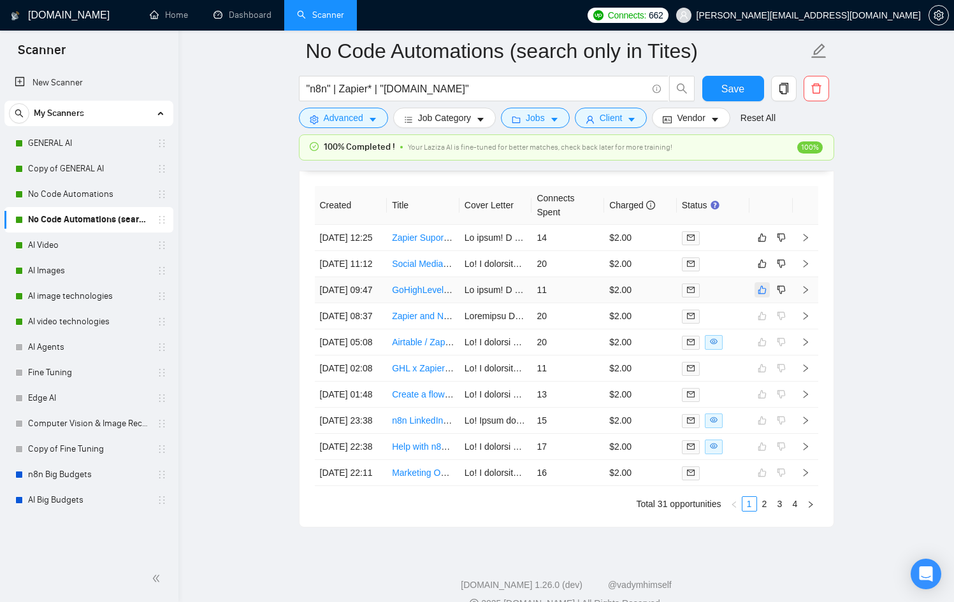
click at [758, 298] on button "button" at bounding box center [762, 289] width 15 height 15
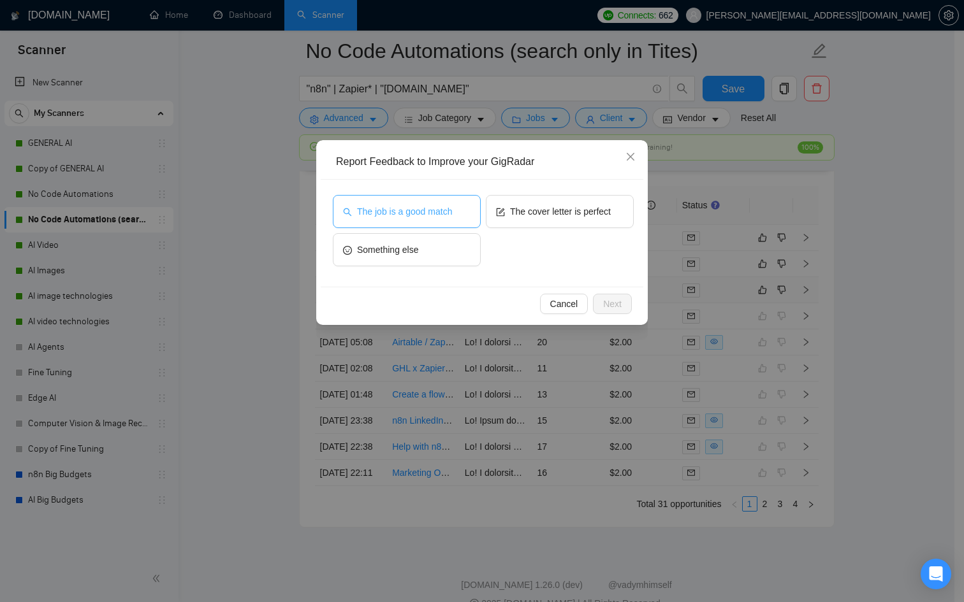
click at [391, 202] on button "The job is a good match" at bounding box center [407, 211] width 148 height 33
click at [614, 310] on span "Next" at bounding box center [612, 304] width 18 height 14
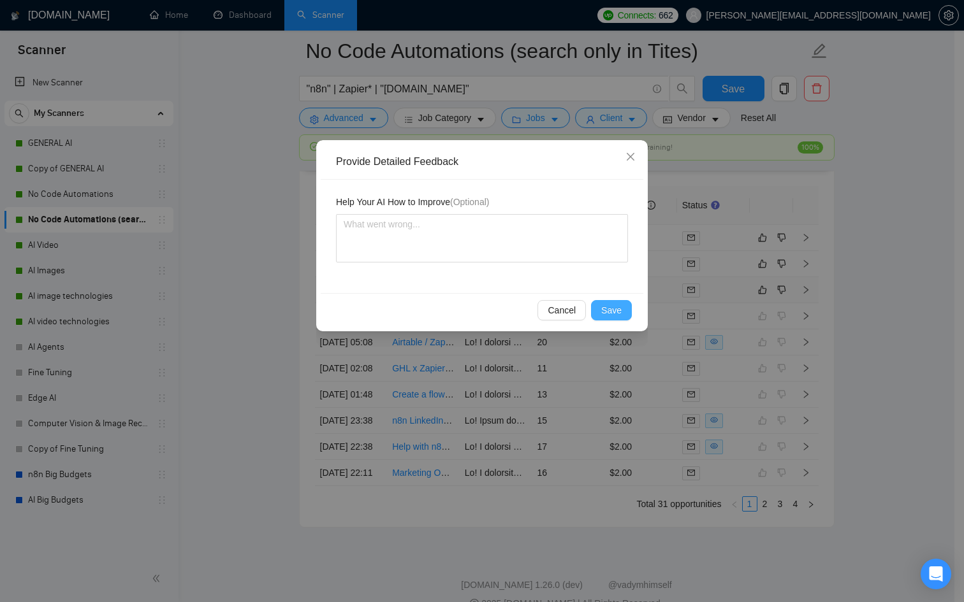
click at [613, 311] on span "Save" at bounding box center [611, 310] width 20 height 14
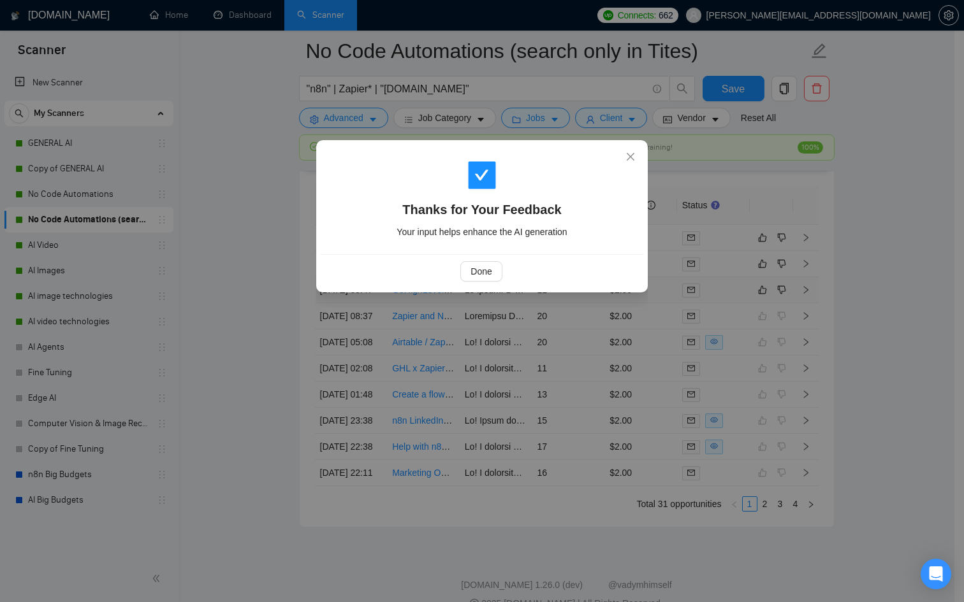
click at [502, 273] on div "Done" at bounding box center [481, 271] width 301 height 20
click at [497, 273] on button "Done" at bounding box center [480, 271] width 41 height 20
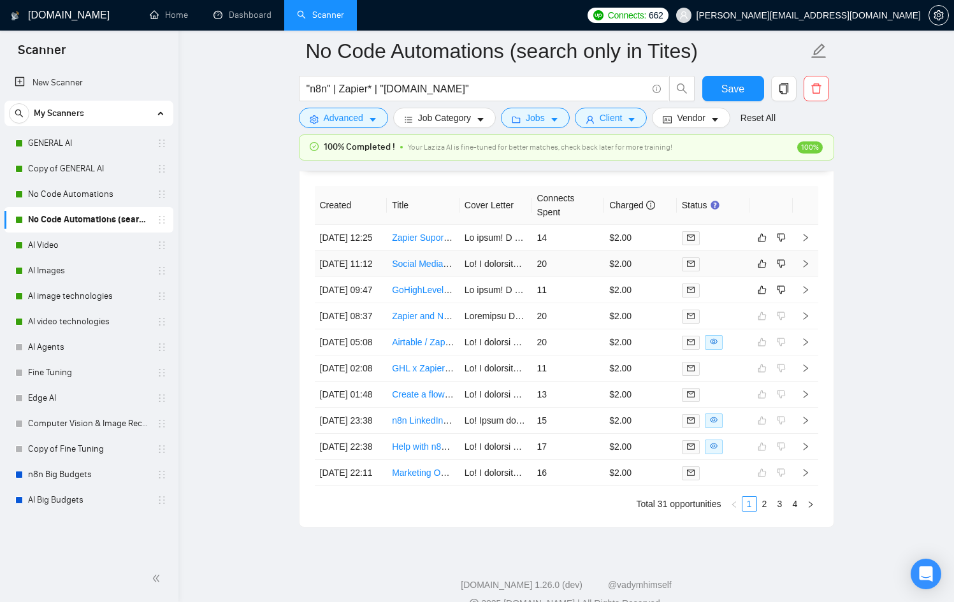
click at [632, 291] on tbody "16 Sep, 2025 12:25 Zapier Suport - Productive.io and Salesforce 14 $2.00 16 Sep…" at bounding box center [567, 355] width 504 height 261
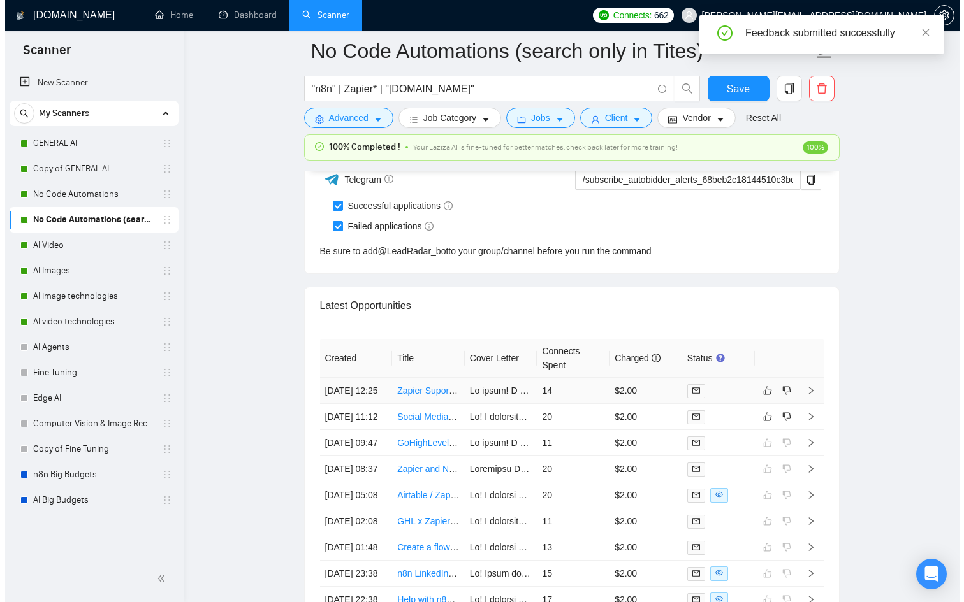
scroll to position [3237, 0]
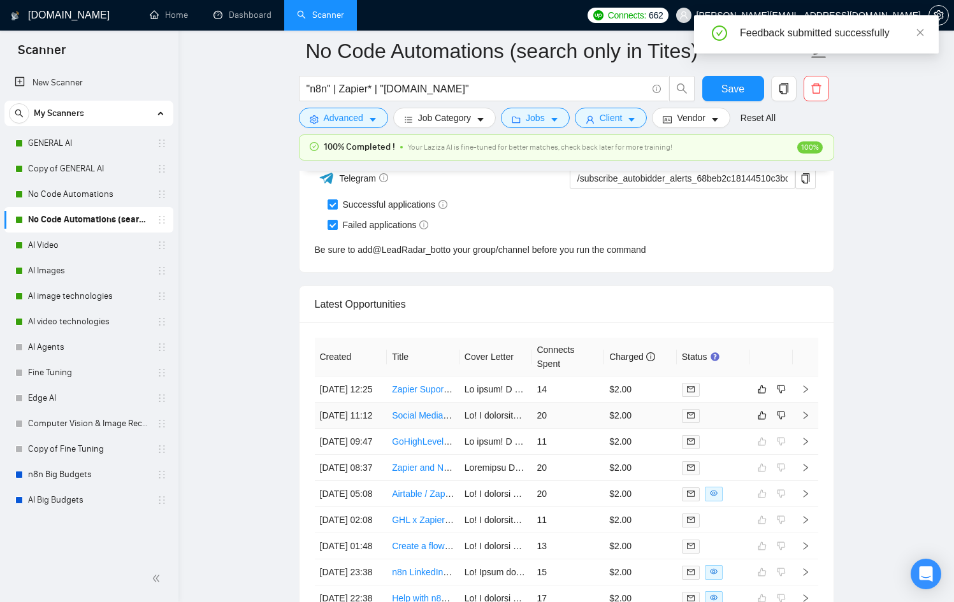
click at [572, 429] on td "20" at bounding box center [568, 416] width 73 height 26
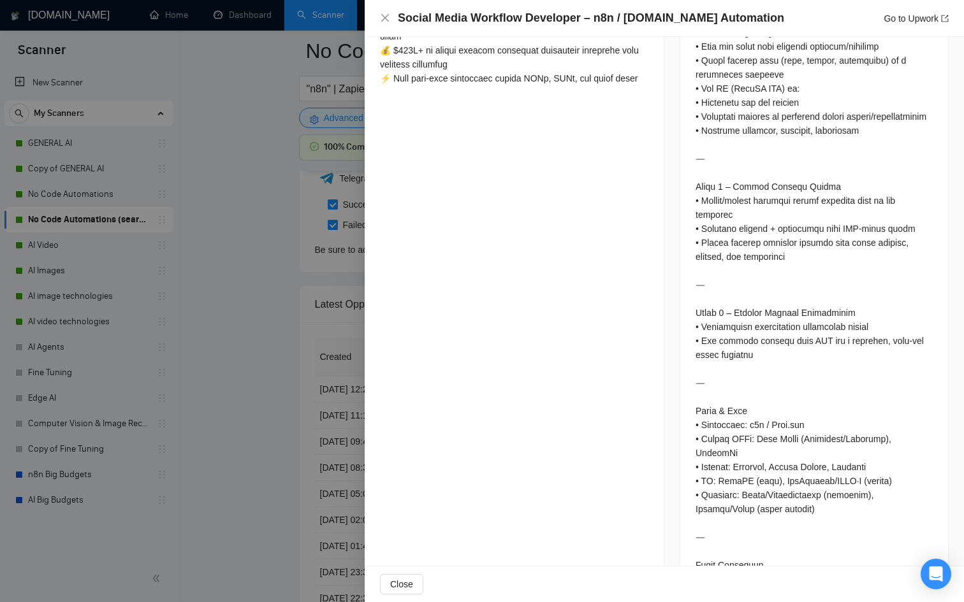
click at [346, 363] on div at bounding box center [482, 301] width 964 height 602
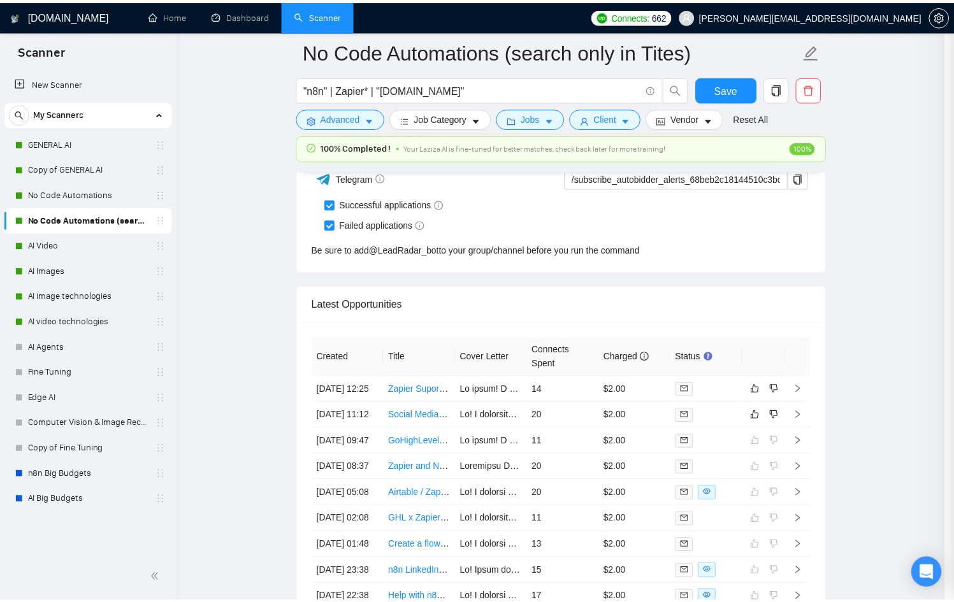
scroll to position [932, 0]
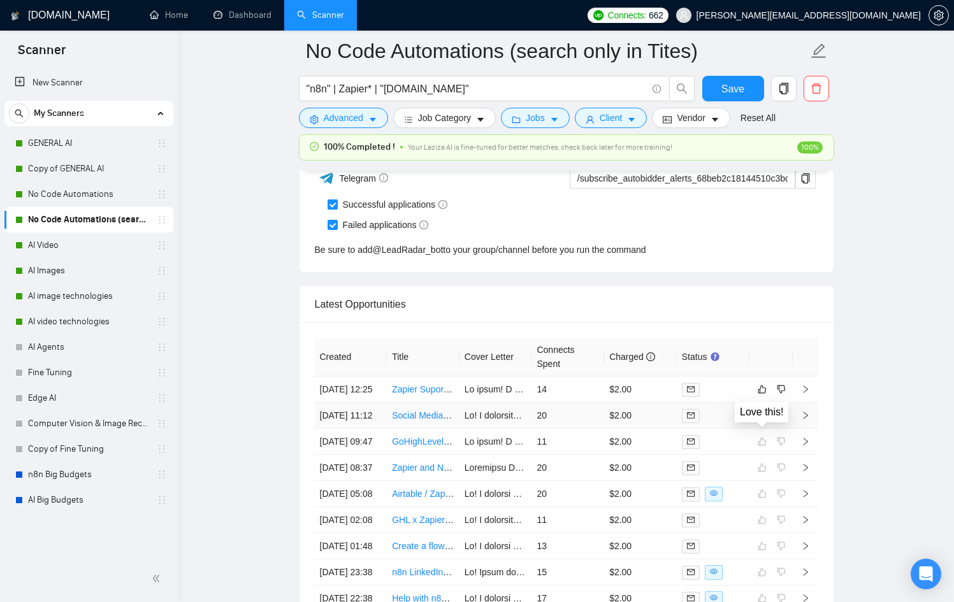
click at [762, 421] on icon "like" at bounding box center [762, 415] width 9 height 10
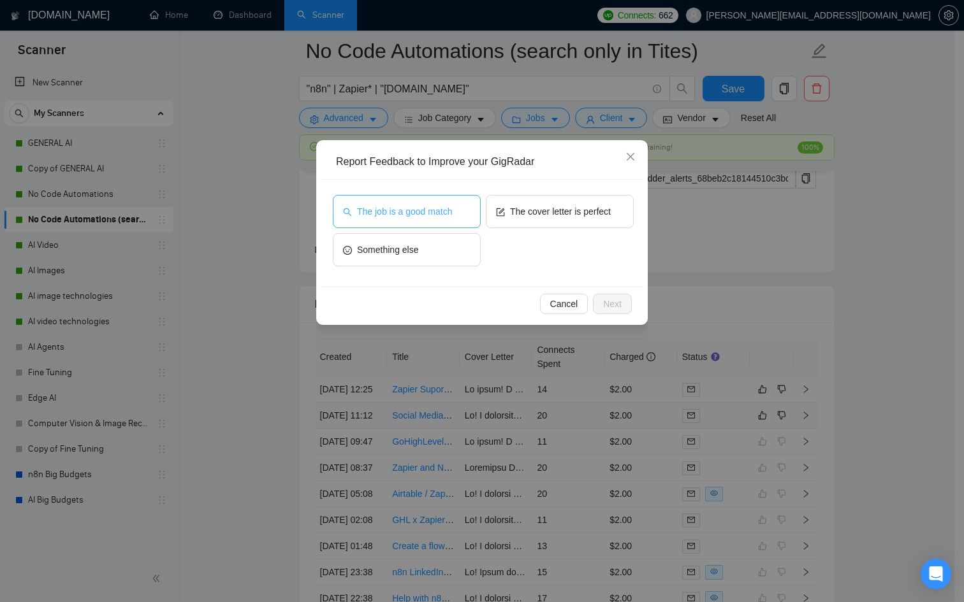
click at [402, 197] on button "The job is a good match" at bounding box center [407, 211] width 148 height 33
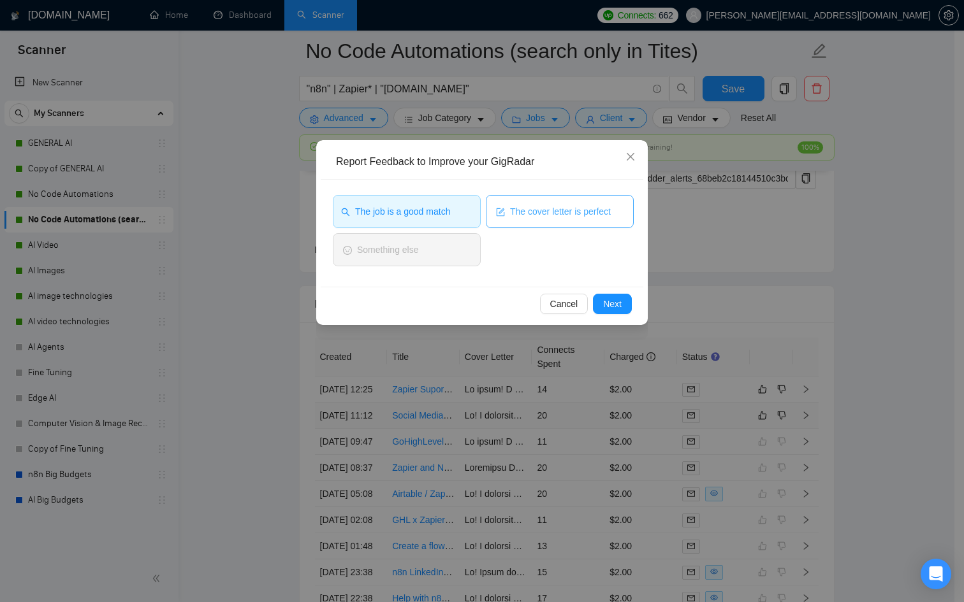
click at [553, 205] on span "The cover letter is perfect" at bounding box center [560, 212] width 101 height 14
click at [624, 295] on button "Next" at bounding box center [612, 304] width 39 height 20
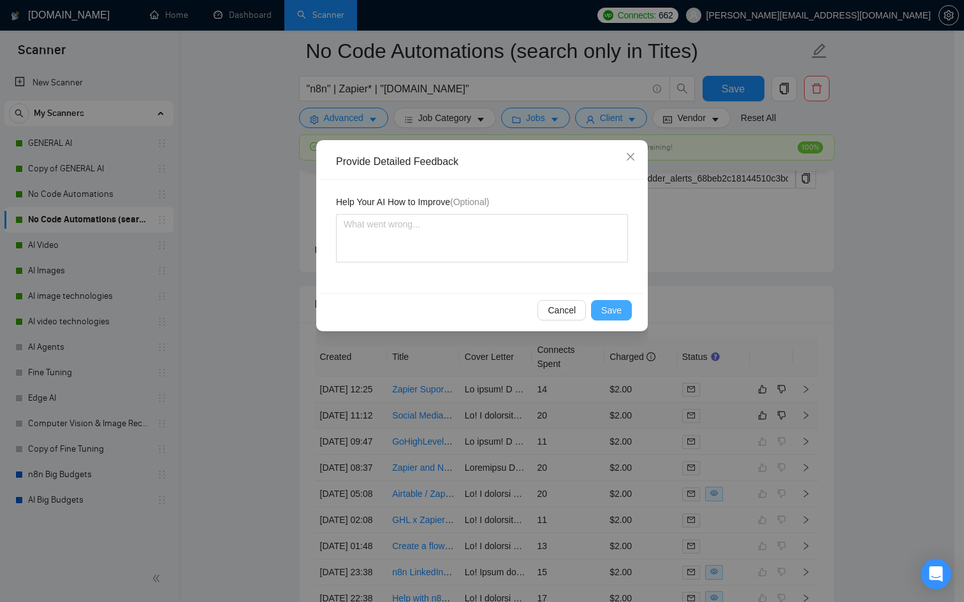
click at [615, 310] on span "Save" at bounding box center [611, 310] width 20 height 14
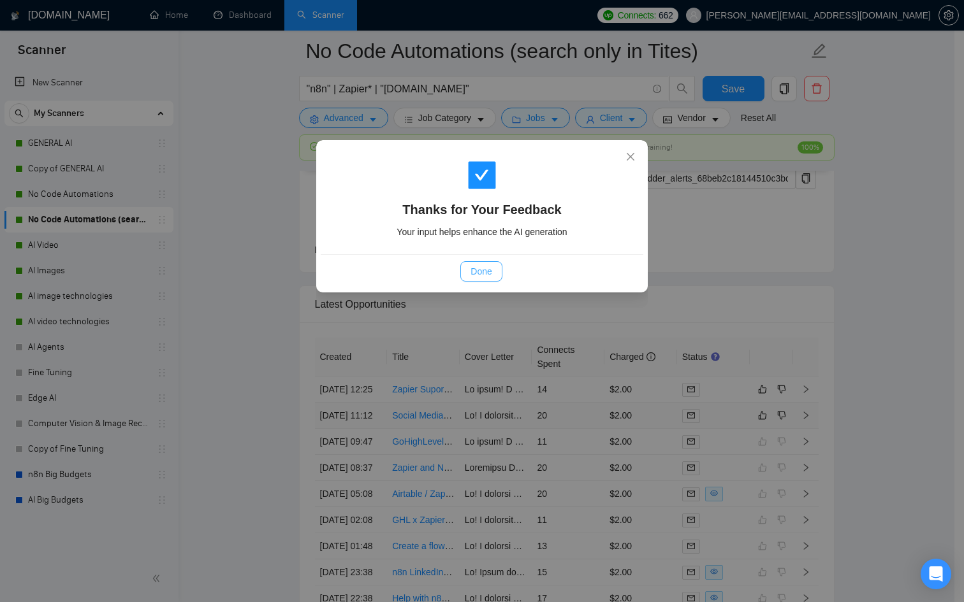
click at [475, 273] on span "Done" at bounding box center [480, 272] width 21 height 14
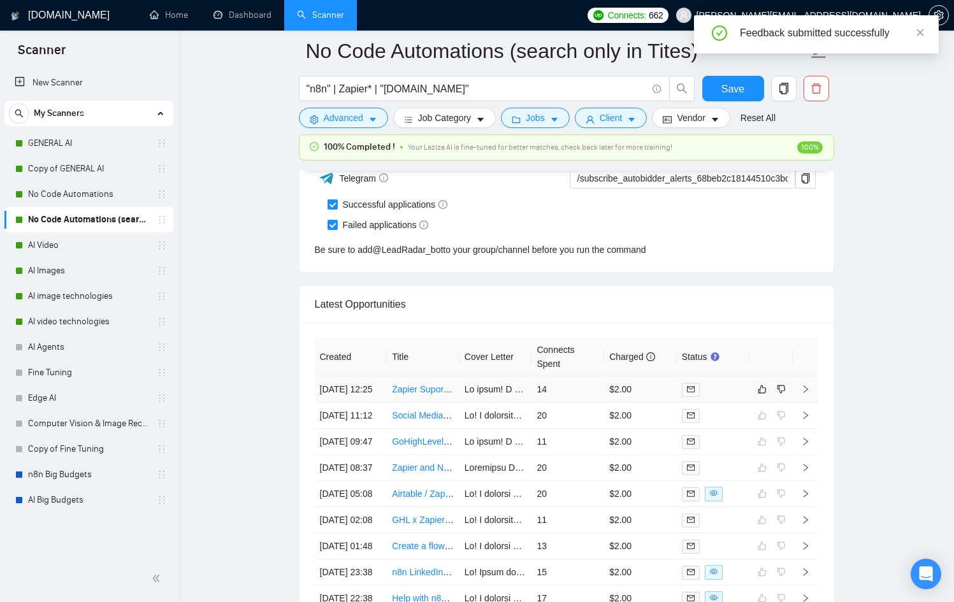
click at [727, 403] on td at bounding box center [713, 390] width 73 height 26
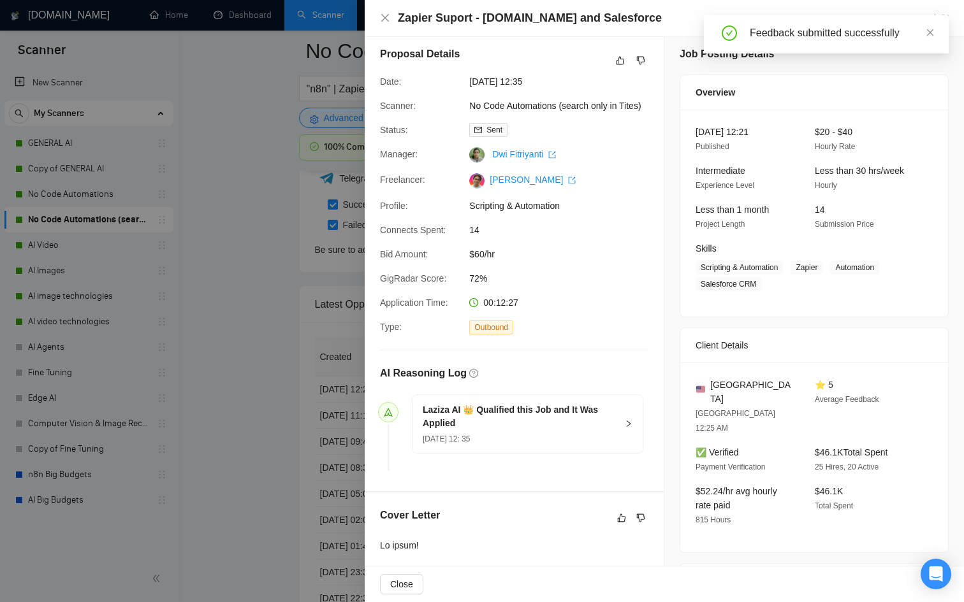
scroll to position [6, 0]
click at [931, 34] on icon "close" at bounding box center [930, 32] width 7 height 7
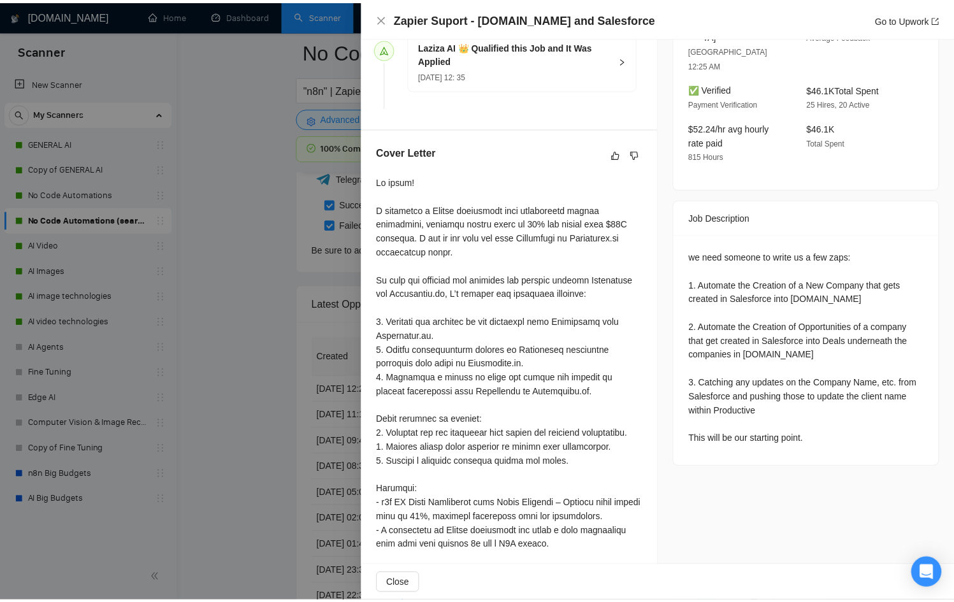
scroll to position [372, 0]
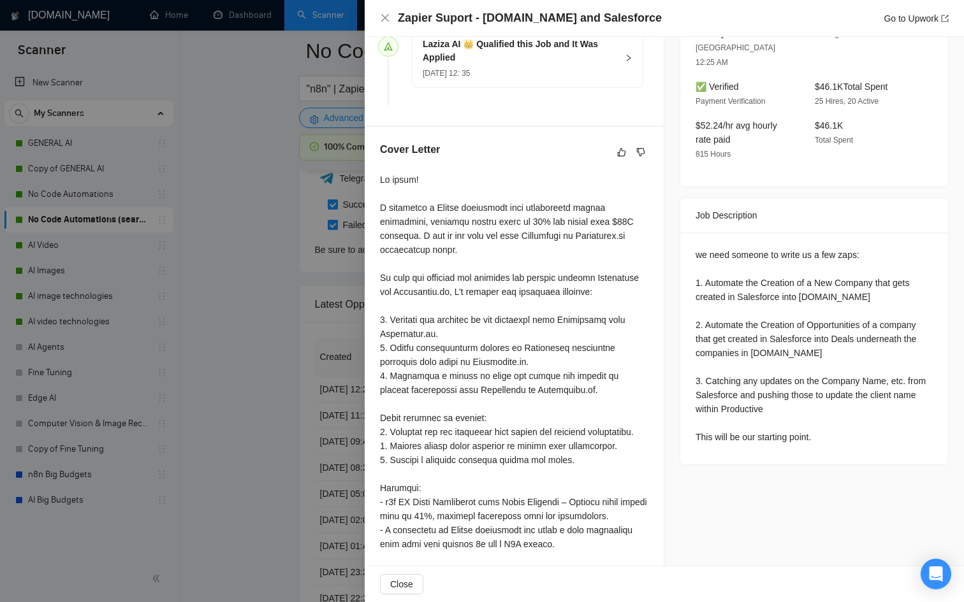
click at [311, 342] on div at bounding box center [482, 301] width 964 height 602
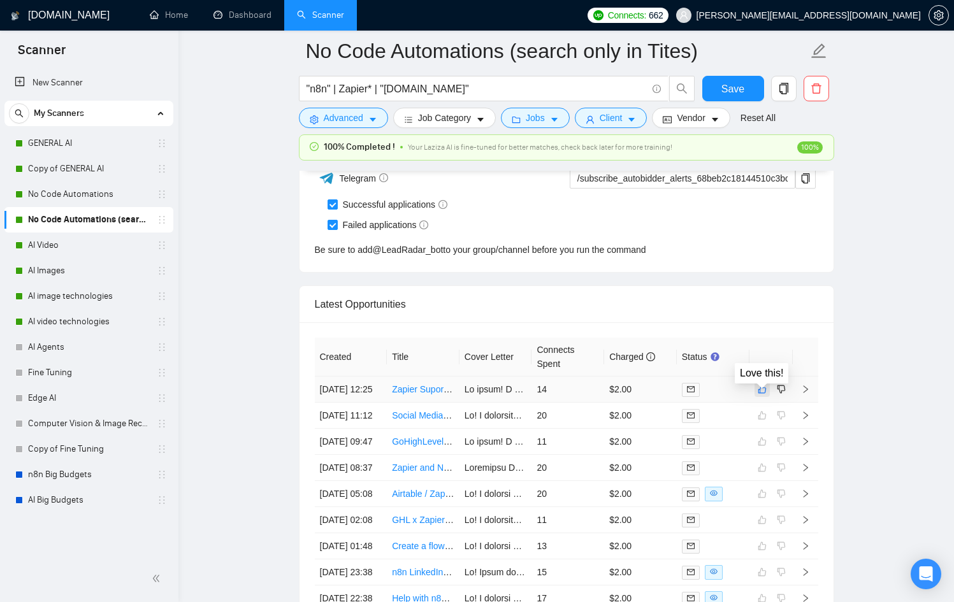
click at [760, 394] on icon "like" at bounding box center [762, 390] width 8 height 8
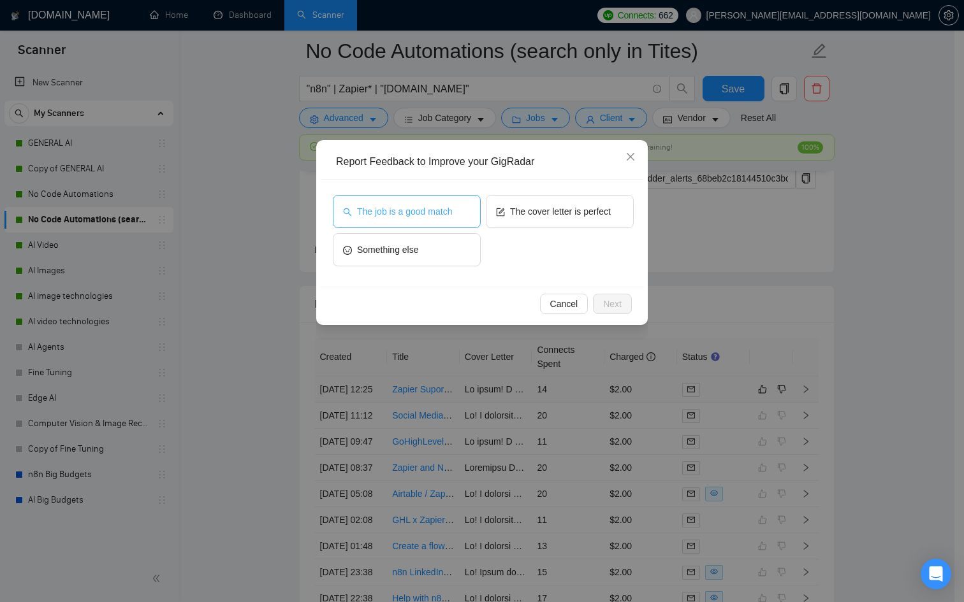
click at [434, 199] on button "The job is a good match" at bounding box center [407, 211] width 148 height 33
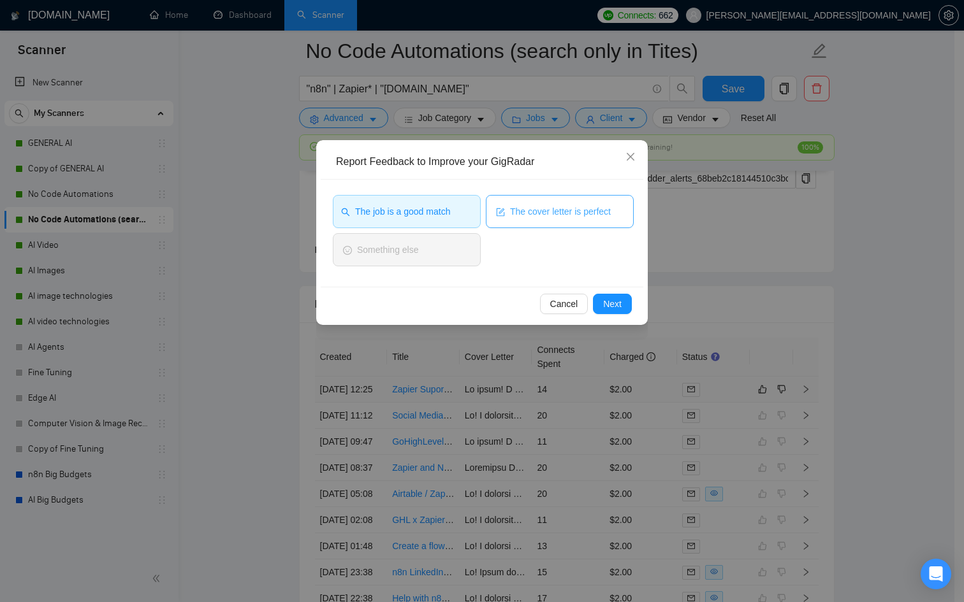
click at [521, 203] on button "The cover letter is perfect" at bounding box center [560, 211] width 148 height 33
click at [626, 300] on button "Next" at bounding box center [612, 304] width 39 height 20
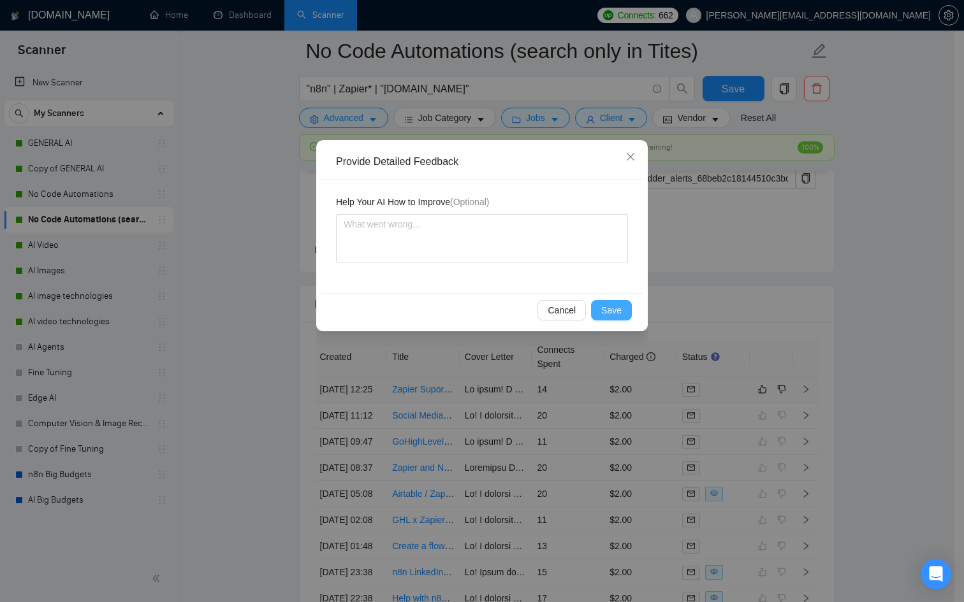
click at [619, 307] on span "Save" at bounding box center [611, 310] width 20 height 14
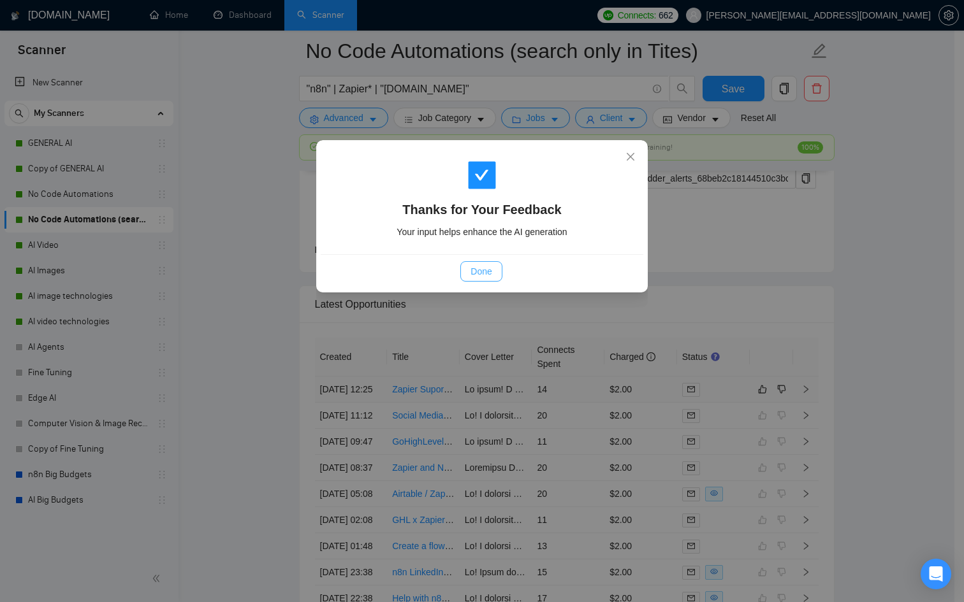
click at [482, 264] on button "Done" at bounding box center [480, 271] width 41 height 20
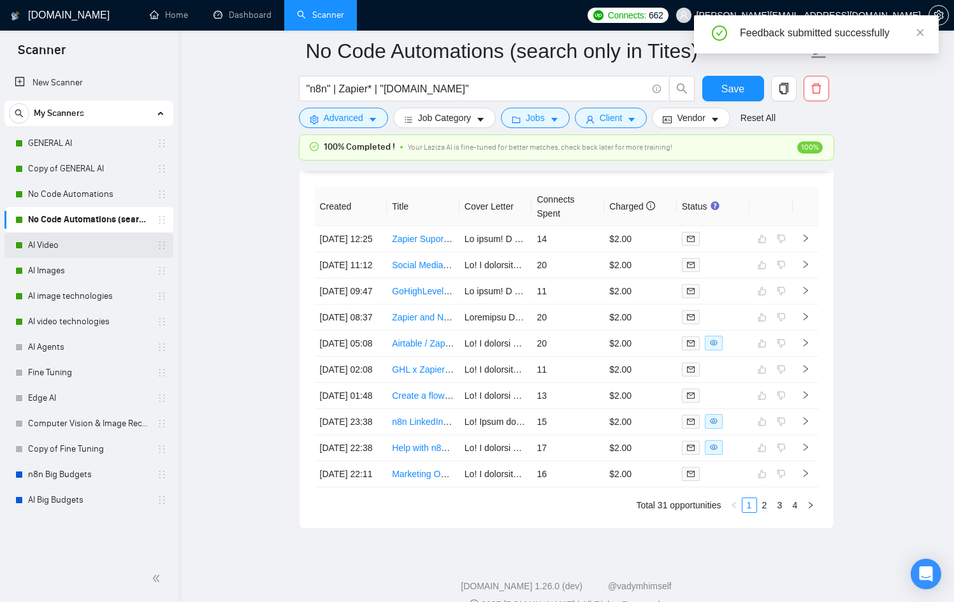
click at [103, 246] on link "AI Video" at bounding box center [88, 245] width 121 height 25
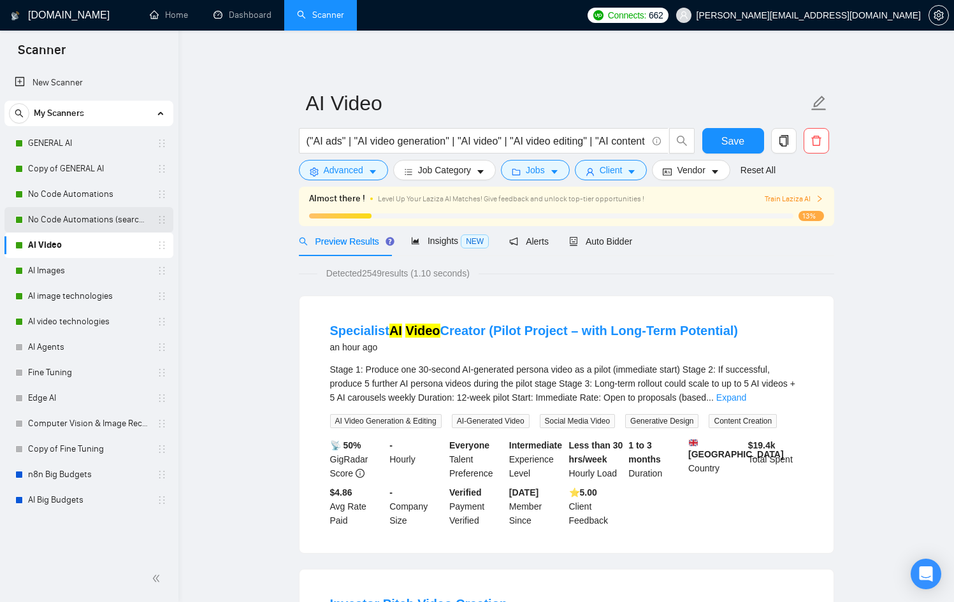
click at [96, 214] on link "No Code Automations (search only in Tites)" at bounding box center [88, 219] width 121 height 25
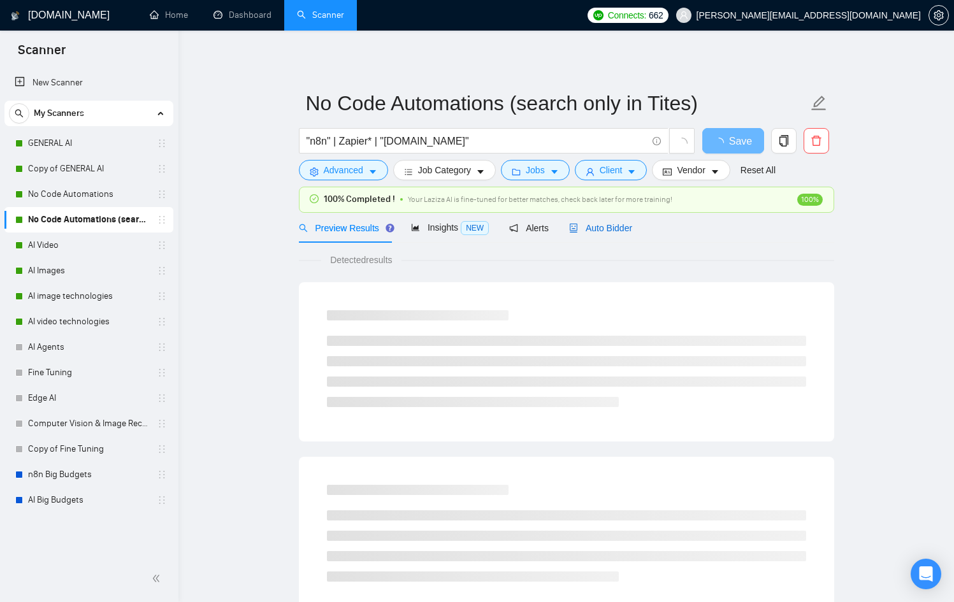
click at [590, 221] on div "Auto Bidder" at bounding box center [600, 228] width 63 height 14
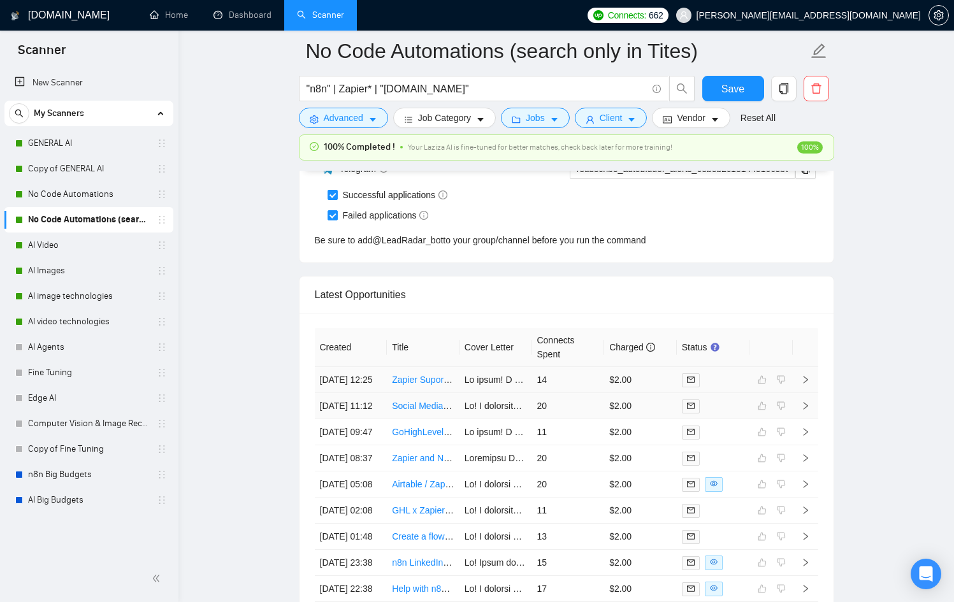
scroll to position [3247, 0]
click at [62, 237] on link "AI Video" at bounding box center [88, 245] width 121 height 25
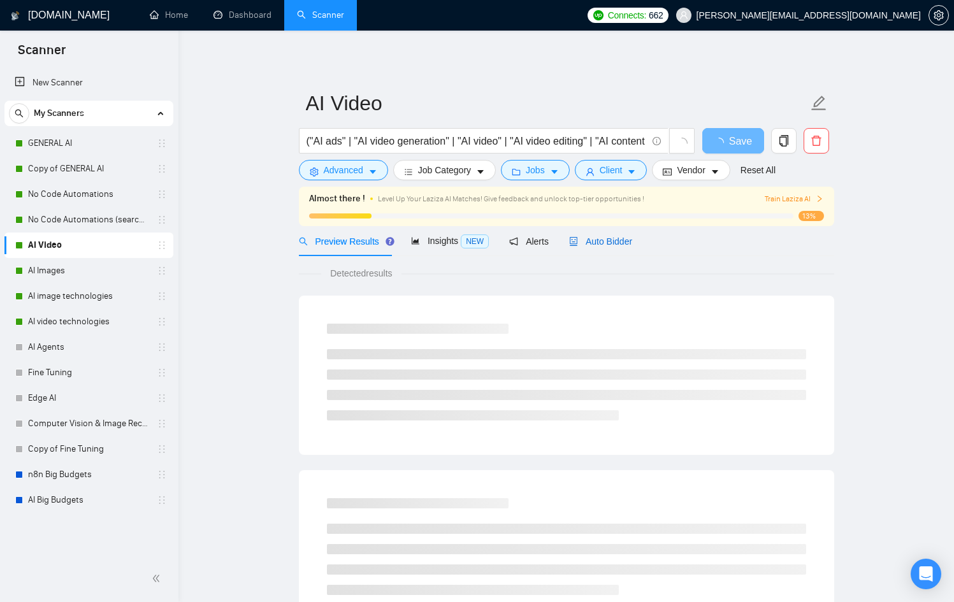
click at [621, 240] on span "Auto Bidder" at bounding box center [600, 241] width 63 height 10
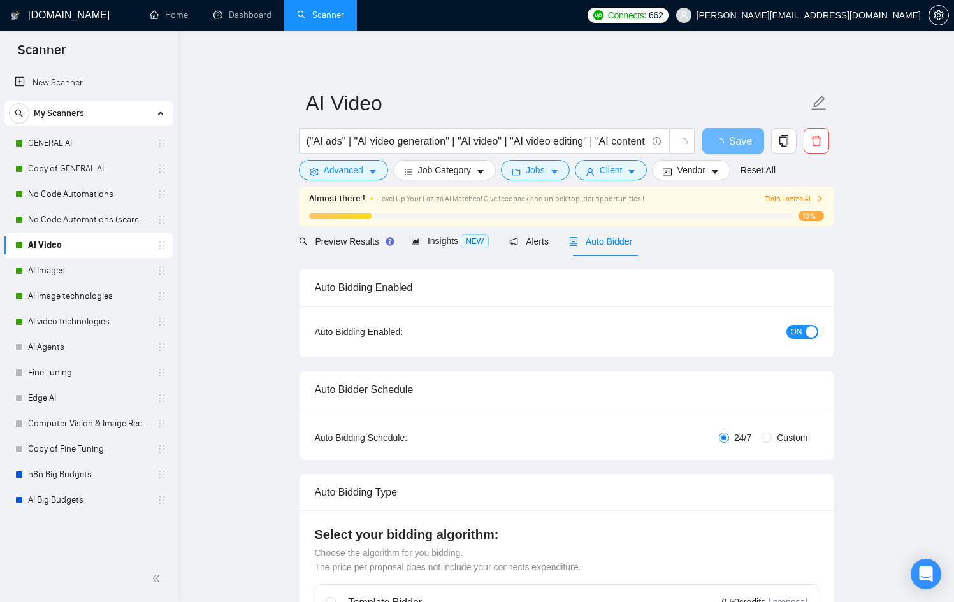
checkbox input "true"
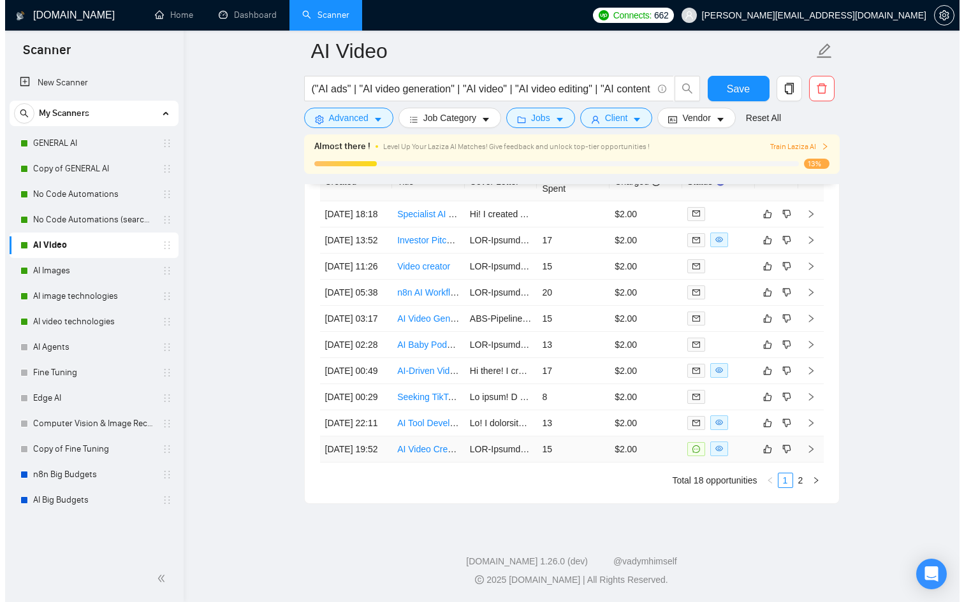
scroll to position [3508, 0]
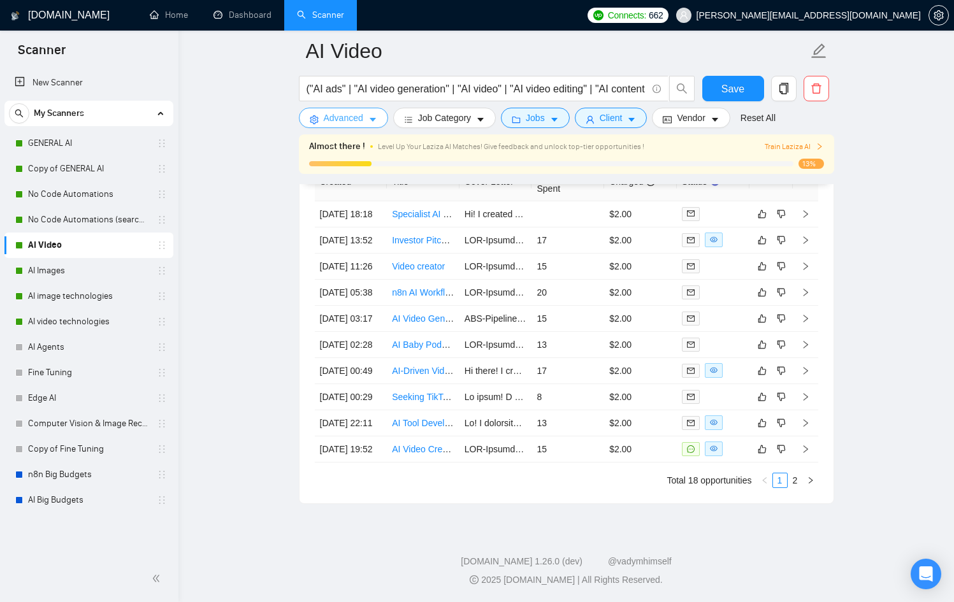
click at [325, 120] on span "Advanced" at bounding box center [344, 118] width 40 height 14
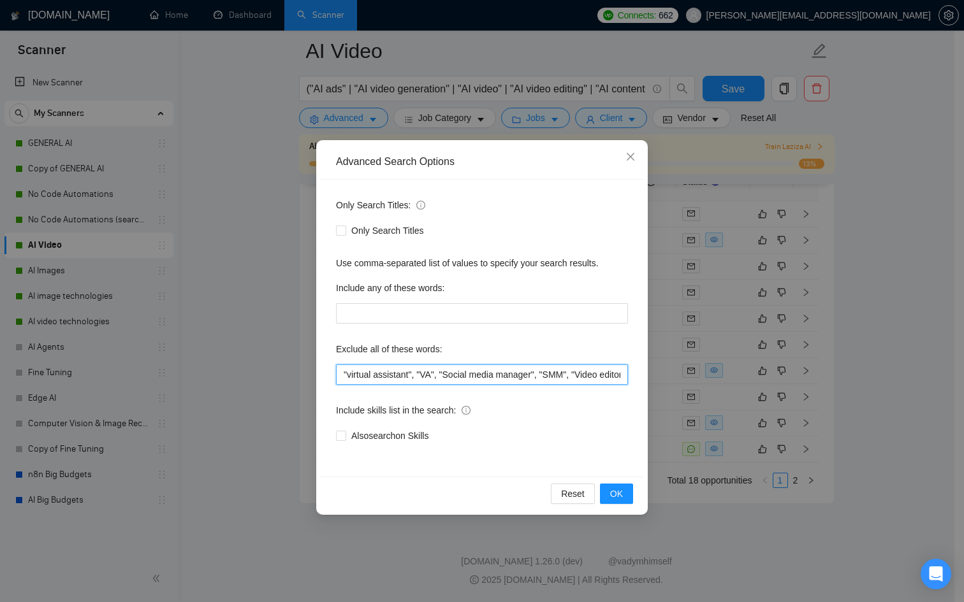
drag, startPoint x: 514, startPoint y: 365, endPoint x: 672, endPoint y: 367, distance: 158.1
click at [677, 366] on div "Advanced Search Options Only Search Titles: Only Search Titles Use comma-separa…" at bounding box center [482, 301] width 964 height 602
drag, startPoint x: 623, startPoint y: 370, endPoint x: 682, endPoint y: 372, distance: 58.7
click at [682, 372] on div "Advanced Search Options Only Search Titles: Only Search Titles Use comma-separa…" at bounding box center [482, 301] width 964 height 602
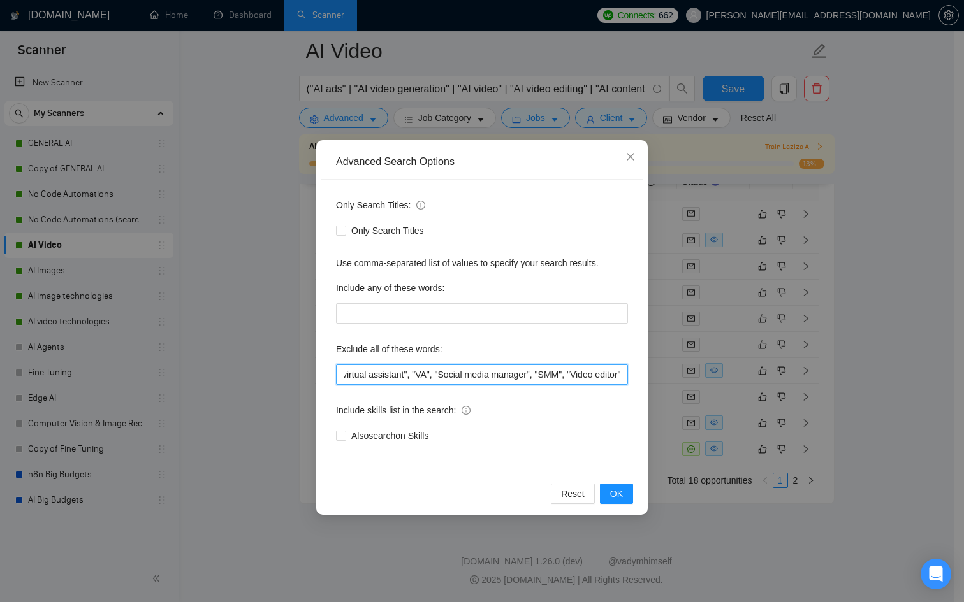
click at [613, 366] on input ""virtual assistant", "VA", "Social media manager", "SMM", "Video editor"" at bounding box center [482, 375] width 292 height 20
click at [620, 373] on input ""virtual assistant", "VA", "Social media manager", "SMM", "Video editor"" at bounding box center [482, 375] width 292 height 20
type input ""virtual assistant", "VA", "Social media manager", "SMM", "Video editor", "YouT…"
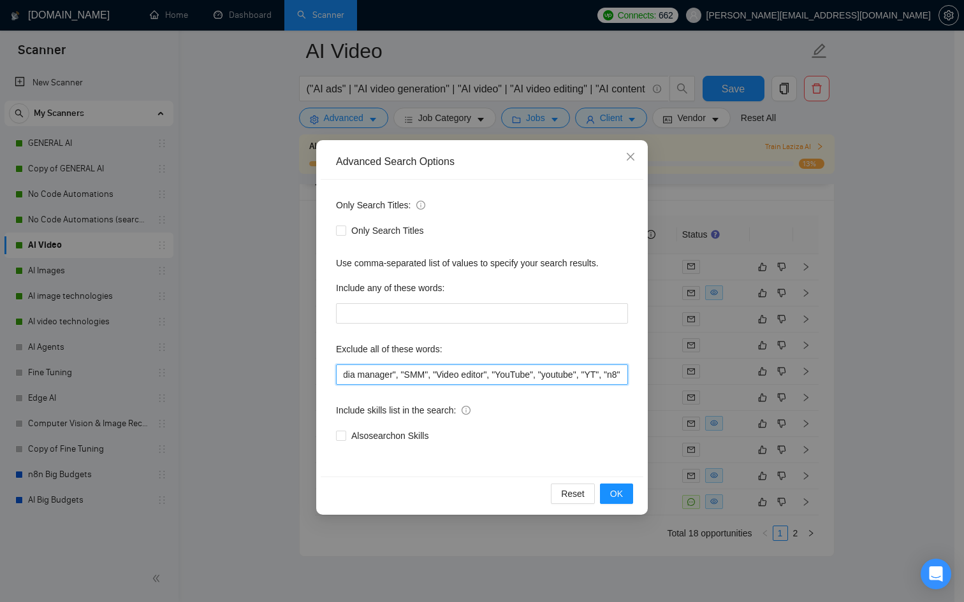
scroll to position [0, 159]
drag, startPoint x: 484, startPoint y: 373, endPoint x: 931, endPoint y: 382, distance: 447.5
click at [931, 382] on div "Advanced Search Options Only Search Titles: Only Search Titles Use comma-separa…" at bounding box center [482, 301] width 964 height 602
click at [601, 375] on input ""virtual assistant", "VA", "Social media manager", "SMM", "Video editor", "YouT…" at bounding box center [482, 375] width 292 height 20
drag, startPoint x: 601, startPoint y: 375, endPoint x: 482, endPoint y: 380, distance: 118.7
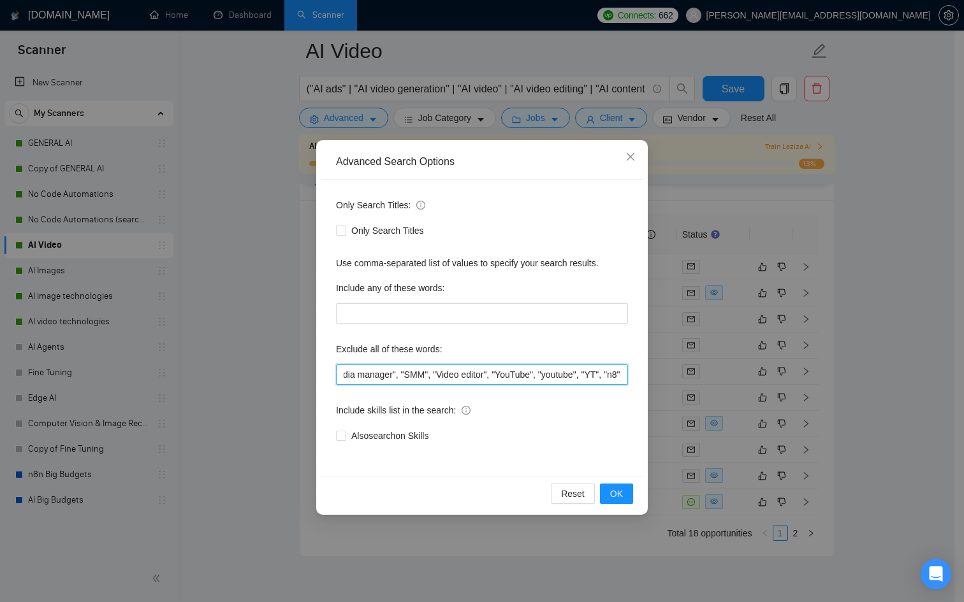
click at [482, 380] on input ""virtual assistant", "VA", "Social media manager", "SMM", "Video editor", "YouT…" at bounding box center [482, 375] width 292 height 20
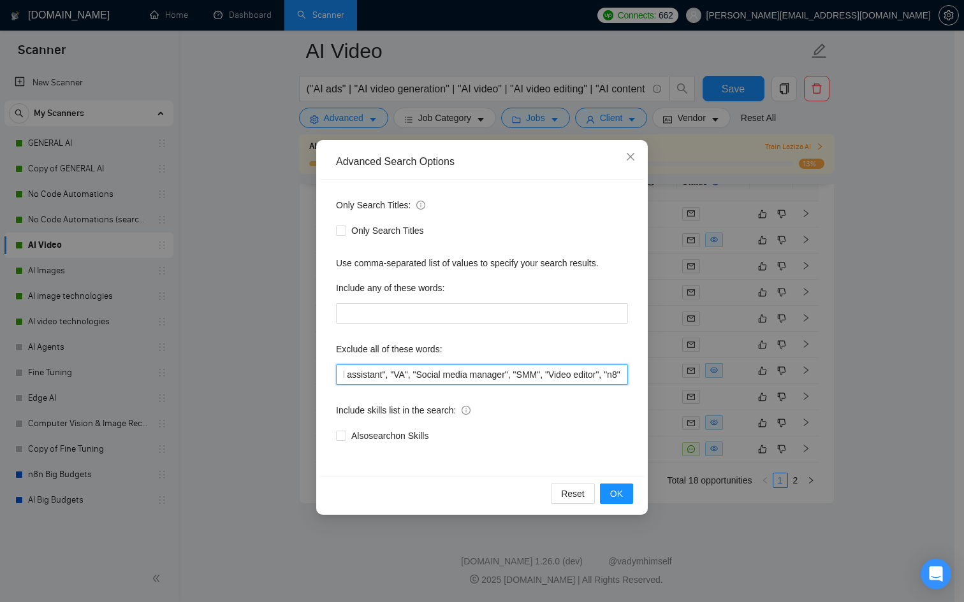
scroll to position [0, 41]
type input ""virtual assistant", "VA", "Social media manager", "SMM", "Video editor", "n8""
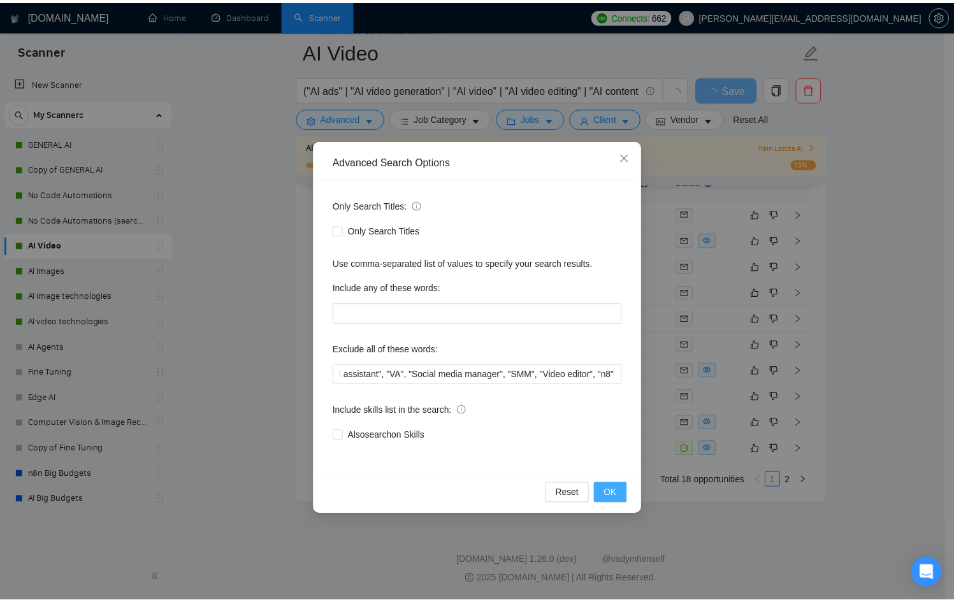
scroll to position [0, 0]
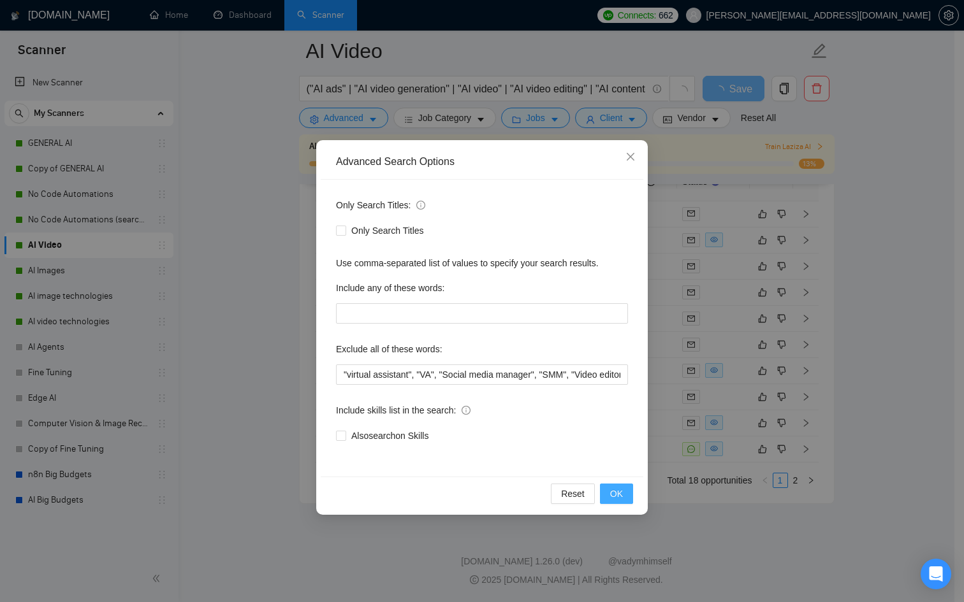
click at [623, 493] on button "OK" at bounding box center [616, 494] width 33 height 20
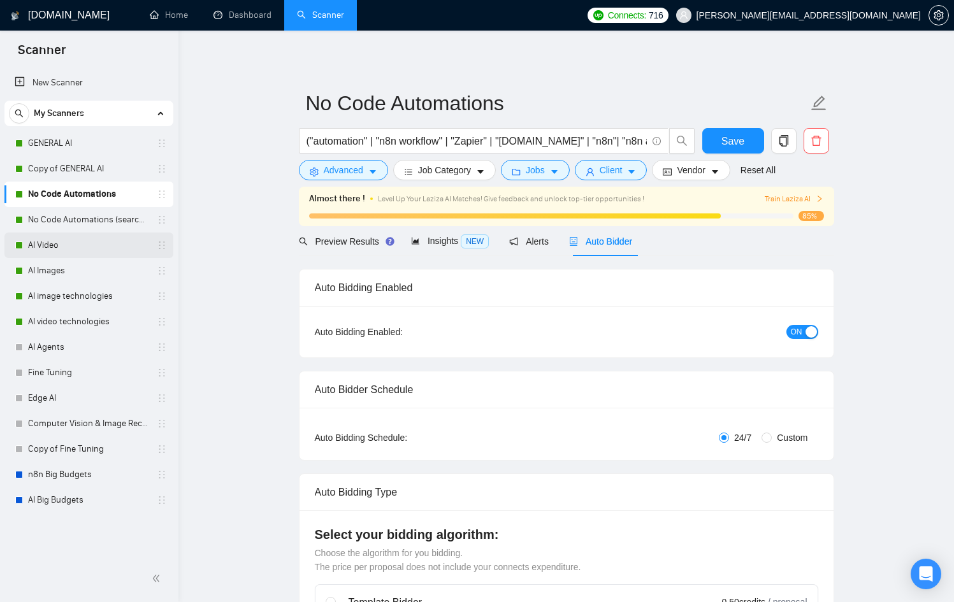
click at [69, 252] on link "AI Video" at bounding box center [88, 245] width 121 height 25
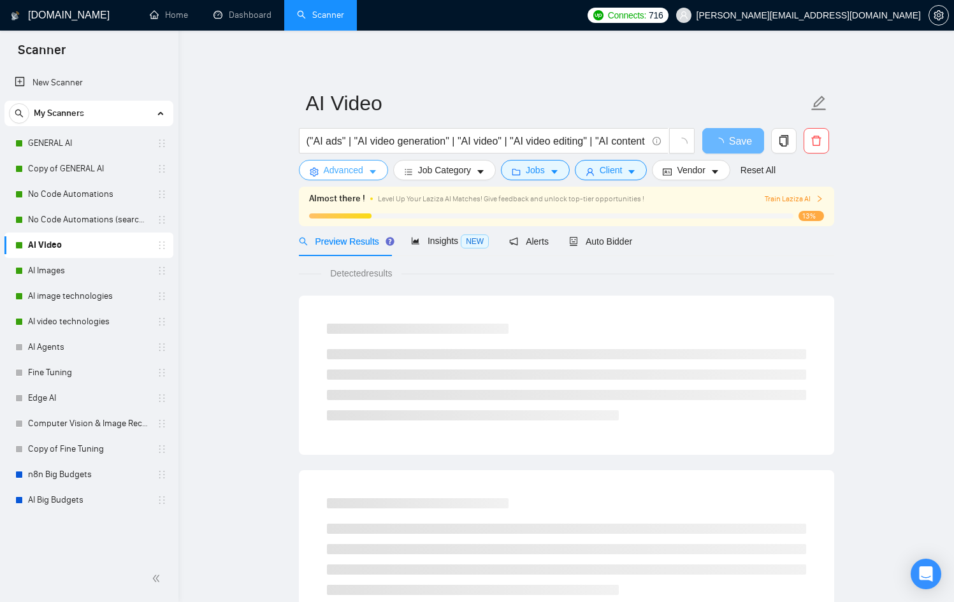
click at [310, 170] on icon "setting" at bounding box center [314, 172] width 9 height 9
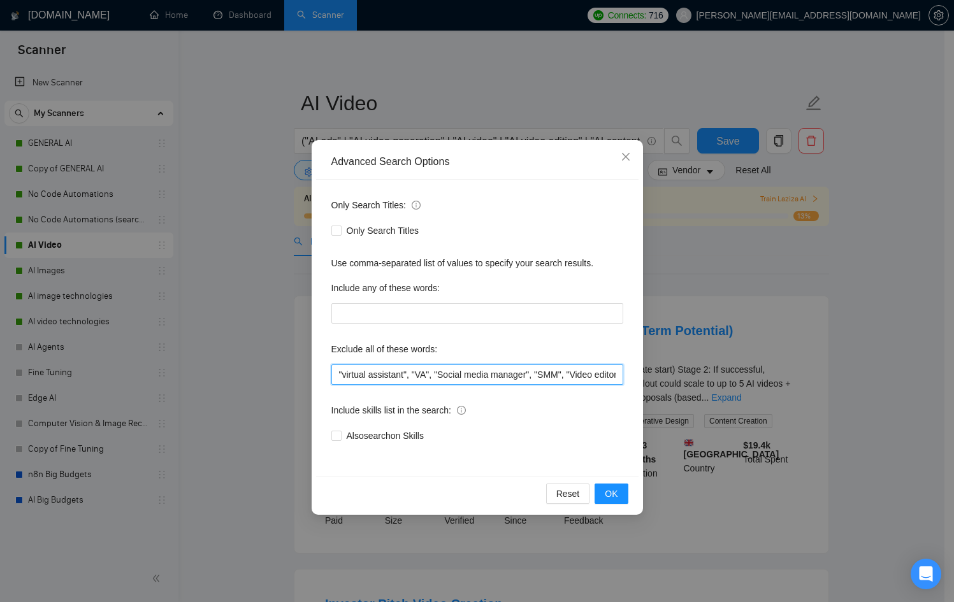
scroll to position [0, 18]
drag, startPoint x: 550, startPoint y: 378, endPoint x: 776, endPoint y: 369, distance: 225.8
click at [776, 369] on div "Advanced Search Options Only Search Titles: Only Search Titles Use comma-separa…" at bounding box center [477, 301] width 954 height 602
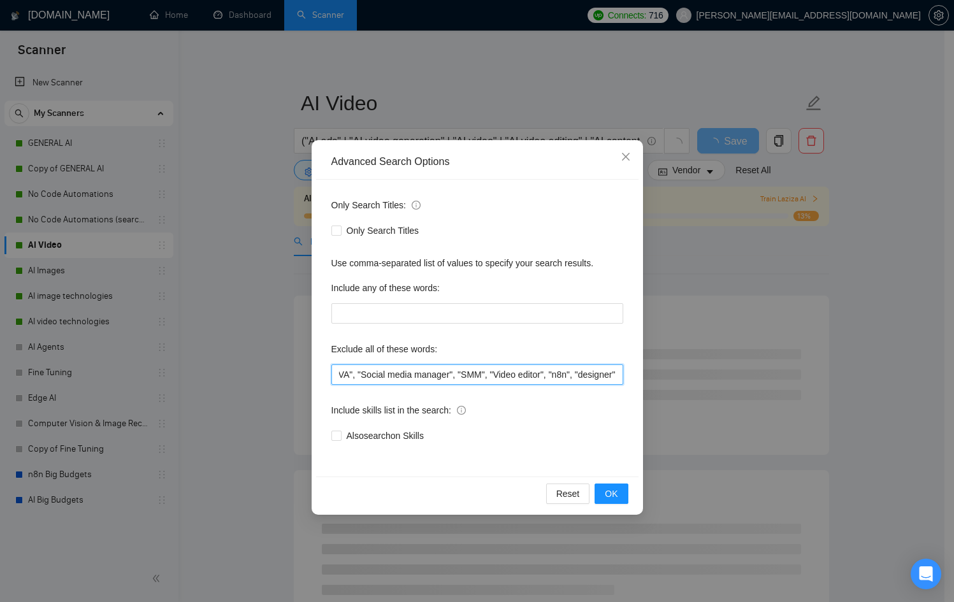
drag, startPoint x: 542, startPoint y: 370, endPoint x: 652, endPoint y: 373, distance: 109.7
click at [652, 373] on div "Advanced Search Options Only Search Titles: Only Search Titles Use comma-separa…" at bounding box center [477, 301] width 954 height 602
type input ""virtual assistant", "VA", "Social media manager", "SMM", "Video editor", "n8n"…"
click at [616, 491] on span "OK" at bounding box center [611, 494] width 13 height 14
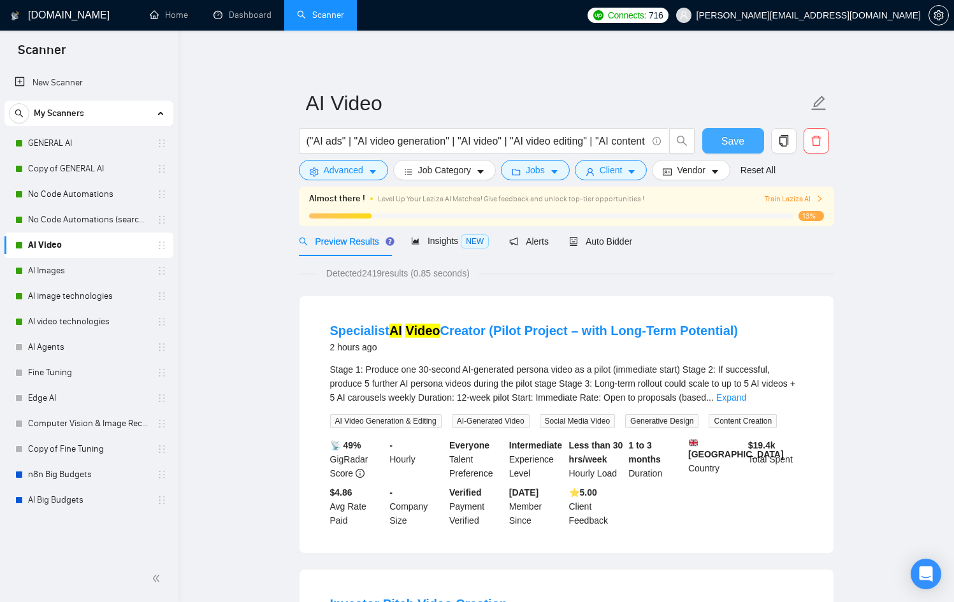
click at [741, 139] on span "Save" at bounding box center [732, 141] width 23 height 16
click at [79, 263] on link "AI Images" at bounding box center [88, 270] width 121 height 25
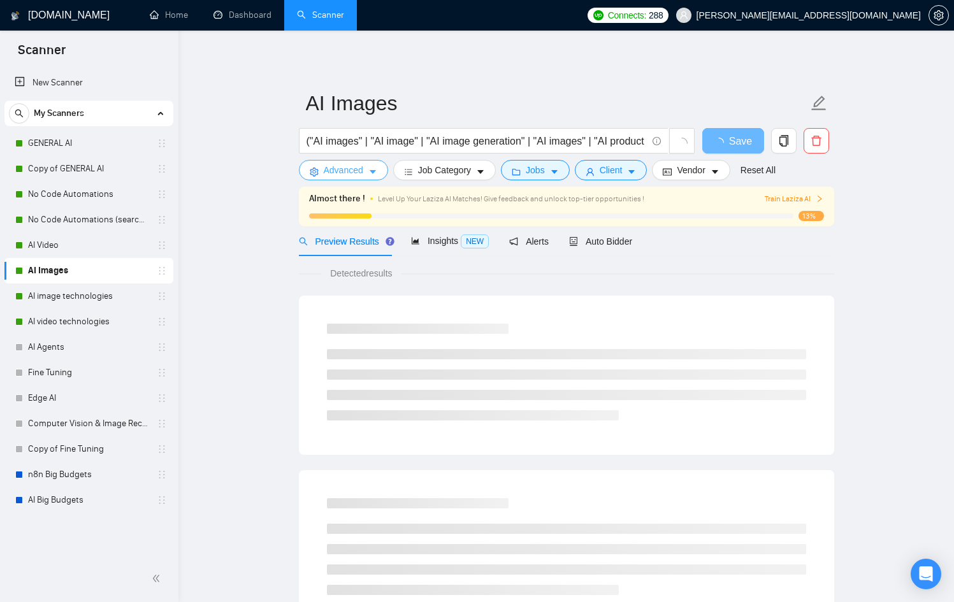
drag, startPoint x: 328, startPoint y: 177, endPoint x: 330, endPoint y: 183, distance: 6.7
click at [324, 180] on button "Advanced" at bounding box center [343, 170] width 89 height 20
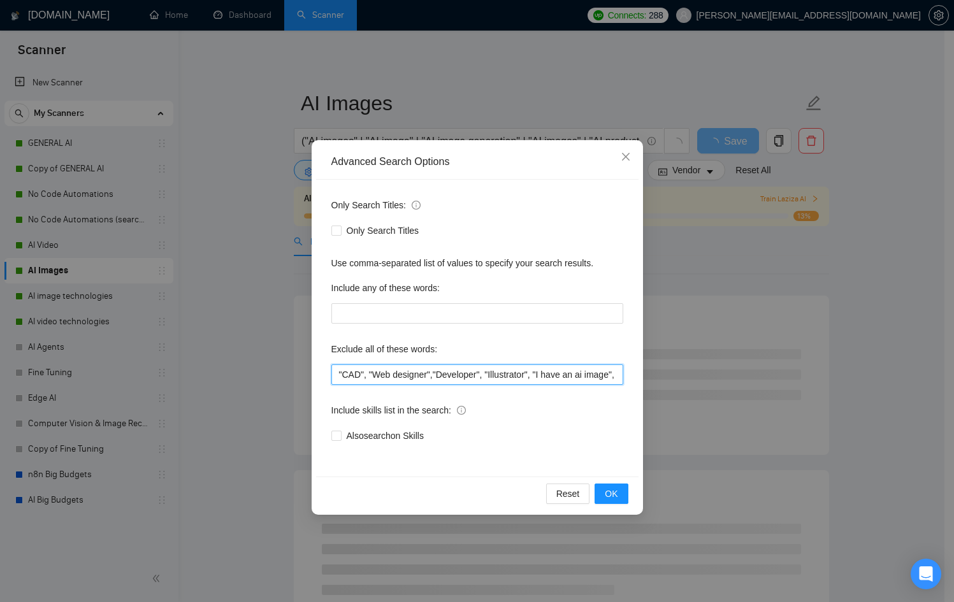
drag, startPoint x: 503, startPoint y: 375, endPoint x: 758, endPoint y: 381, distance: 255.0
click at [758, 381] on div "Advanced Search Options Only Search Titles: Only Search Titles Use comma-separa…" at bounding box center [477, 301] width 954 height 602
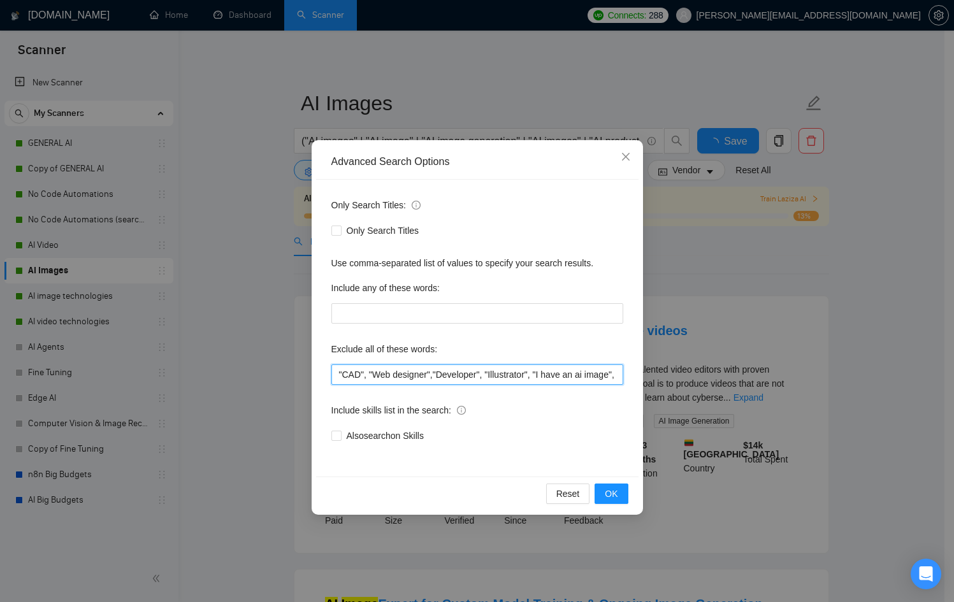
drag, startPoint x: 501, startPoint y: 377, endPoint x: 533, endPoint y: 373, distance: 32.8
click at [501, 377] on input ""CAD", "Web designer","Developer", "Illustrator", "I have an ai image", "AI ima…" at bounding box center [477, 375] width 292 height 20
drag, startPoint x: 543, startPoint y: 368, endPoint x: 783, endPoint y: 379, distance: 240.6
click at [783, 379] on div "Advanced Search Options Only Search Titles: Only Search Titles Use comma-separa…" at bounding box center [477, 301] width 954 height 602
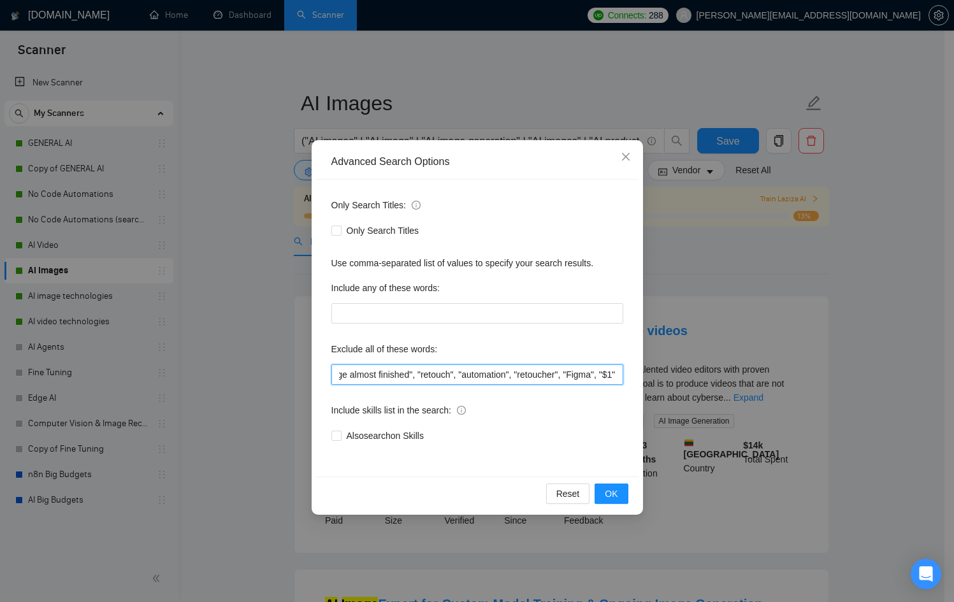
click at [604, 371] on input ""CAD", "Web designer","Developer", "Illustrator", "I have an ai image", "AI ima…" at bounding box center [477, 375] width 292 height 20
click at [616, 374] on input ""CAD", "Web designer","Developer", "Illustrator", "I have an ai image", "AI ima…" at bounding box center [477, 375] width 292 height 20
paste input ""n8n", "designer""
type input ""CAD", "Web designer","Developer", "Illustrator", "I have an ai image", "AI ima…"
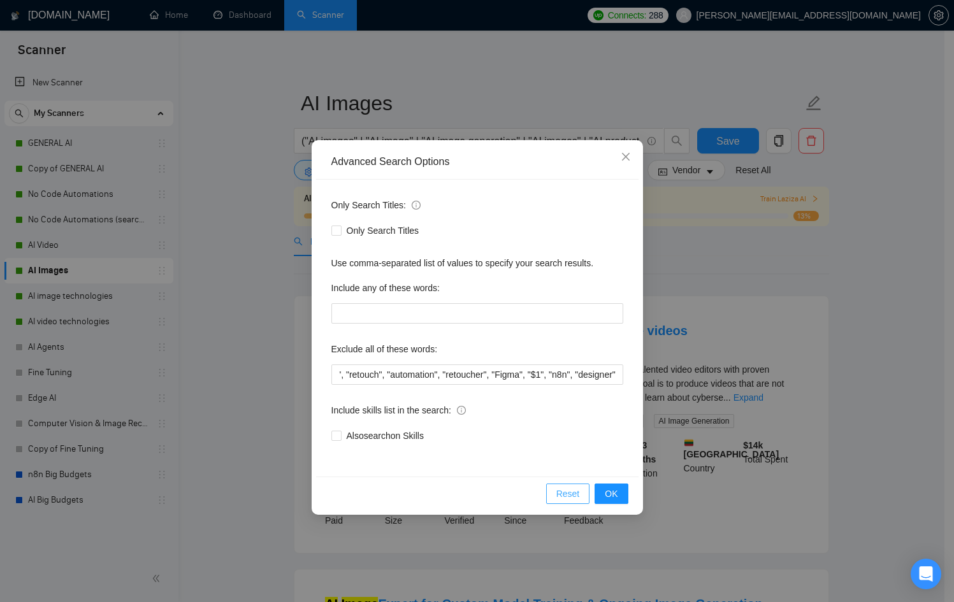
click at [585, 495] on button "Reset" at bounding box center [568, 494] width 44 height 20
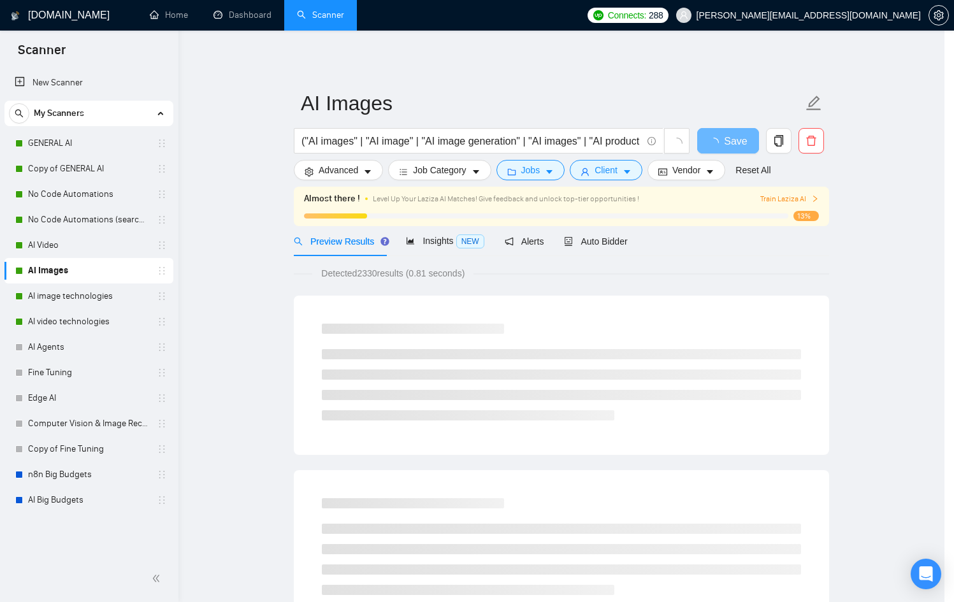
scroll to position [0, 0]
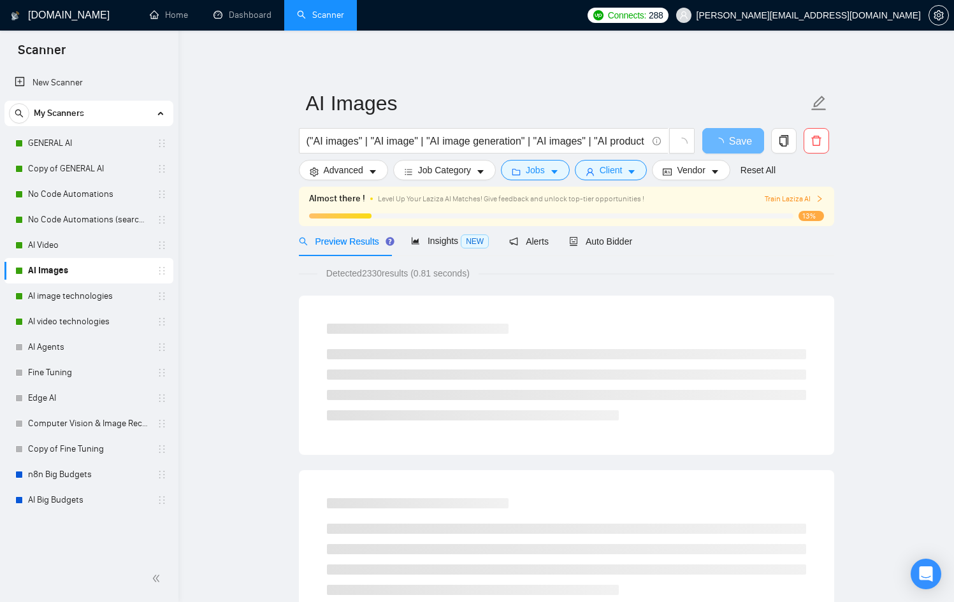
click at [345, 181] on form "AI Images ("AI images" | "AI image" | "AI image generation" | "AI images" | "AI…" at bounding box center [566, 135] width 535 height 104
click at [347, 173] on span "Advanced" at bounding box center [344, 170] width 40 height 14
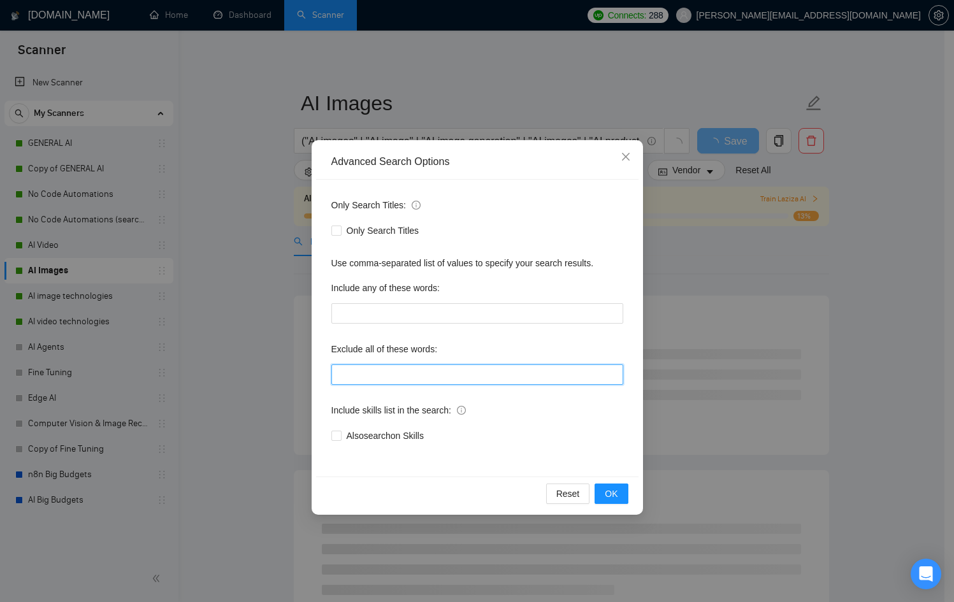
click at [435, 383] on input "text" at bounding box center [477, 375] width 292 height 20
click at [435, 381] on input "text" at bounding box center [477, 375] width 292 height 20
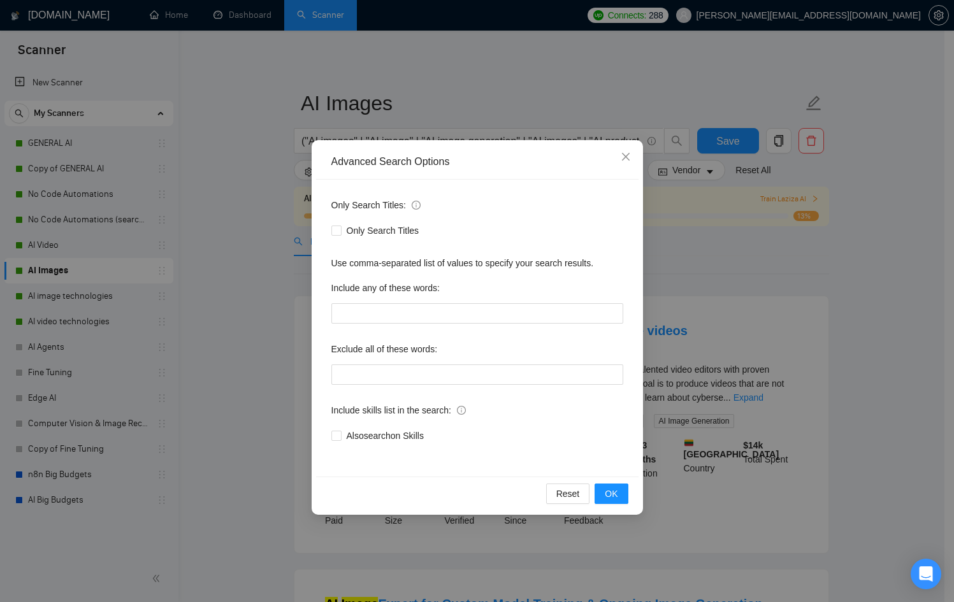
click at [681, 328] on div "Advanced Search Options Only Search Titles: Only Search Titles Use comma-separa…" at bounding box center [477, 301] width 954 height 602
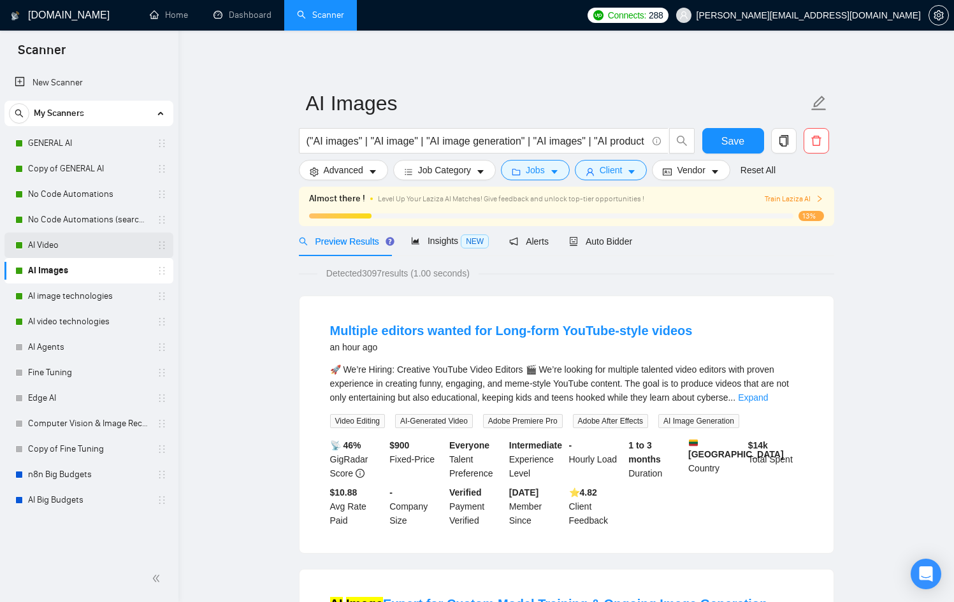
click at [73, 246] on link "AI Video" at bounding box center [88, 245] width 121 height 25
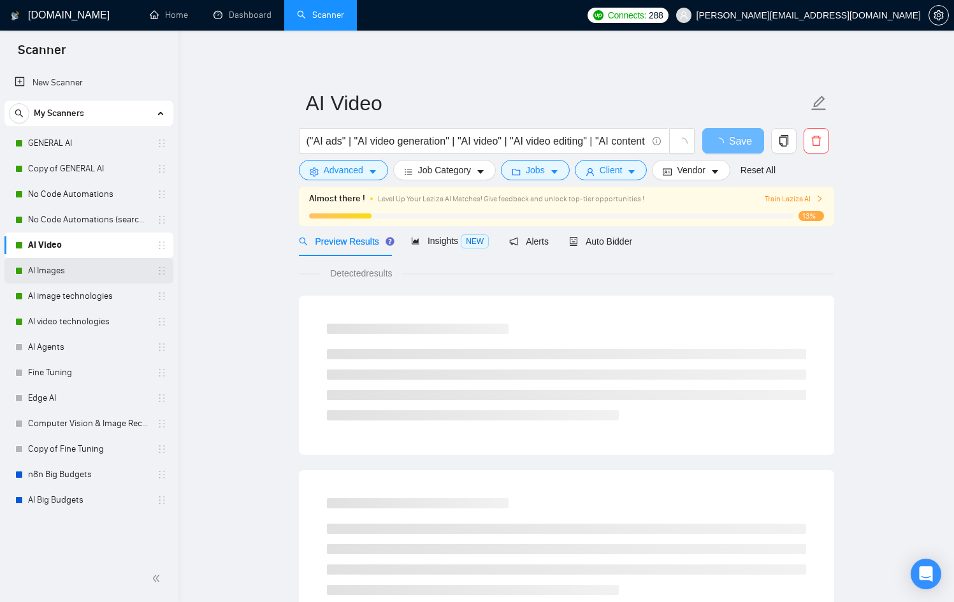
click at [105, 262] on link "AI Images" at bounding box center [88, 270] width 121 height 25
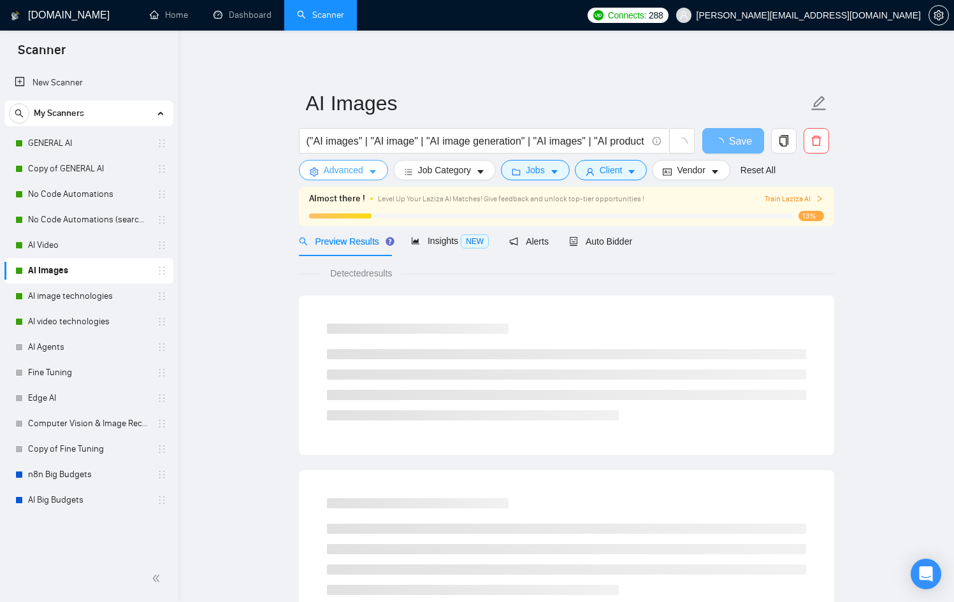
click at [331, 165] on span "Advanced" at bounding box center [344, 170] width 40 height 14
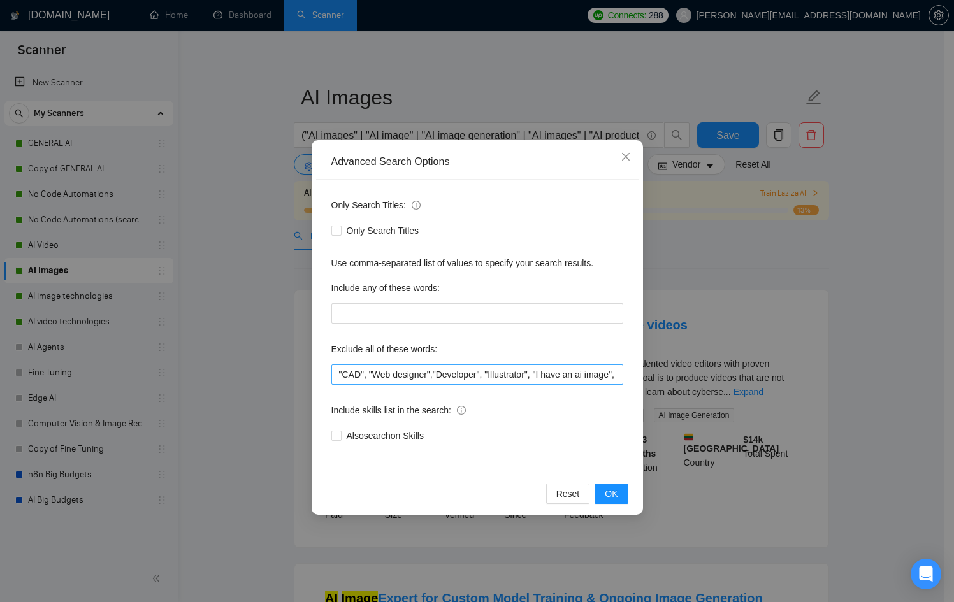
scroll to position [6, 0]
drag, startPoint x: 480, startPoint y: 369, endPoint x: 670, endPoint y: 382, distance: 190.4
click at [772, 377] on div "Advanced Search Options Only Search Titles: Only Search Titles Use comma-separa…" at bounding box center [477, 301] width 954 height 602
drag, startPoint x: 584, startPoint y: 378, endPoint x: 743, endPoint y: 375, distance: 158.7
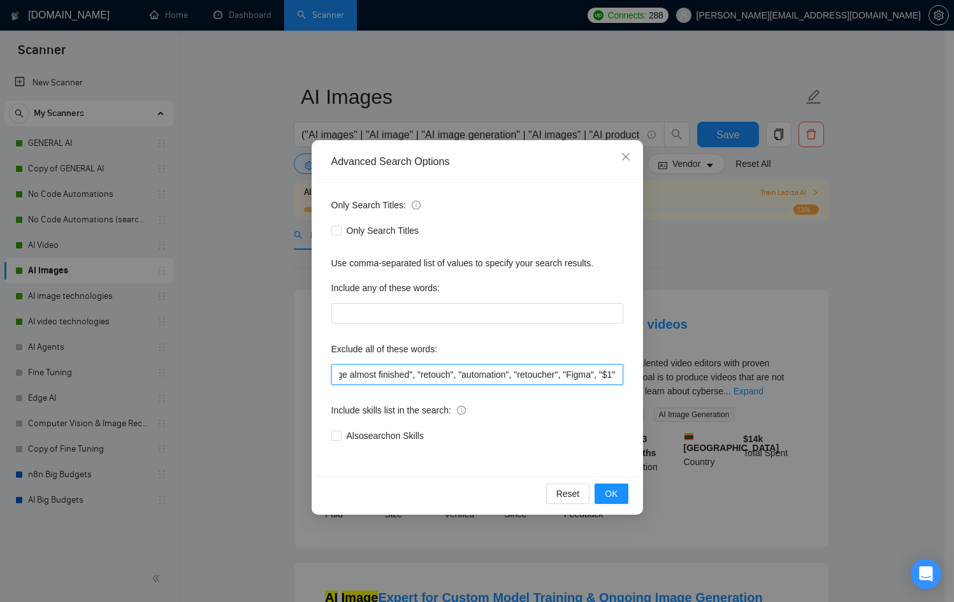
click at [743, 375] on div "Advanced Search Options Only Search Titles: Only Search Titles Use comma-separa…" at bounding box center [477, 301] width 954 height 602
paste input ""n8n", "designer""
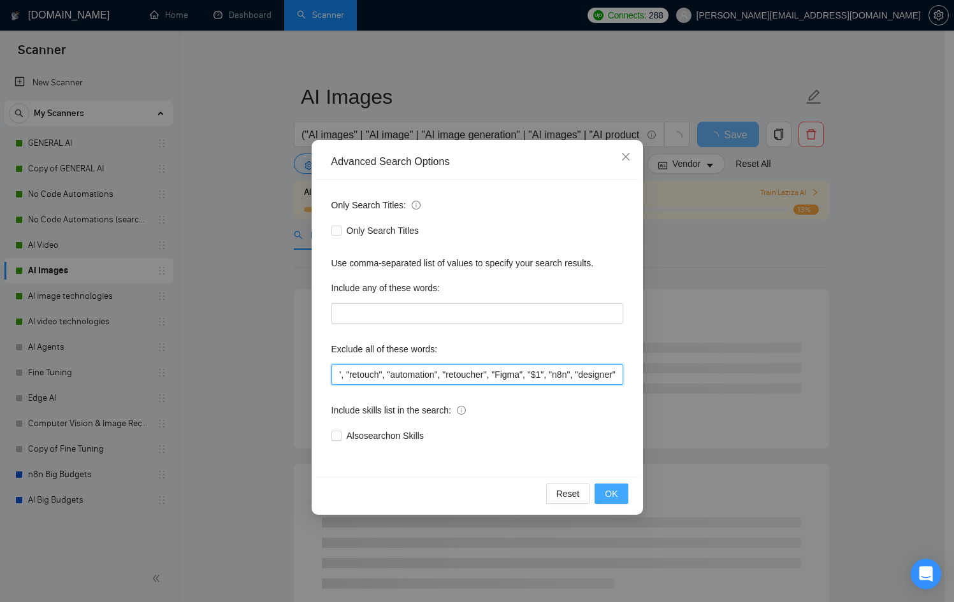
type input ""CAD", "Web designer","Developer", "Illustrator", "I have an ai image", "AI ima…"
click at [620, 488] on button "OK" at bounding box center [611, 494] width 33 height 20
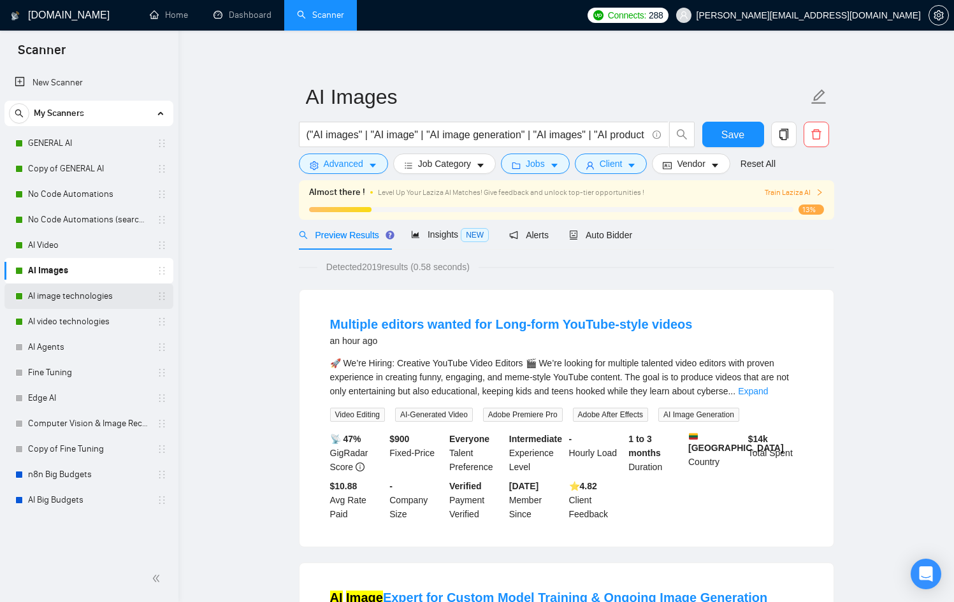
click at [103, 298] on link "AI image technologies" at bounding box center [88, 296] width 121 height 25
click at [716, 140] on button "Save" at bounding box center [733, 134] width 62 height 25
click at [91, 293] on link "AI image technologies" at bounding box center [88, 296] width 121 height 25
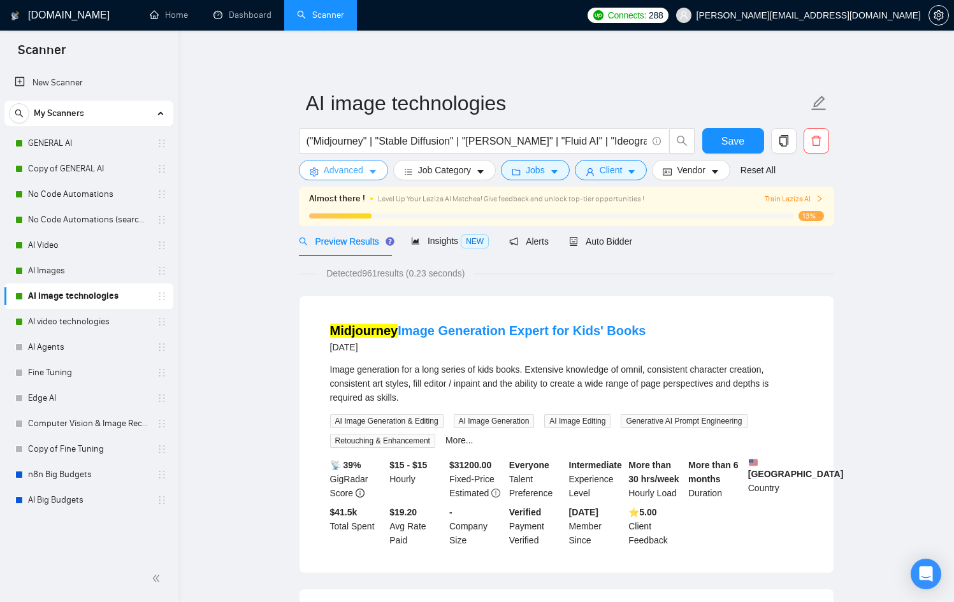
click at [365, 166] on button "Advanced" at bounding box center [343, 170] width 89 height 20
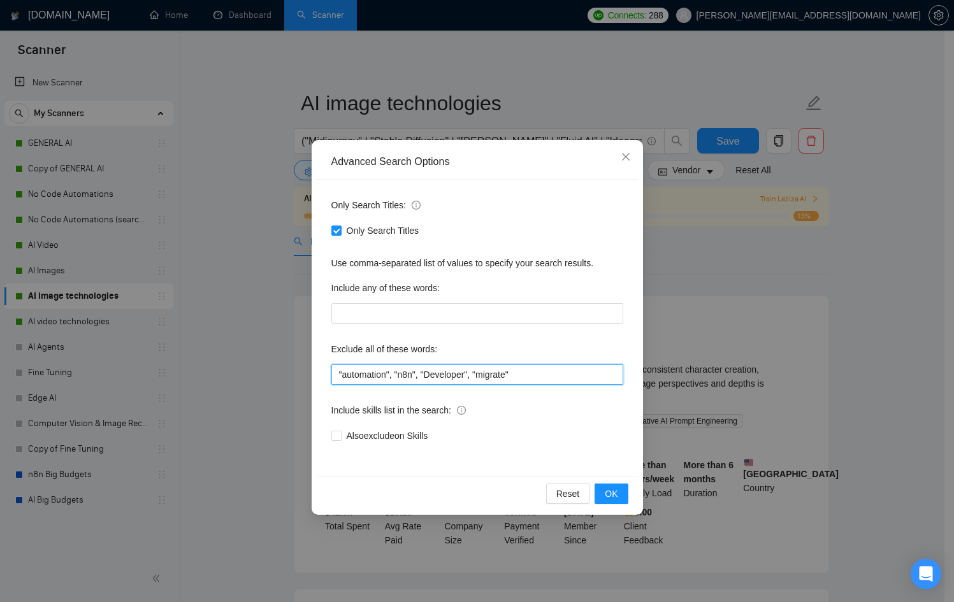
click at [543, 370] on input ""automation", "n8n", "Developer", "migrate"" at bounding box center [477, 375] width 292 height 20
type input ""automation", "n8n", "Developer", "migrate", "designer""
click at [616, 493] on span "OK" at bounding box center [611, 494] width 13 height 14
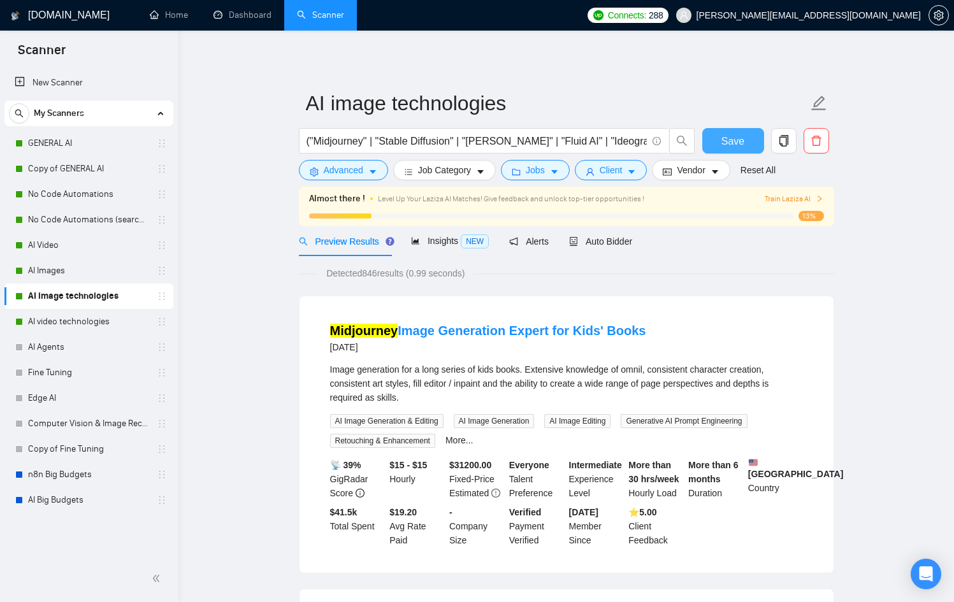
click at [736, 134] on span "Save" at bounding box center [732, 141] width 23 height 16
click at [105, 315] on link "AI video technologies" at bounding box center [88, 321] width 121 height 25
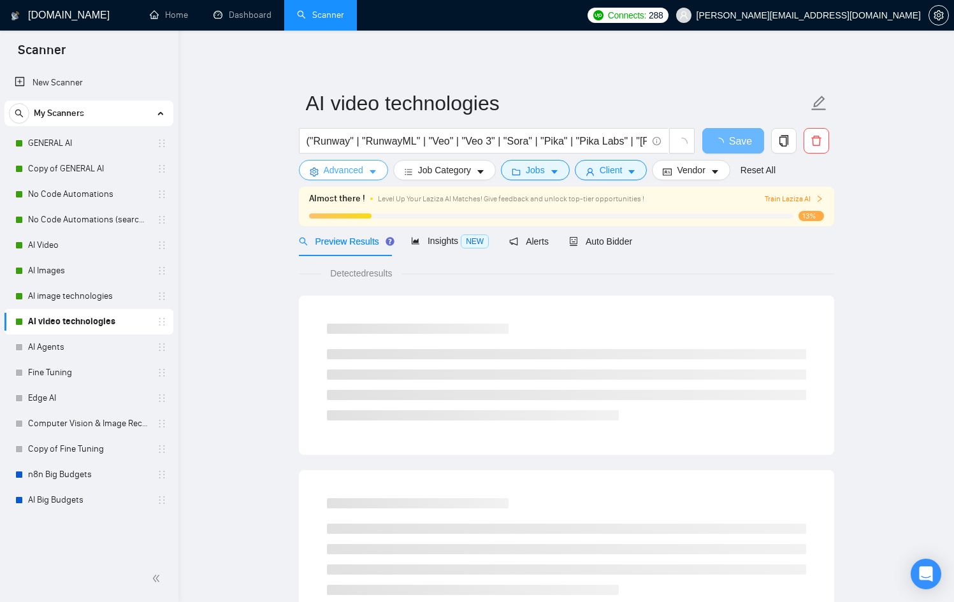
click at [366, 171] on button "Advanced" at bounding box center [343, 170] width 89 height 20
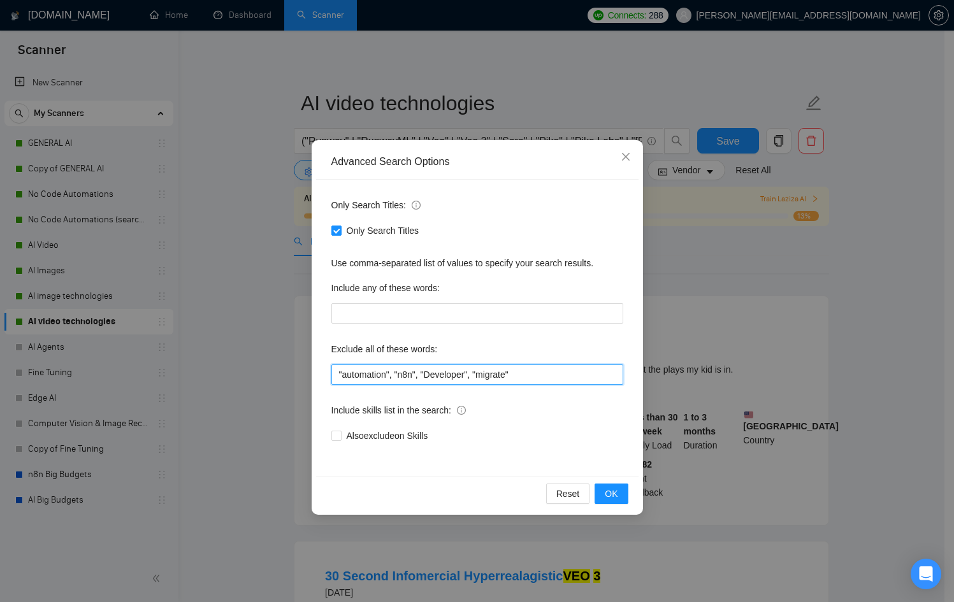
click at [558, 373] on input ""automation", "n8n", "Developer", "migrate"" at bounding box center [477, 375] width 292 height 20
type input ""automation", "n8n", "Developer", "migrate", "designer""
click at [623, 489] on button "OK" at bounding box center [611, 494] width 33 height 20
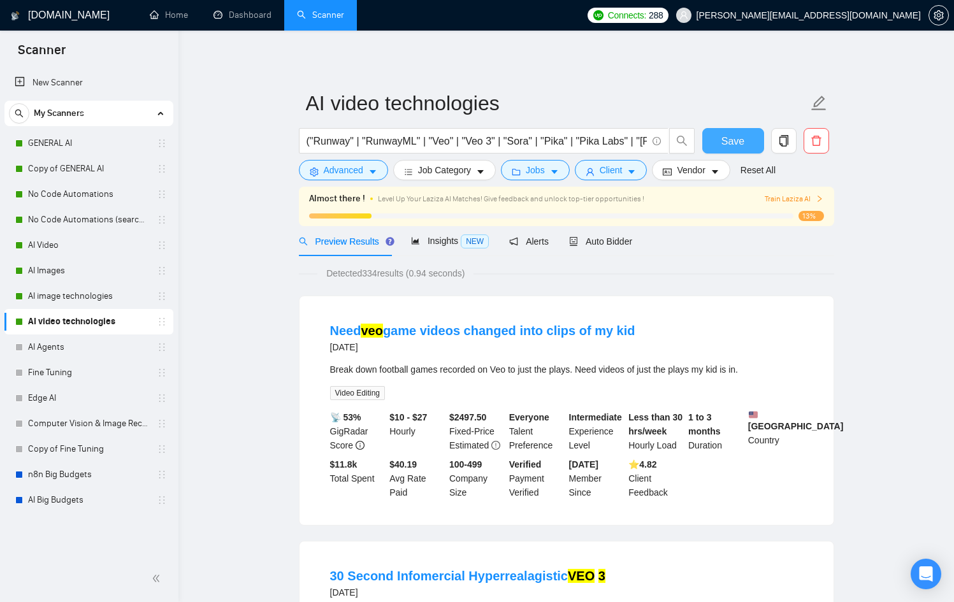
click at [737, 135] on span "Save" at bounding box center [732, 141] width 23 height 16
